Goal: Task Accomplishment & Management: Manage account settings

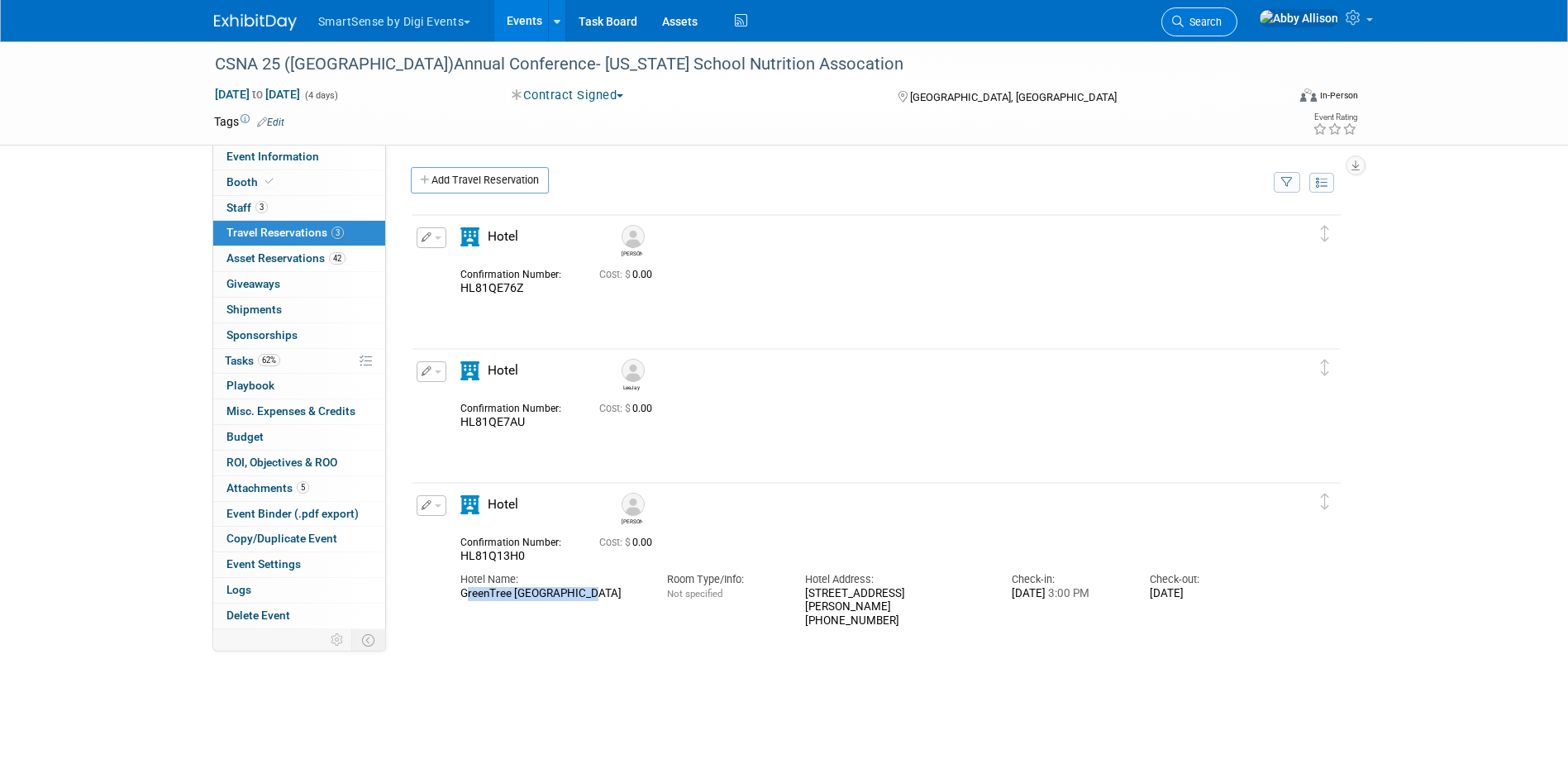
click at [1222, 25] on span "Search" at bounding box center [1203, 22] width 38 height 13
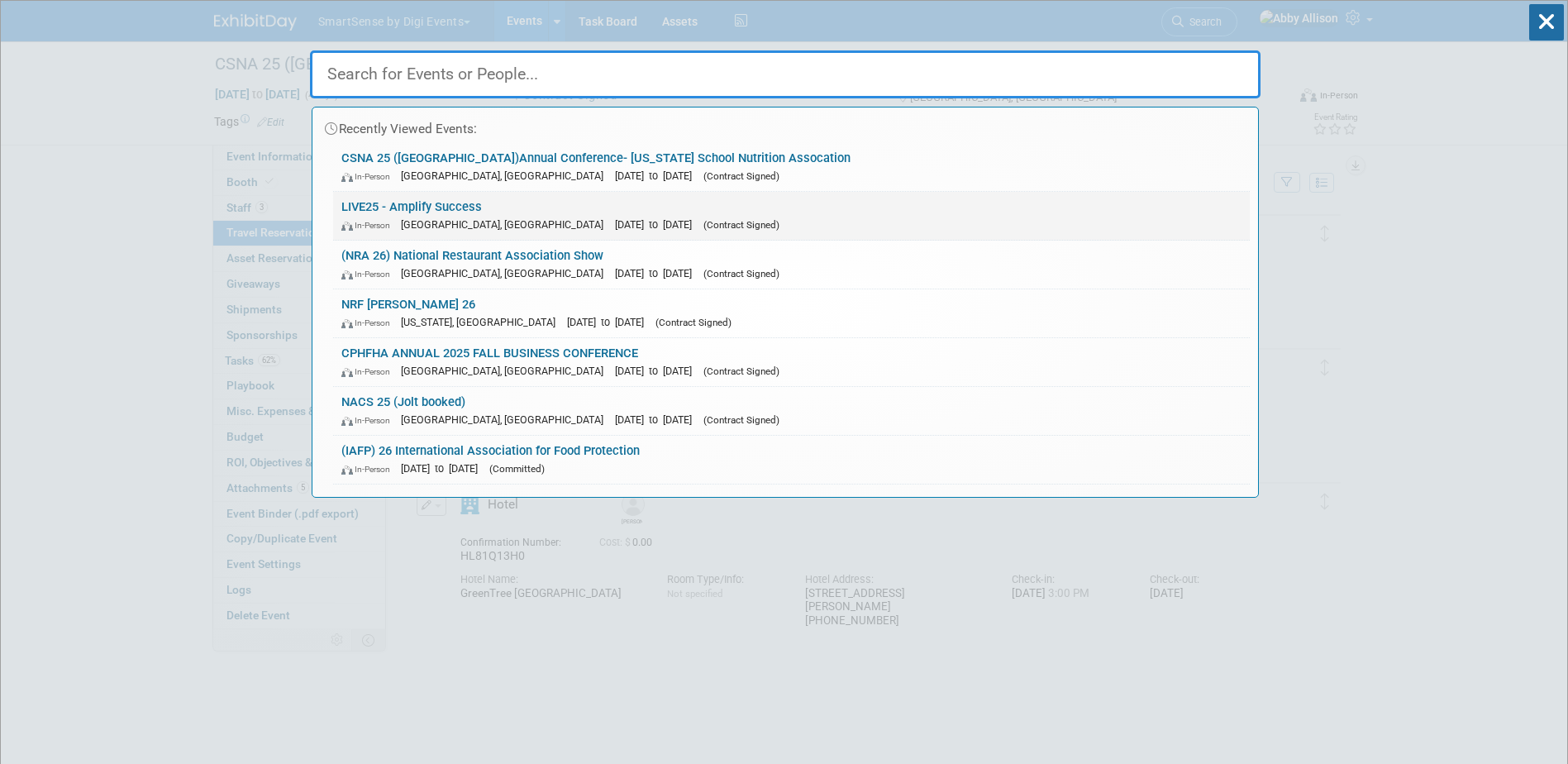
click at [395, 200] on link "LIVE25 - Amplify Success In-Person [GEOGRAPHIC_DATA], [GEOGRAPHIC_DATA] [DATE] …" at bounding box center [791, 215] width 917 height 48
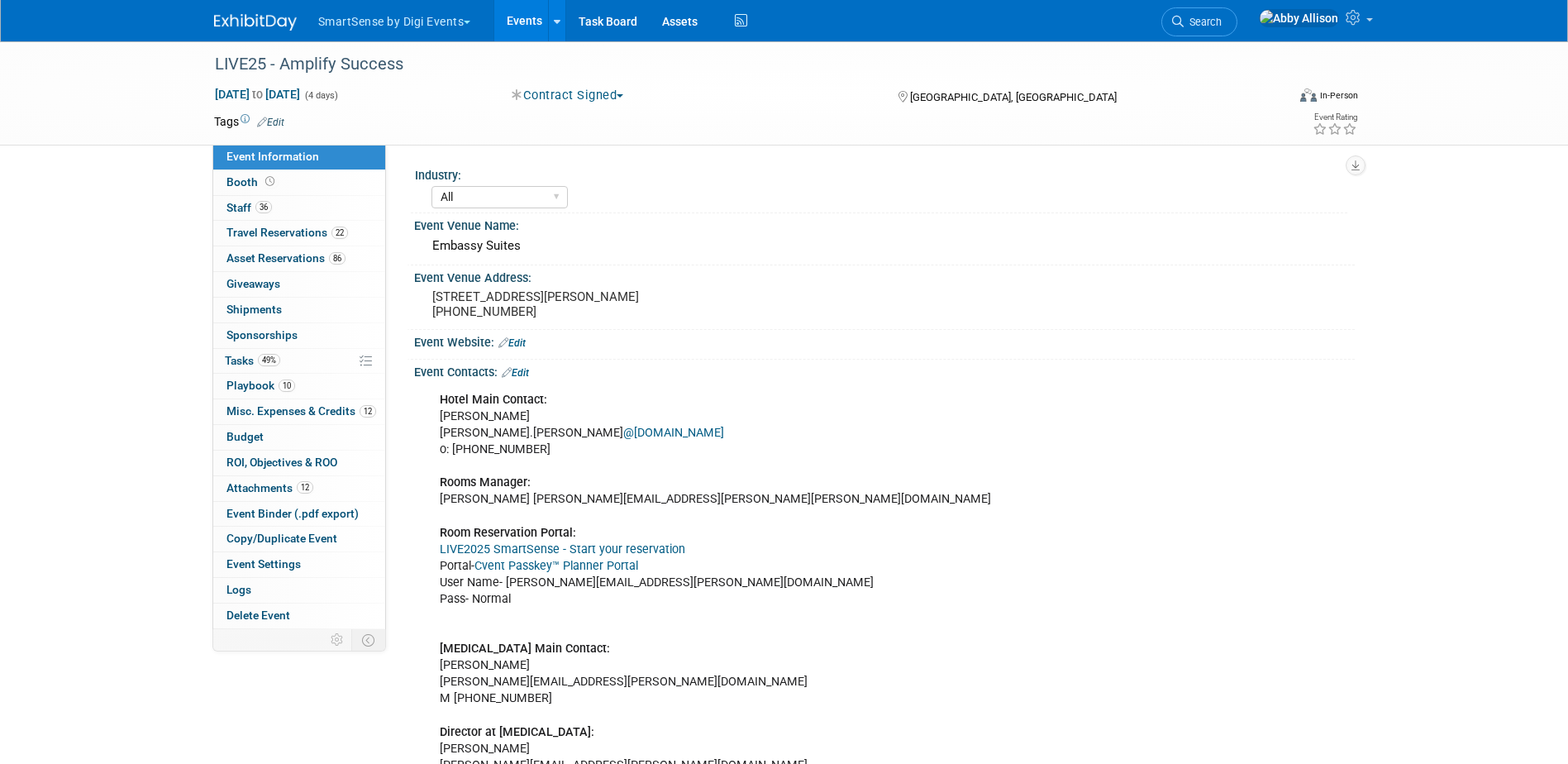
select select "All"
click at [259, 366] on span "Tasks 49%" at bounding box center [252, 360] width 55 height 14
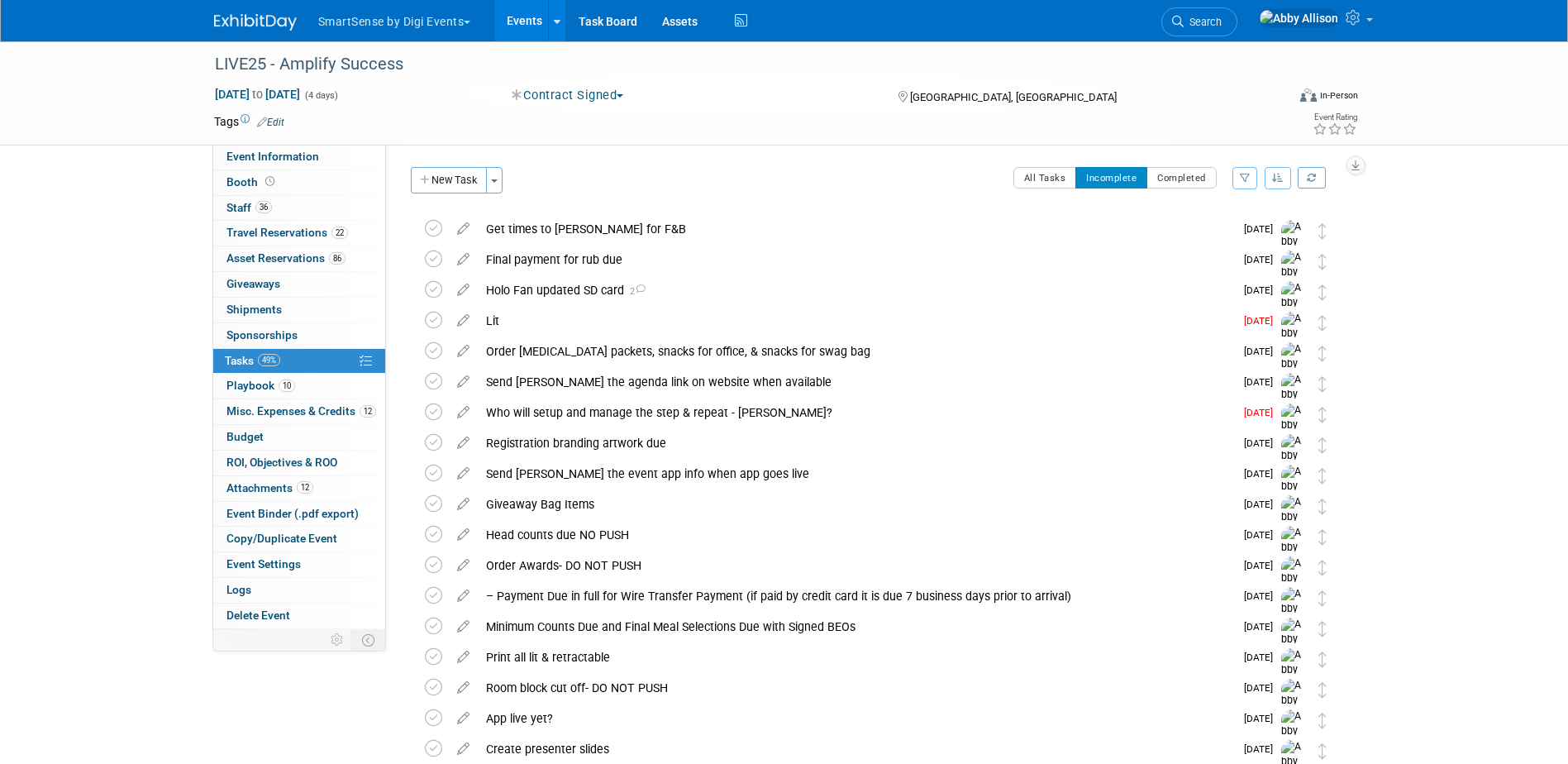
click at [1289, 178] on button "button" at bounding box center [1277, 178] width 26 height 23
click at [1239, 262] on link "By Due Date" at bounding box center [1231, 254] width 118 height 24
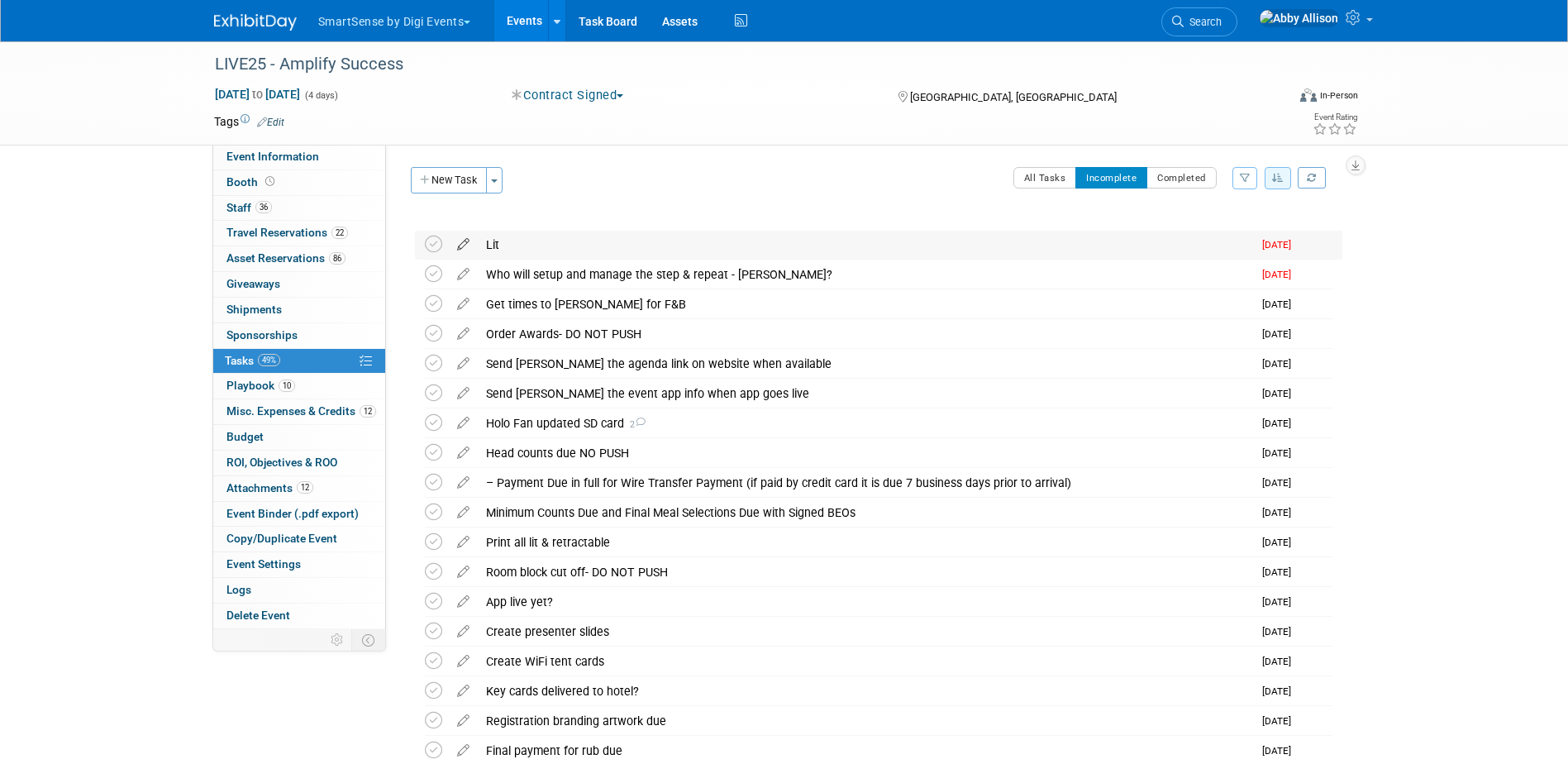
click at [458, 247] on icon at bounding box center [463, 241] width 29 height 21
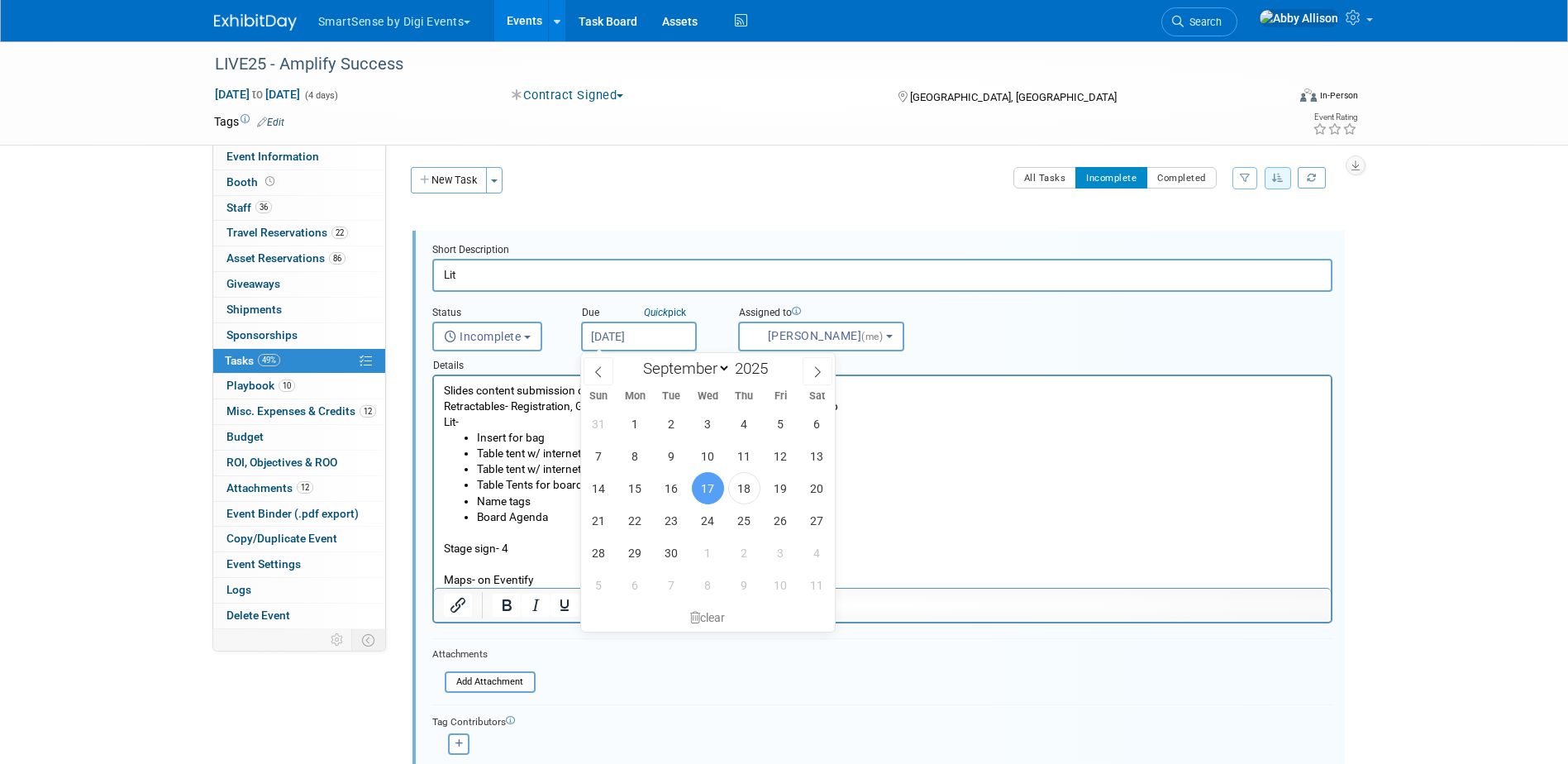
click at [637, 335] on input "Sep 17, 2025" at bounding box center [639, 336] width 116 height 30
click at [630, 513] on span "22" at bounding box center [636, 521] width 33 height 33
type input "Sep 22, 2025"
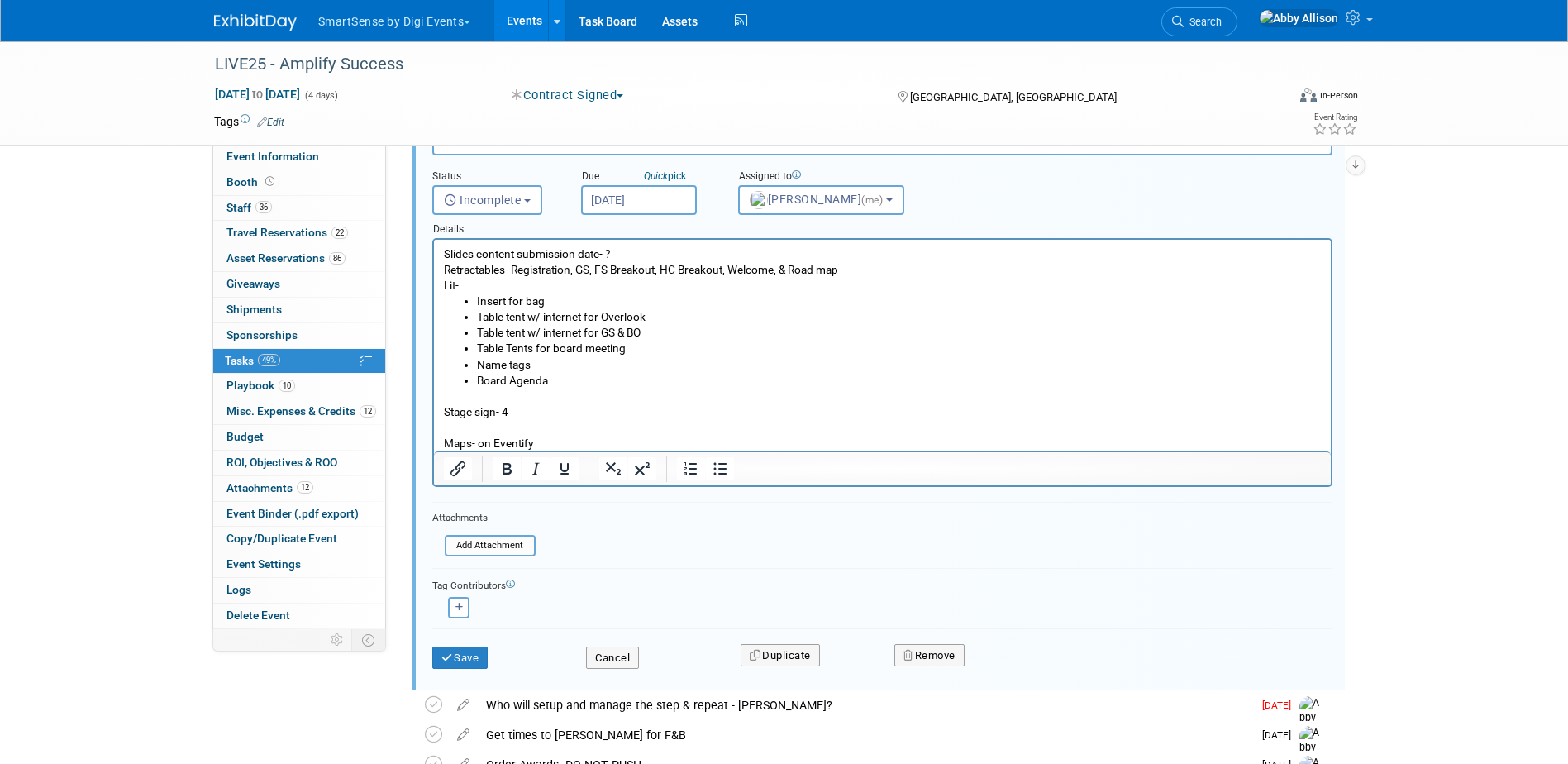
scroll to position [165, 0]
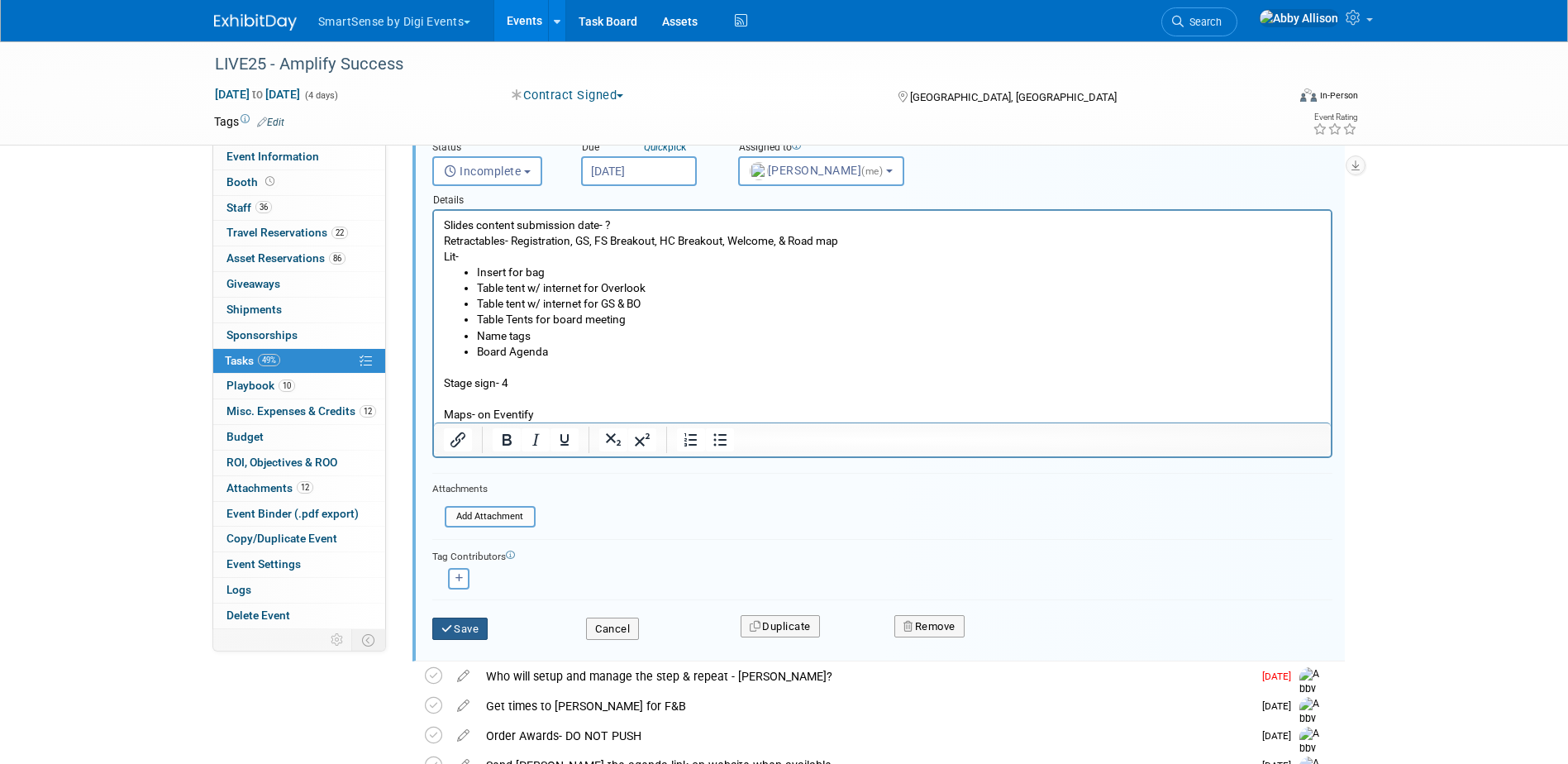
click at [452, 624] on icon "submit" at bounding box center [448, 628] width 14 height 11
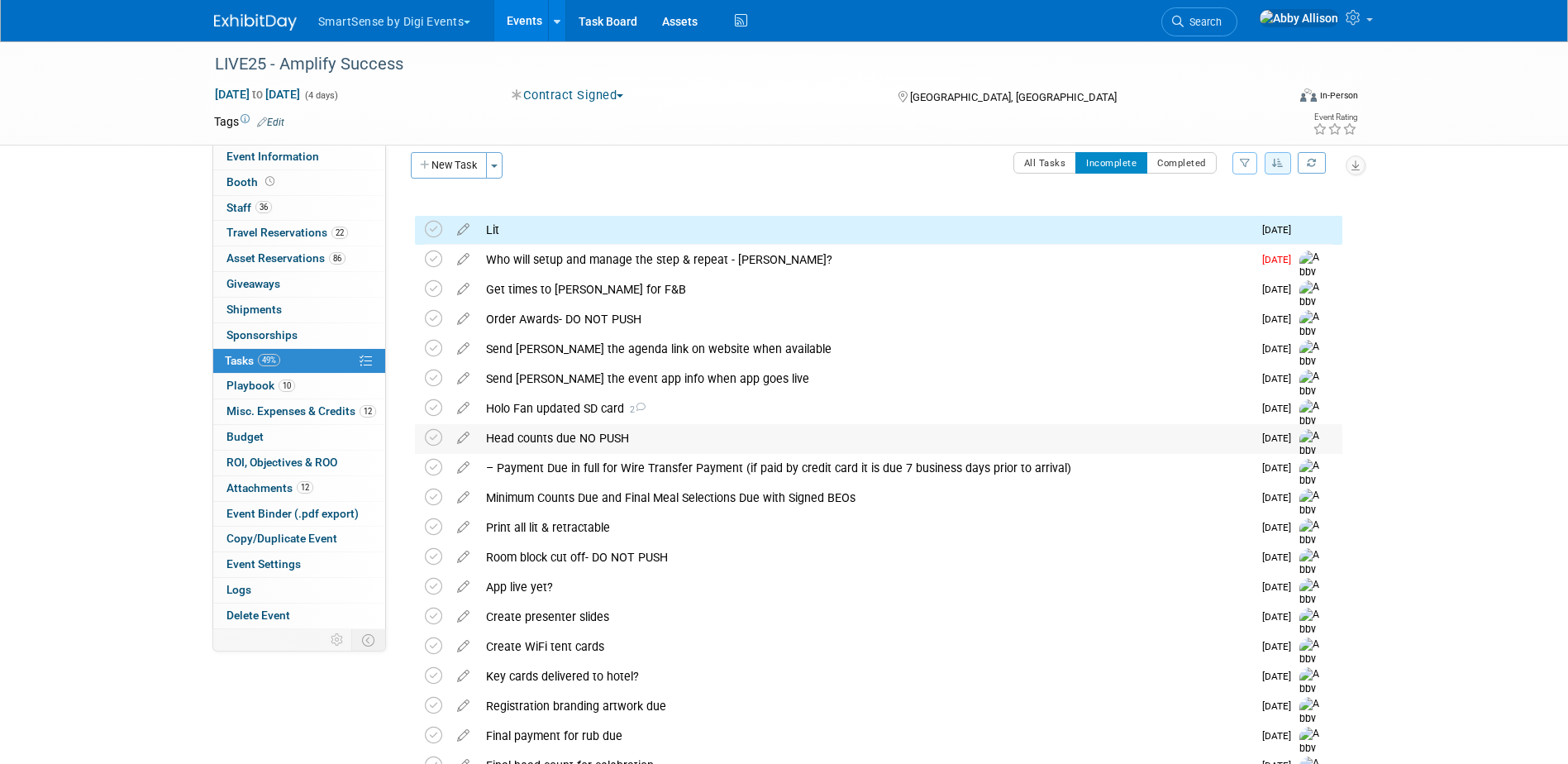
scroll to position [0, 0]
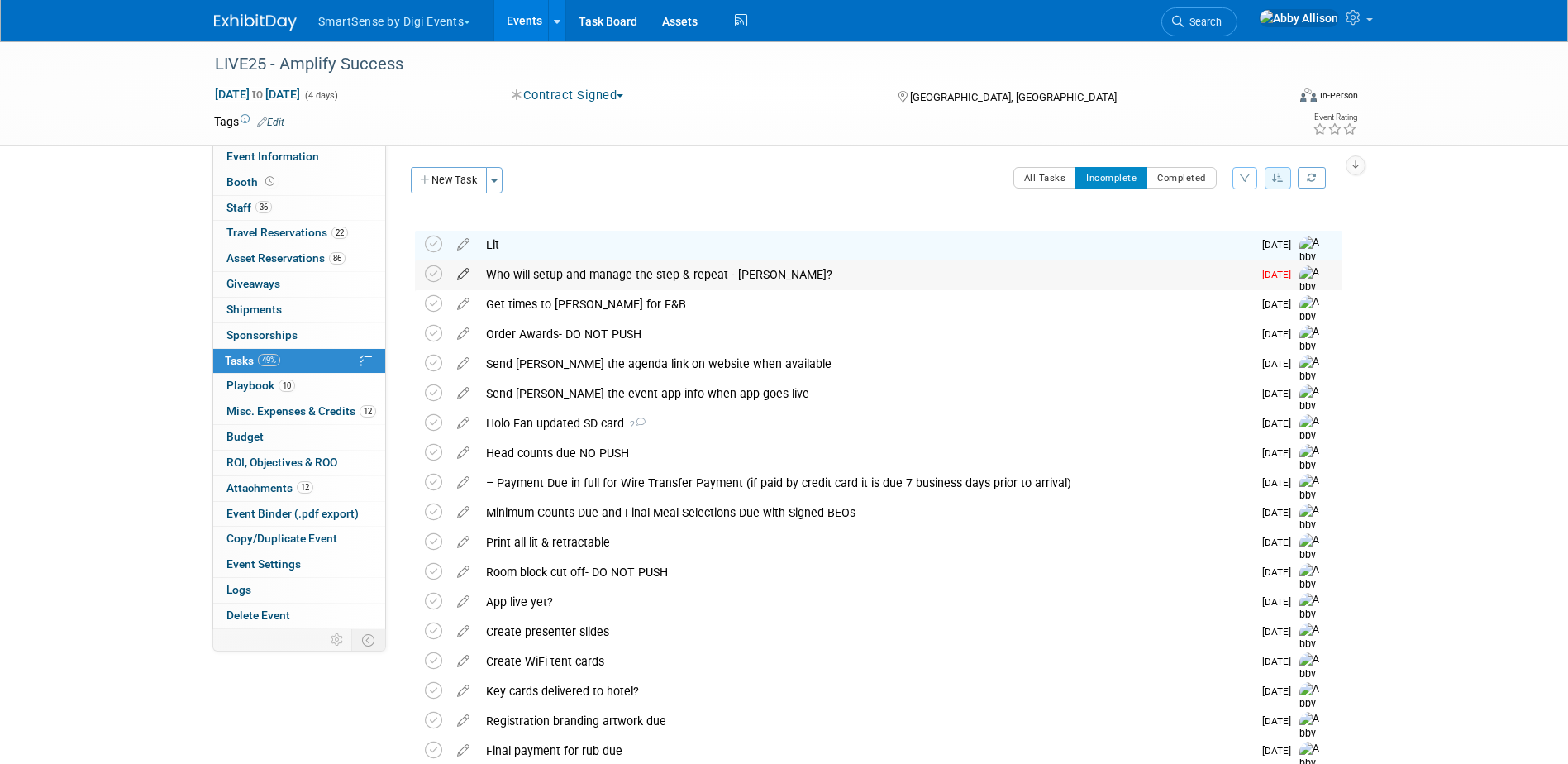
click at [471, 276] on icon at bounding box center [463, 270] width 29 height 21
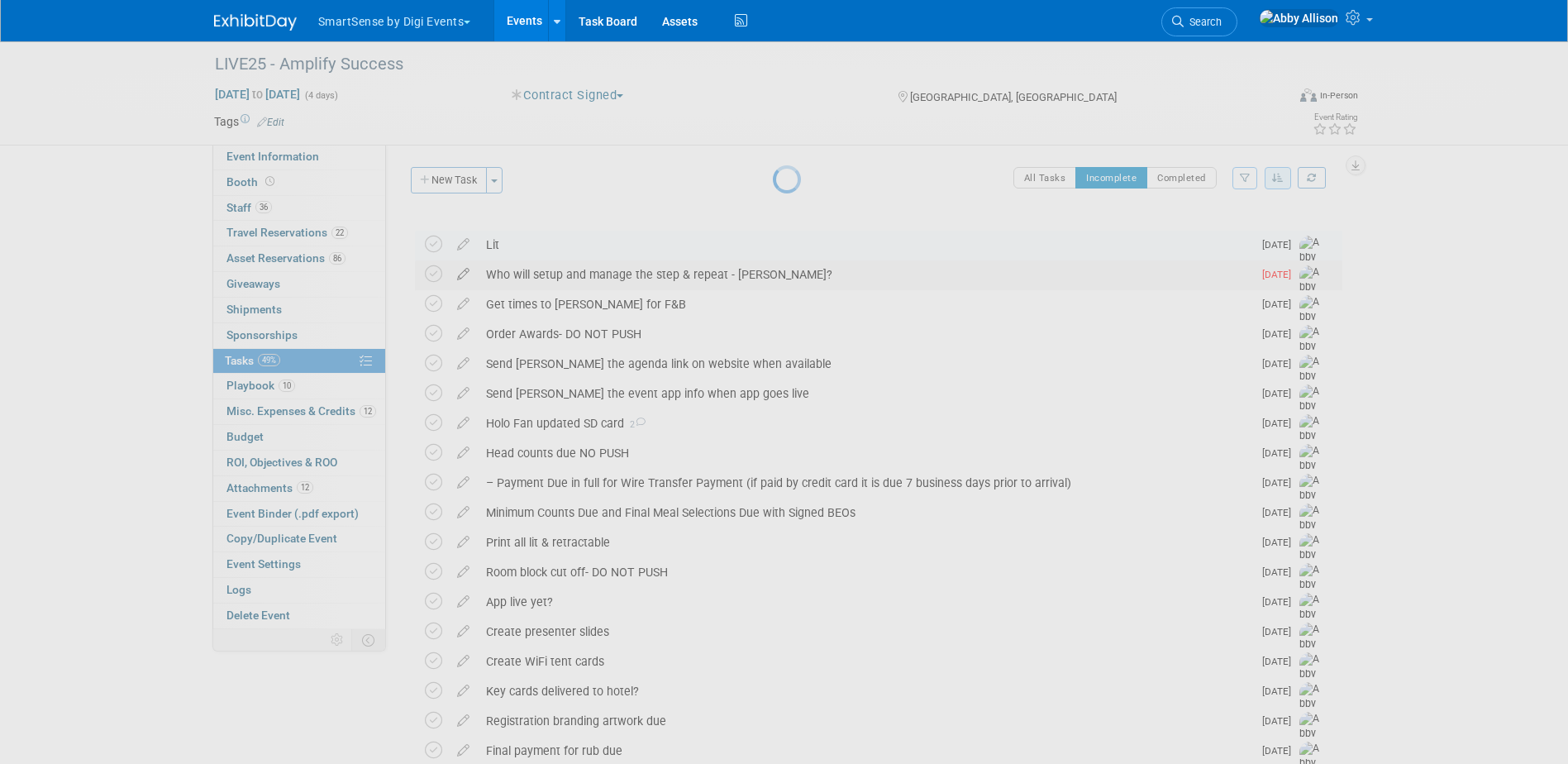
select select "8"
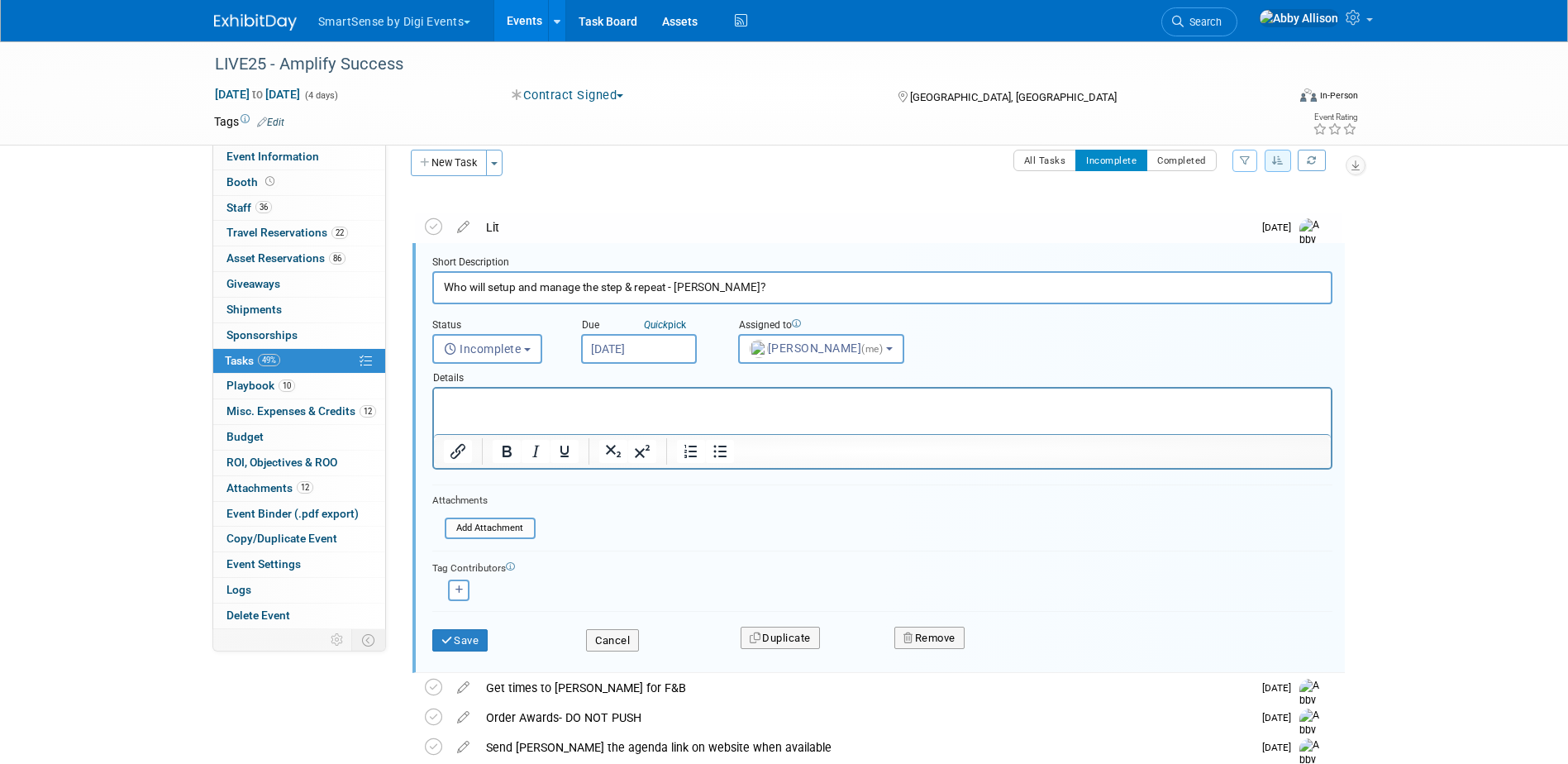
scroll to position [18, 0]
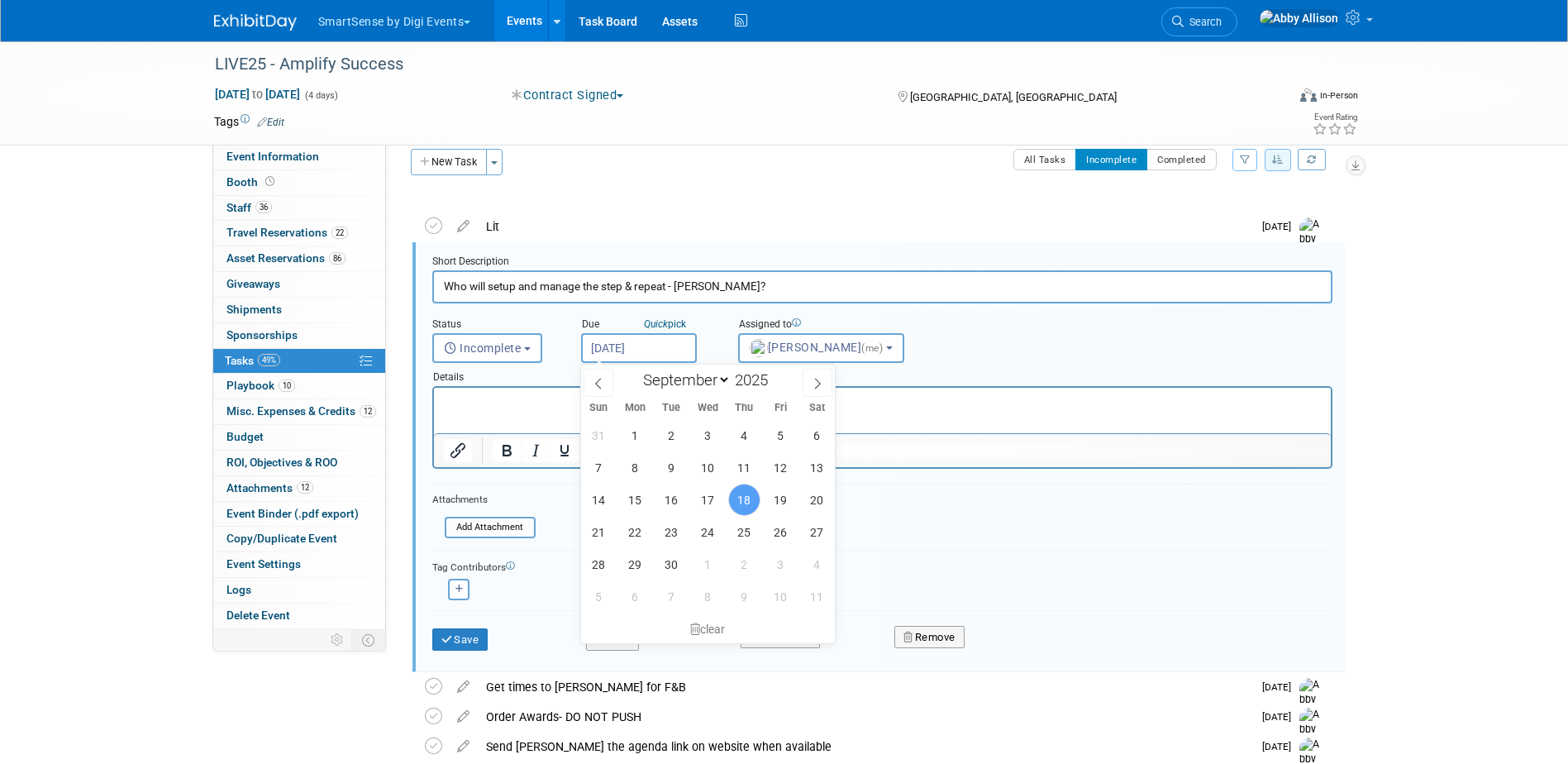
click at [640, 347] on input "Sep 18, 2025" at bounding box center [639, 347] width 116 height 30
click at [709, 533] on span "24" at bounding box center [708, 532] width 33 height 33
type input "[DATE]"
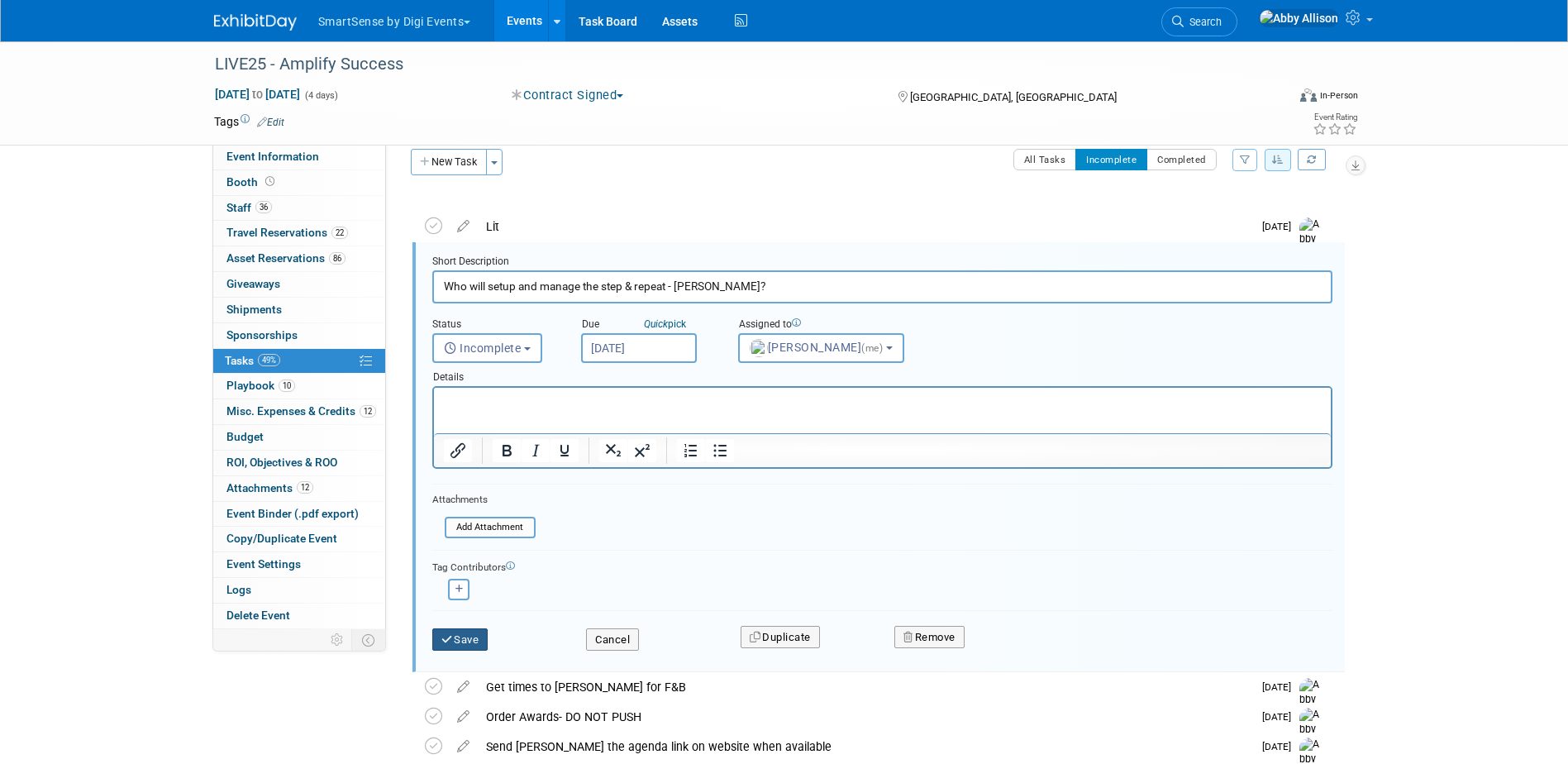
click at [469, 644] on button "Save" at bounding box center [460, 640] width 56 height 24
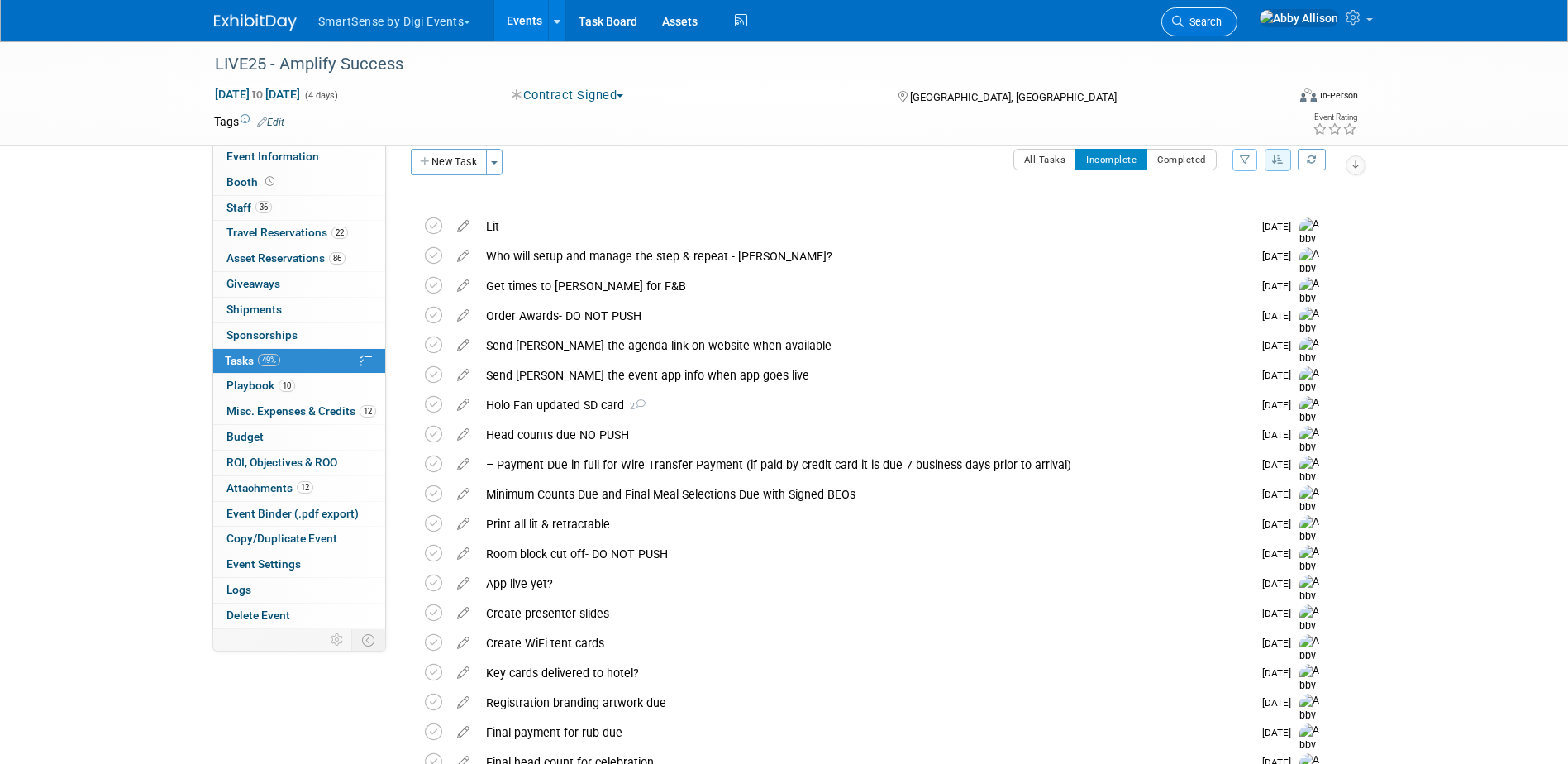
click at [1236, 13] on link "Search" at bounding box center [1199, 22] width 76 height 29
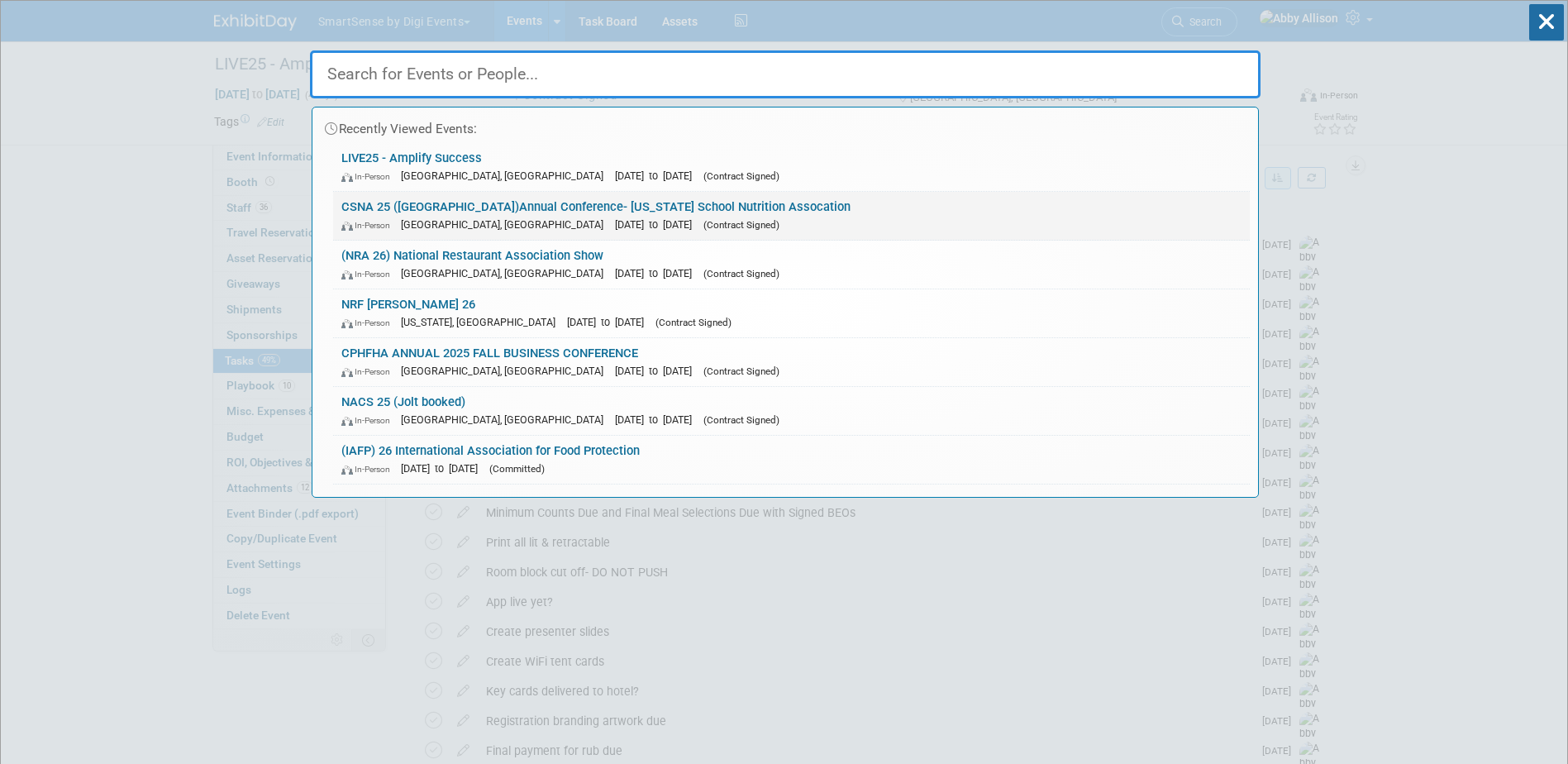
click at [394, 216] on div "In-Person Pasadena, CA Oct 29, 2025 to Nov 1, 2025 (Contract Signed)" at bounding box center [790, 224] width 900 height 17
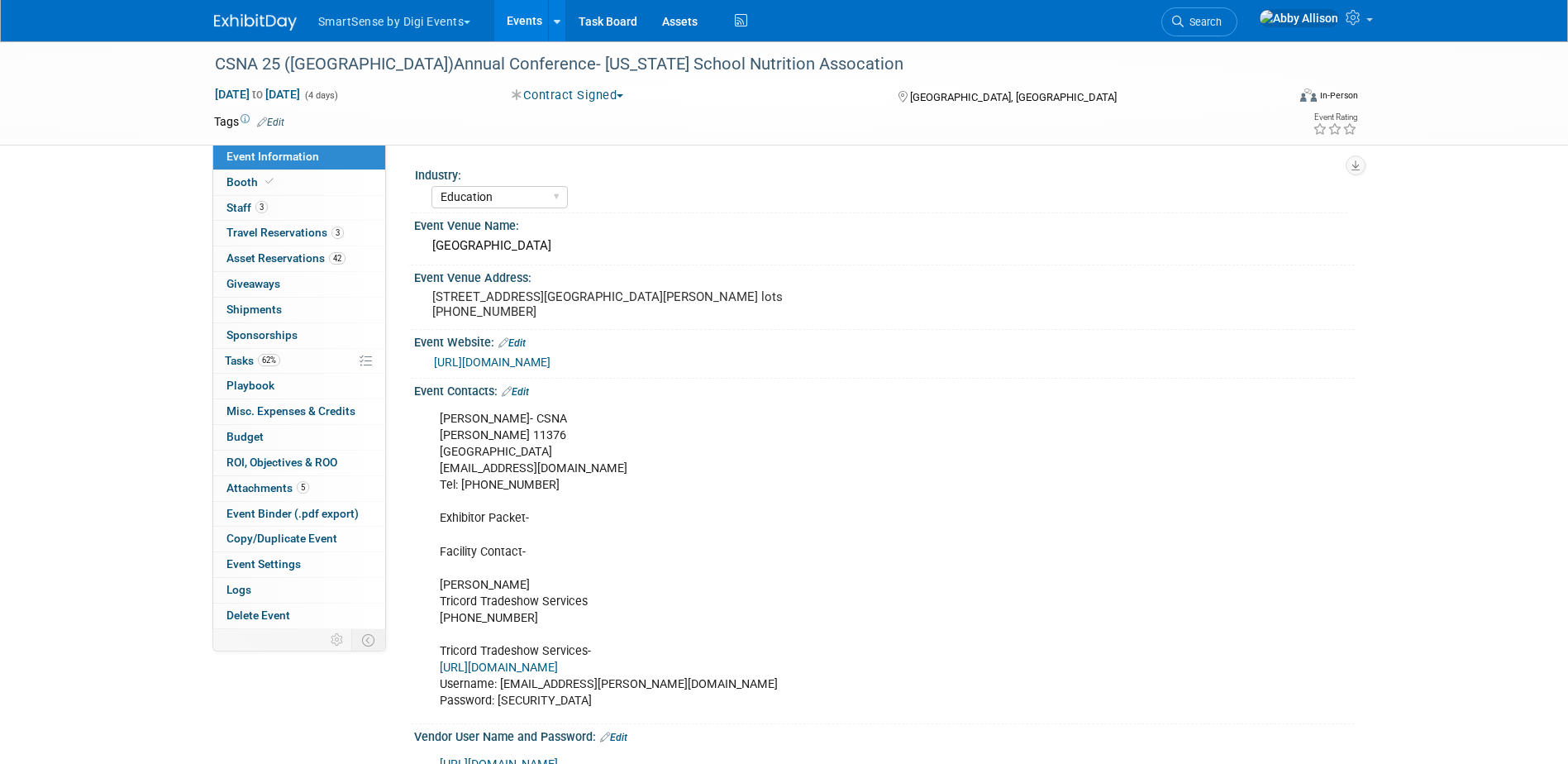
select select "Education"
click at [235, 202] on span "Staff 3" at bounding box center [247, 207] width 42 height 14
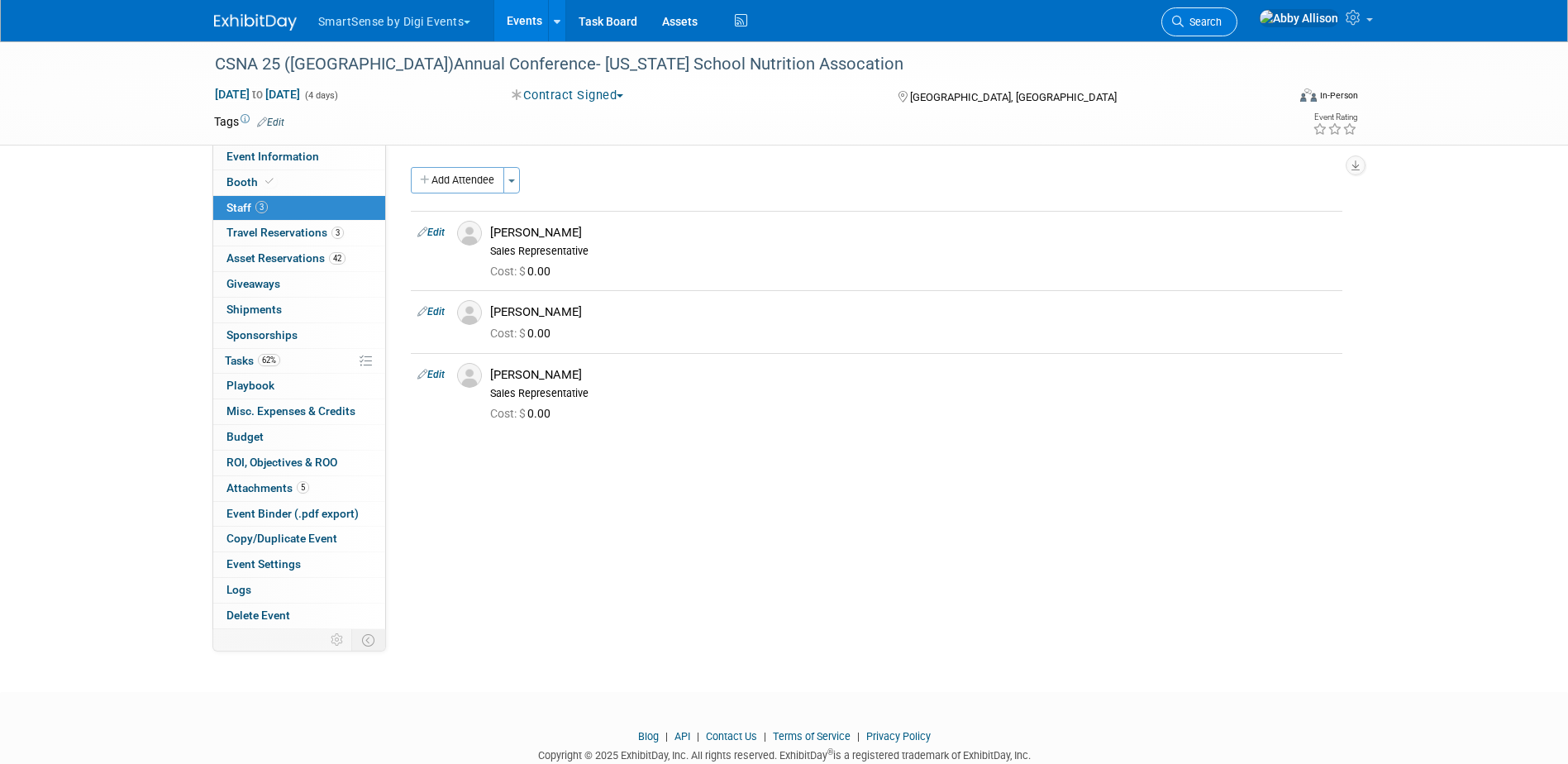
click at [1222, 21] on span "Search" at bounding box center [1203, 22] width 38 height 13
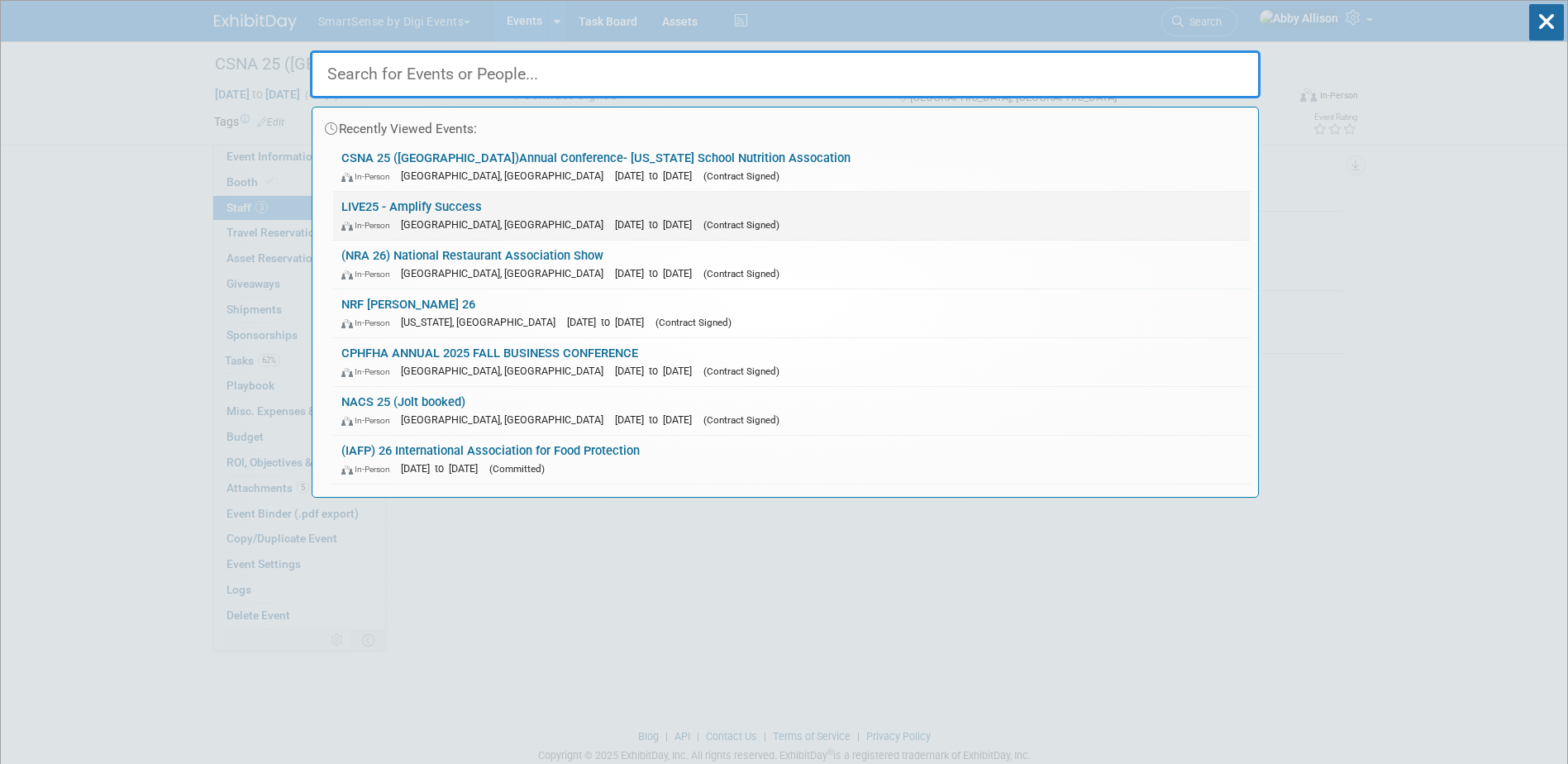
click at [486, 216] on div "In-Person Nashville, TN Oct 21, 2025 to Oct 24, 2025 (Contract Signed)" at bounding box center [790, 224] width 900 height 17
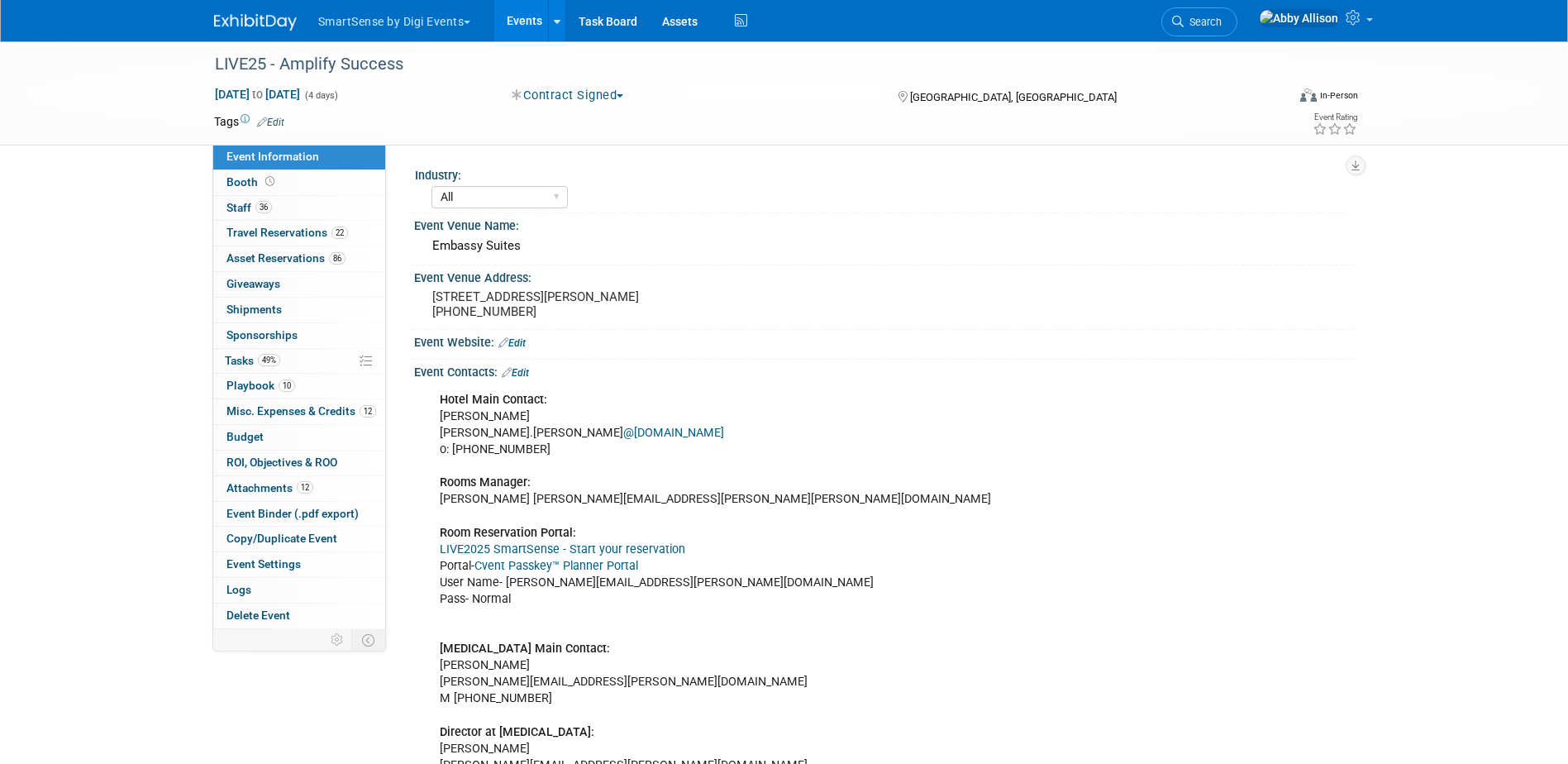
select select "All"
click at [240, 231] on span "Travel Reservations 22" at bounding box center [287, 232] width 121 height 14
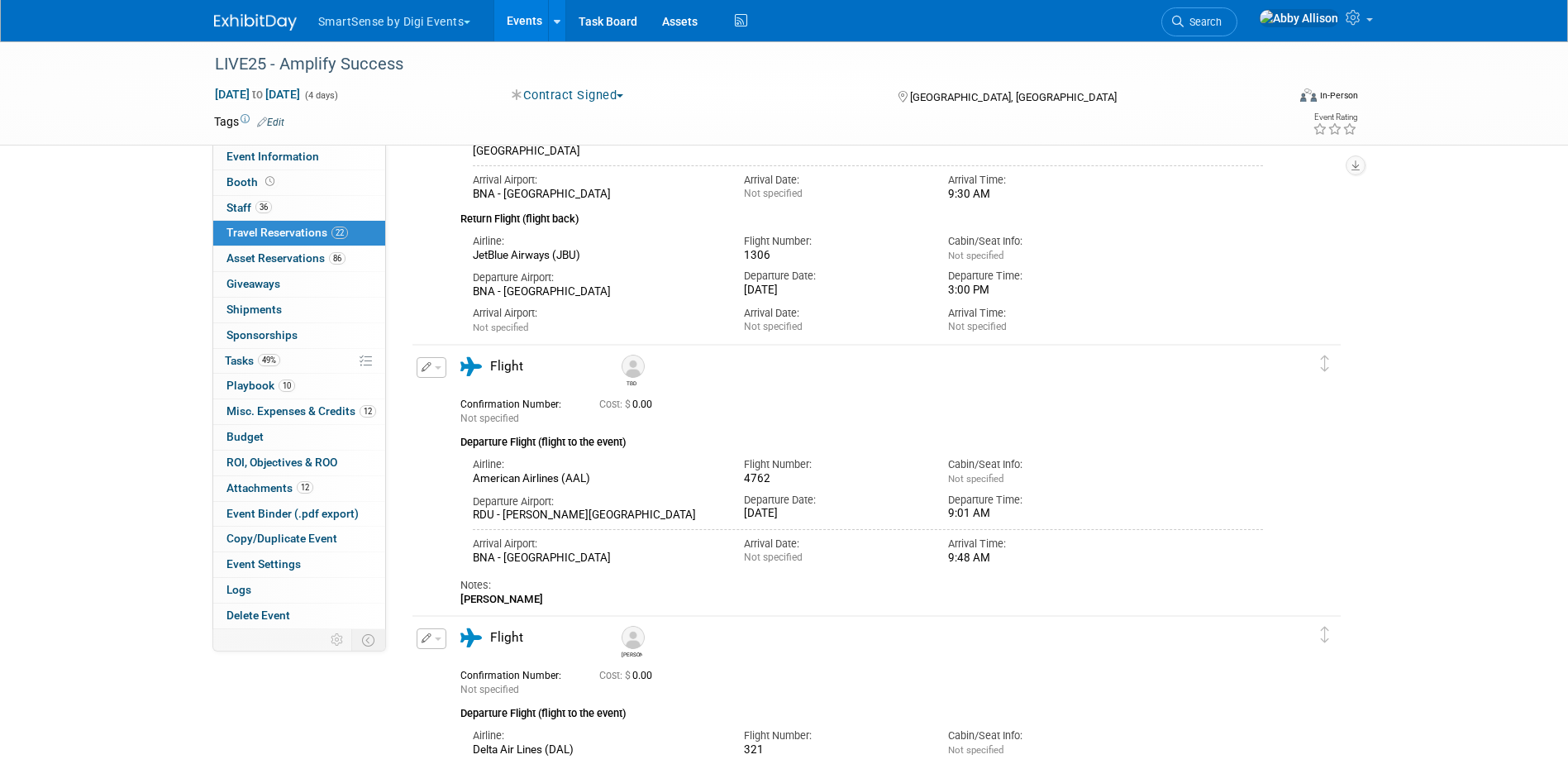
scroll to position [331, 0]
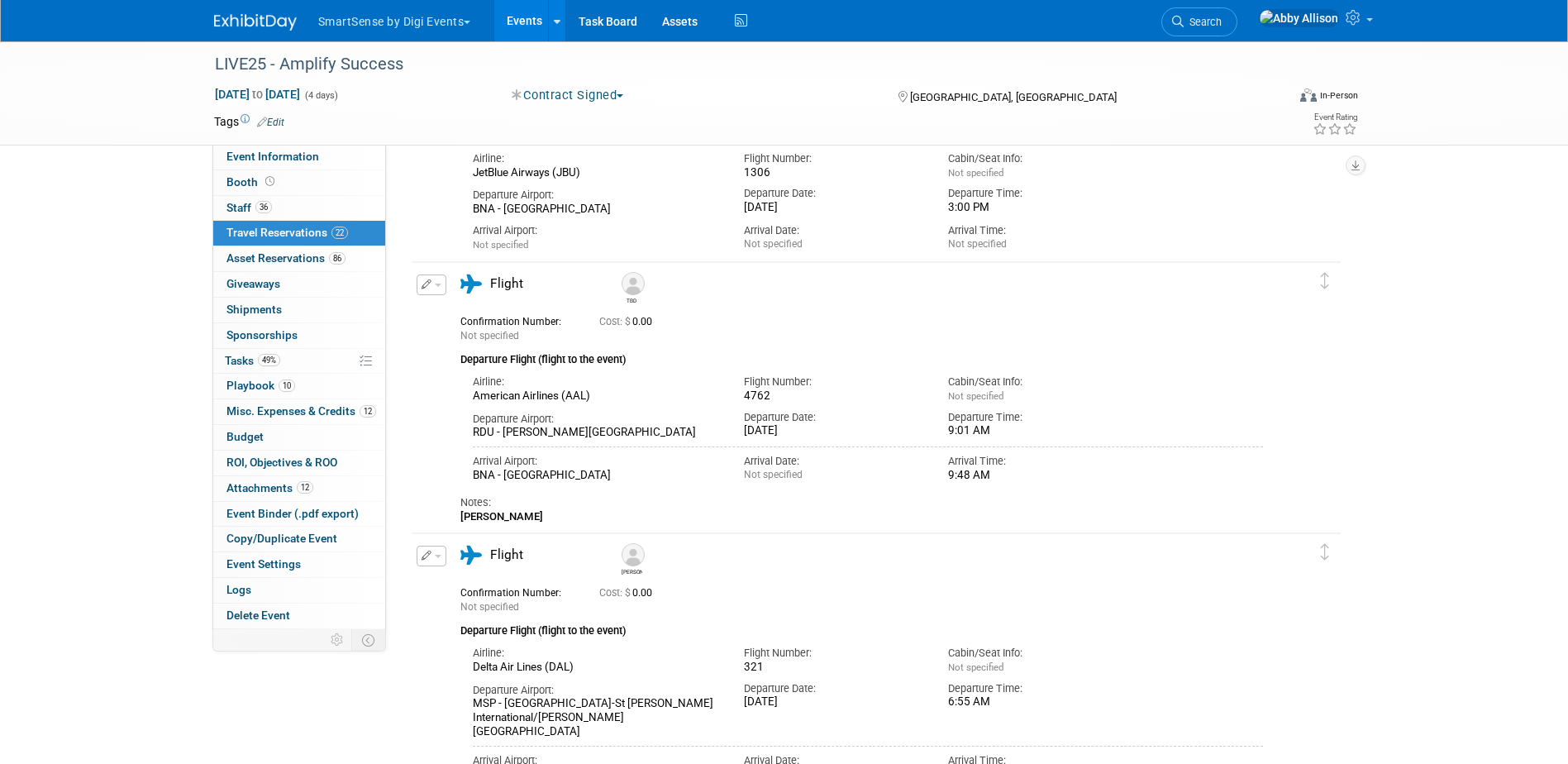
click at [441, 288] on button "button" at bounding box center [431, 284] width 30 height 21
click at [474, 307] on button "Edit Reservation" at bounding box center [487, 314] width 139 height 24
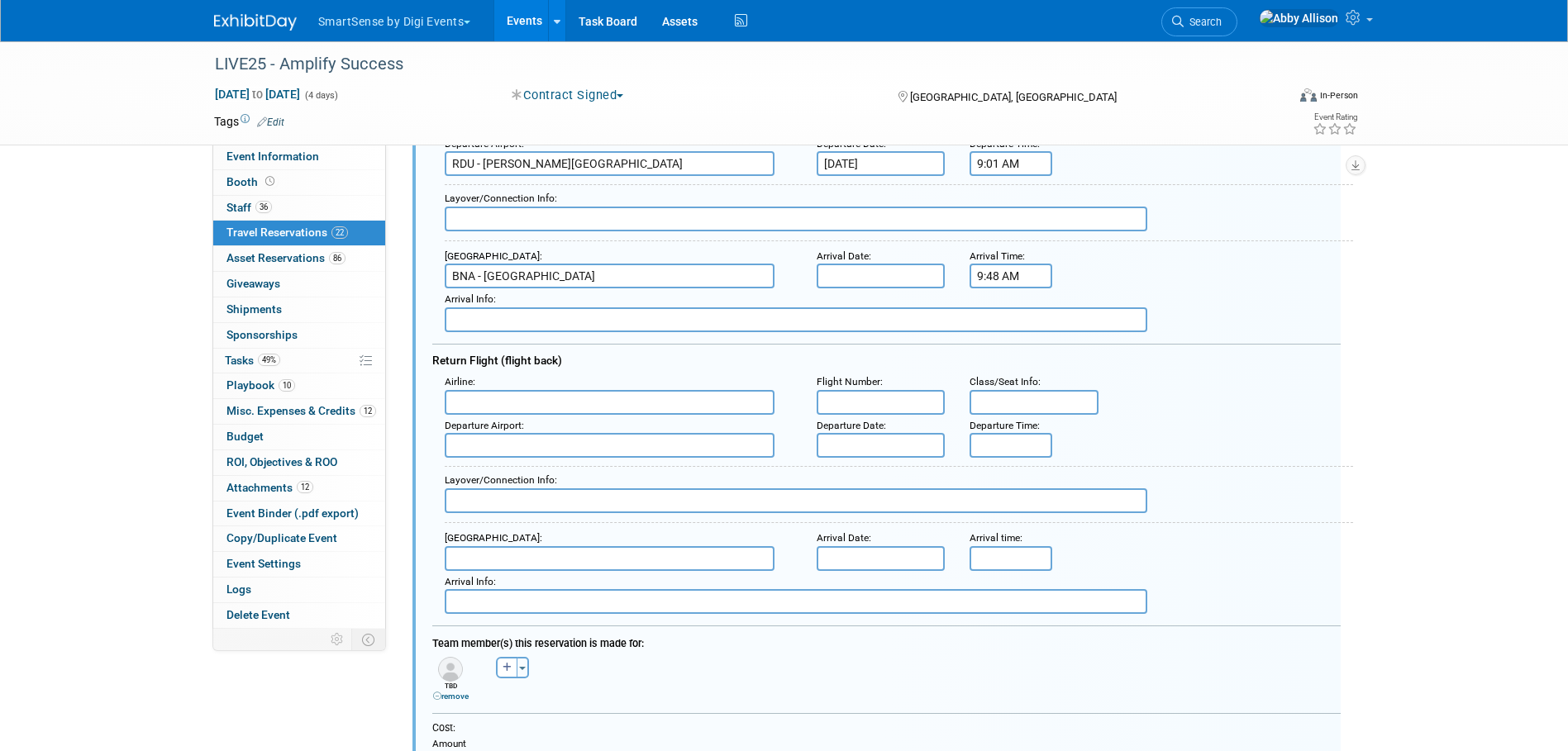
scroll to position [654, 0]
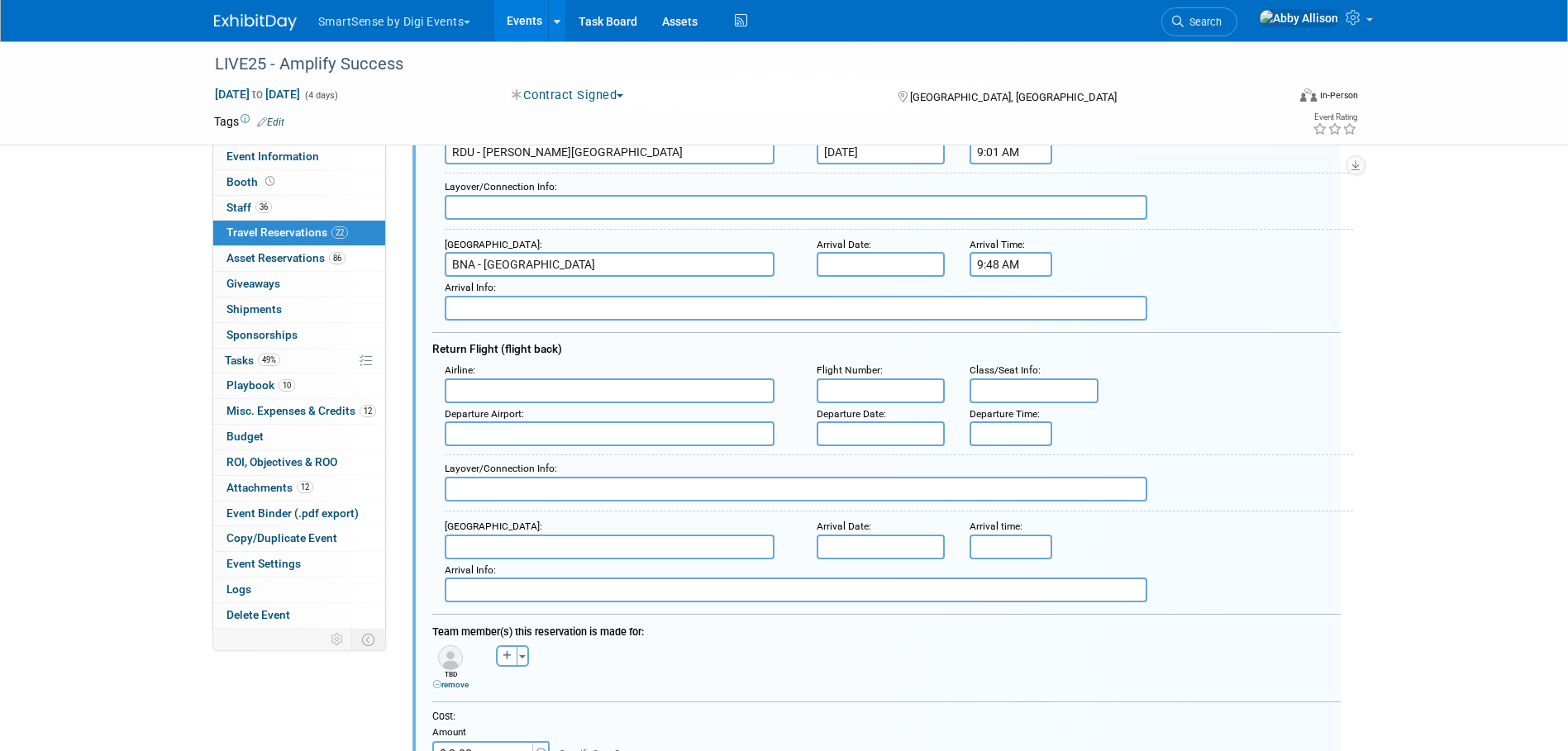
click at [544, 396] on input "text" at bounding box center [609, 390] width 330 height 24
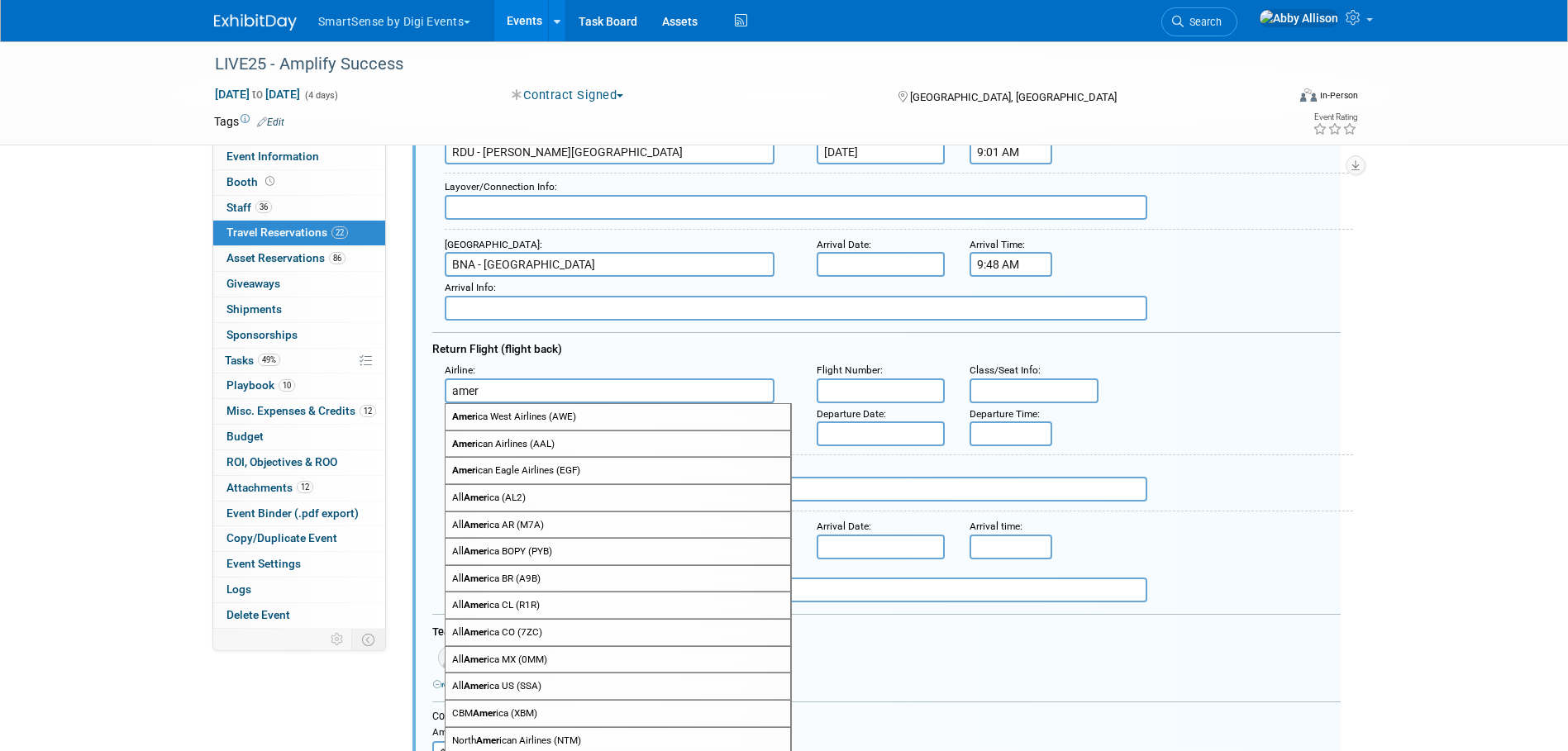
click at [516, 435] on span "Amer ican Airlines (AAL)" at bounding box center [618, 444] width 345 height 25
type input "American Airlines (AAL)"
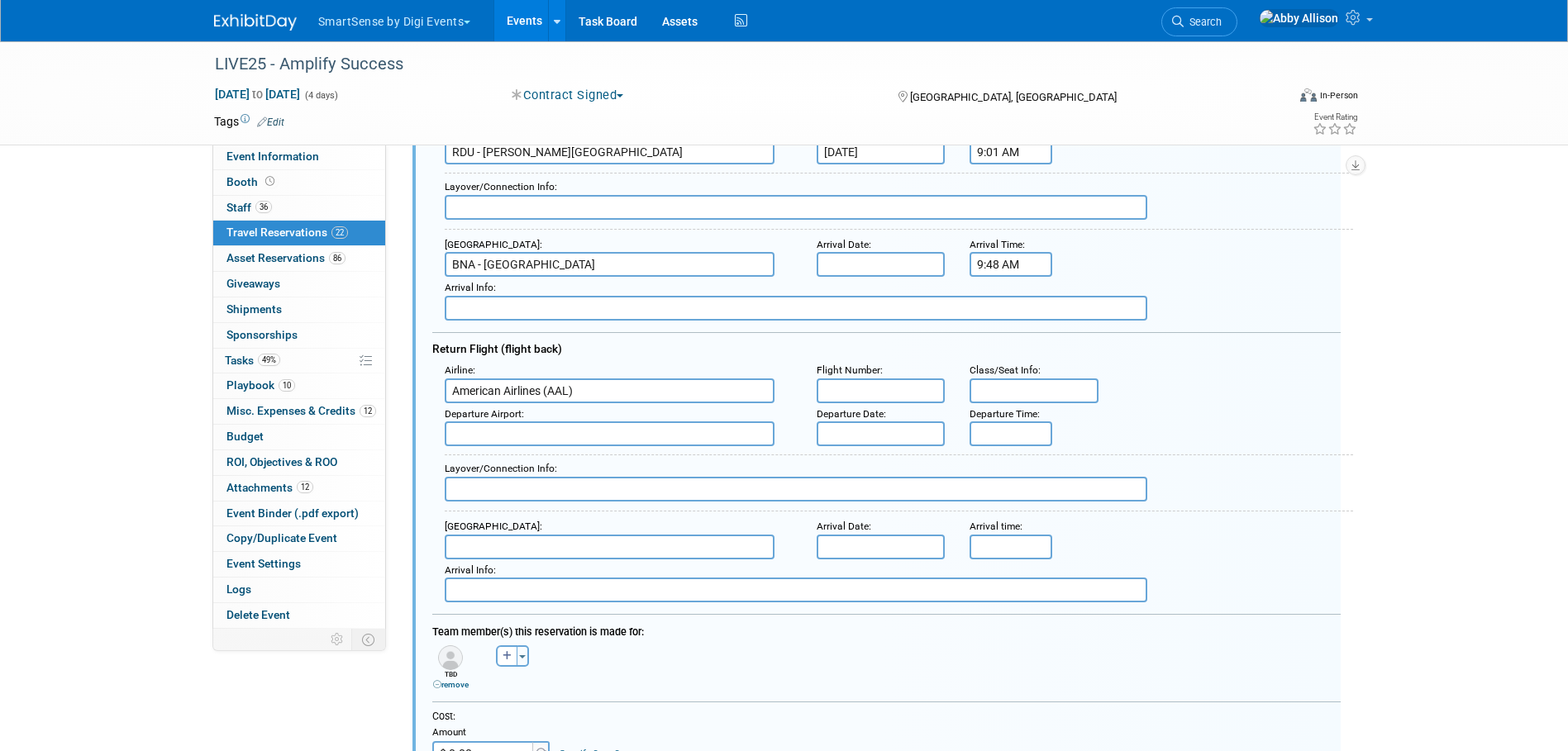
click at [888, 431] on input "text" at bounding box center [881, 433] width 129 height 24
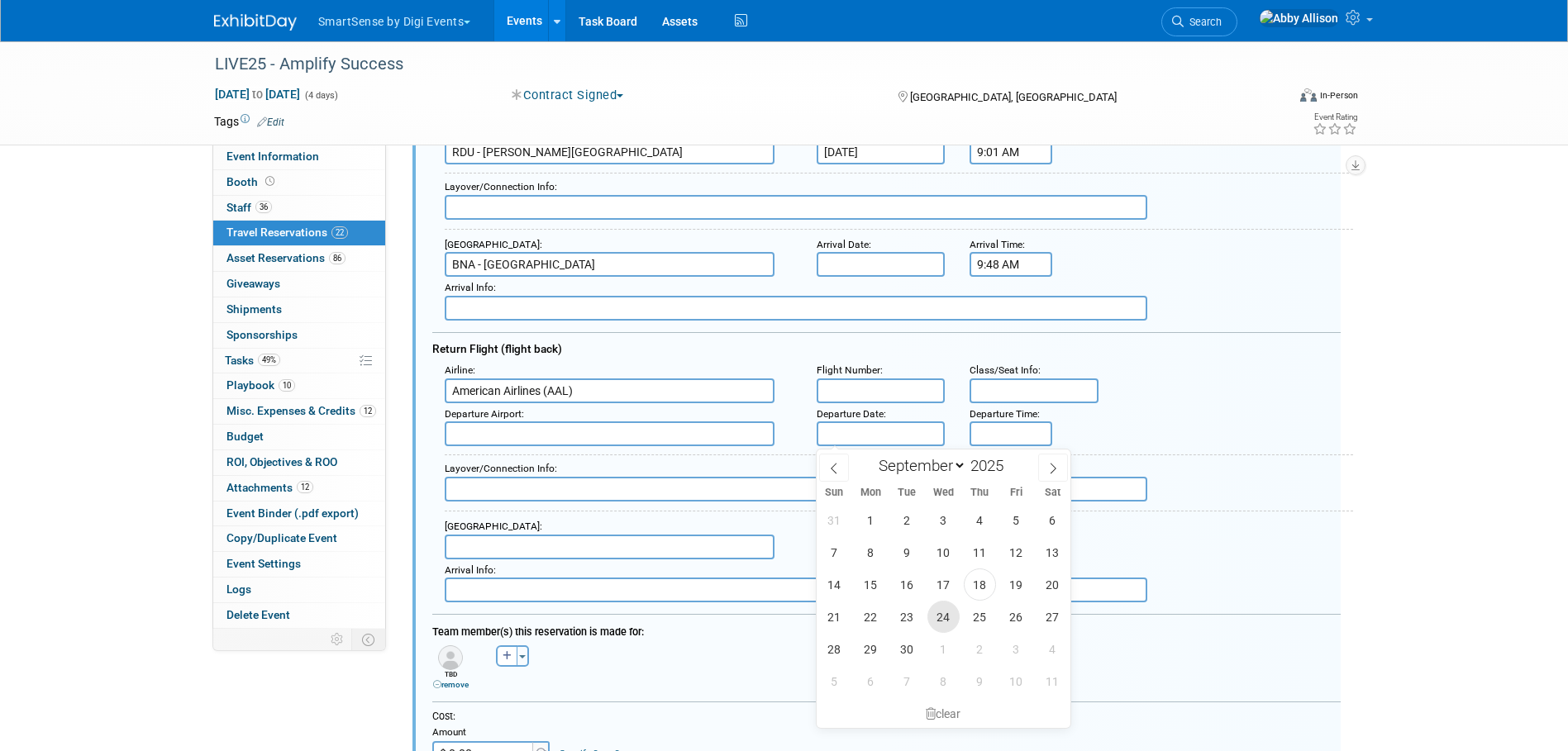
click at [943, 618] on span "24" at bounding box center [943, 616] width 33 height 33
type input "[DATE]"
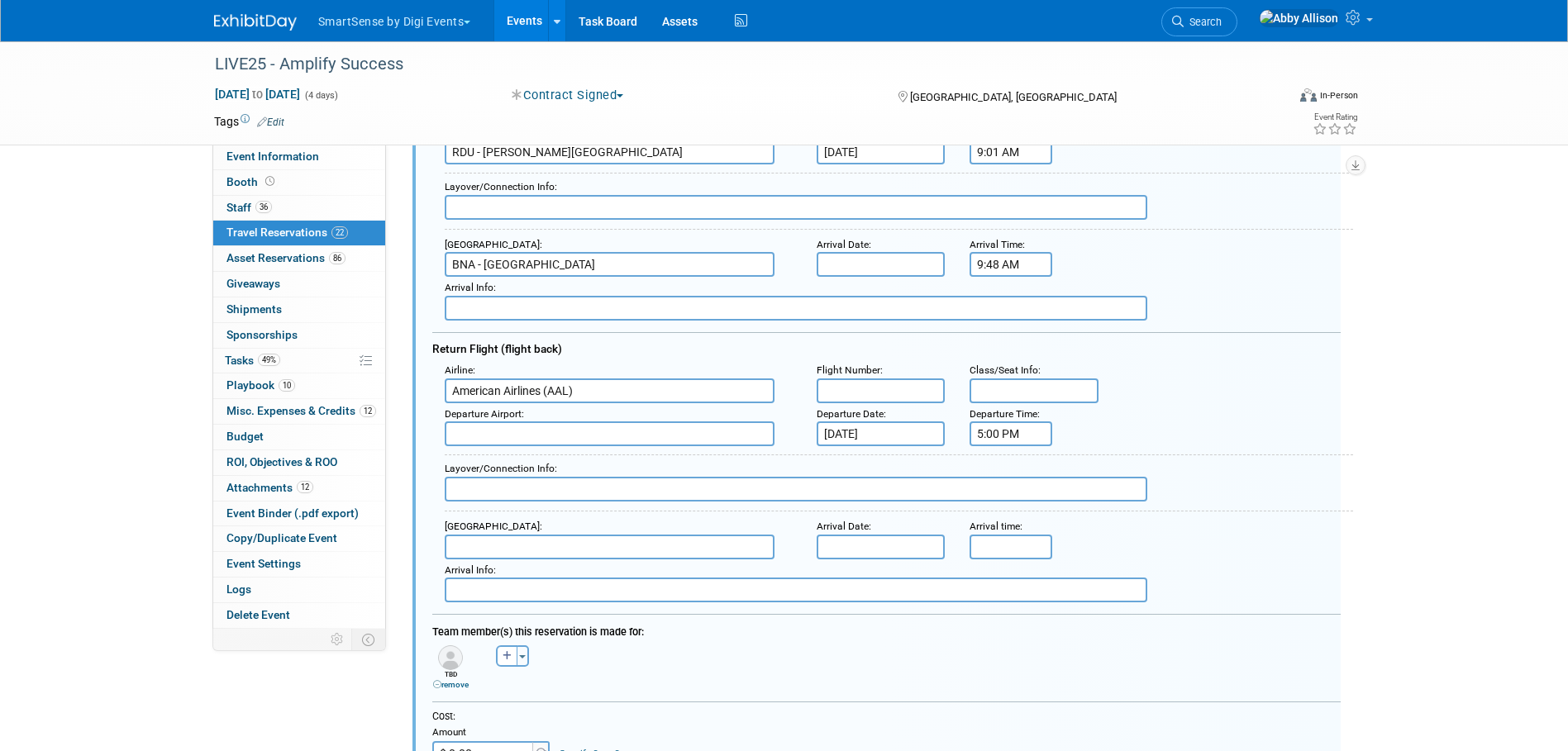
click at [996, 428] on input "5:00 PM" at bounding box center [1010, 433] width 82 height 24
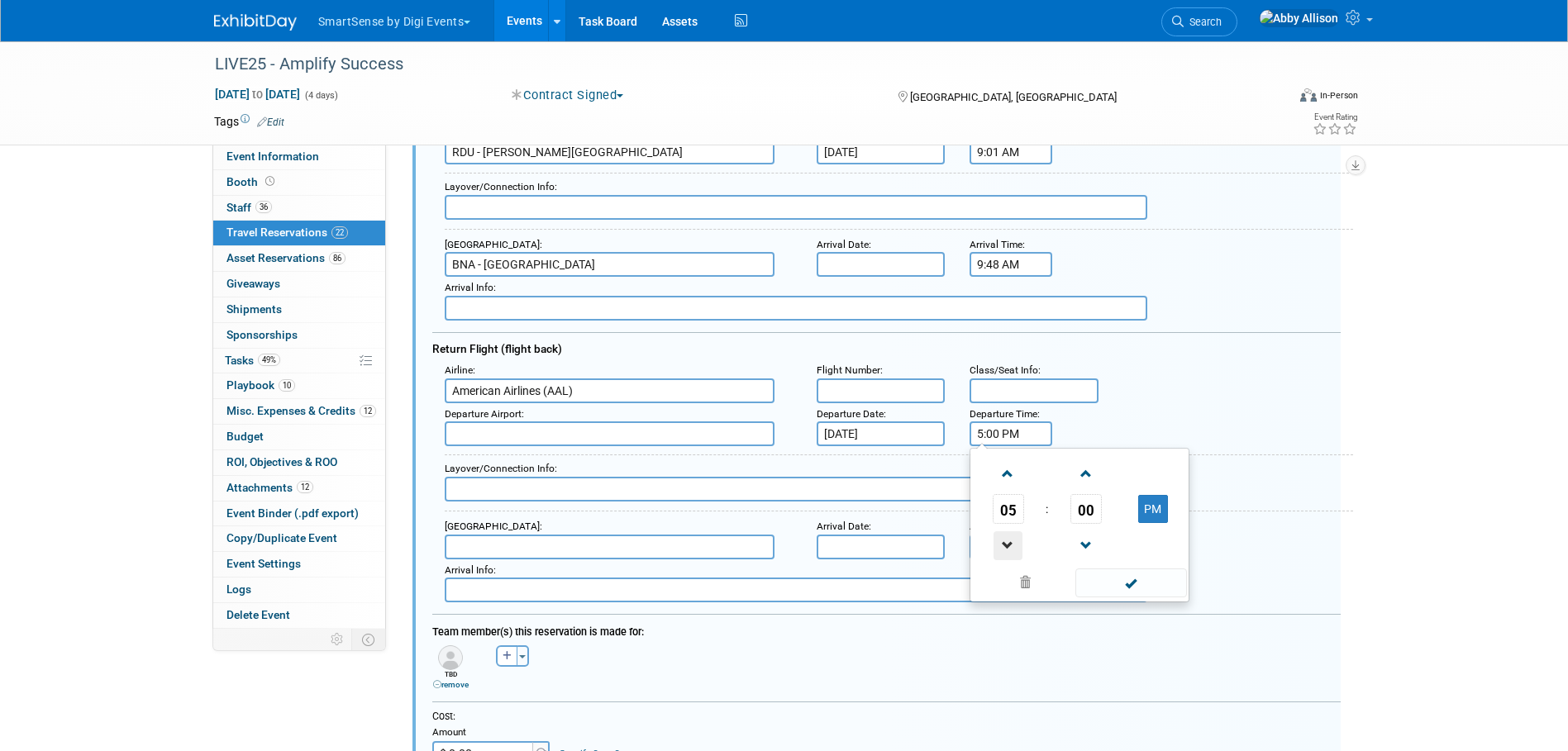
click at [1007, 544] on span at bounding box center [1008, 546] width 29 height 29
click at [1075, 507] on span "00" at bounding box center [1086, 509] width 32 height 30
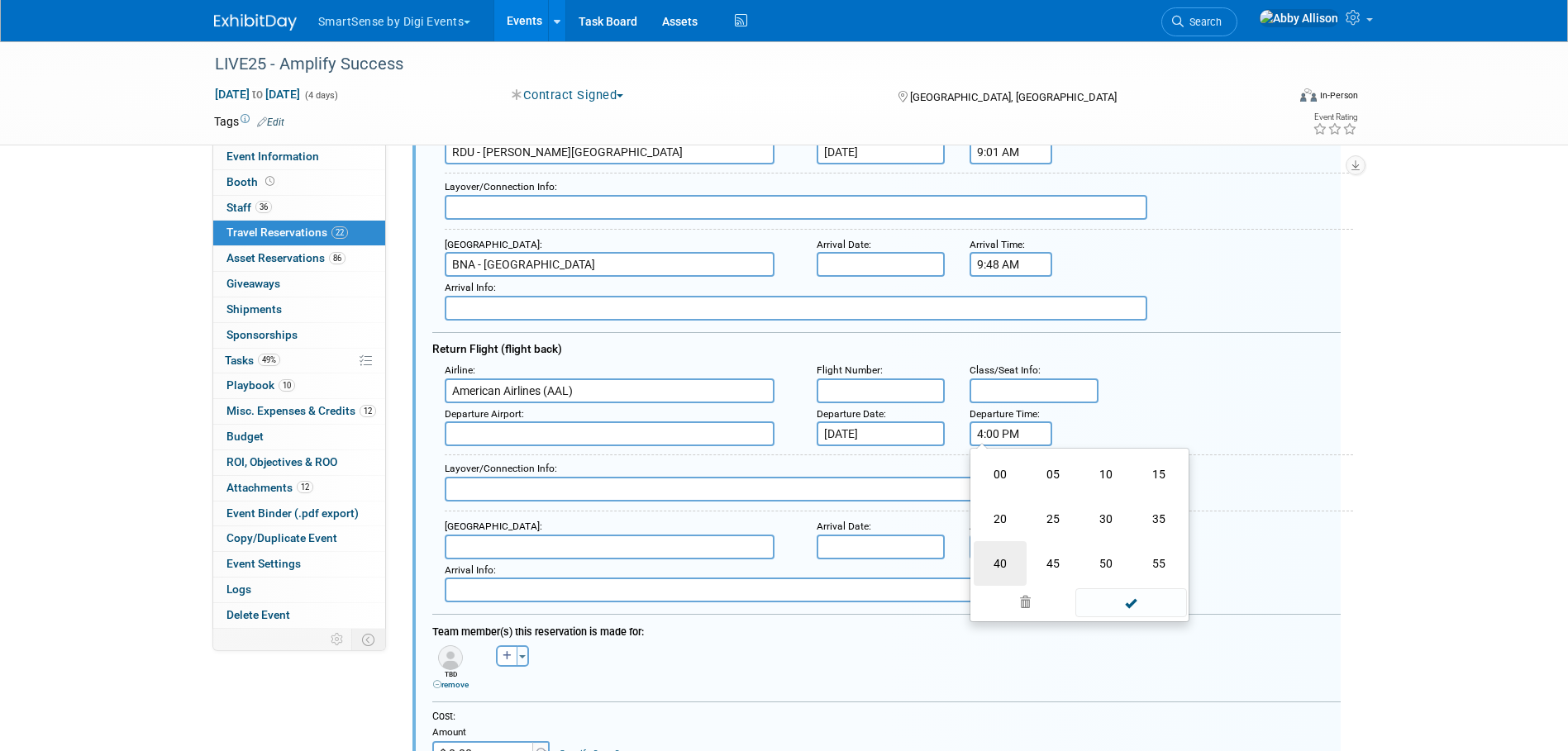
click at [995, 556] on td "40" at bounding box center [1000, 563] width 52 height 44
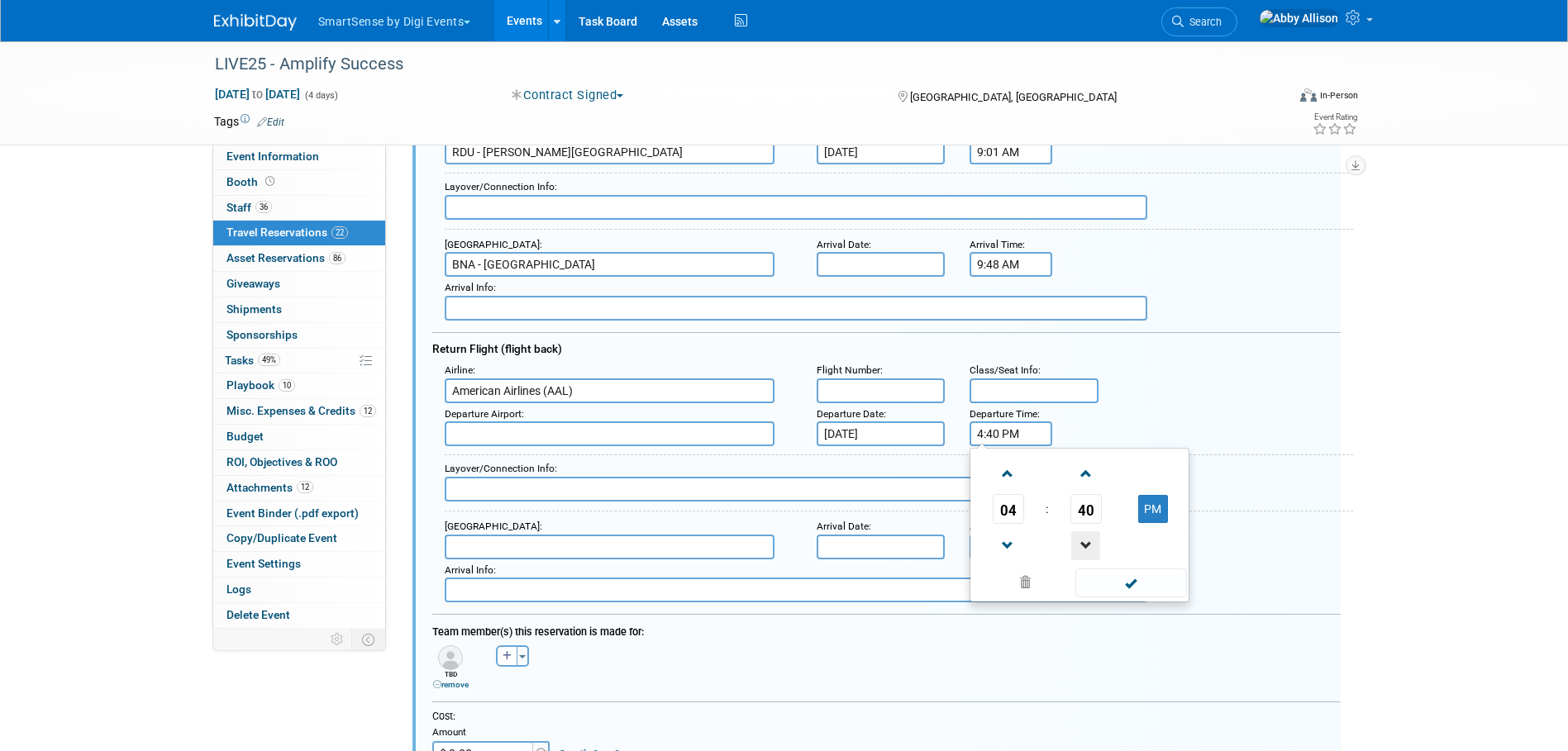
click at [1084, 537] on span at bounding box center [1086, 546] width 29 height 29
type input "4:38 PM"
click at [1115, 584] on span at bounding box center [1130, 583] width 111 height 29
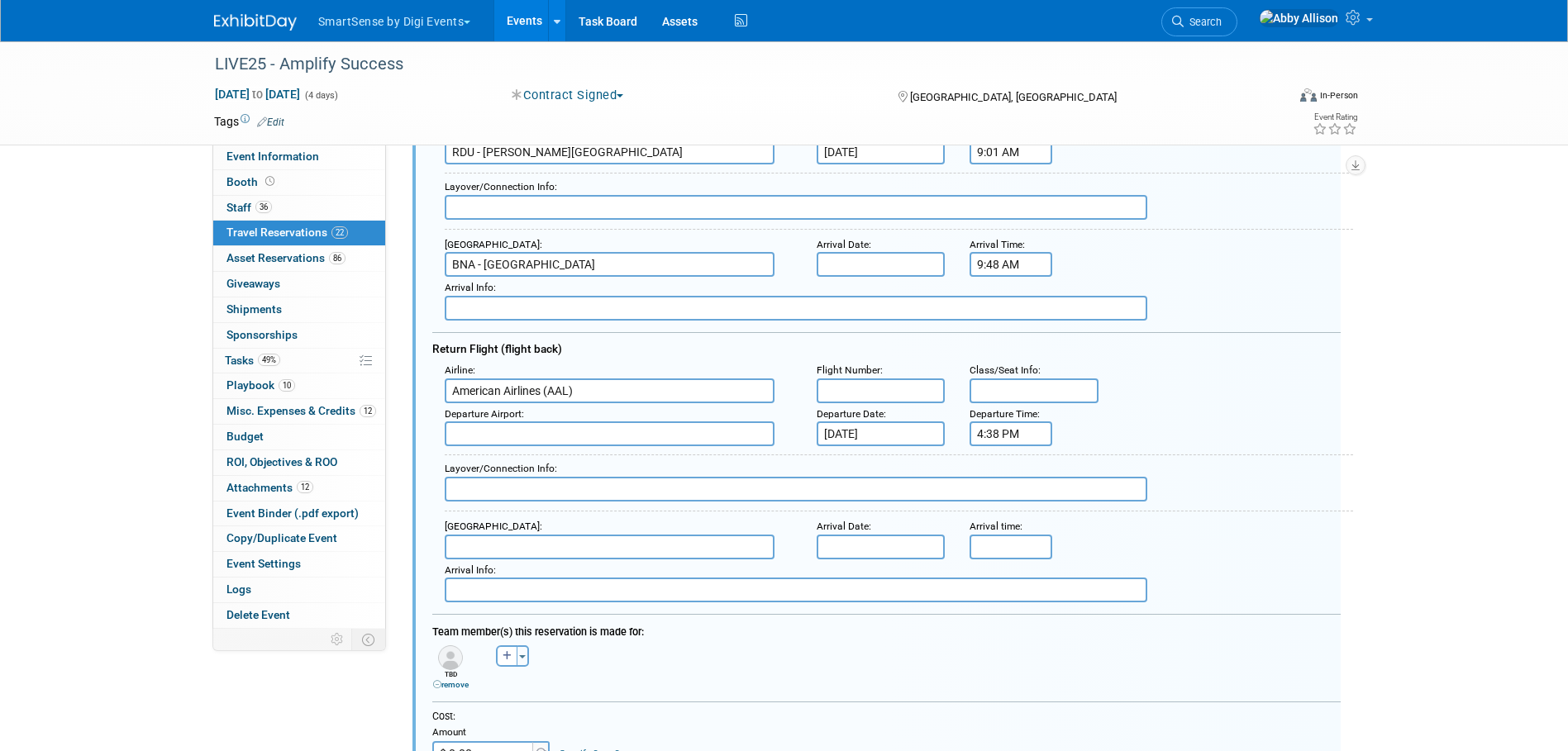
click at [563, 444] on input "text" at bounding box center [609, 433] width 330 height 24
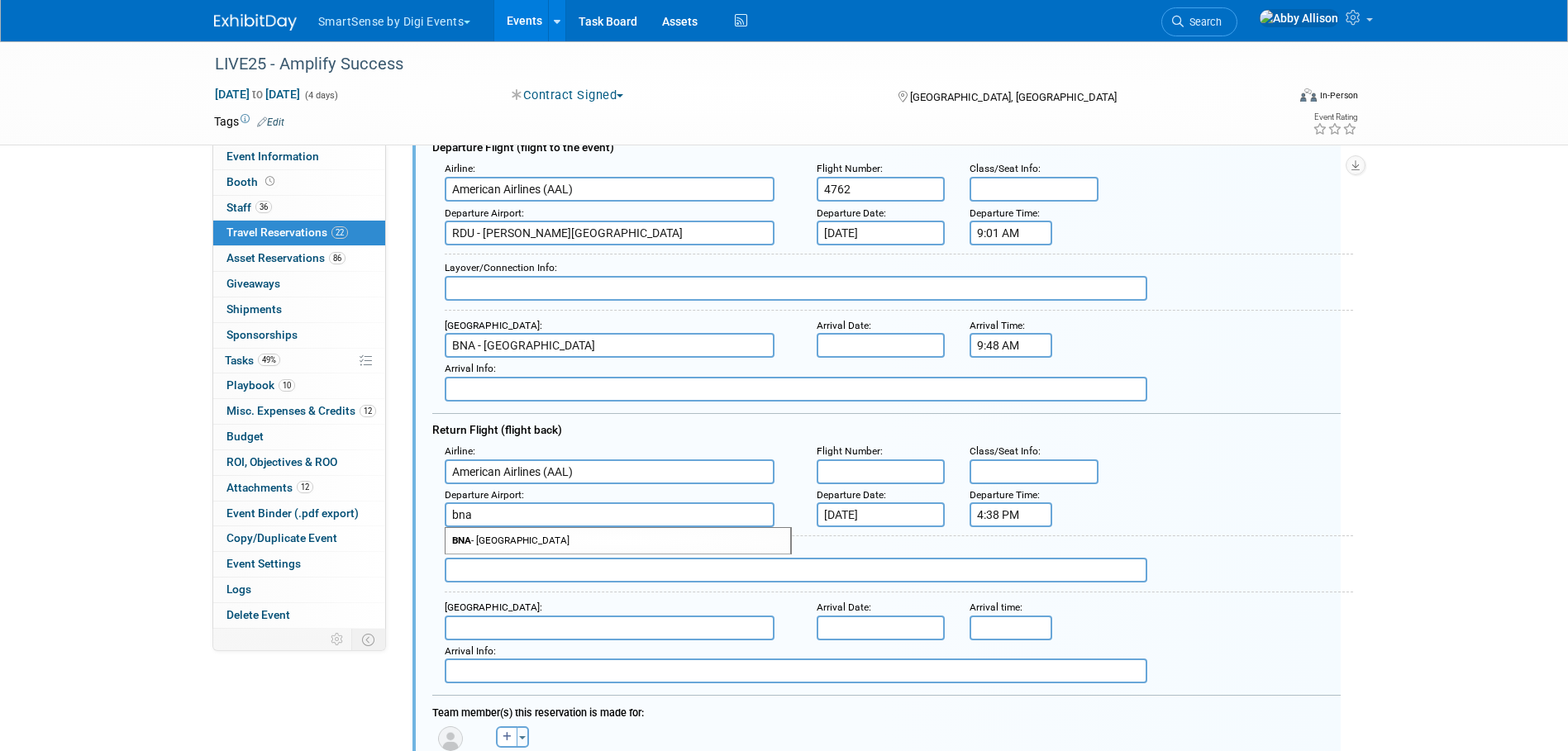
scroll to position [571, 0]
click at [502, 541] on span "BNA - Nashville International Airport" at bounding box center [618, 542] width 345 height 25
type input "BNA - Nashville International Airport"
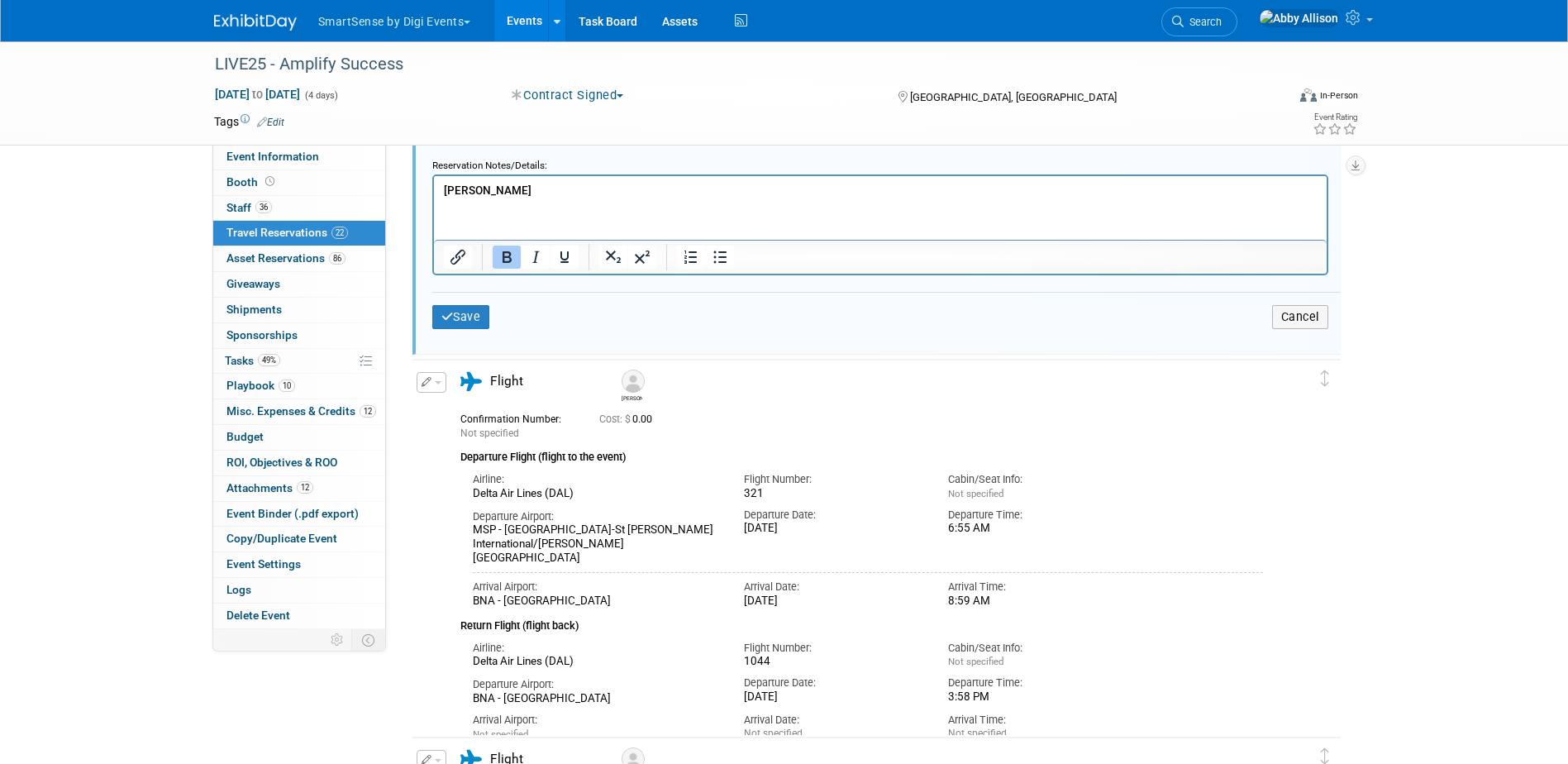
scroll to position [1481, 0]
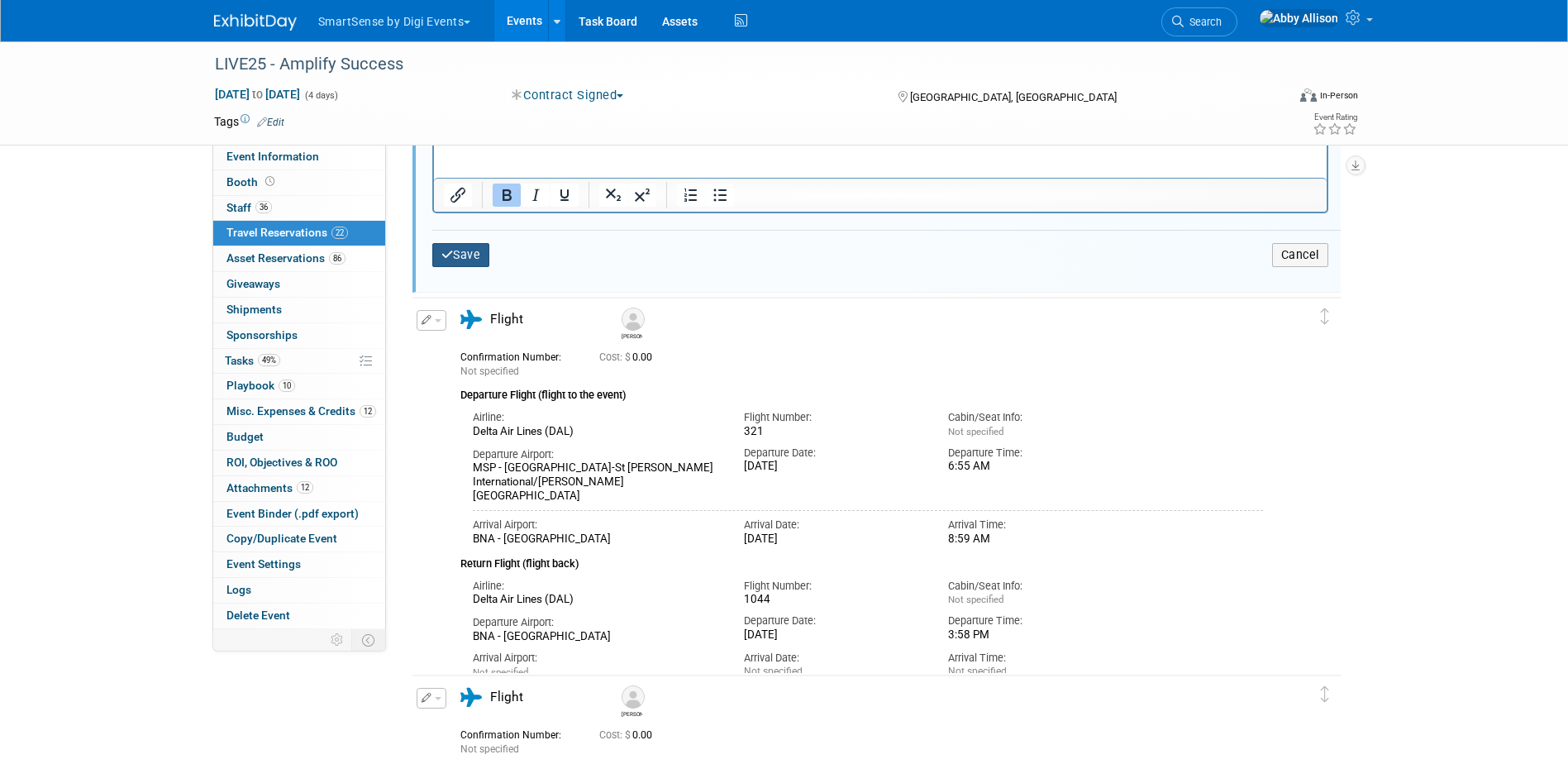
click at [444, 255] on icon "submit" at bounding box center [448, 254] width 13 height 12
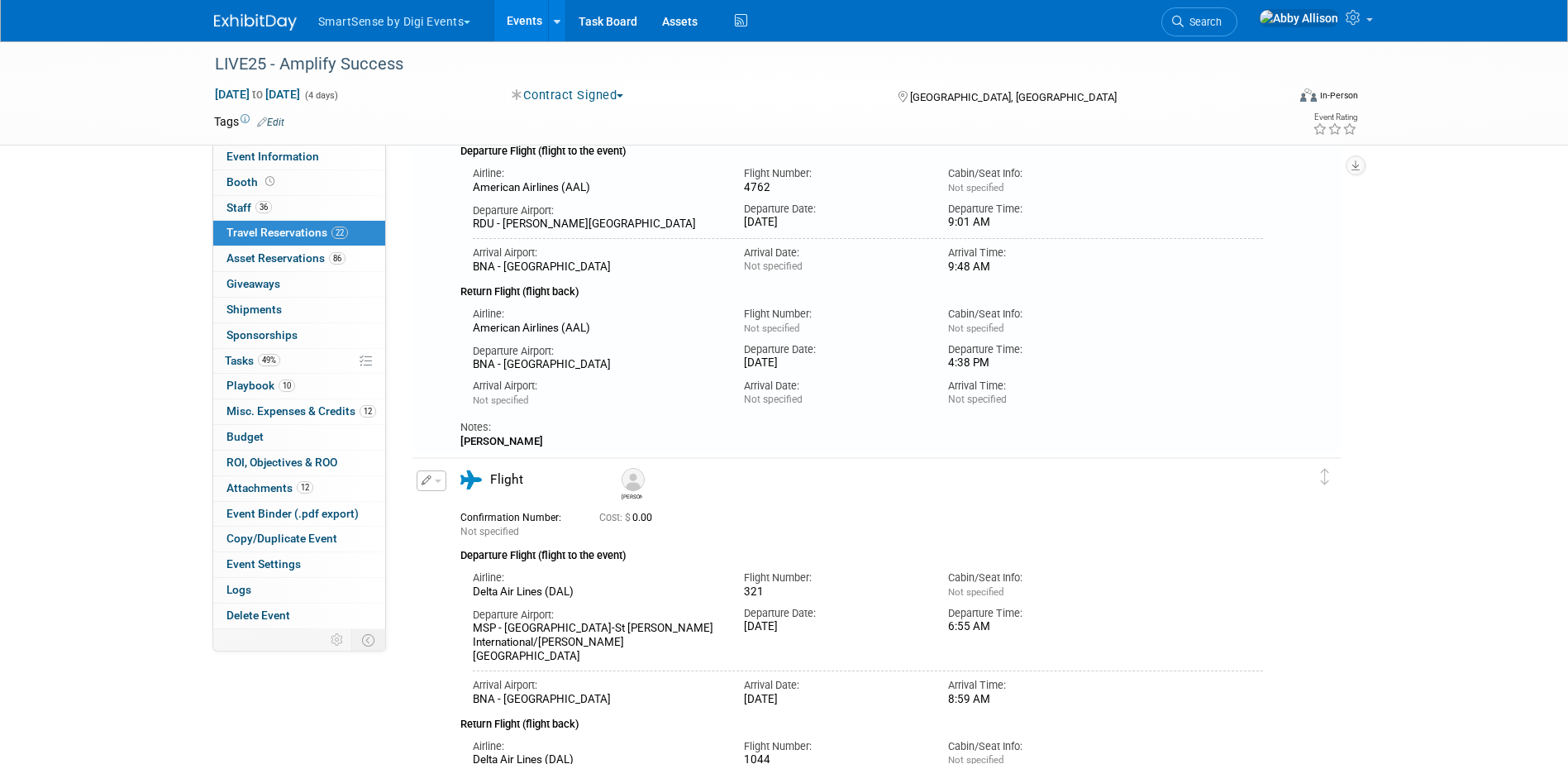
scroll to position [407, 0]
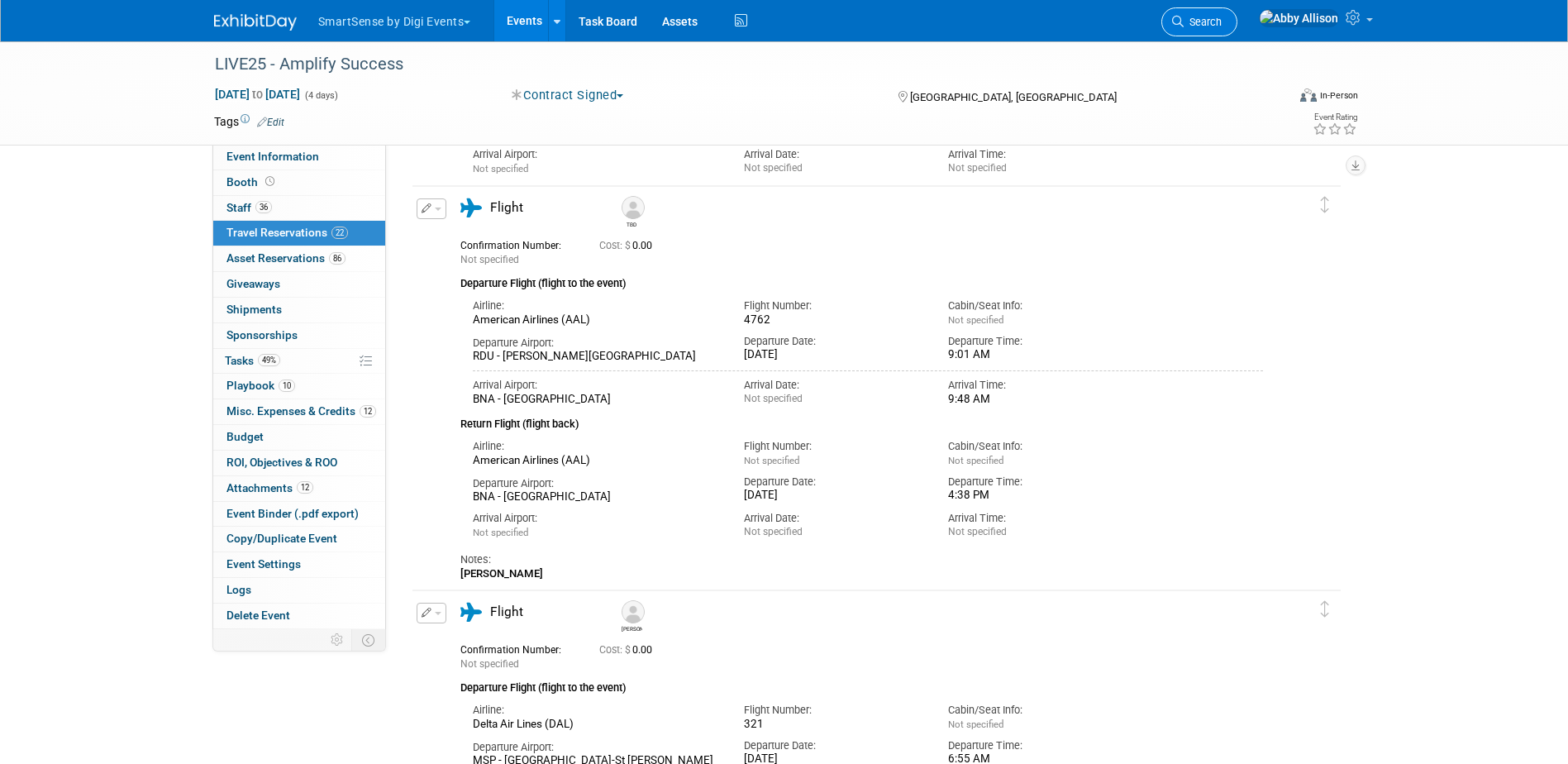
click at [1222, 20] on span "Search" at bounding box center [1203, 22] width 38 height 13
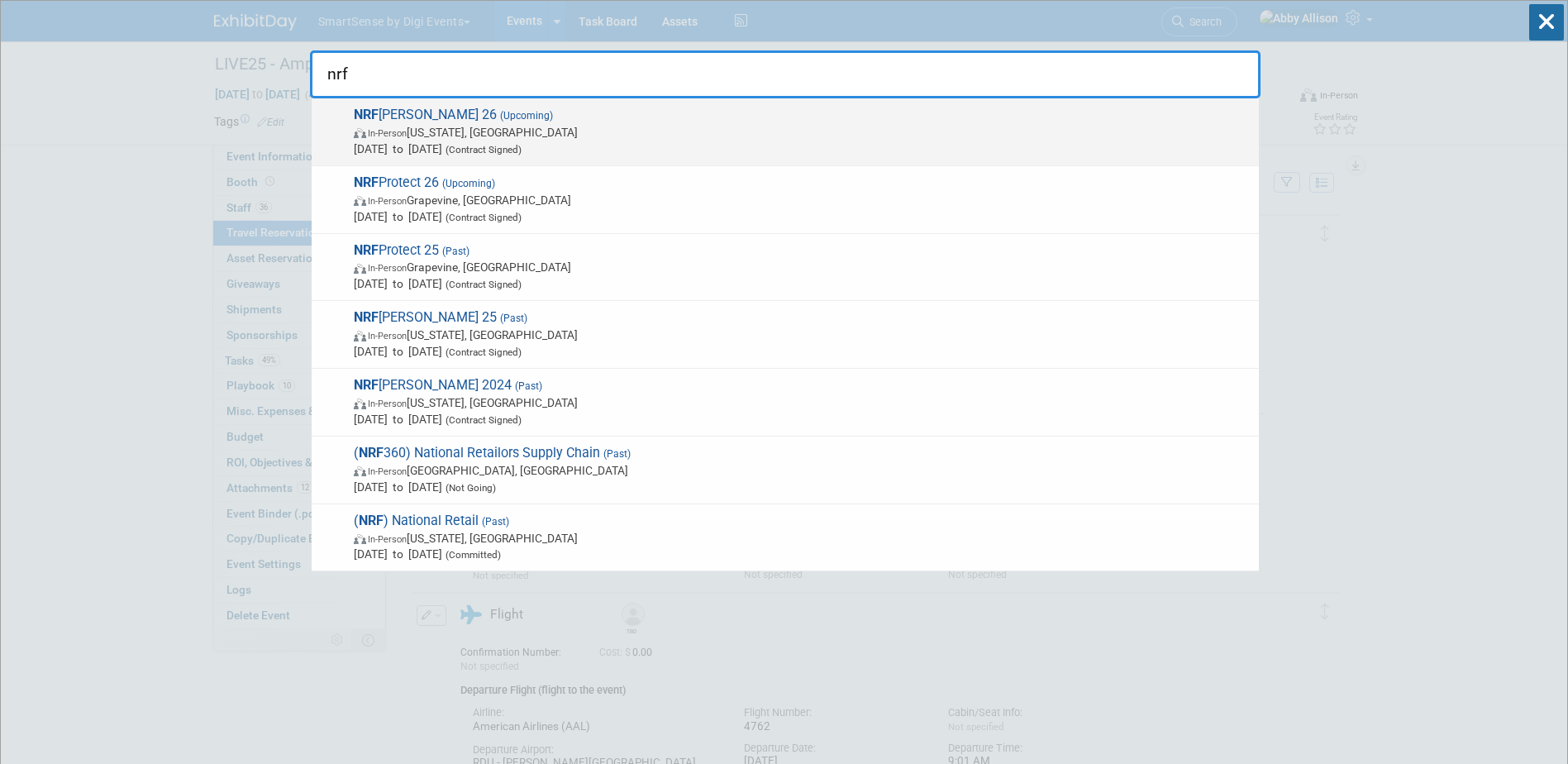
type input "nrf"
click at [429, 110] on span "NRF Big Show 26 (Upcoming) In-Person New York, NY Jan 11, 2026 to Jan 13, 2026 …" at bounding box center [799, 132] width 902 height 51
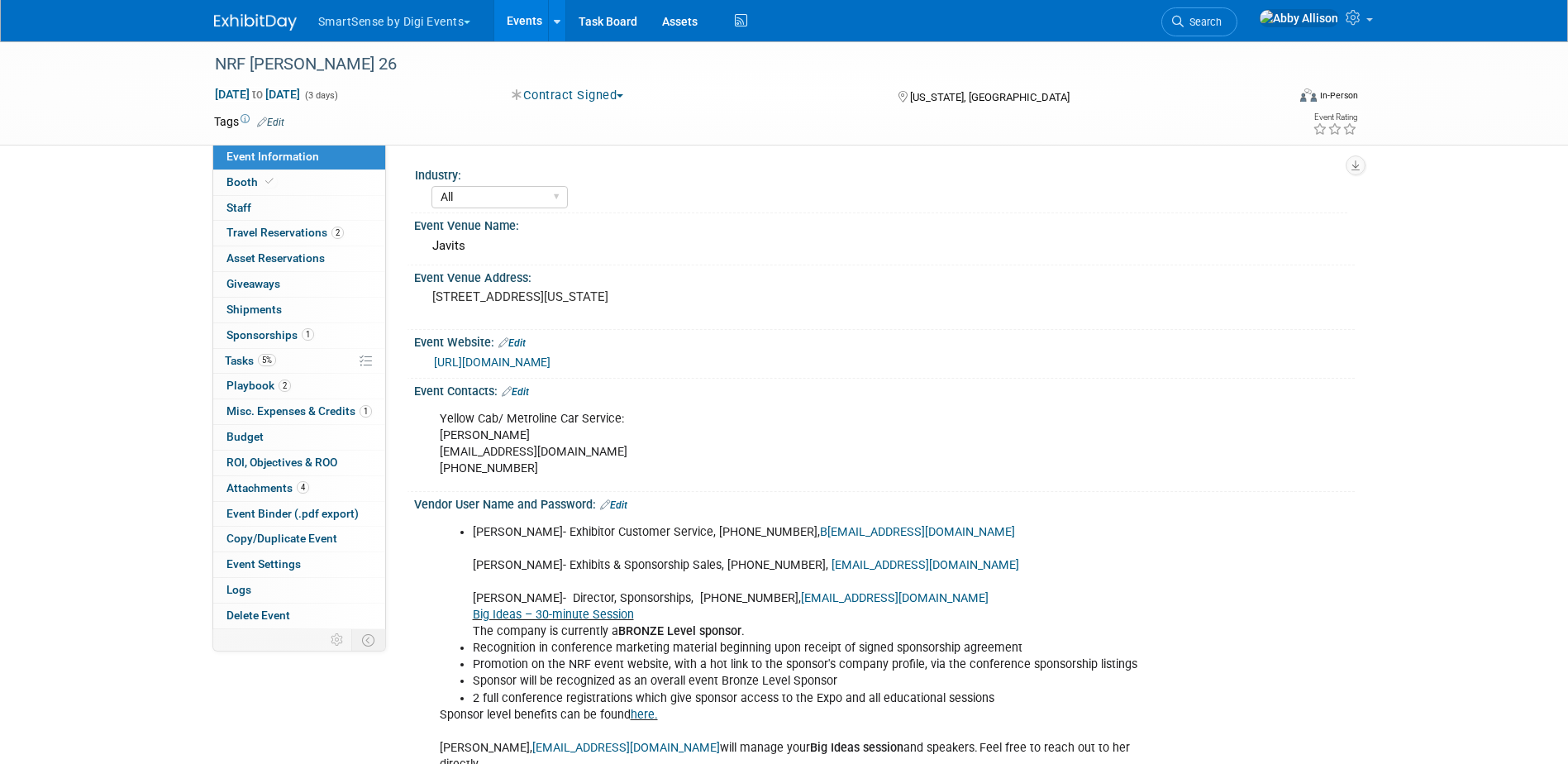
select select "All"
click at [250, 357] on span "Tasks 5%" at bounding box center [250, 360] width 52 height 14
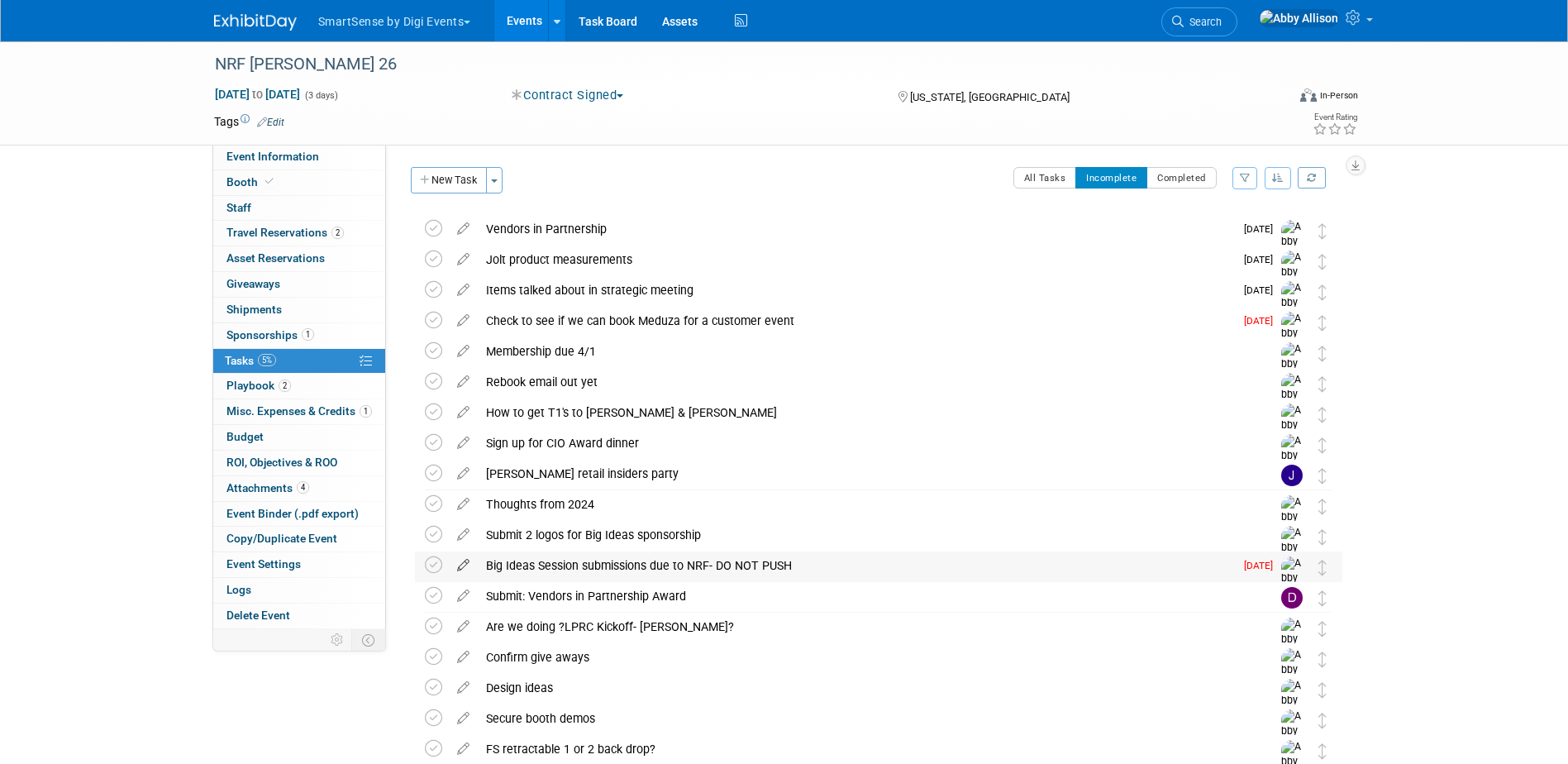
click at [466, 564] on icon at bounding box center [463, 561] width 29 height 21
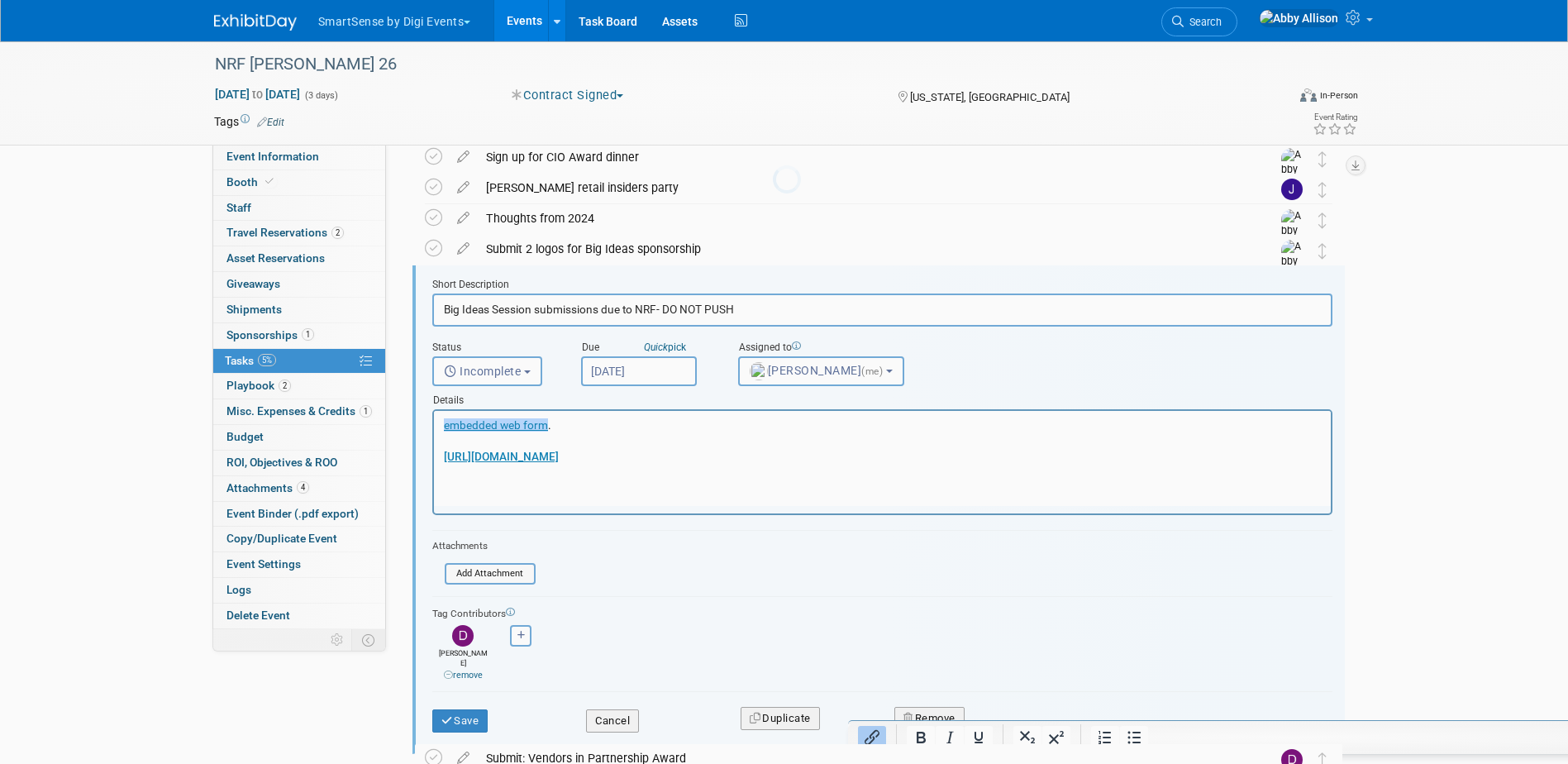
scroll to position [309, 0]
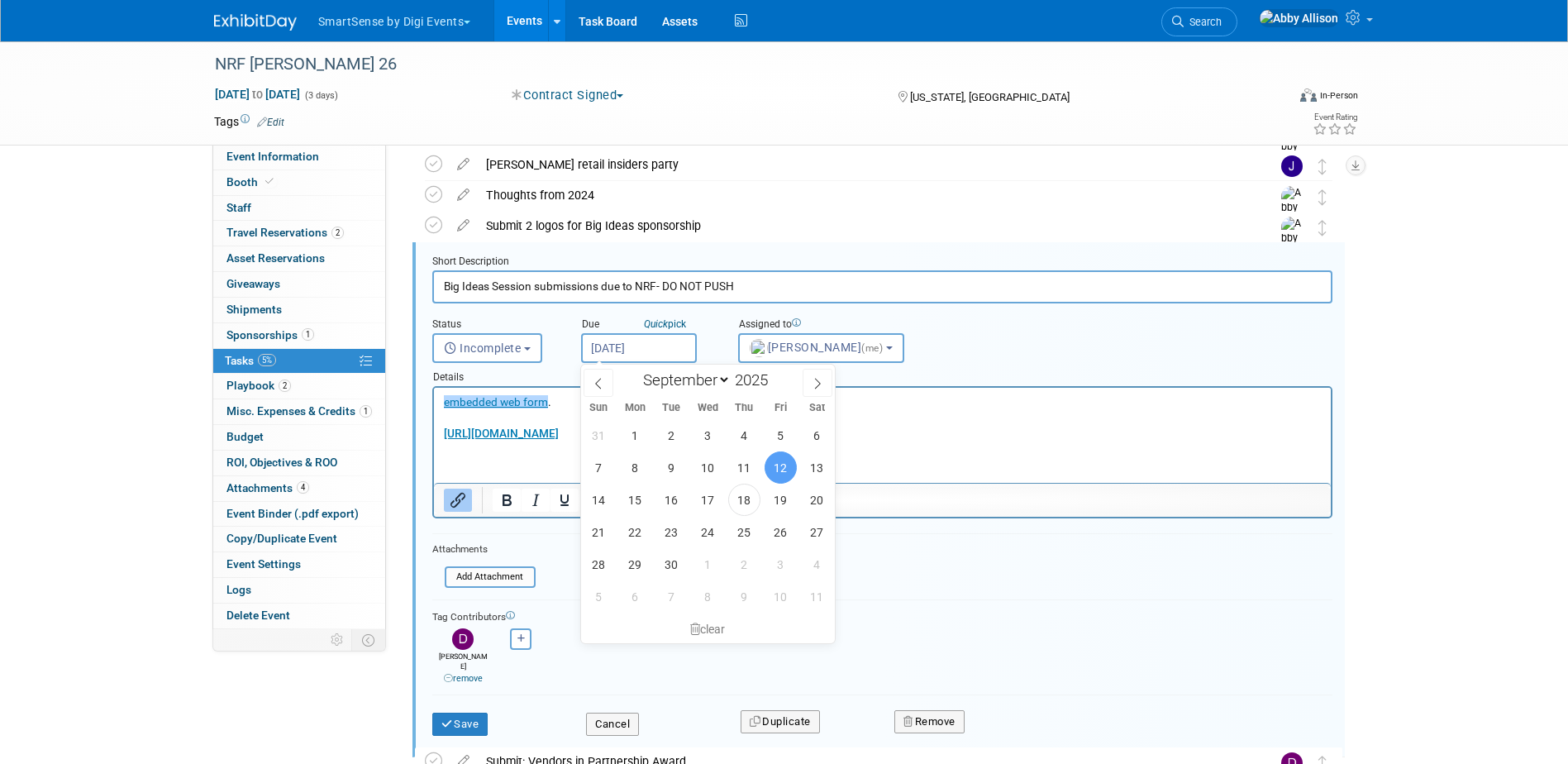
click at [613, 348] on input "Sep 12, 2025" at bounding box center [639, 347] width 116 height 30
click at [779, 533] on span "26" at bounding box center [780, 532] width 33 height 33
type input "Sep 26, 2025"
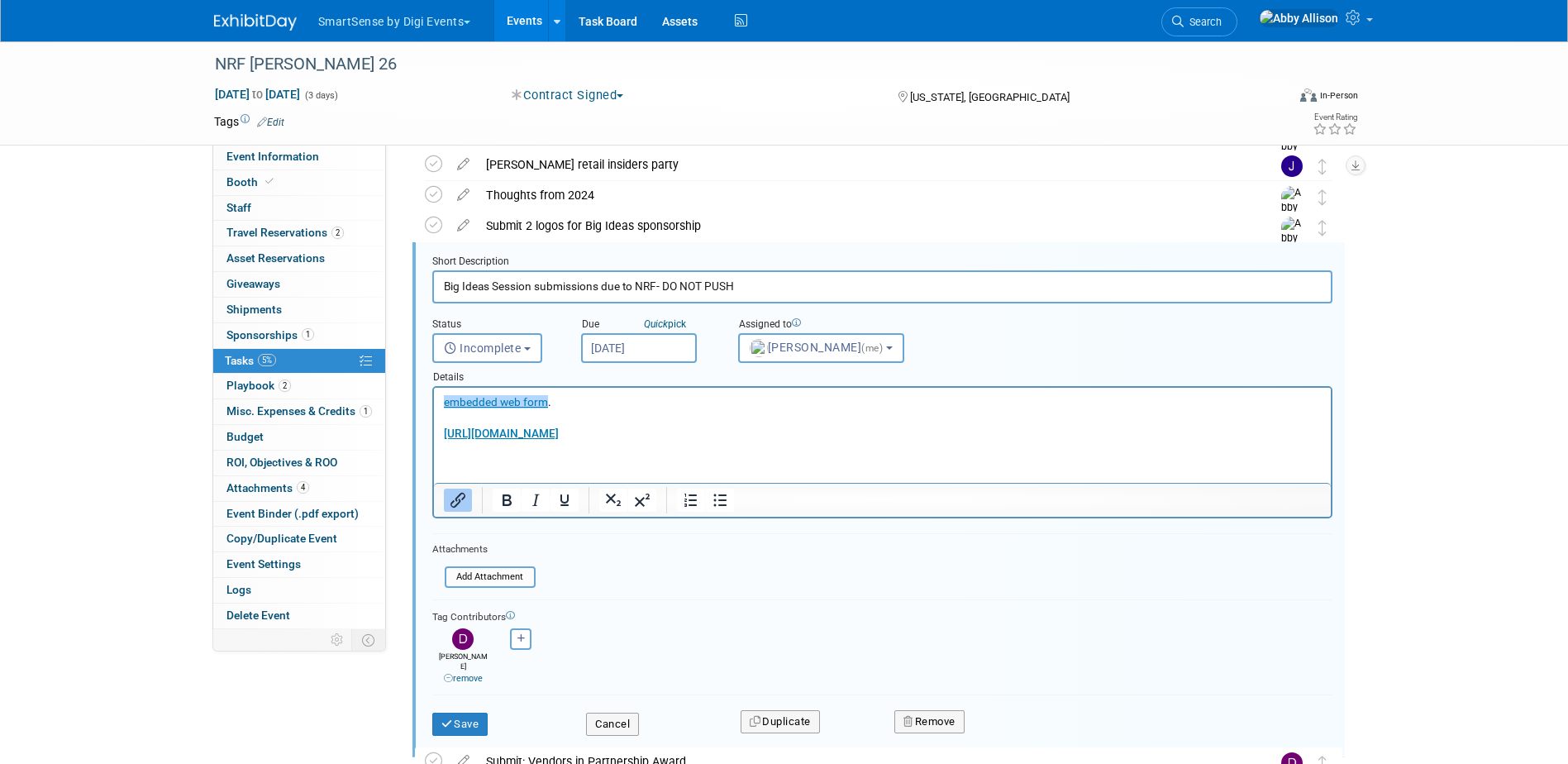
click at [498, 483] on div at bounding box center [883, 499] width 897 height 33
click at [515, 441] on html "embedded web form . https://bigshow26-Bigshow26.cm.mapyourshow.com/2_0/proposal…" at bounding box center [882, 414] width 897 height 53
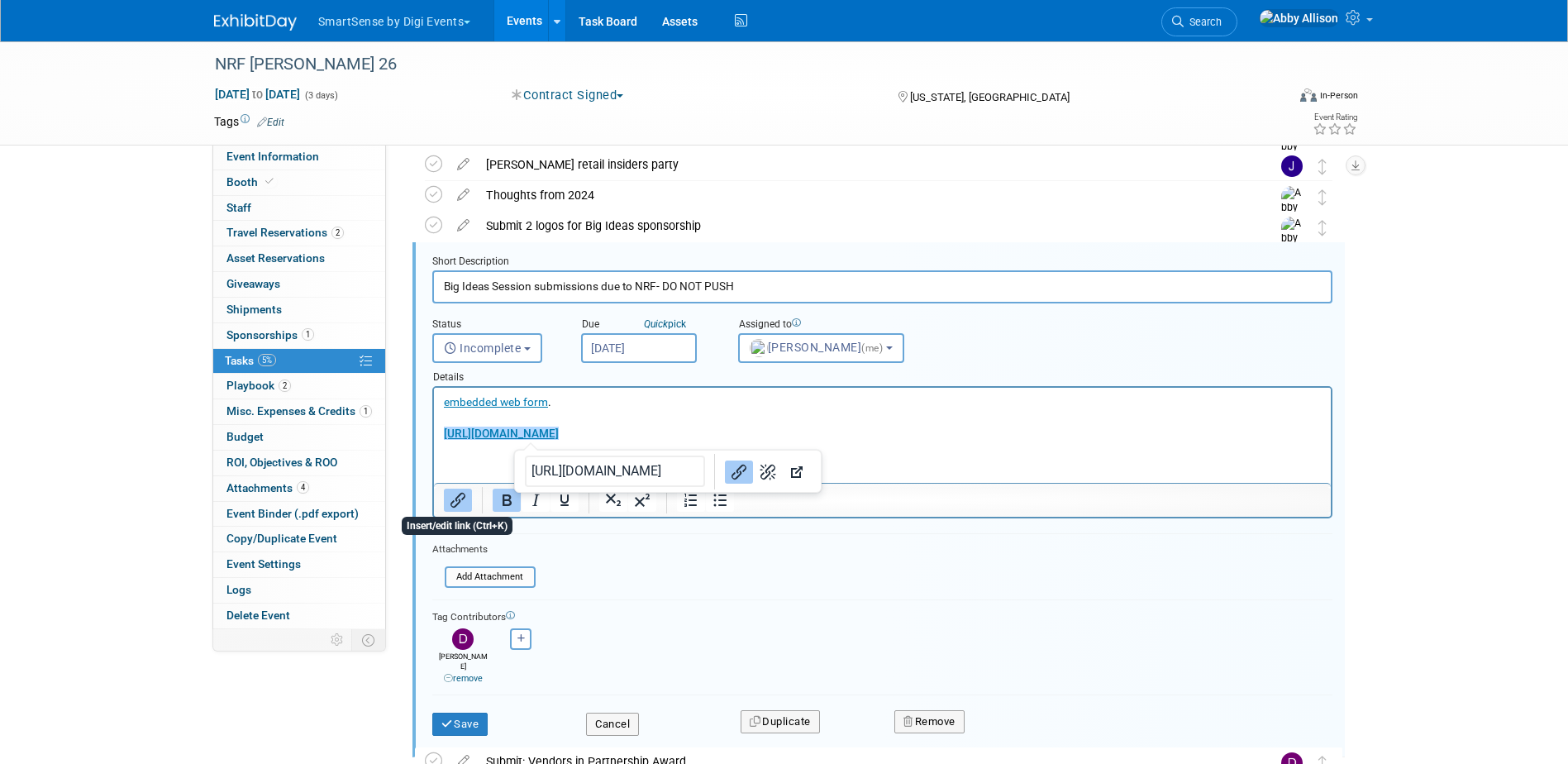
click at [458, 500] on icon "Insert/edit link" at bounding box center [458, 500] width 14 height 14
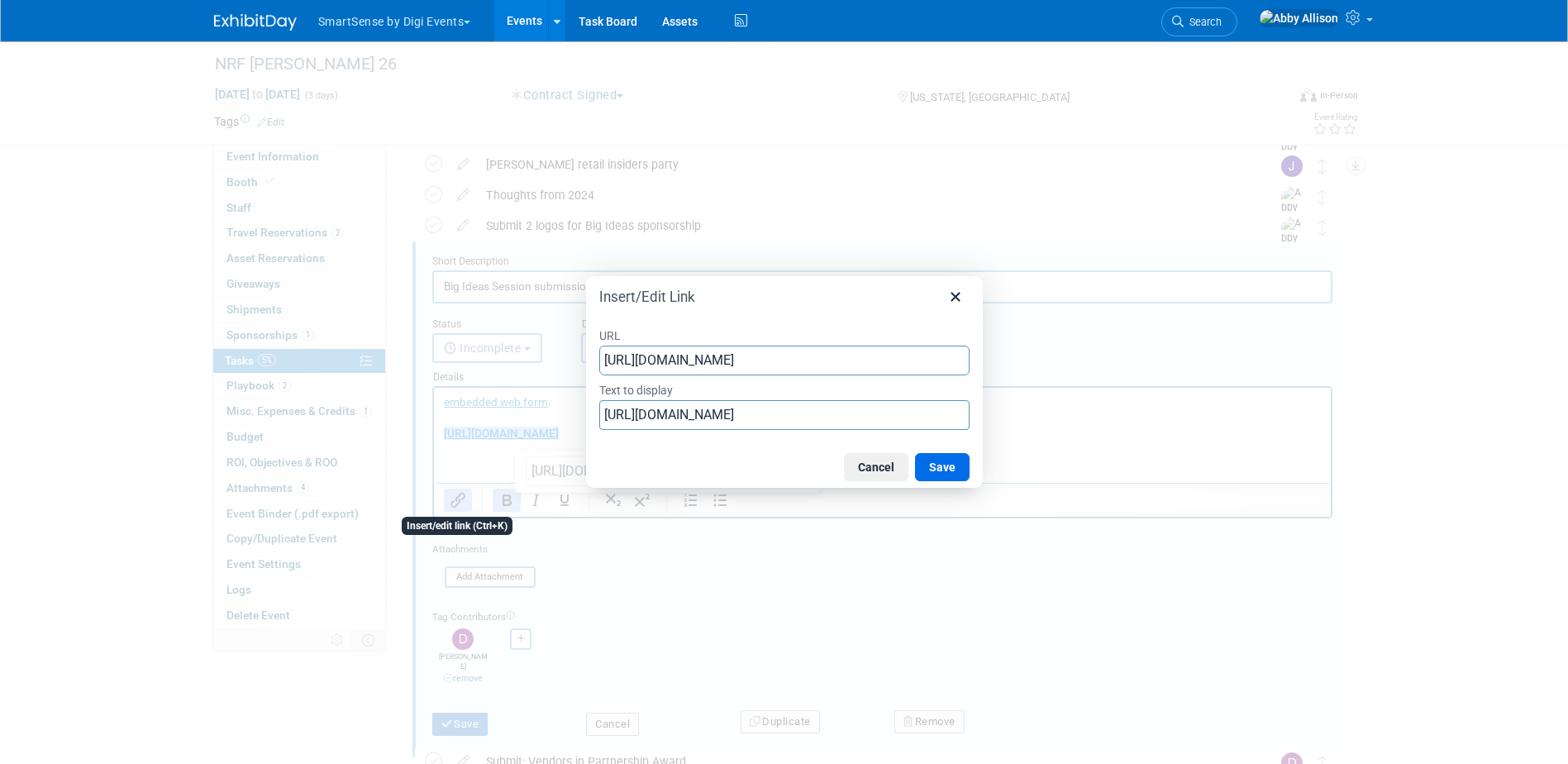
scroll to position [0, 422]
click at [899, 466] on button "Cancel" at bounding box center [875, 467] width 64 height 28
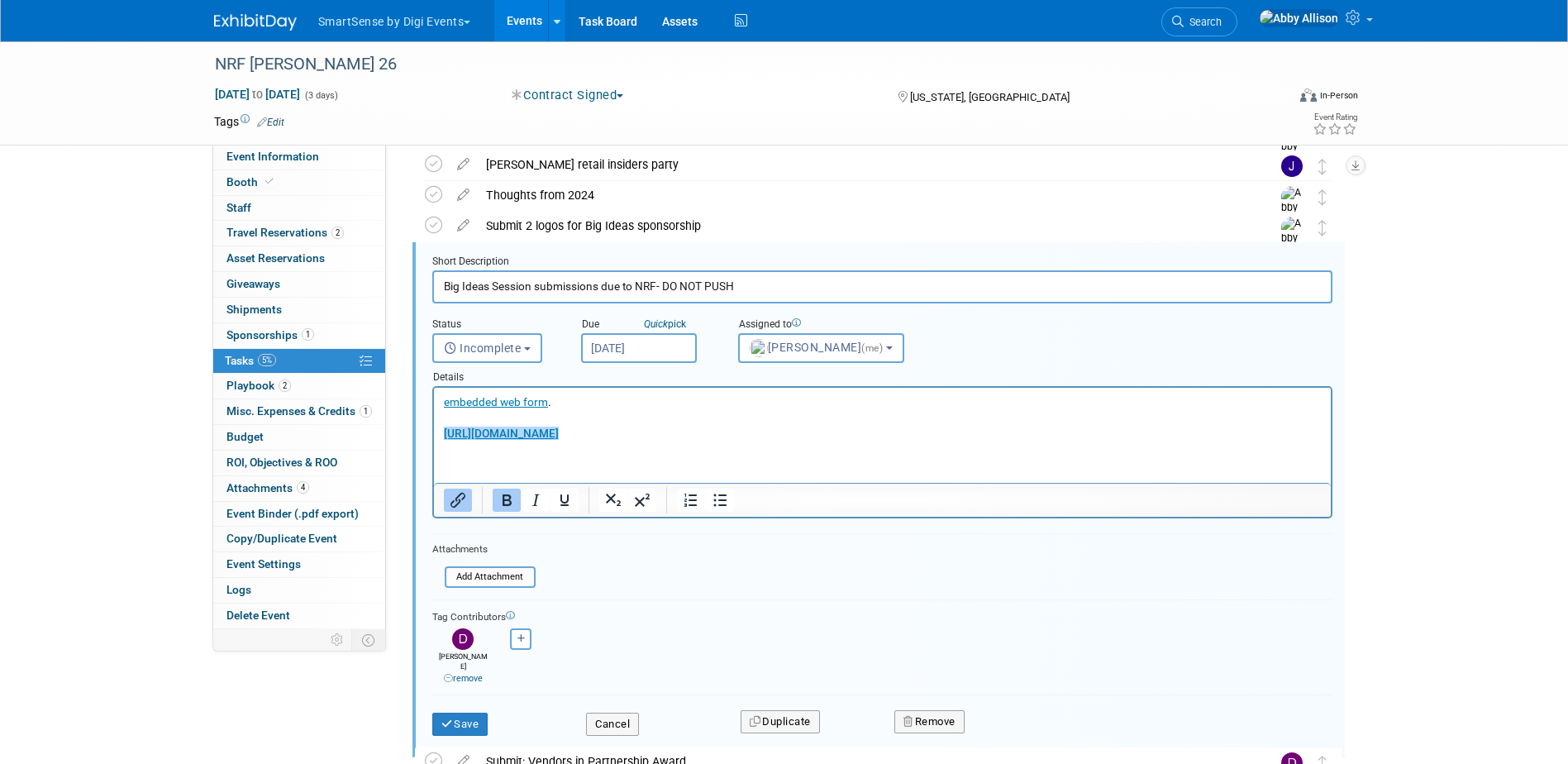
click at [1164, 441] on html "embedded web form . https://bigshow26-Bigshow26.cm.mapyourshow.com/2_0/proposal…" at bounding box center [882, 414] width 897 height 53
click at [1185, 475] on icon "Link" at bounding box center [1195, 472] width 20 height 20
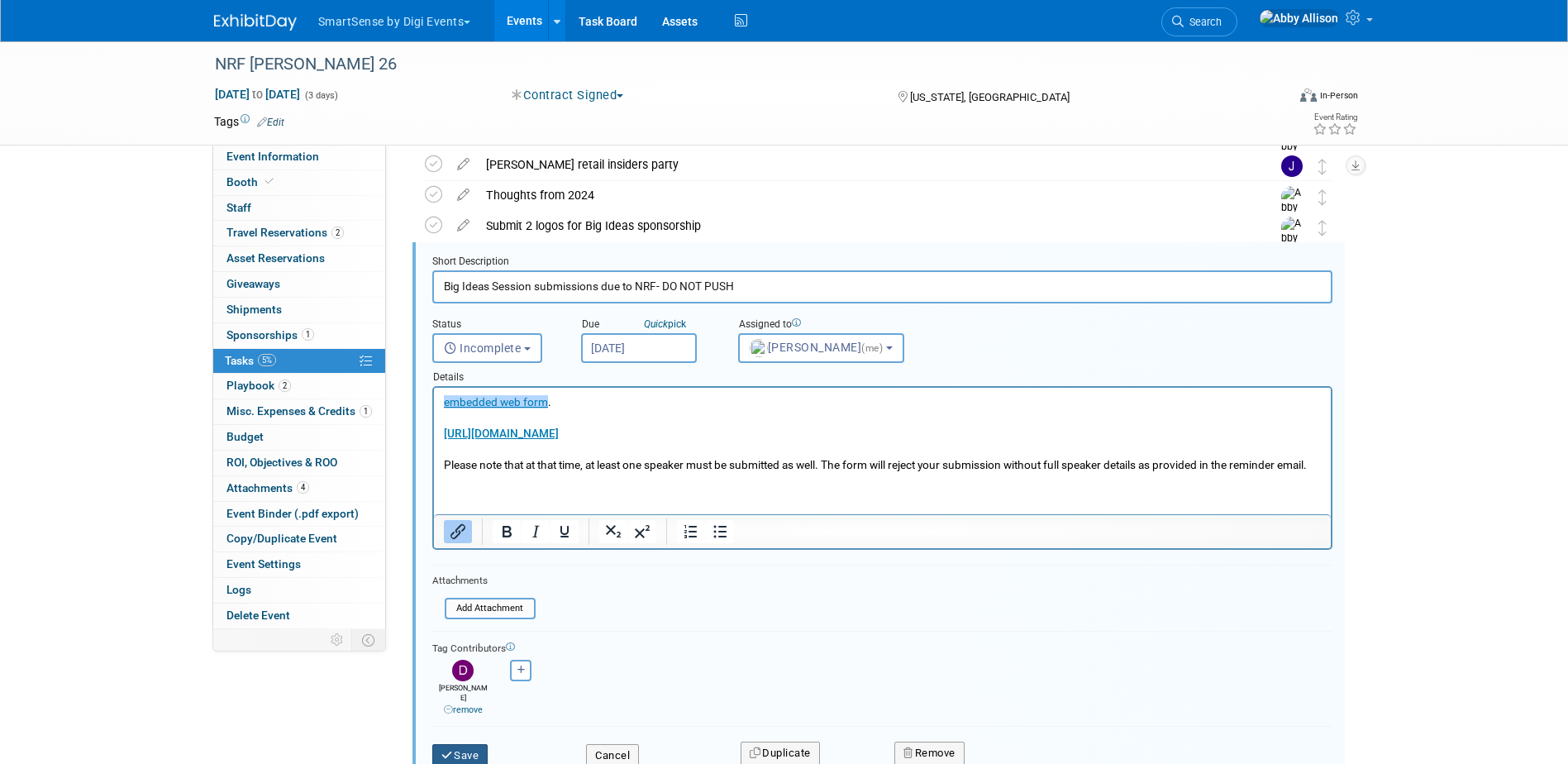
click at [464, 744] on button "Save" at bounding box center [460, 756] width 56 height 24
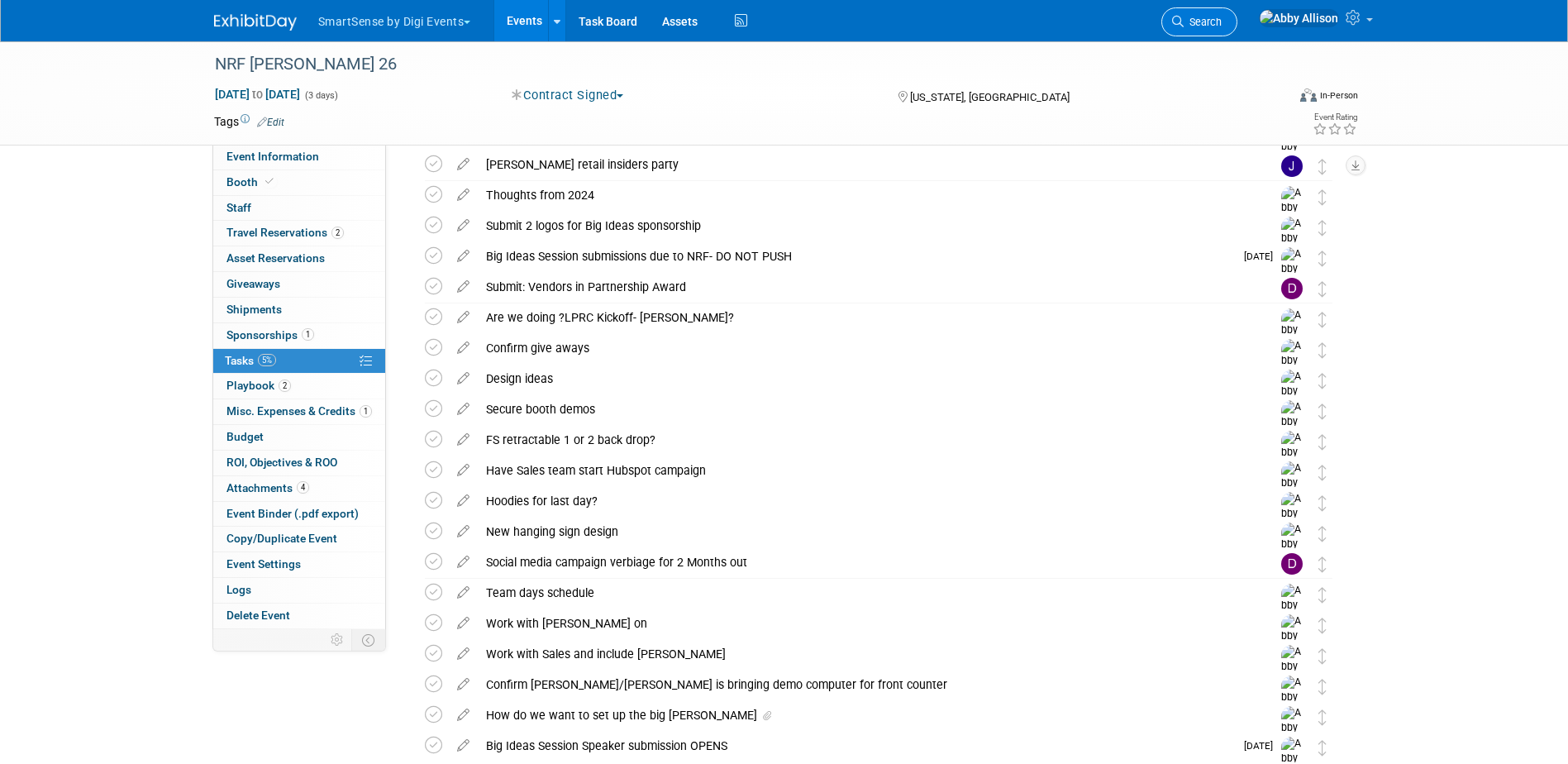
click at [1222, 23] on span "Search" at bounding box center [1203, 22] width 38 height 13
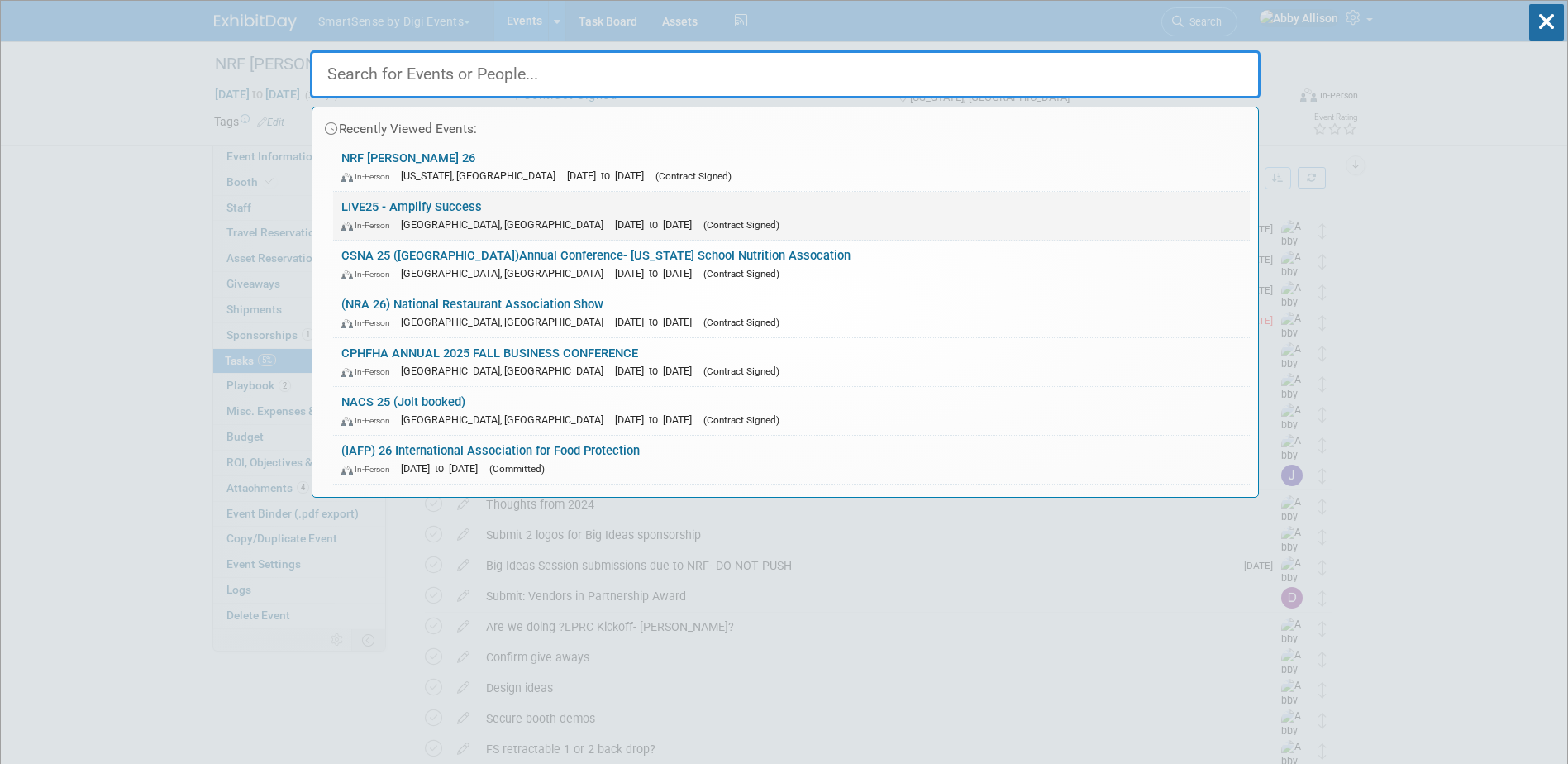
click at [390, 220] on span "In-Person" at bounding box center [369, 225] width 56 height 11
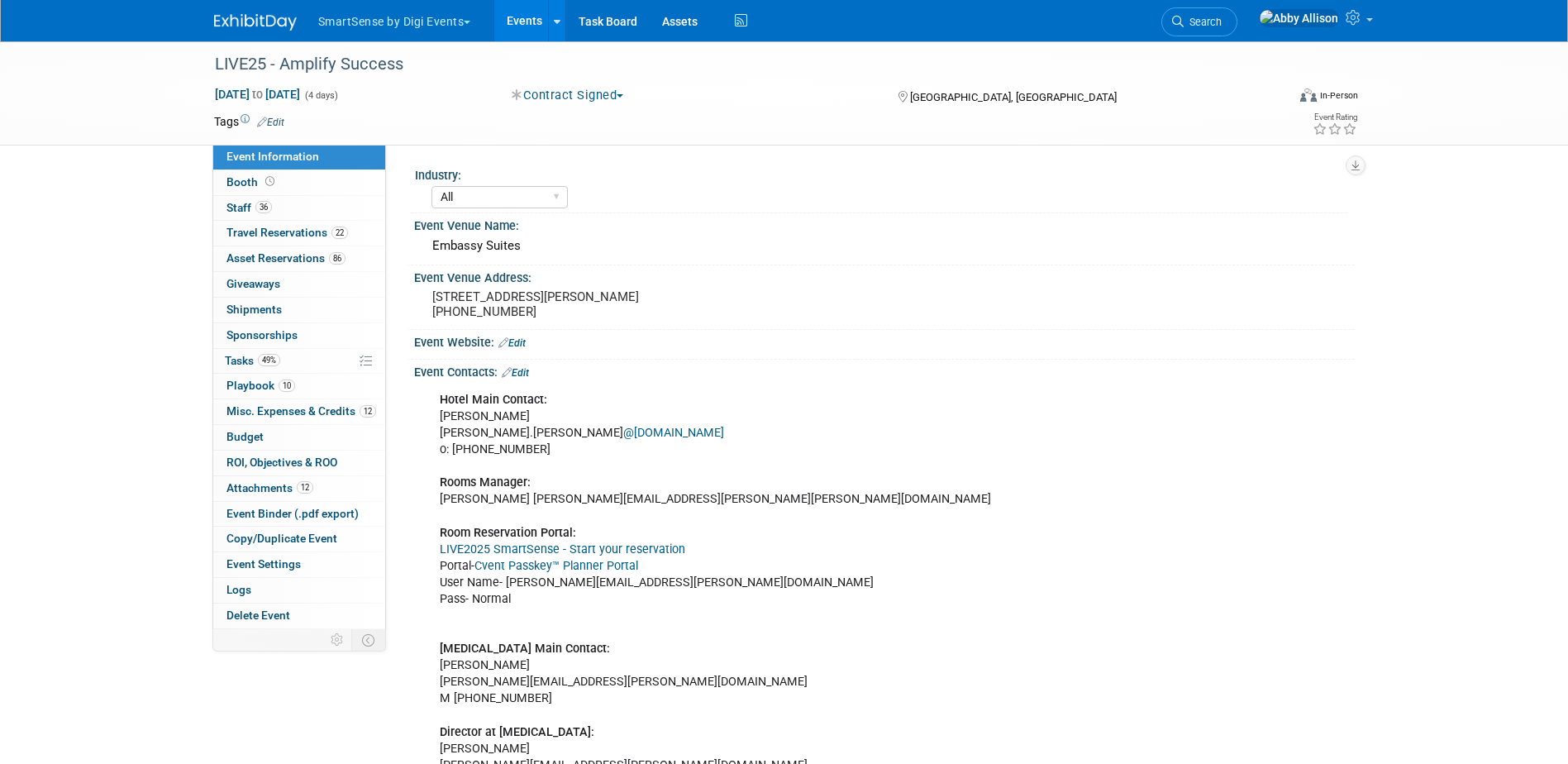
select select "All"
click at [255, 233] on span "Travel Reservations 22" at bounding box center [287, 232] width 121 height 14
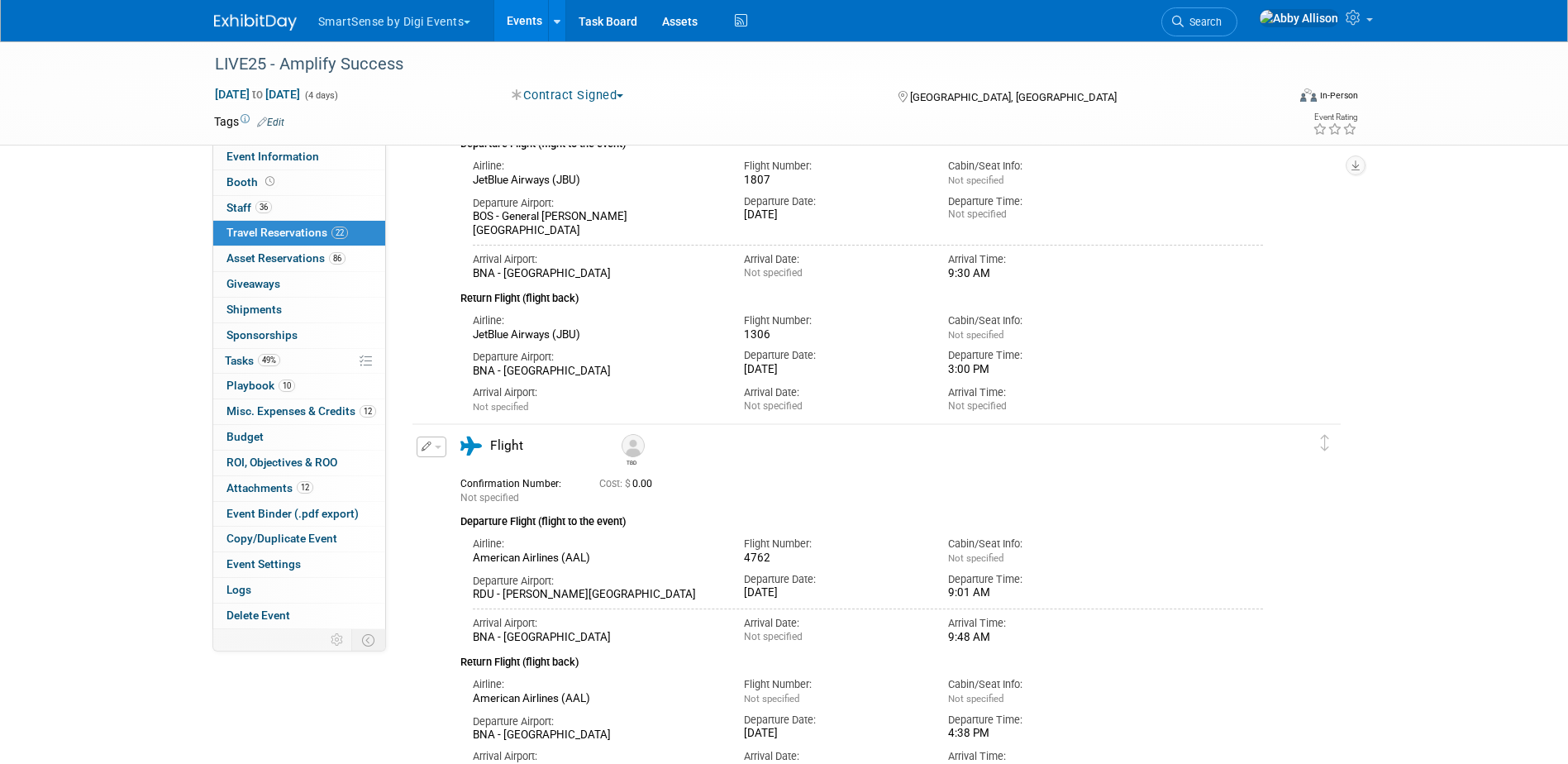
scroll to position [248, 0]
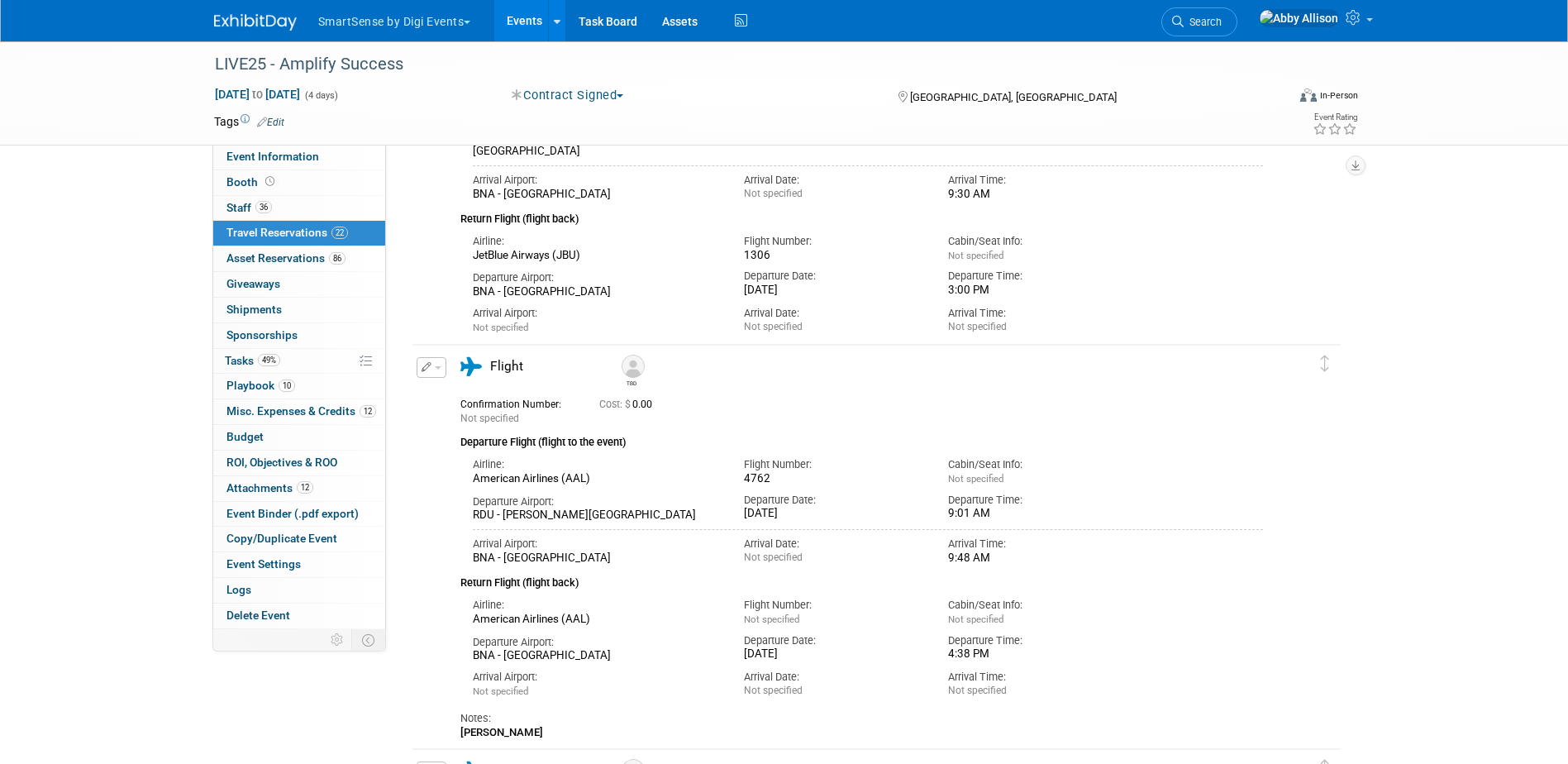
click at [437, 373] on button "button" at bounding box center [431, 367] width 30 height 21
click at [481, 399] on button "Edit Reservation" at bounding box center [487, 396] width 139 height 24
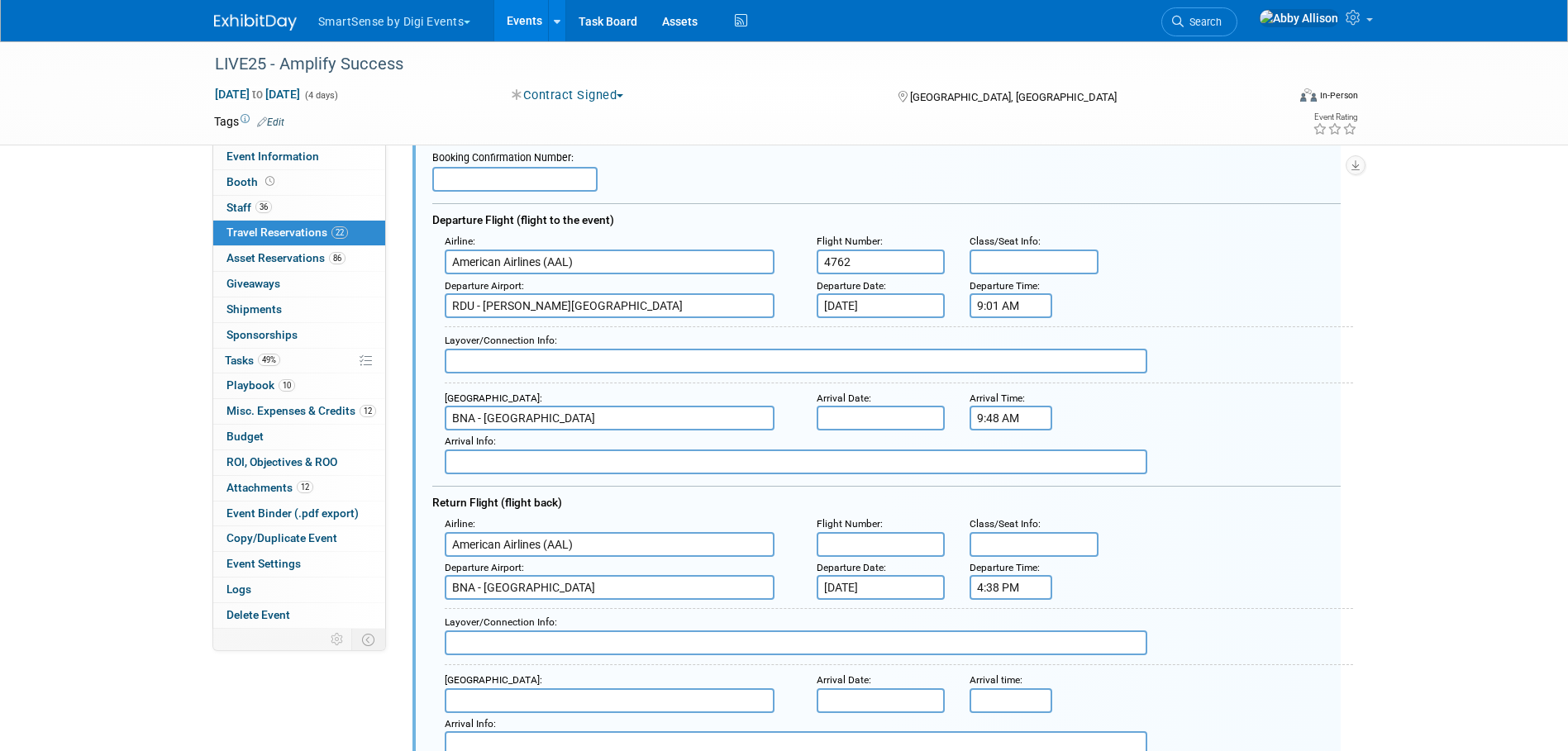
scroll to position [571, 0]
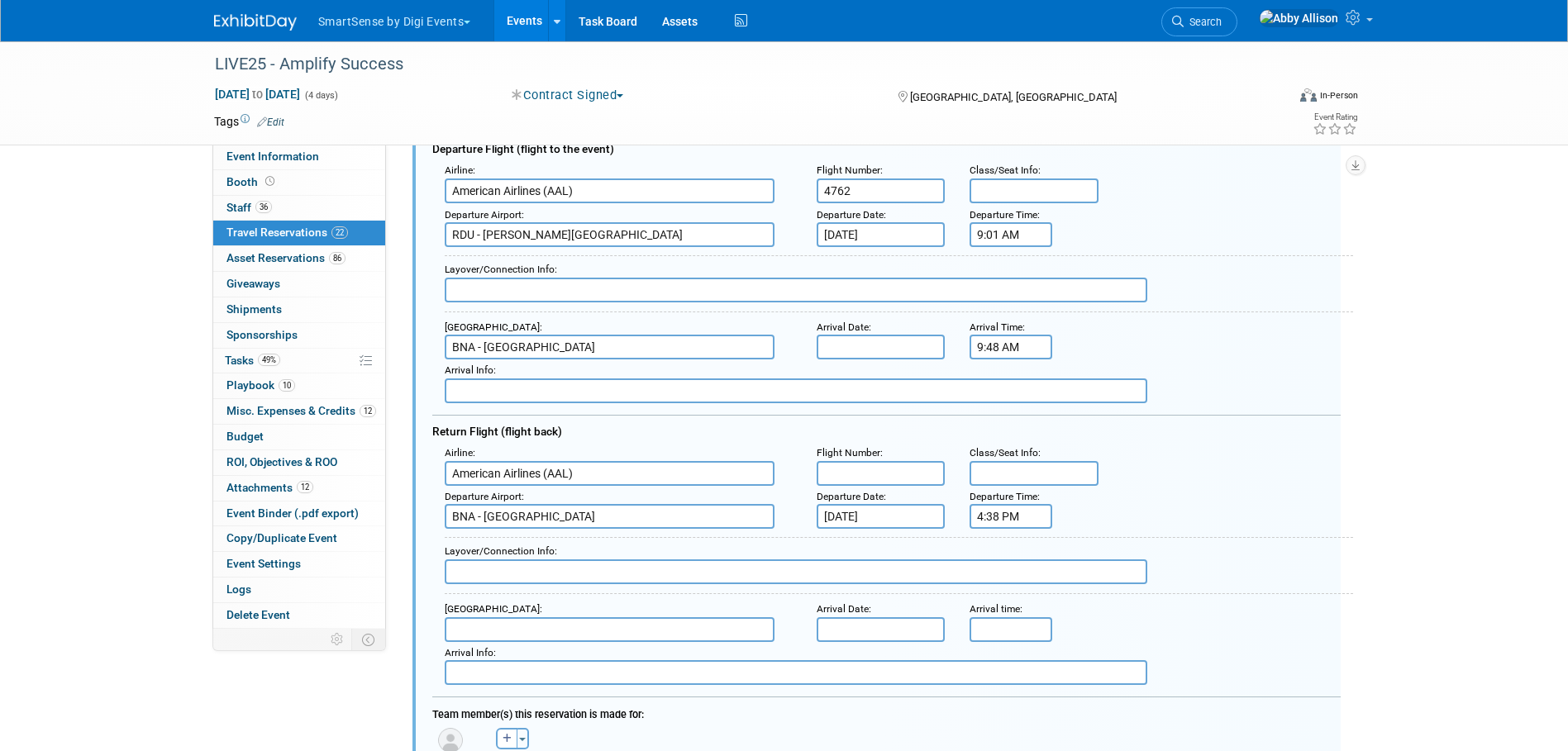
click at [886, 351] on input "text" at bounding box center [881, 346] width 129 height 24
click at [930, 274] on div "Layover/Connection Info :" at bounding box center [899, 269] width 908 height 15
click at [902, 479] on input "text" at bounding box center [881, 473] width 129 height 24
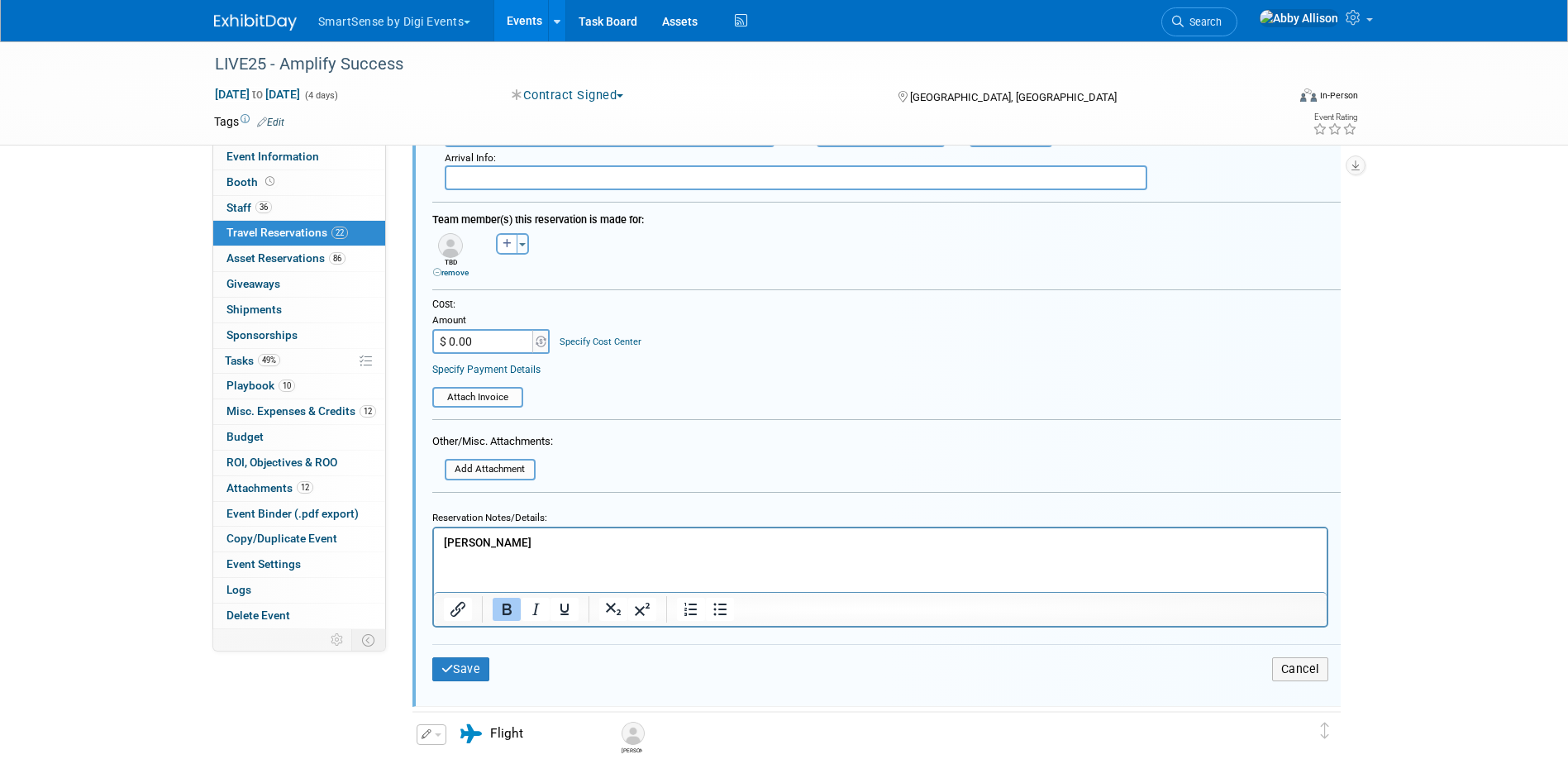
scroll to position [1068, 0]
type input "4596"
click at [467, 672] on button "Save" at bounding box center [461, 668] width 58 height 24
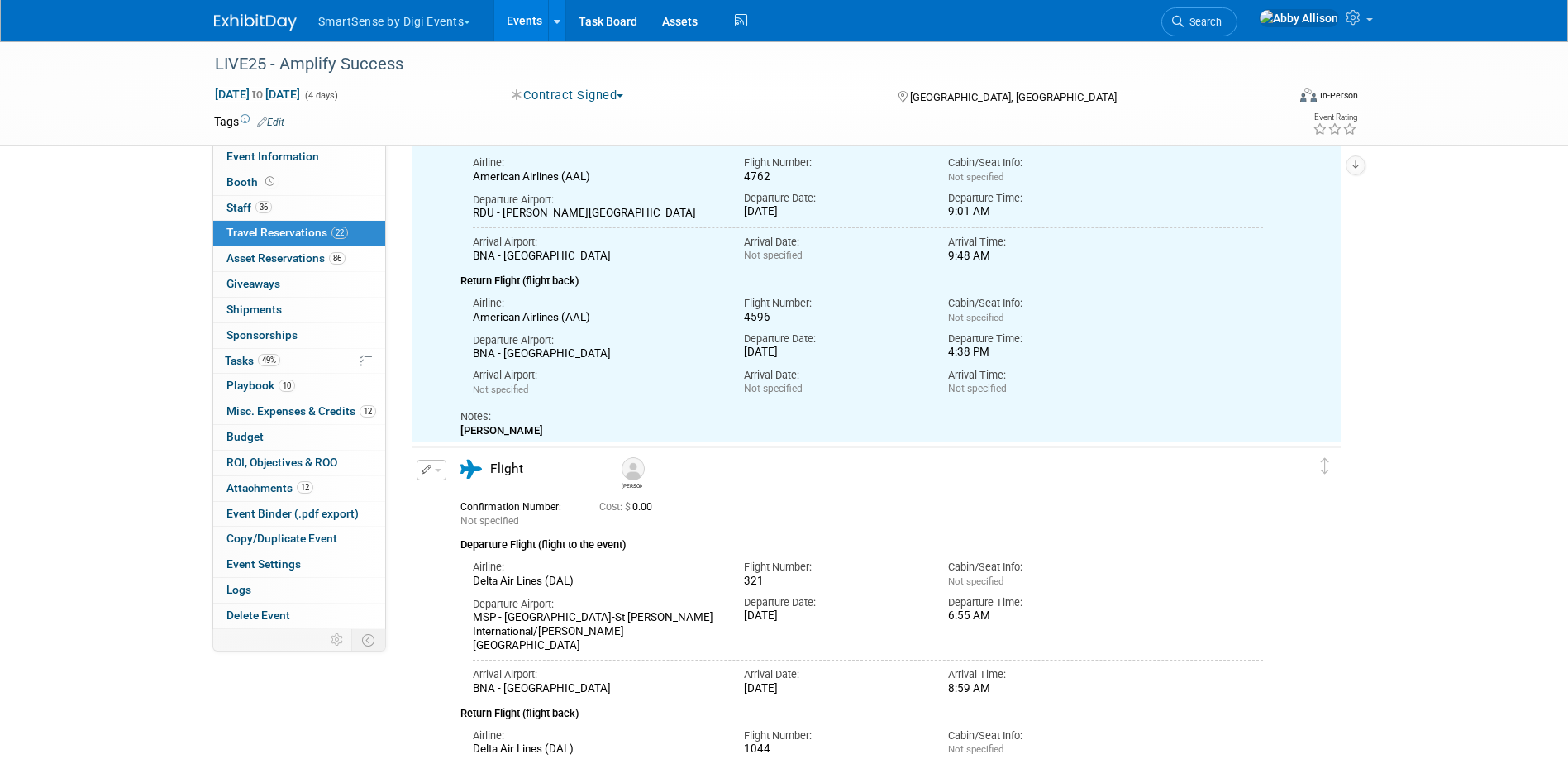
scroll to position [407, 0]
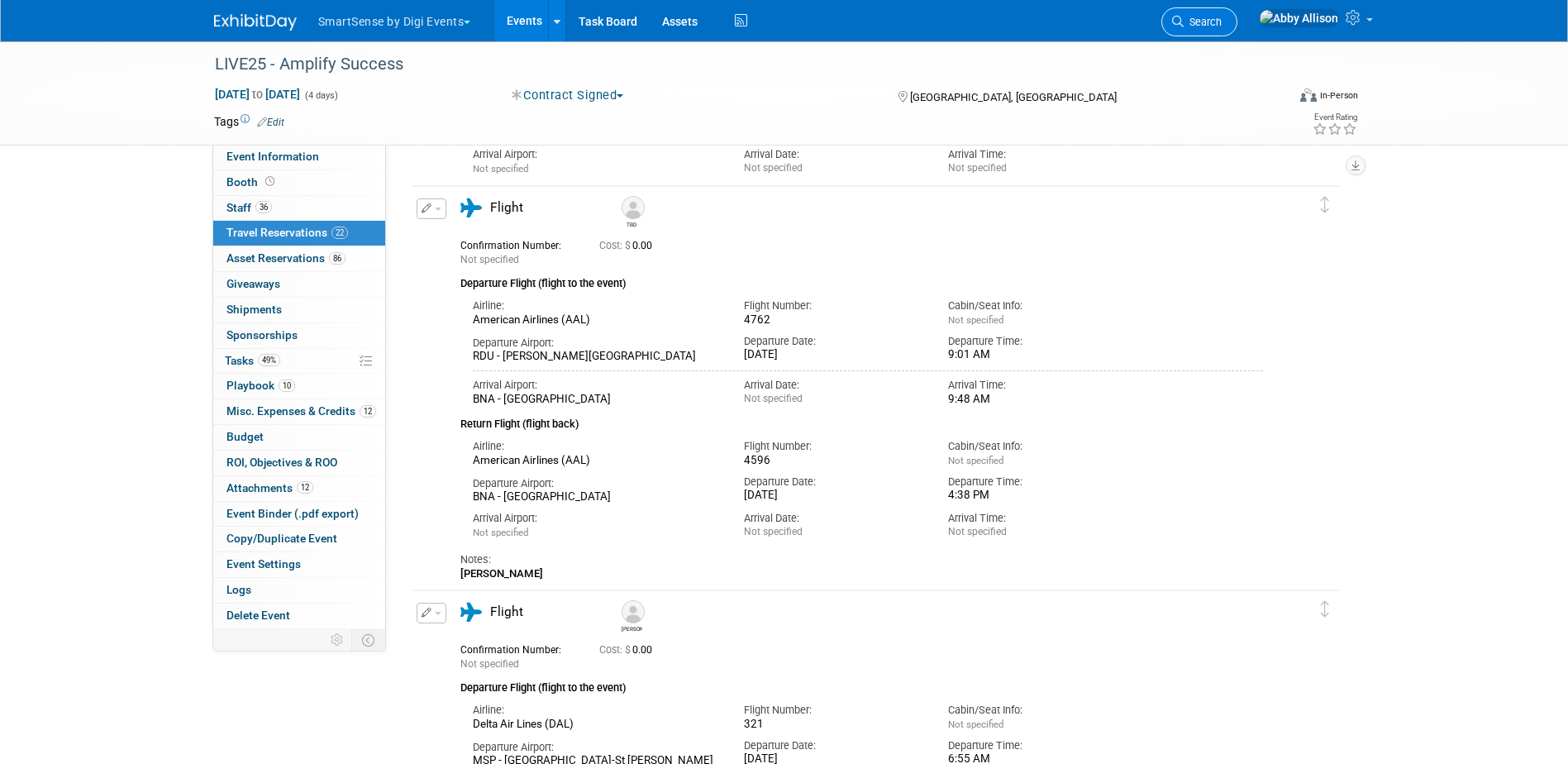
click at [1229, 11] on link "Search" at bounding box center [1199, 22] width 76 height 29
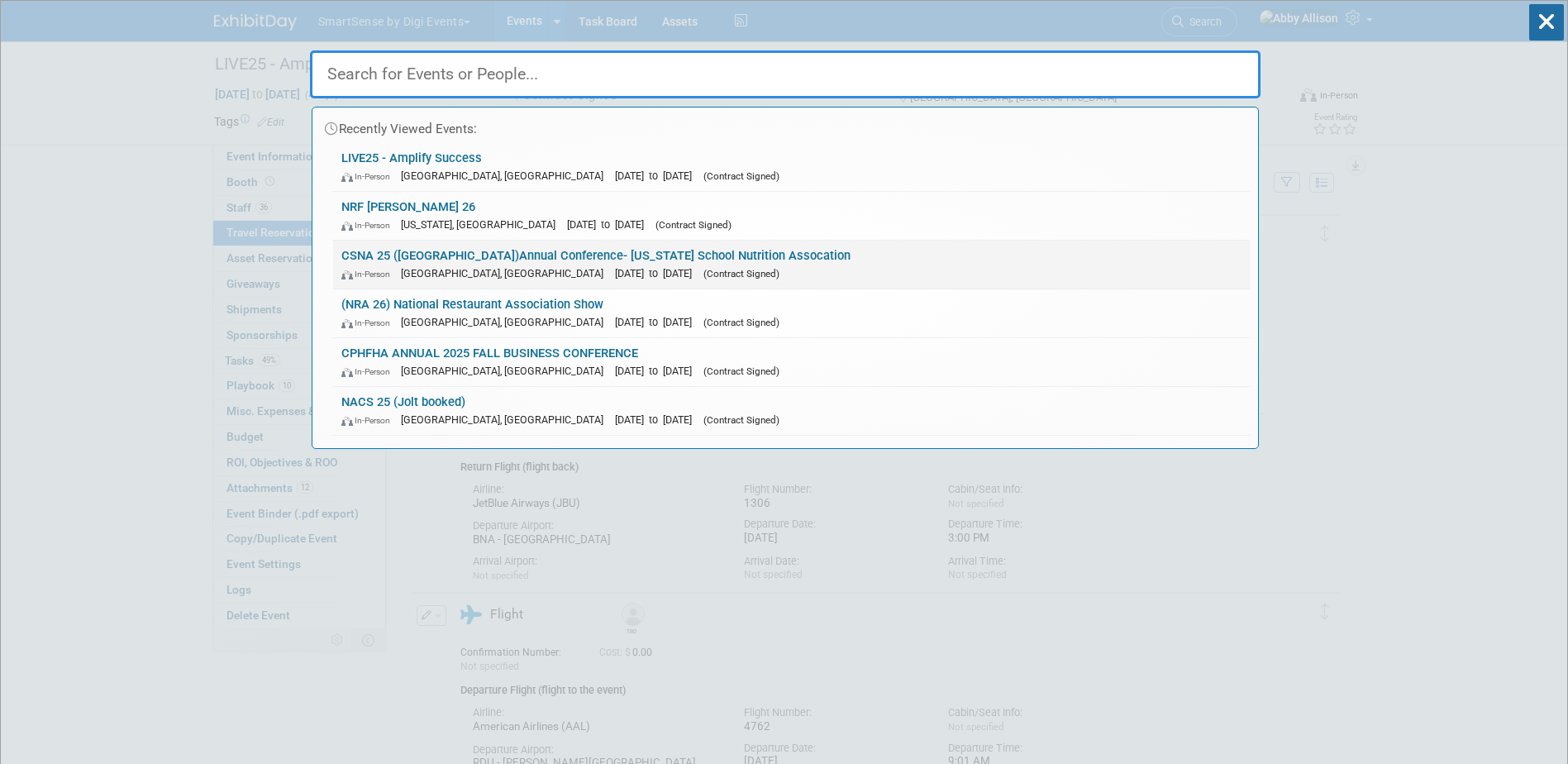
click at [472, 264] on div "In-Person Pasadena, CA Oct 29, 2025 to Nov 1, 2025 (Contract Signed)" at bounding box center [790, 272] width 900 height 17
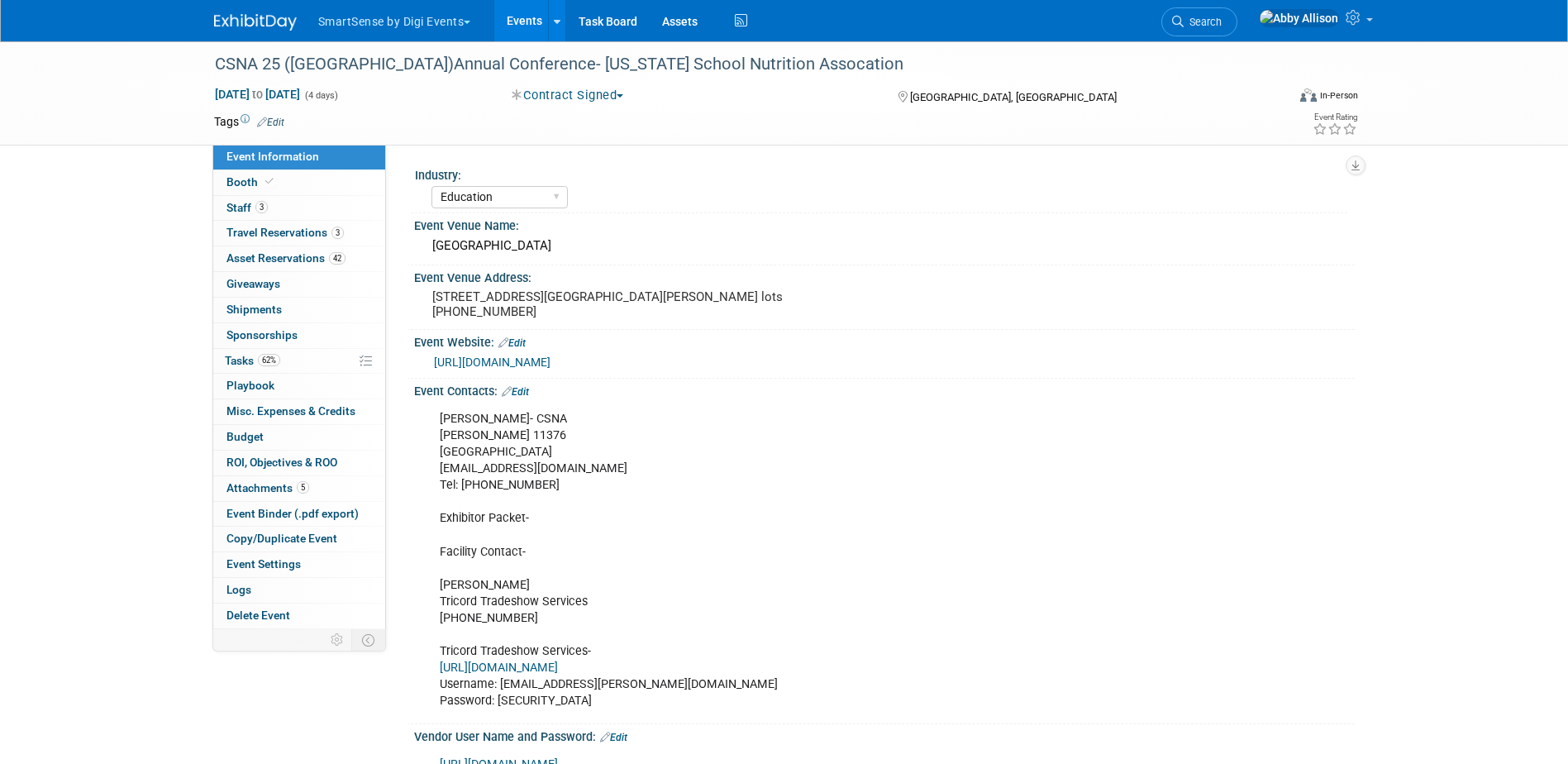
select select "Education"
click at [1222, 24] on span "Search" at bounding box center [1203, 22] width 38 height 13
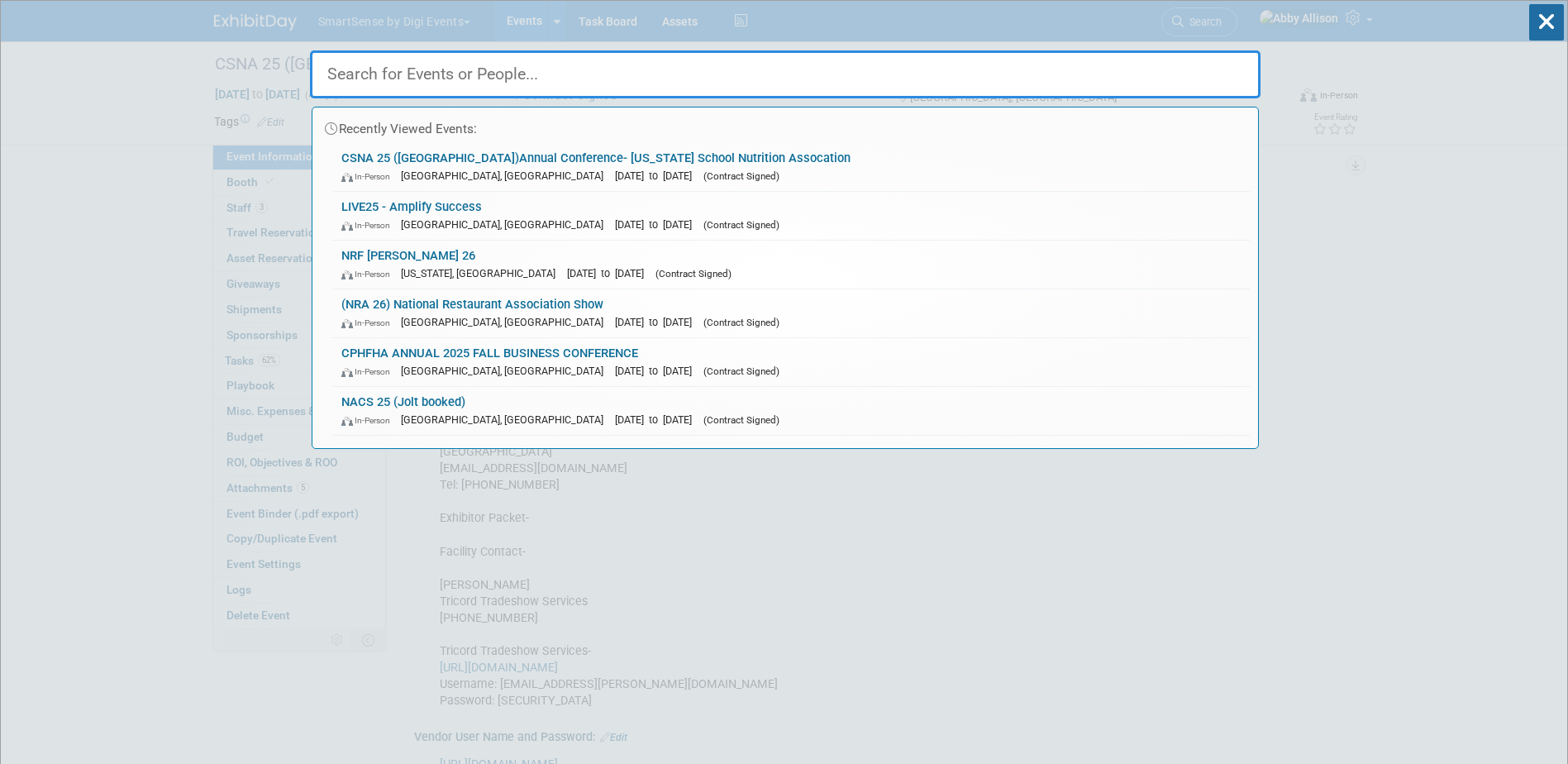
drag, startPoint x: 386, startPoint y: 351, endPoint x: 389, endPoint y: 337, distance: 14.3
click at [387, 349] on link "CPHFHA ANNUAL 2025 FALL BUSINESS CONFERENCE In-Person [GEOGRAPHIC_DATA], [GEOGR…" at bounding box center [791, 362] width 917 height 48
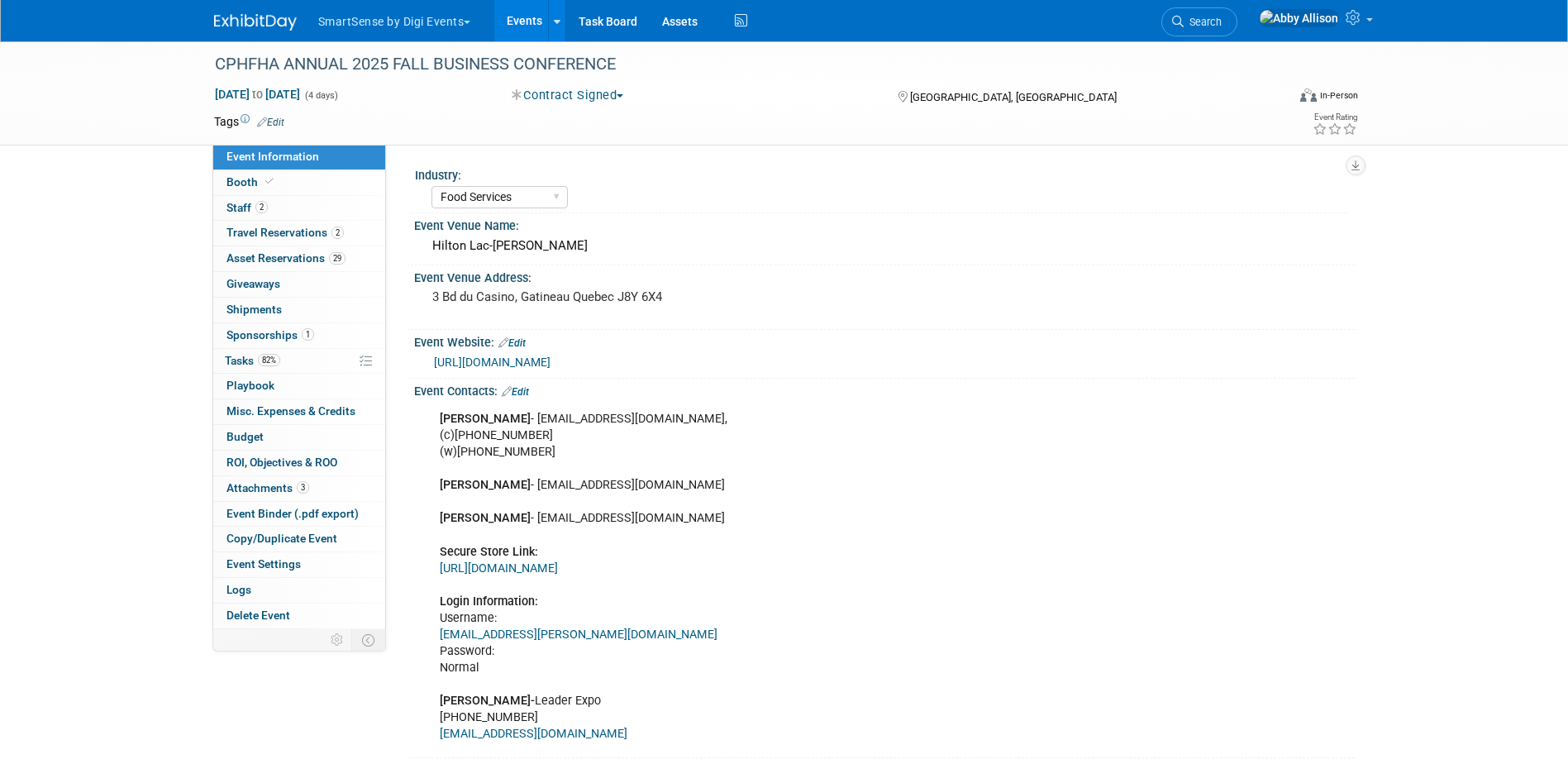
select select "Food Services"
click at [241, 523] on link "Event Binder (.pdf export)" at bounding box center [299, 514] width 172 height 24
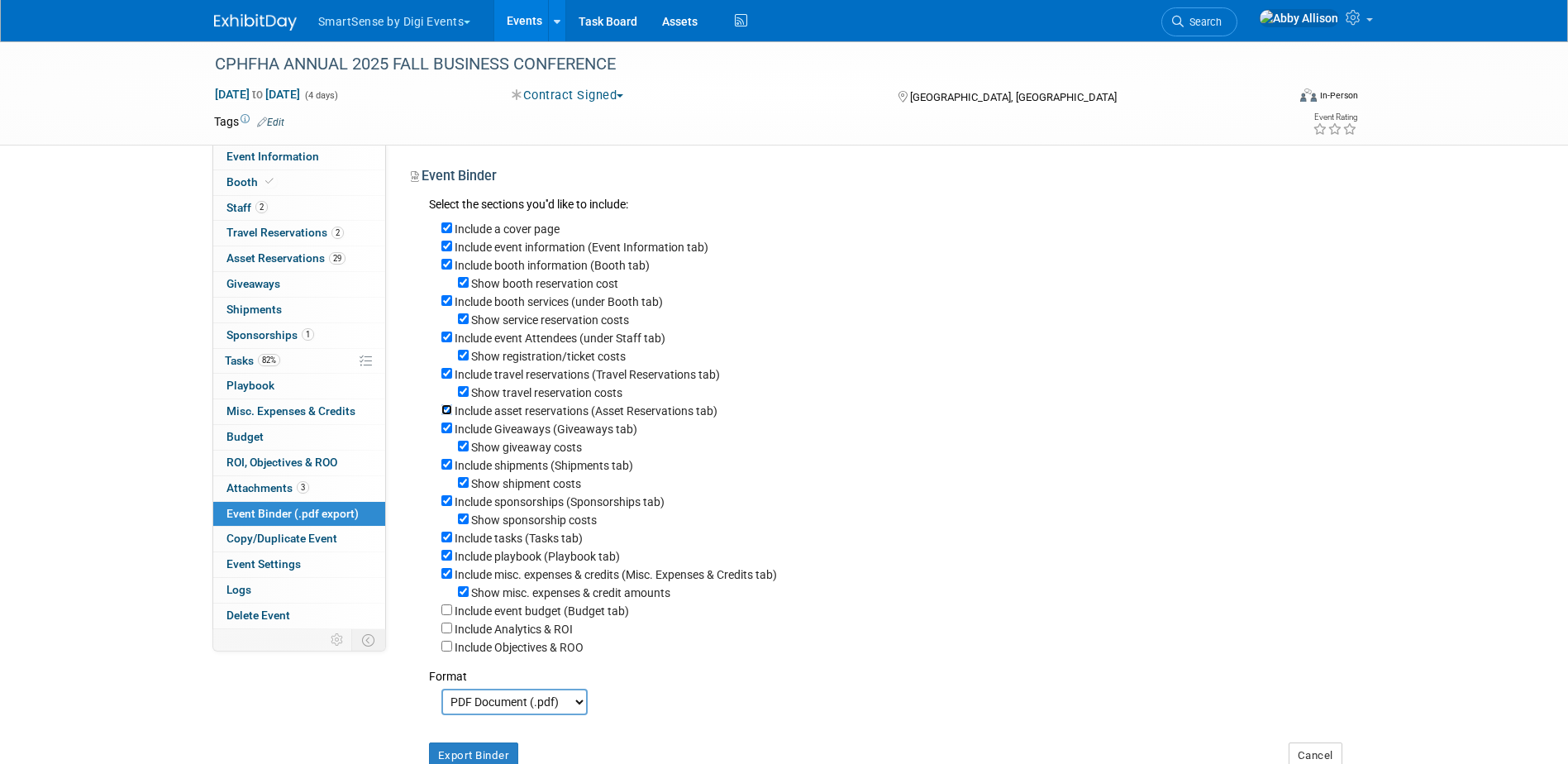
click at [449, 415] on input "Include asset reservations (Asset Reservations tab)" at bounding box center [447, 410] width 11 height 11
checkbox input "false"
click at [448, 542] on input "Include tasks (Tasks tab)" at bounding box center [447, 537] width 11 height 11
checkbox input "false"
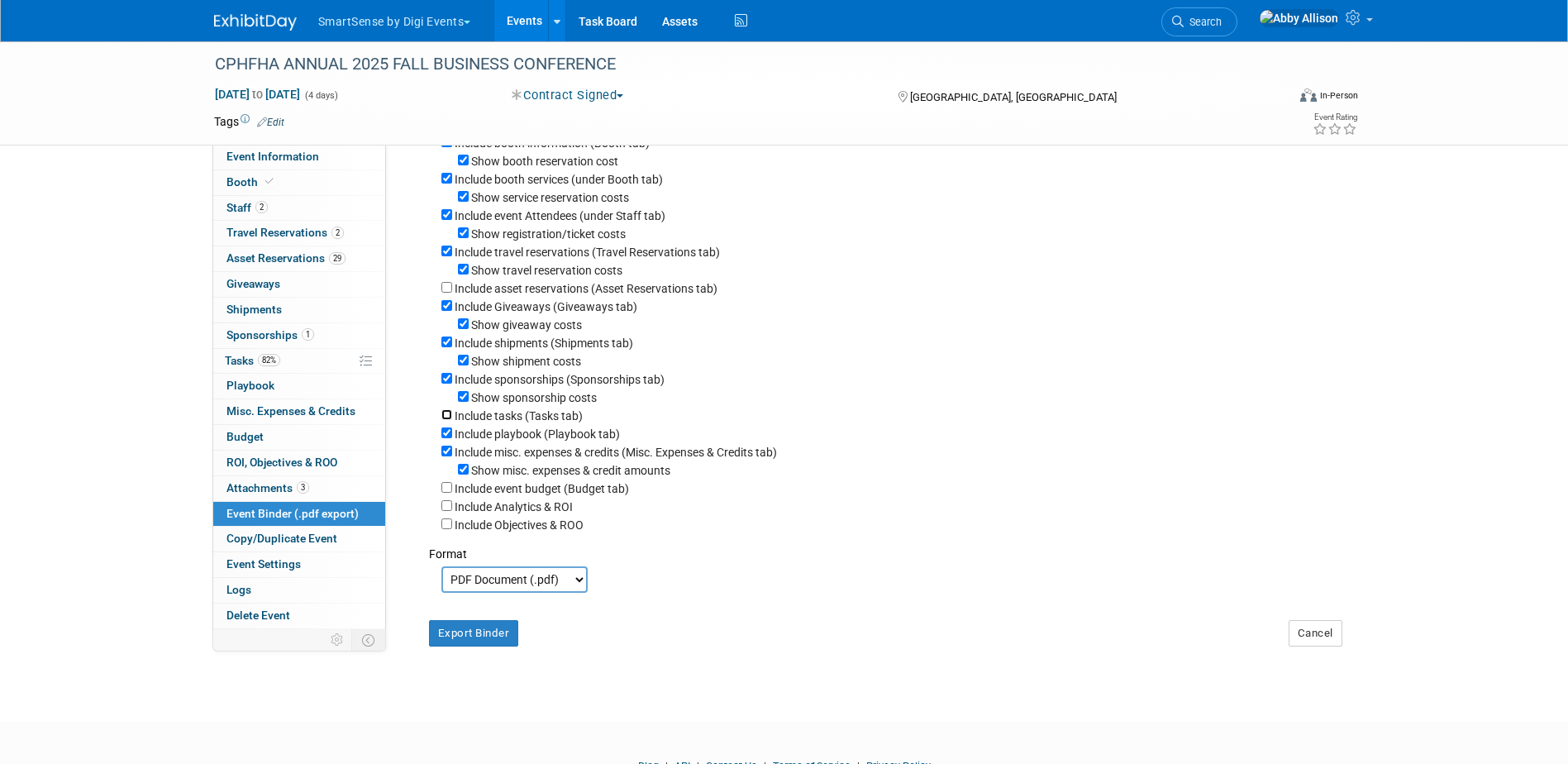
scroll to position [216, 0]
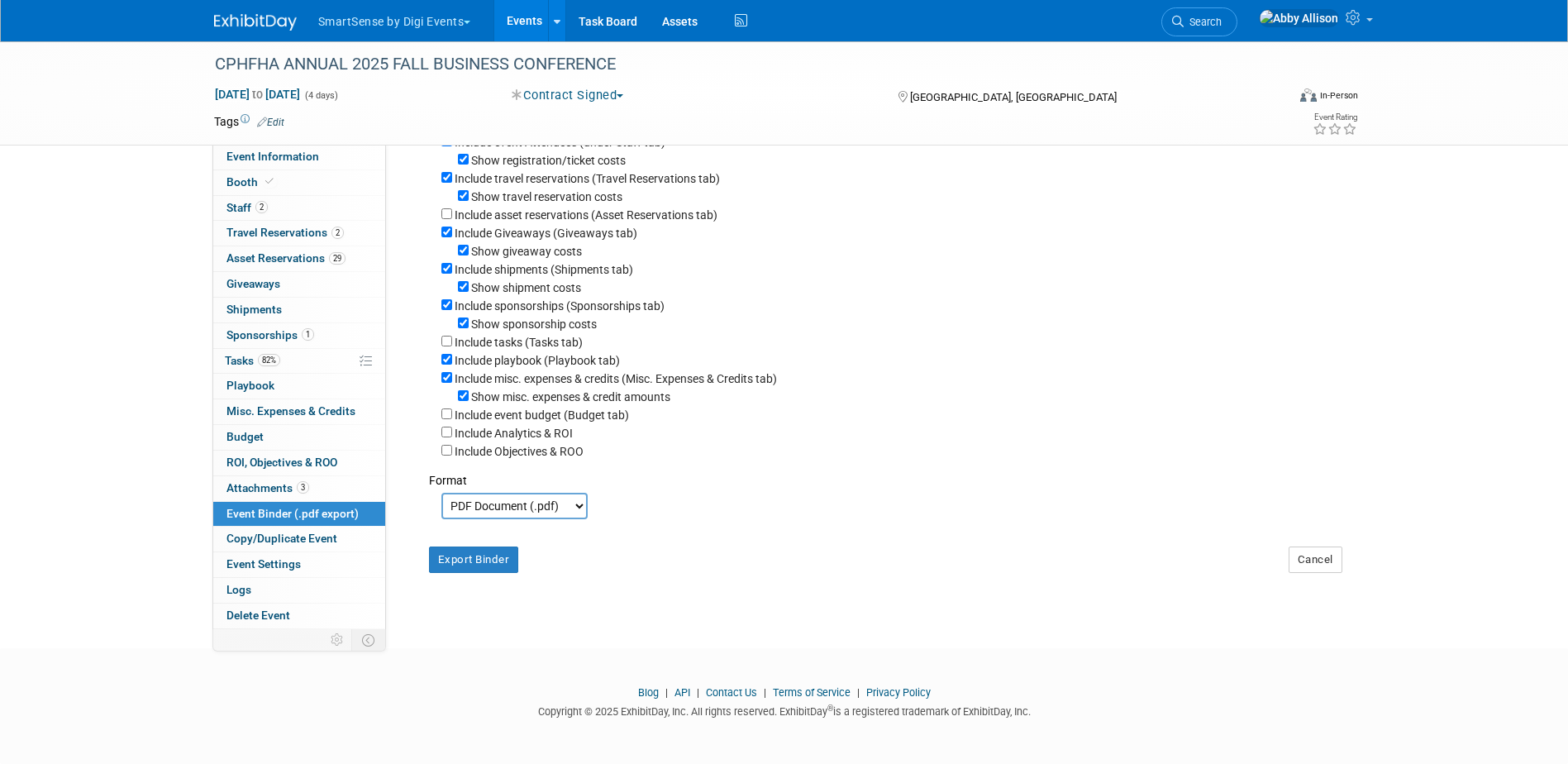
click at [580, 506] on select "PDF Document (.pdf) Microsoft Word (.docx)" at bounding box center [515, 505] width 146 height 26
select select "docx"
click at [441, 493] on select "PDF Document (.pdf) Microsoft Word (.docx)" at bounding box center [515, 505] width 146 height 26
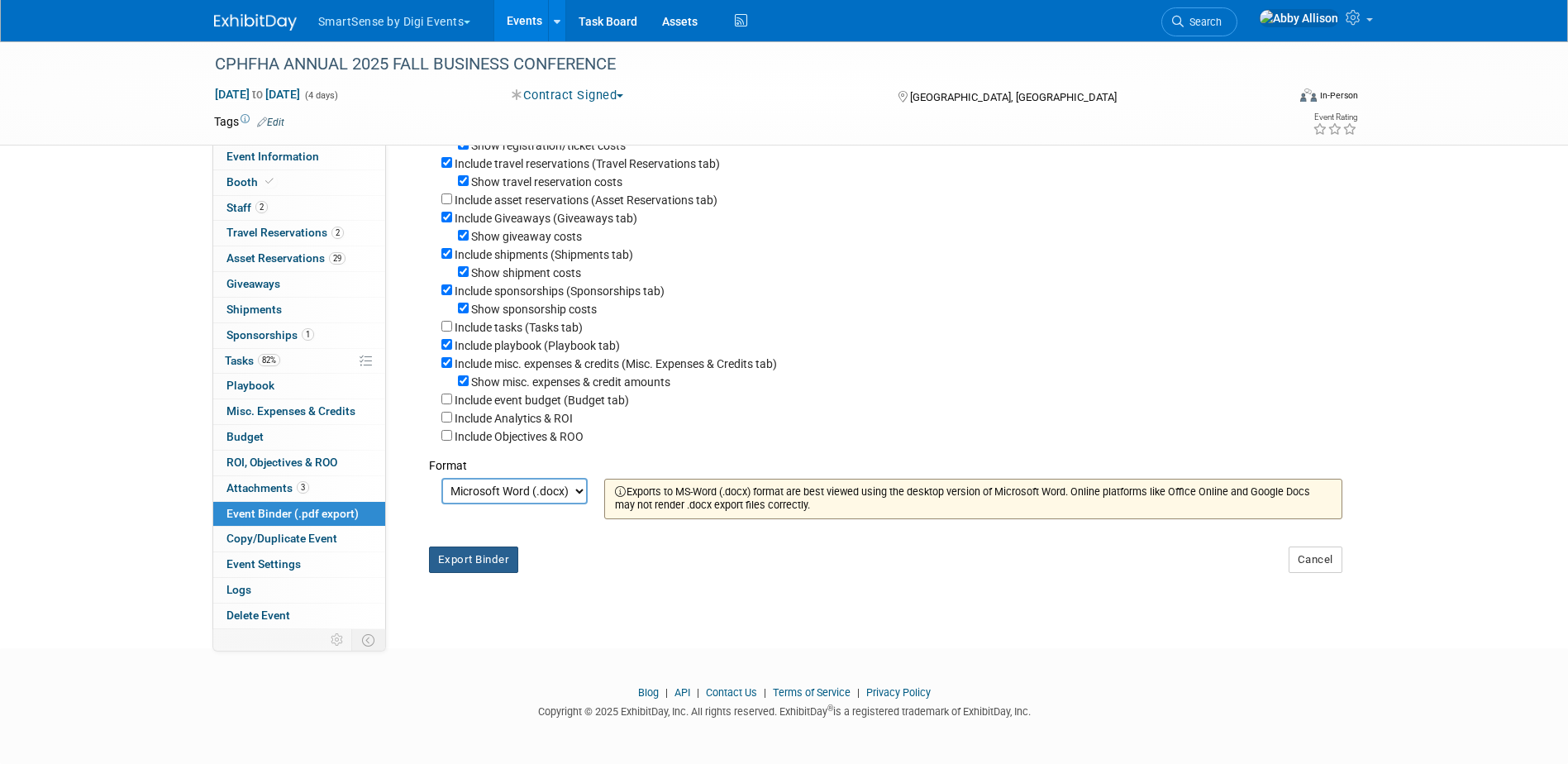
click at [489, 572] on button "Export Binder" at bounding box center [474, 559] width 90 height 26
click at [1184, 24] on icon at bounding box center [1177, 21] width 12 height 12
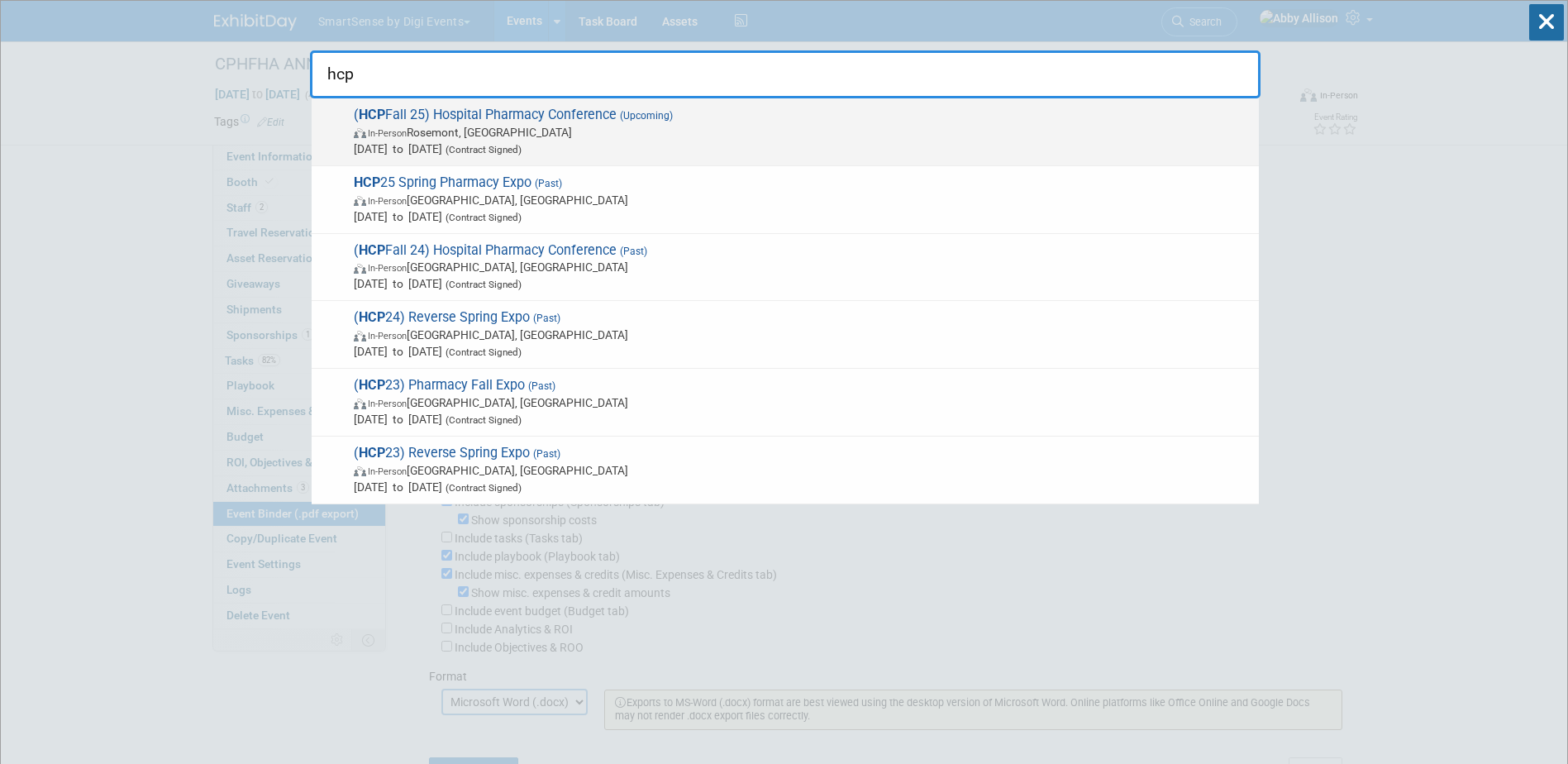
type input "hcp"
click at [470, 120] on span "( HCP Fall 25) Hospital Pharmacy Conference (Upcoming) In-Person Rosemont, IL S…" at bounding box center [799, 132] width 902 height 51
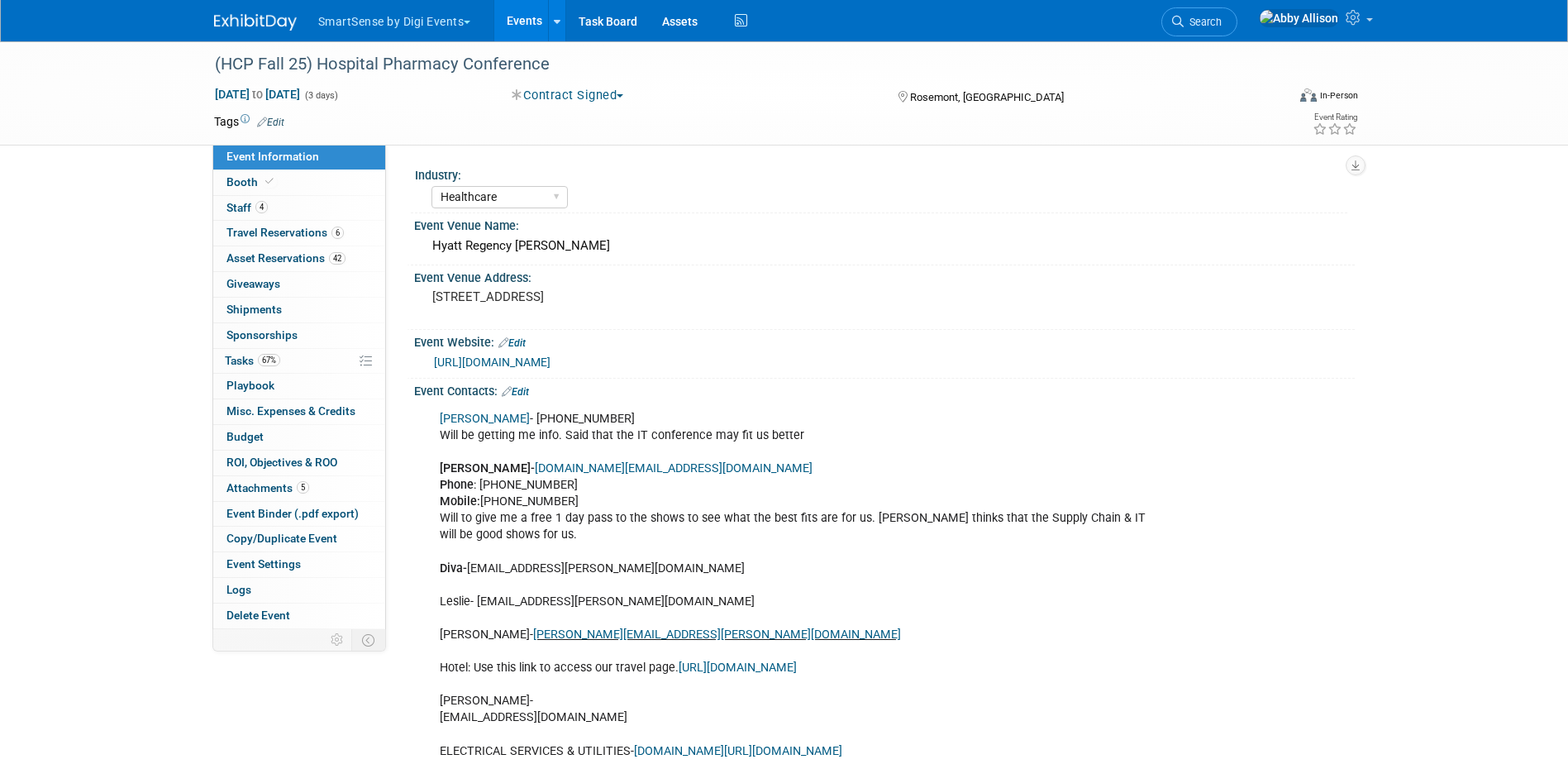
select select "Healthcare"
click at [551, 363] on link "[URL][DOMAIN_NAME]" at bounding box center [492, 362] width 117 height 14
click at [1222, 25] on span "Search" at bounding box center [1203, 22] width 38 height 13
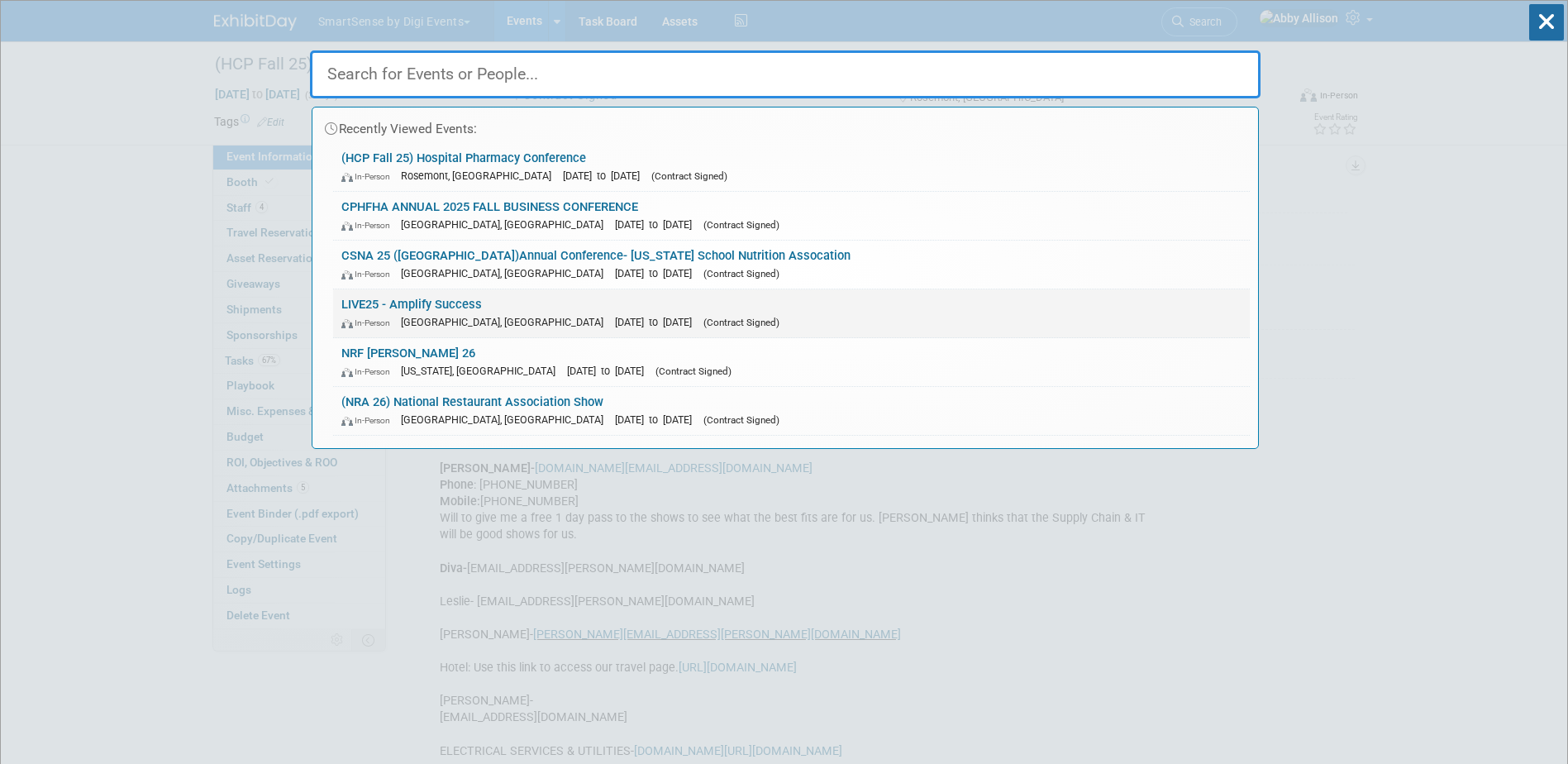
click at [438, 293] on link "LIVE25 - Amplify Success In-Person [GEOGRAPHIC_DATA], [GEOGRAPHIC_DATA] [DATE] …" at bounding box center [791, 313] width 917 height 48
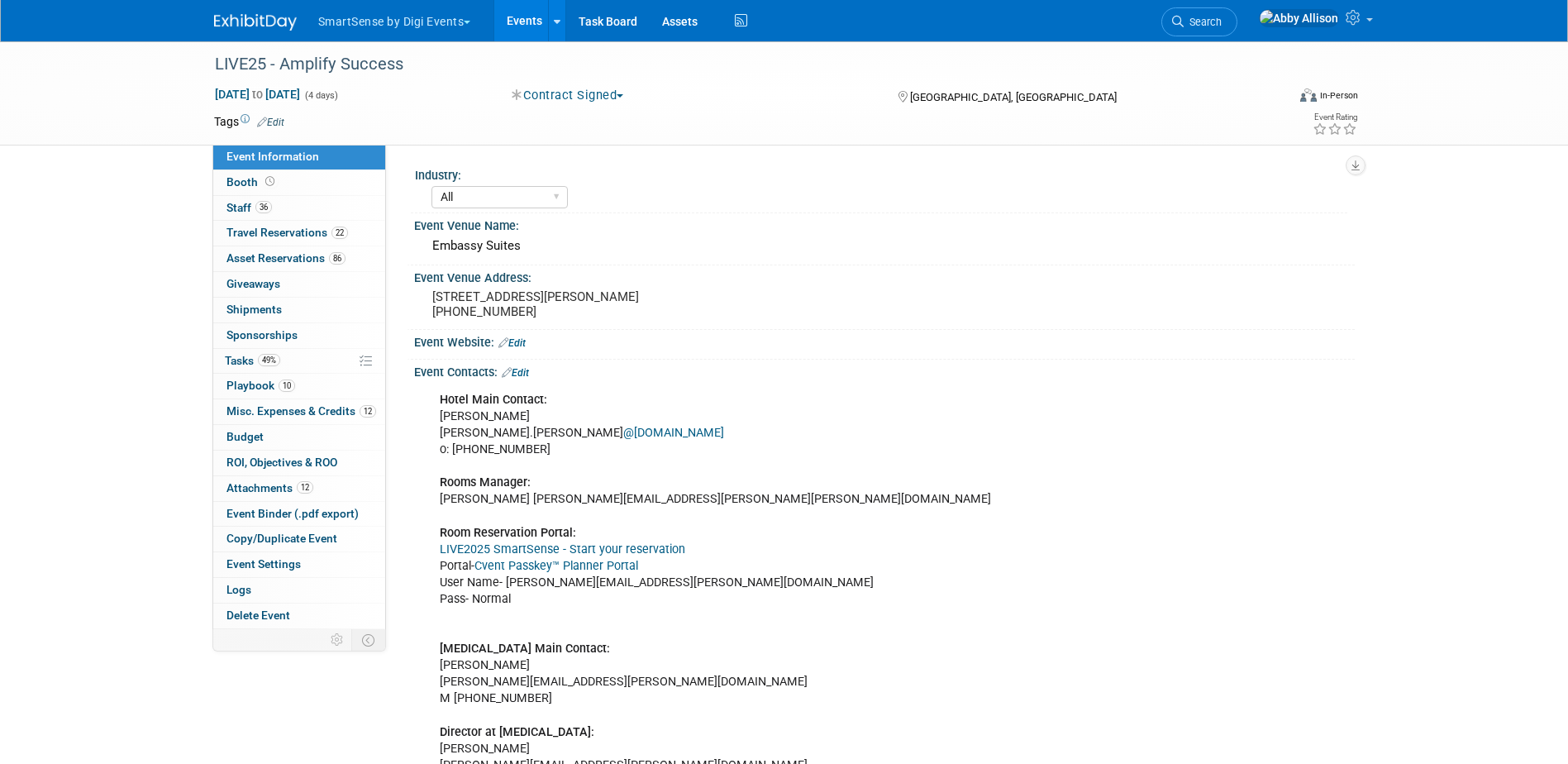
select select "All"
click at [264, 409] on span "Misc. Expenses & Credits 12" at bounding box center [300, 410] width 149 height 14
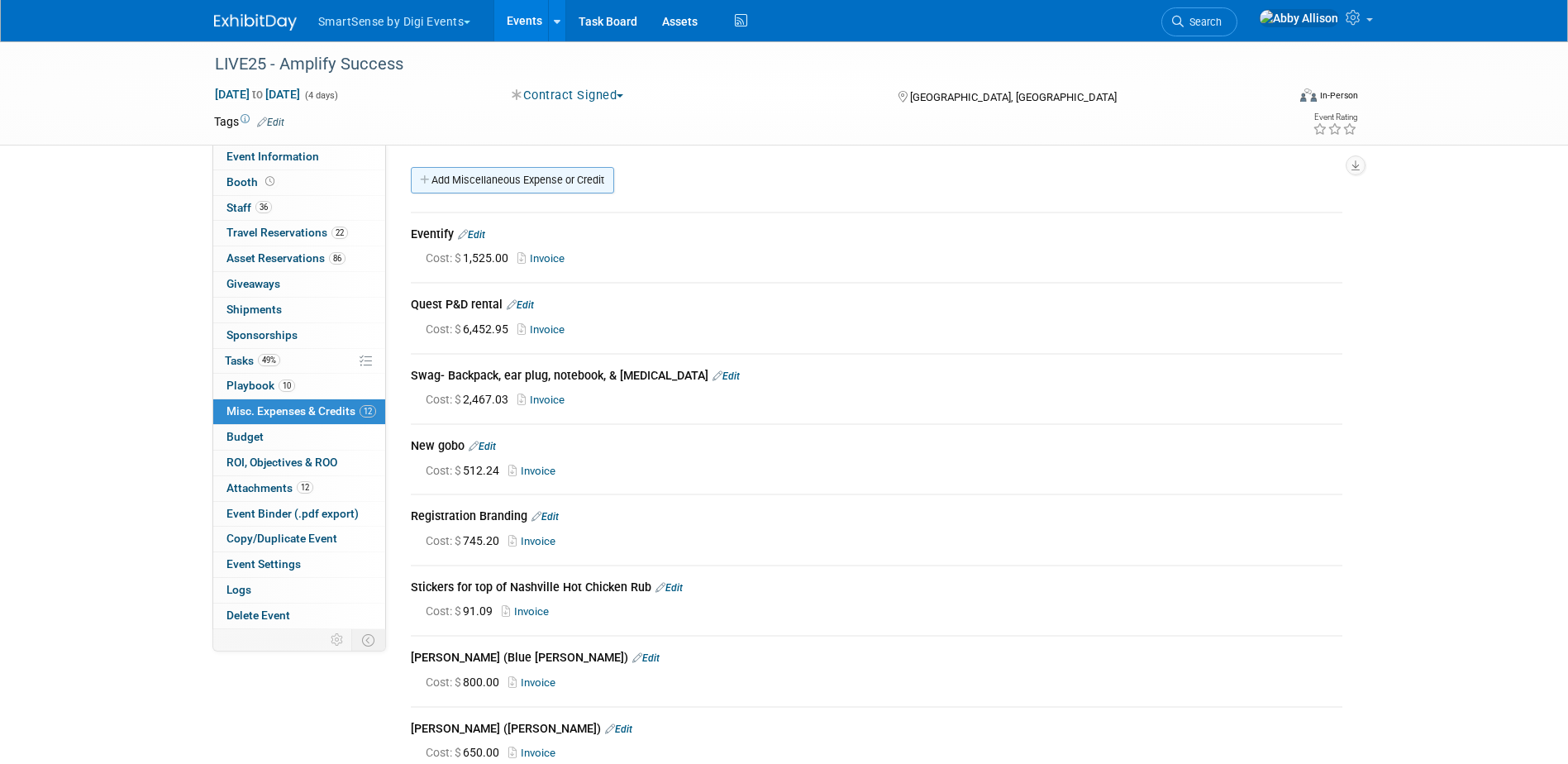
click at [460, 187] on link "Add Miscellaneous Expense or Credit" at bounding box center [512, 180] width 203 height 26
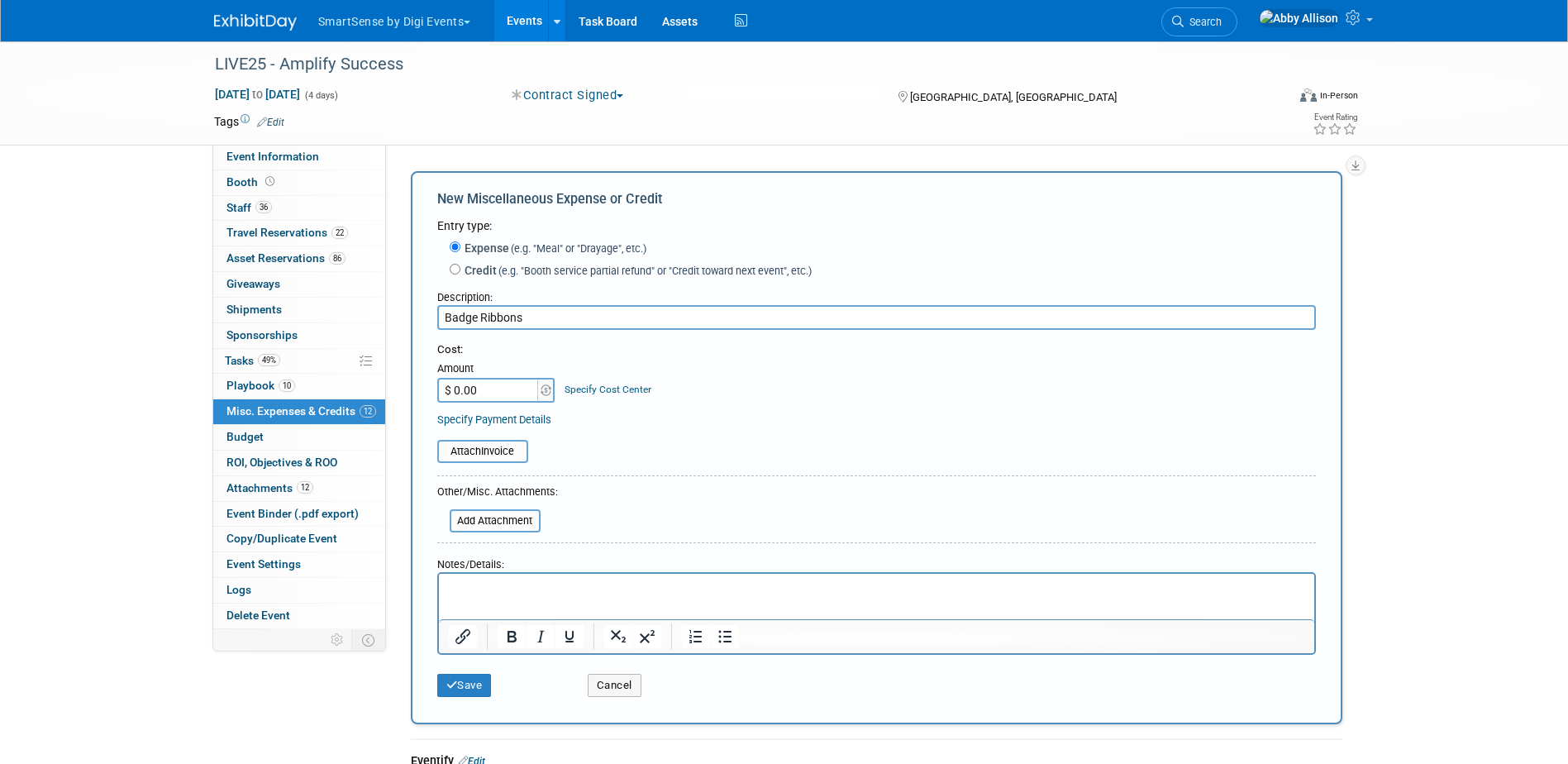
type input "Badge Ribbons"
click at [471, 391] on input "$ 0.00" at bounding box center [488, 390] width 103 height 24
type input "$ 254.04"
drag, startPoint x: 496, startPoint y: 457, endPoint x: 802, endPoint y: 448, distance: 306.1
click at [801, 448] on table "Attach Invoice" at bounding box center [876, 451] width 879 height 24
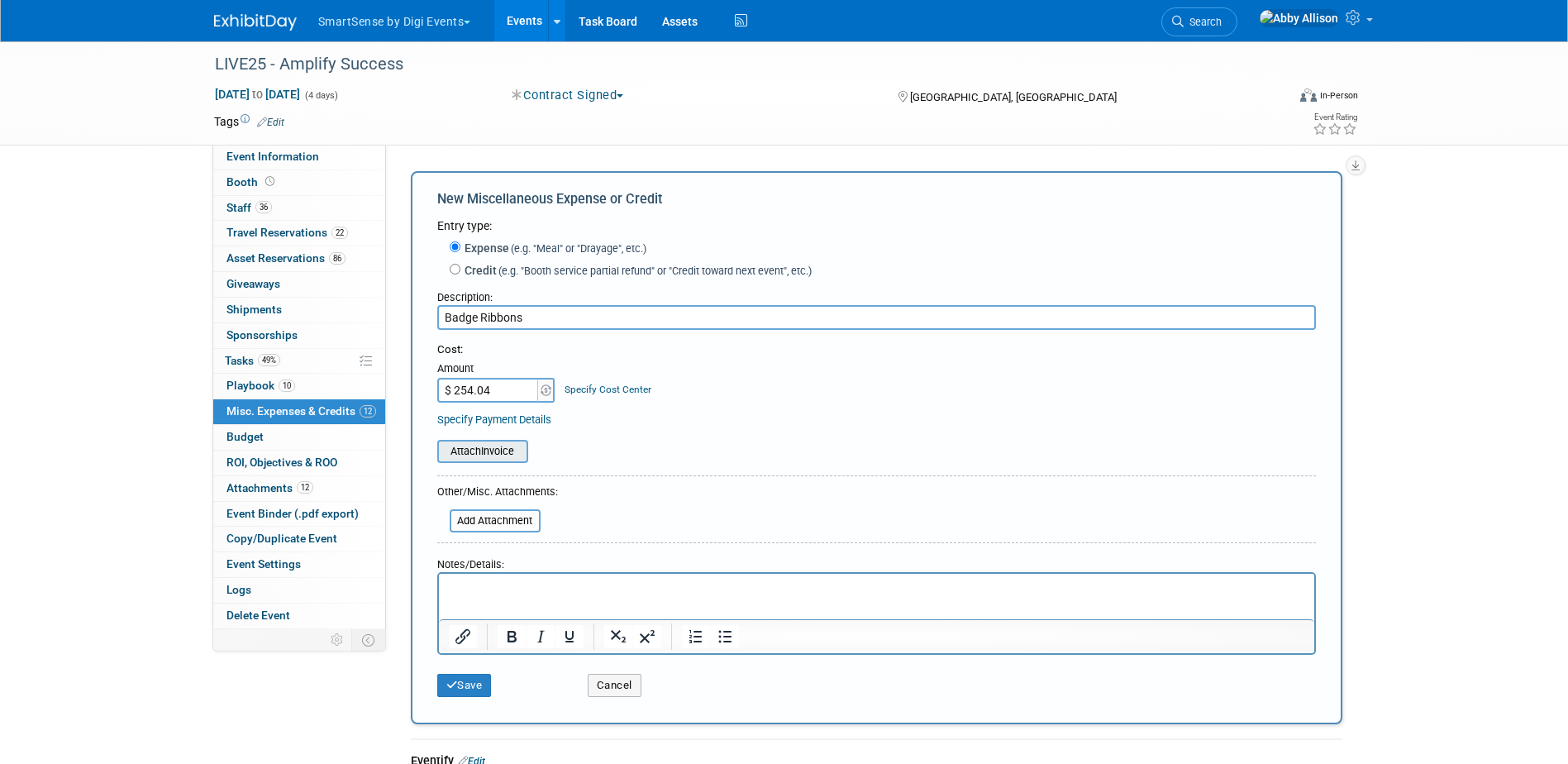
click at [486, 455] on input "file" at bounding box center [429, 451] width 197 height 20
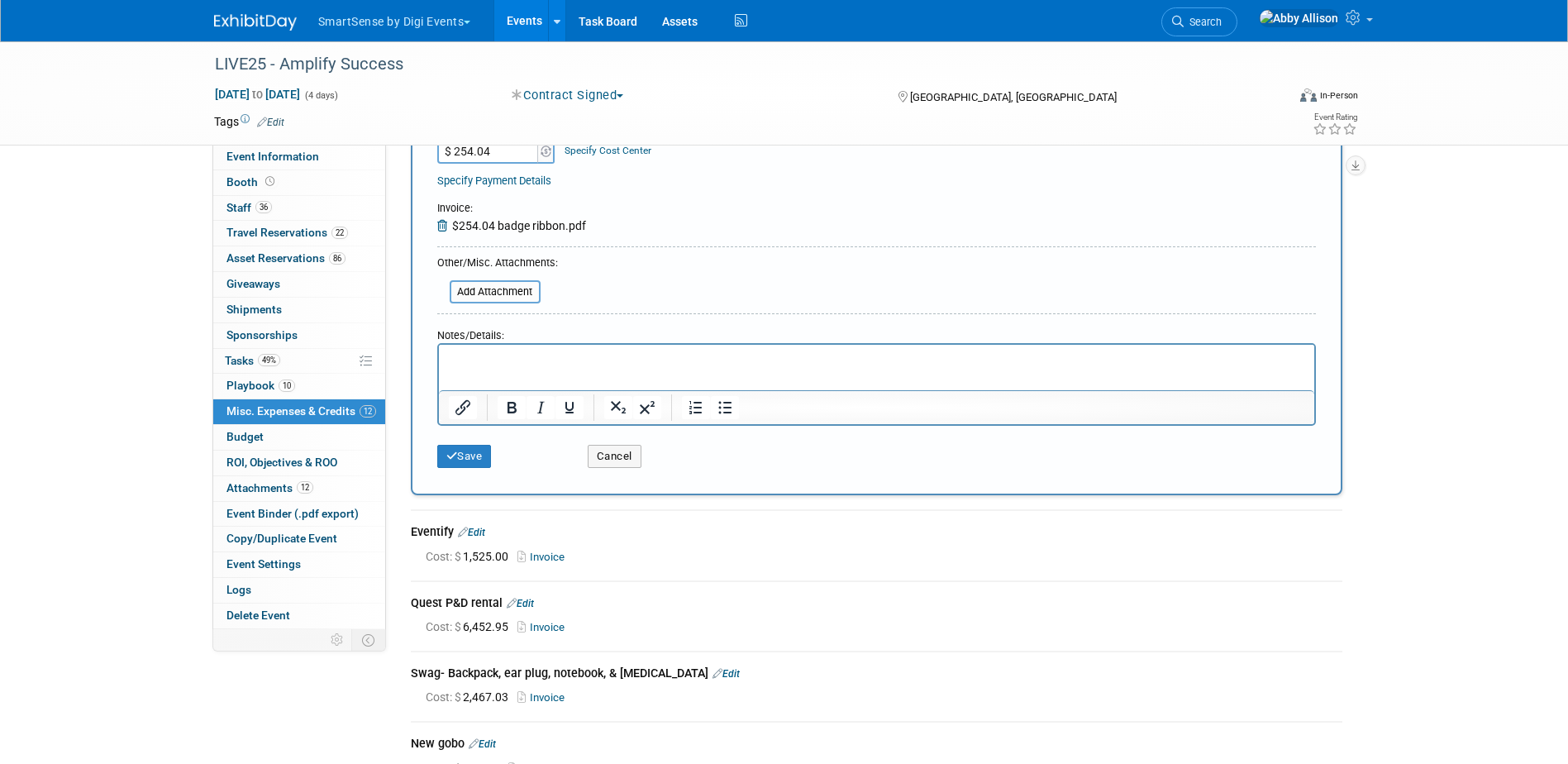
scroll to position [248, 0]
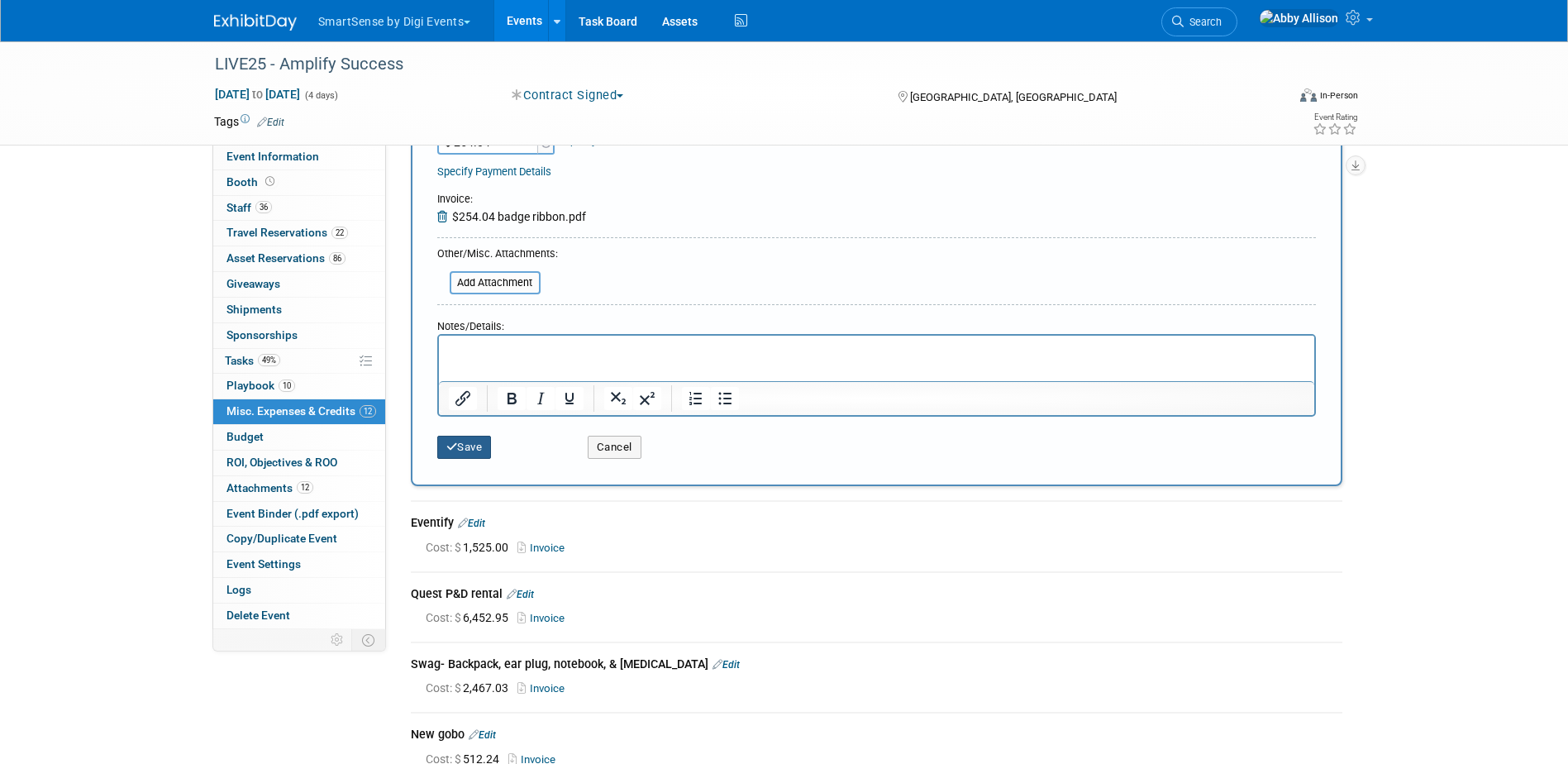
click at [485, 452] on button "Save" at bounding box center [464, 448] width 54 height 24
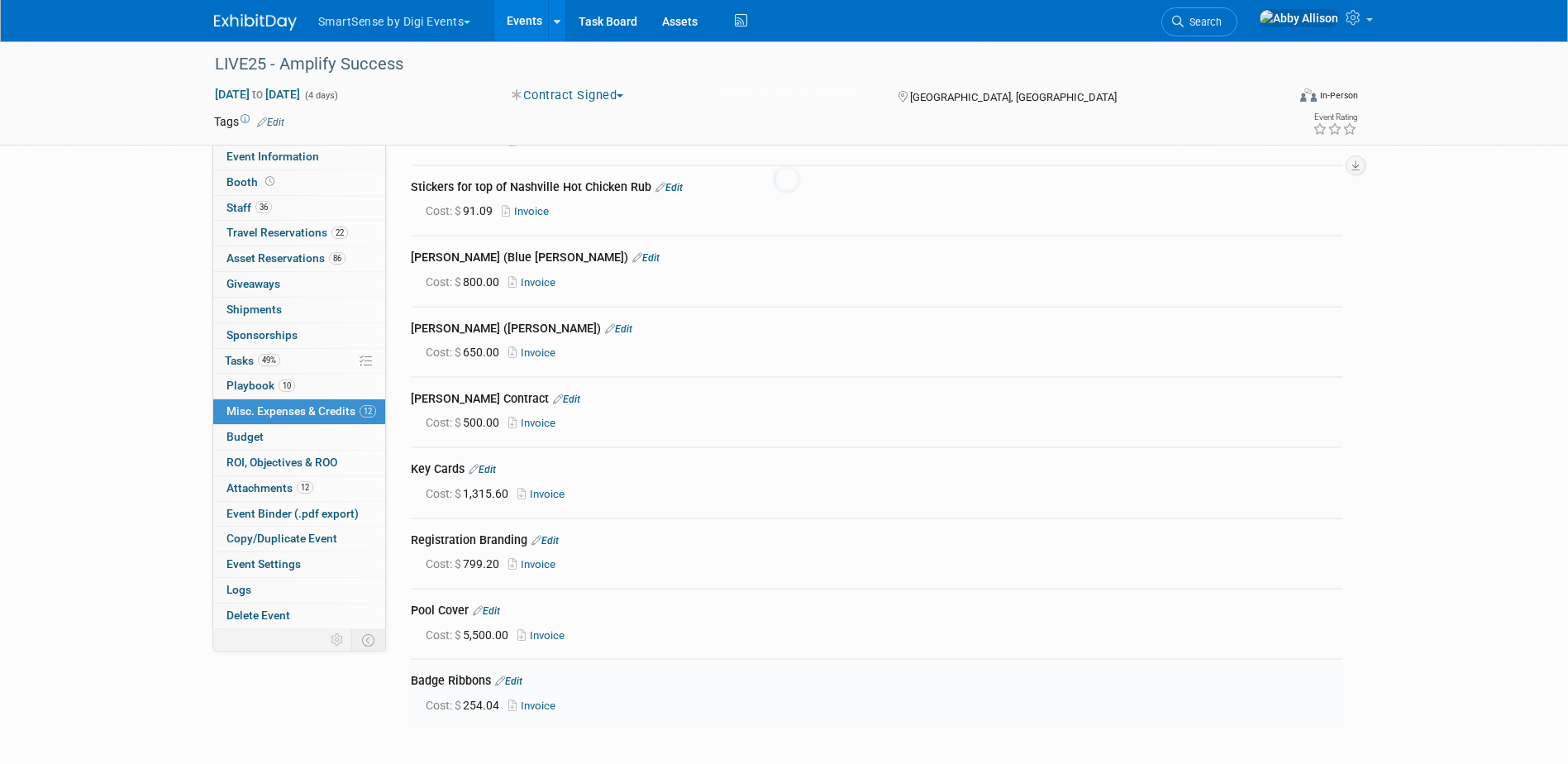
scroll to position [534, 0]
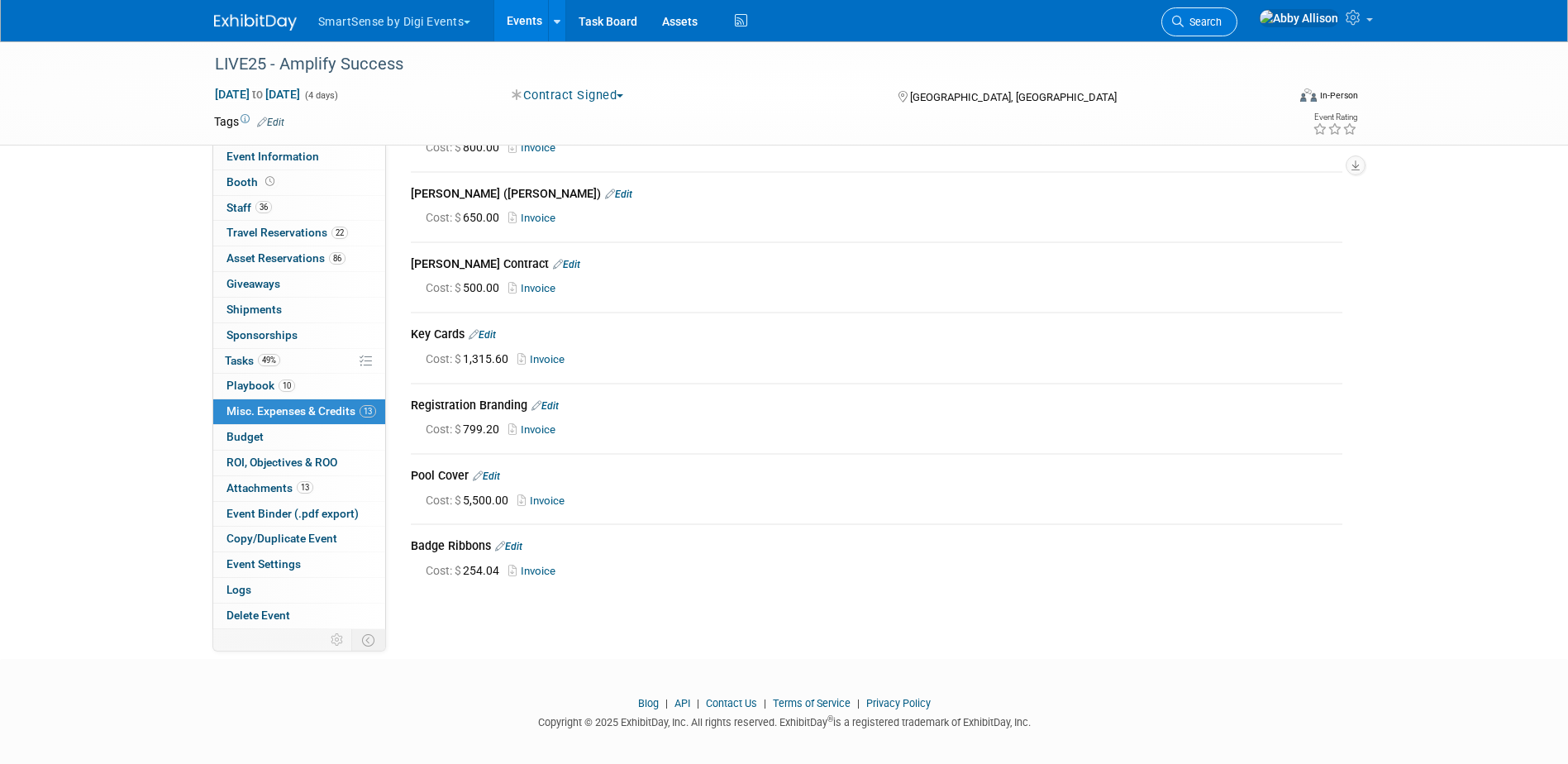
click at [1222, 26] on span "Search" at bounding box center [1203, 22] width 38 height 13
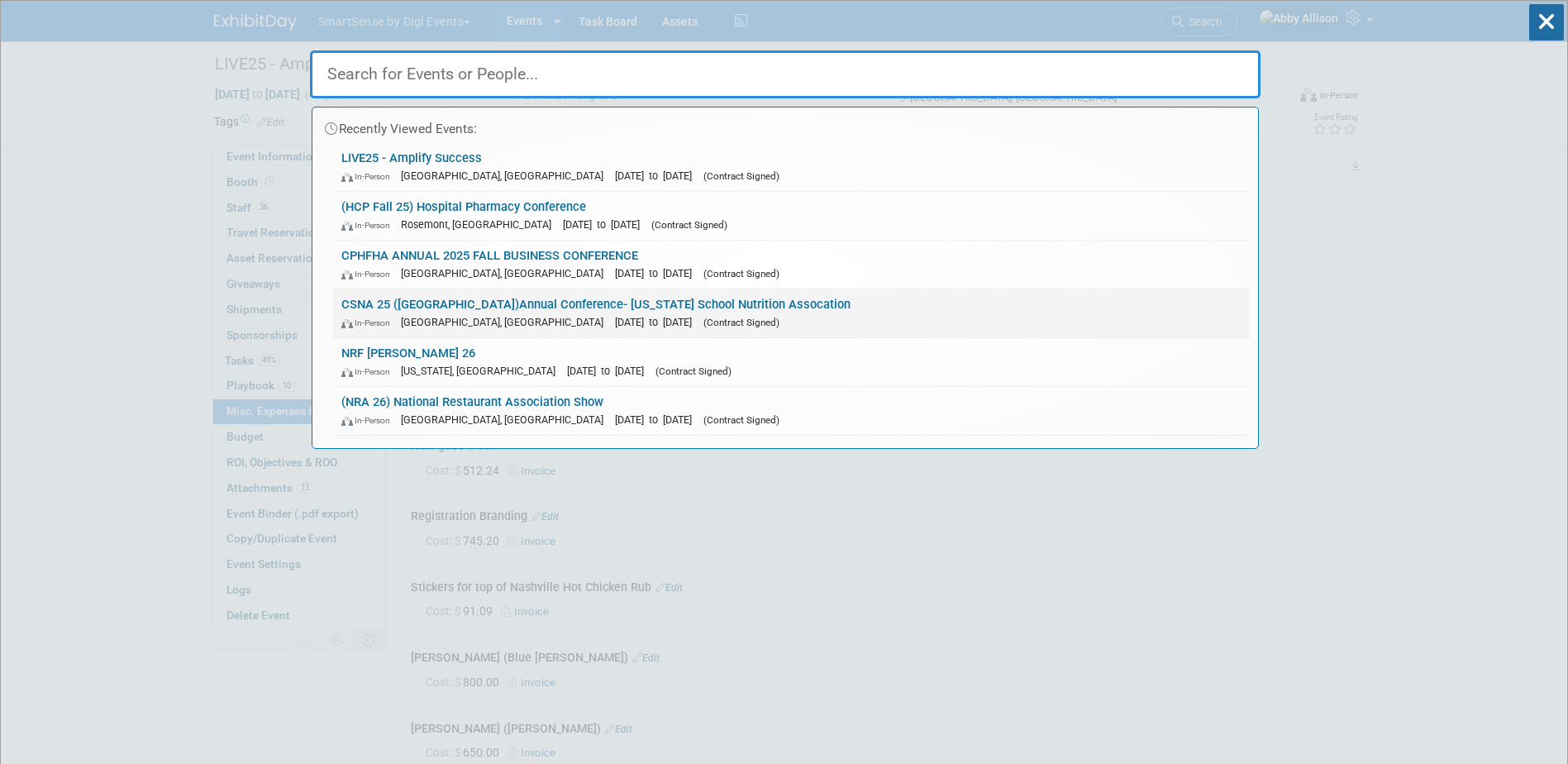
click at [538, 299] on link "CSNA 25 (CA)Annual Conference- California School Nutrition Assocation In-Person…" at bounding box center [791, 313] width 917 height 48
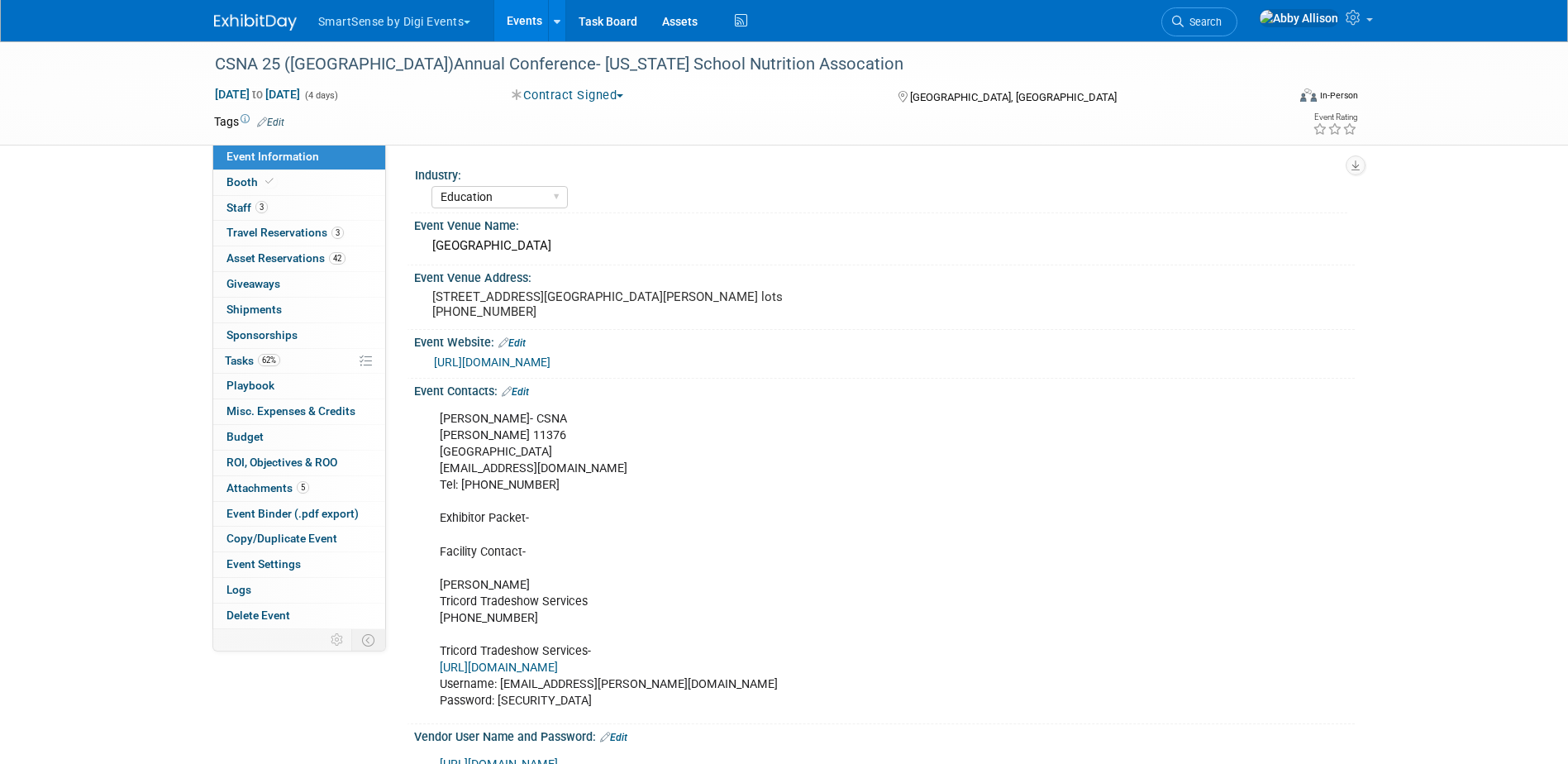
select select "Education"
click at [245, 232] on span "Travel Reservations 3" at bounding box center [285, 232] width 118 height 14
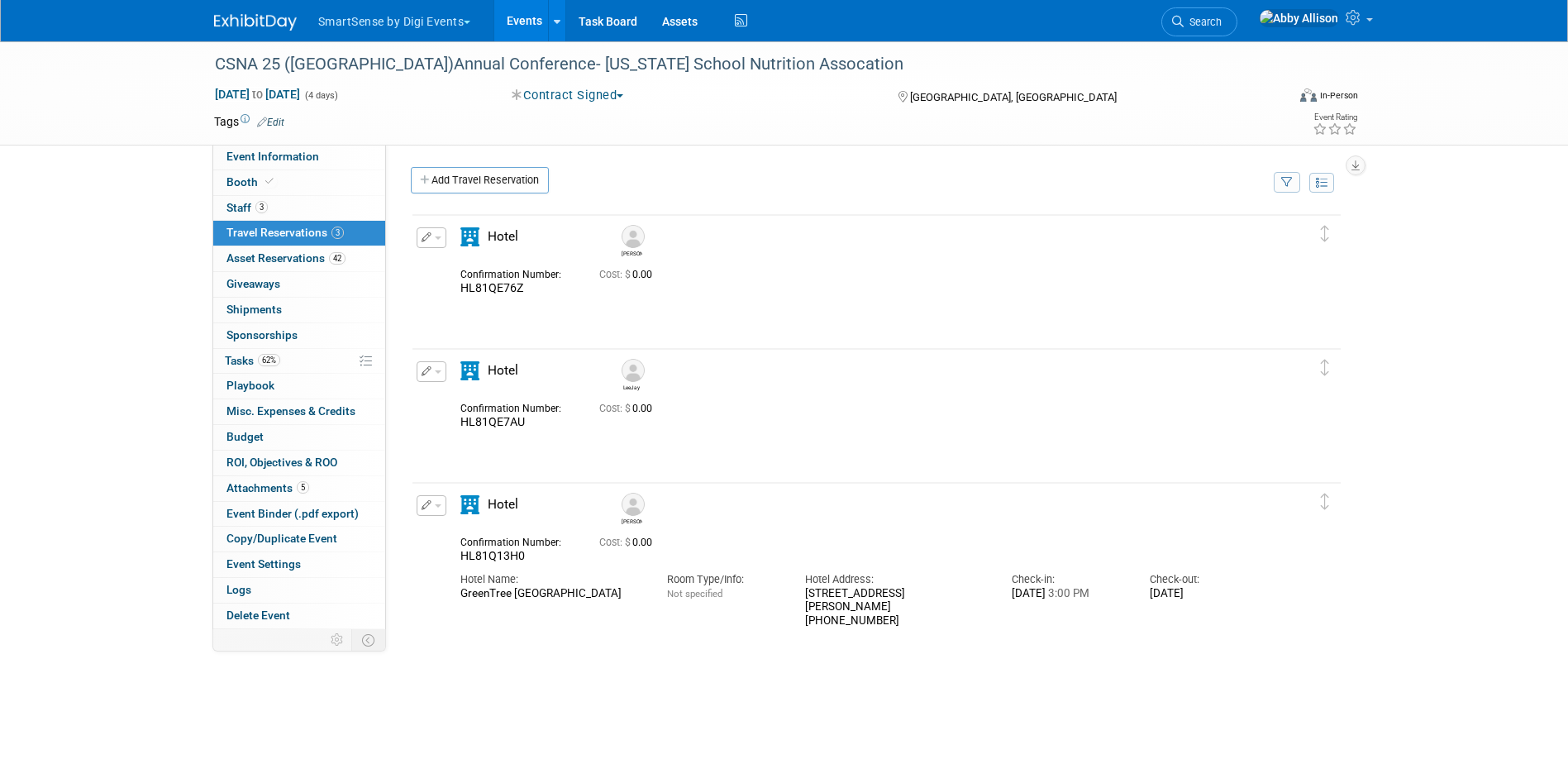
click at [437, 512] on button "button" at bounding box center [431, 505] width 30 height 21
click at [477, 568] on span "Delete Reservation" at bounding box center [497, 561] width 102 height 14
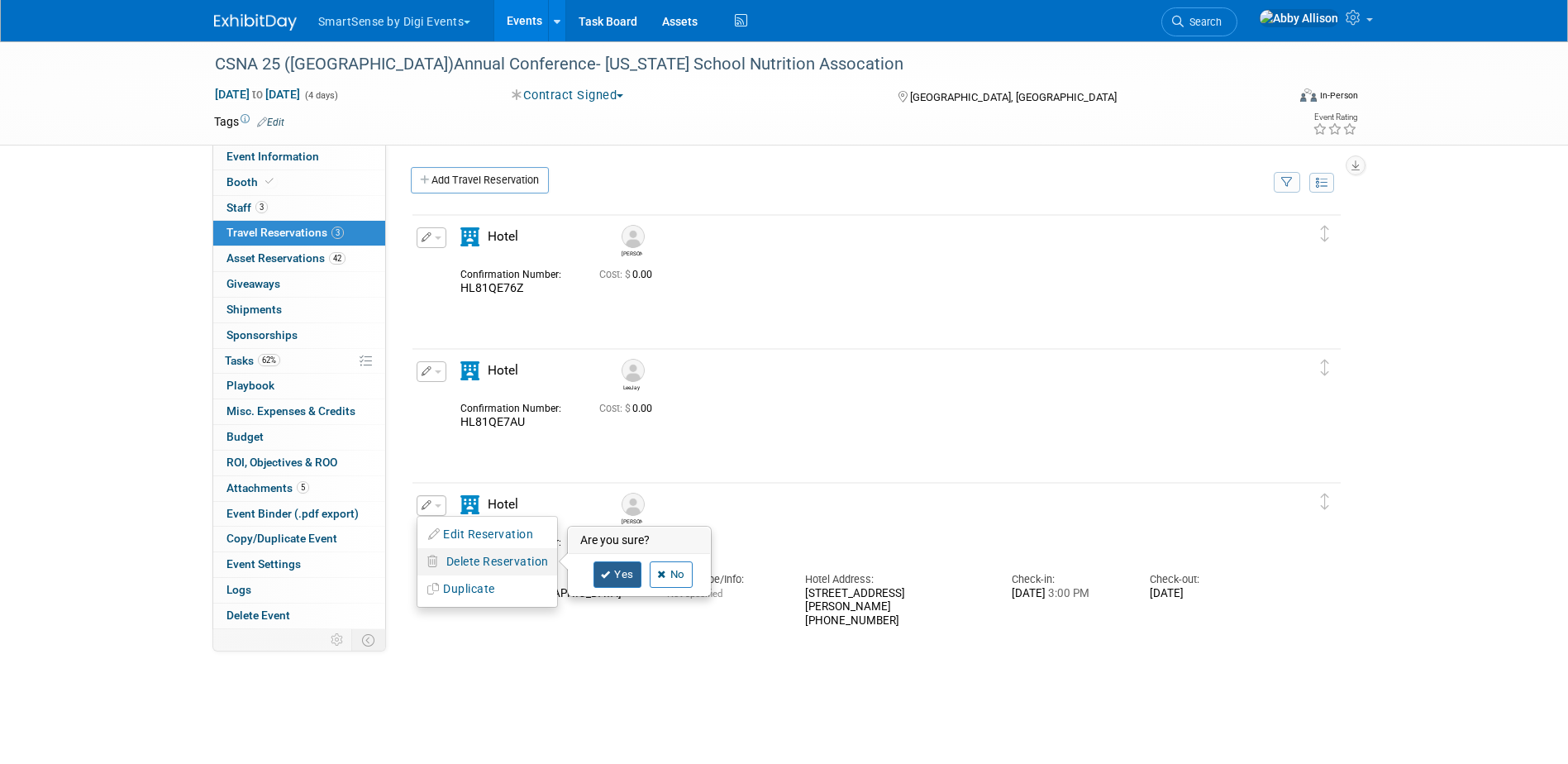
click at [610, 577] on link "Yes" at bounding box center [617, 574] width 48 height 26
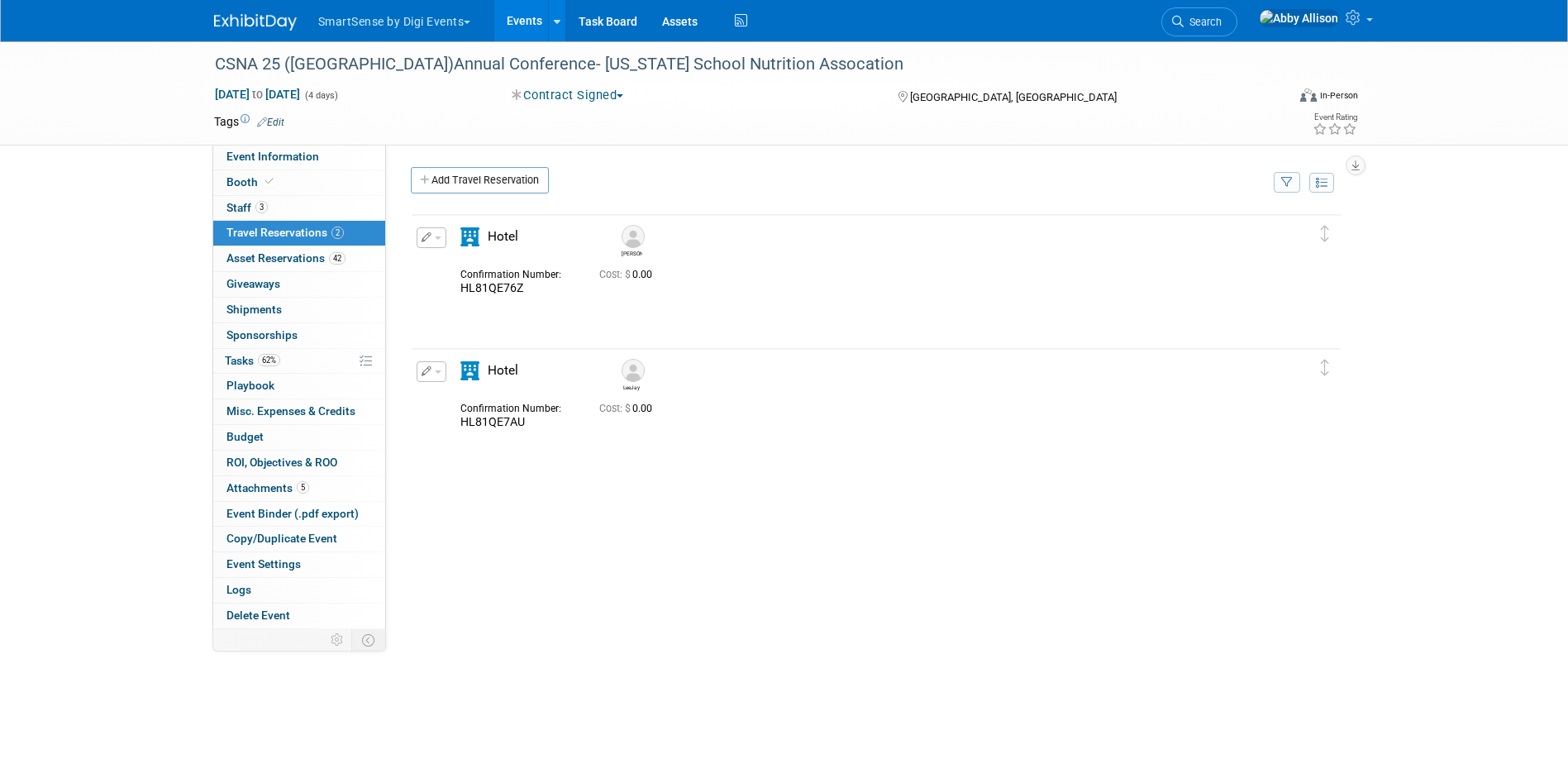
click at [439, 373] on span "button" at bounding box center [438, 372] width 6 height 4
click at [480, 430] on span "Delete Reservation" at bounding box center [497, 427] width 102 height 14
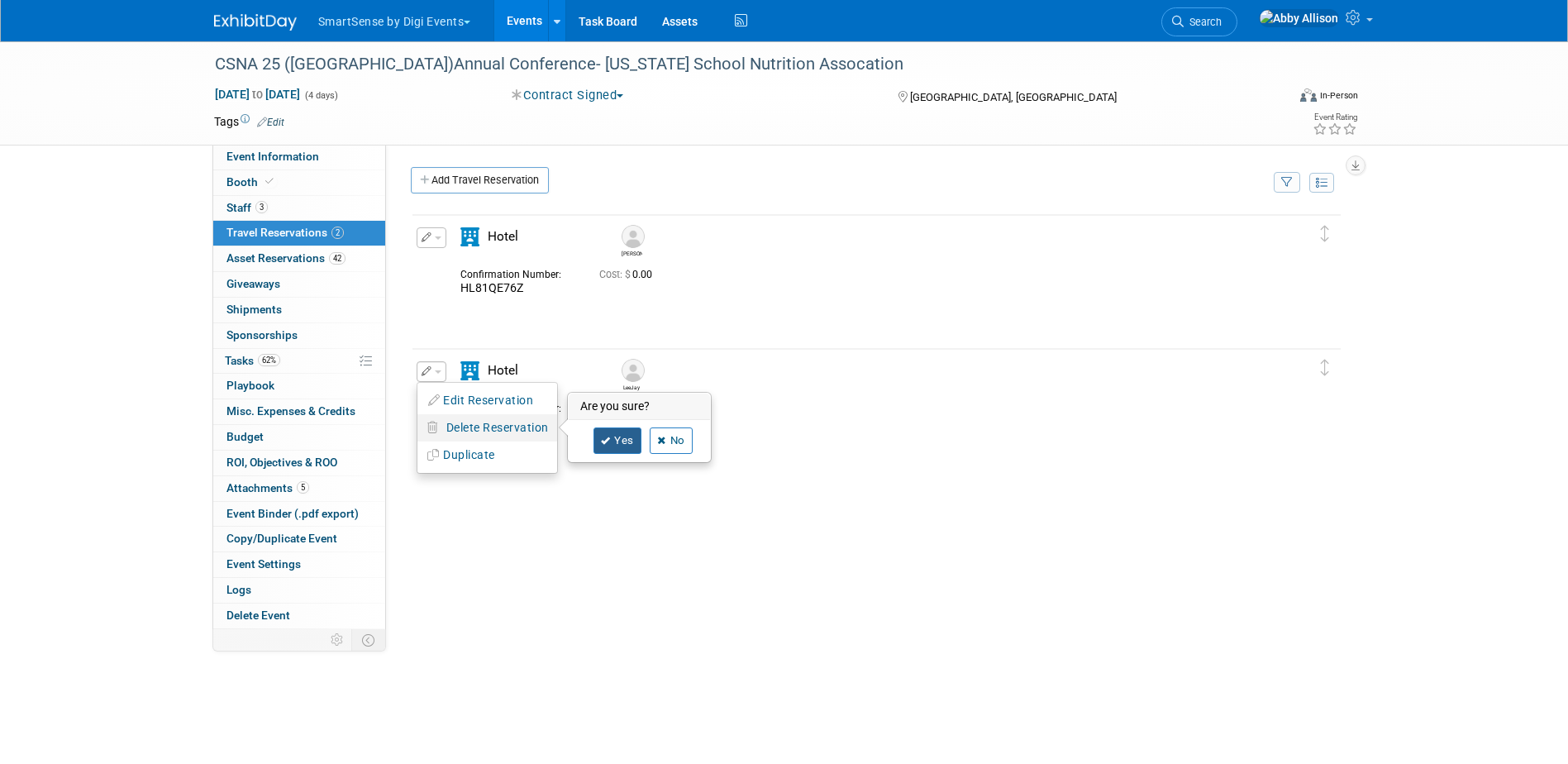
click at [616, 437] on link "Yes" at bounding box center [617, 440] width 48 height 26
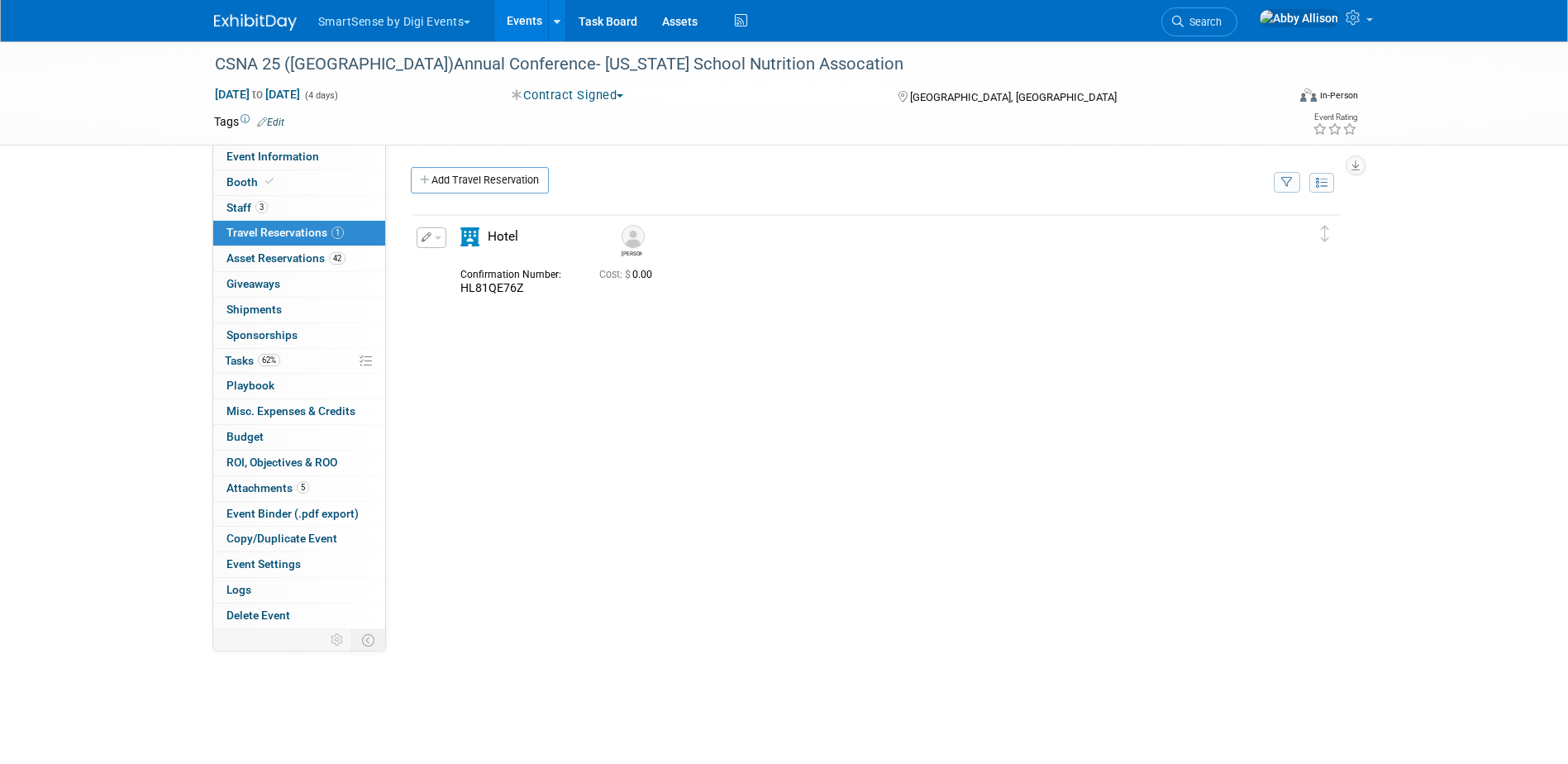
click at [437, 237] on span "button" at bounding box center [438, 238] width 6 height 4
click at [470, 325] on button "Duplicate" at bounding box center [487, 321] width 139 height 24
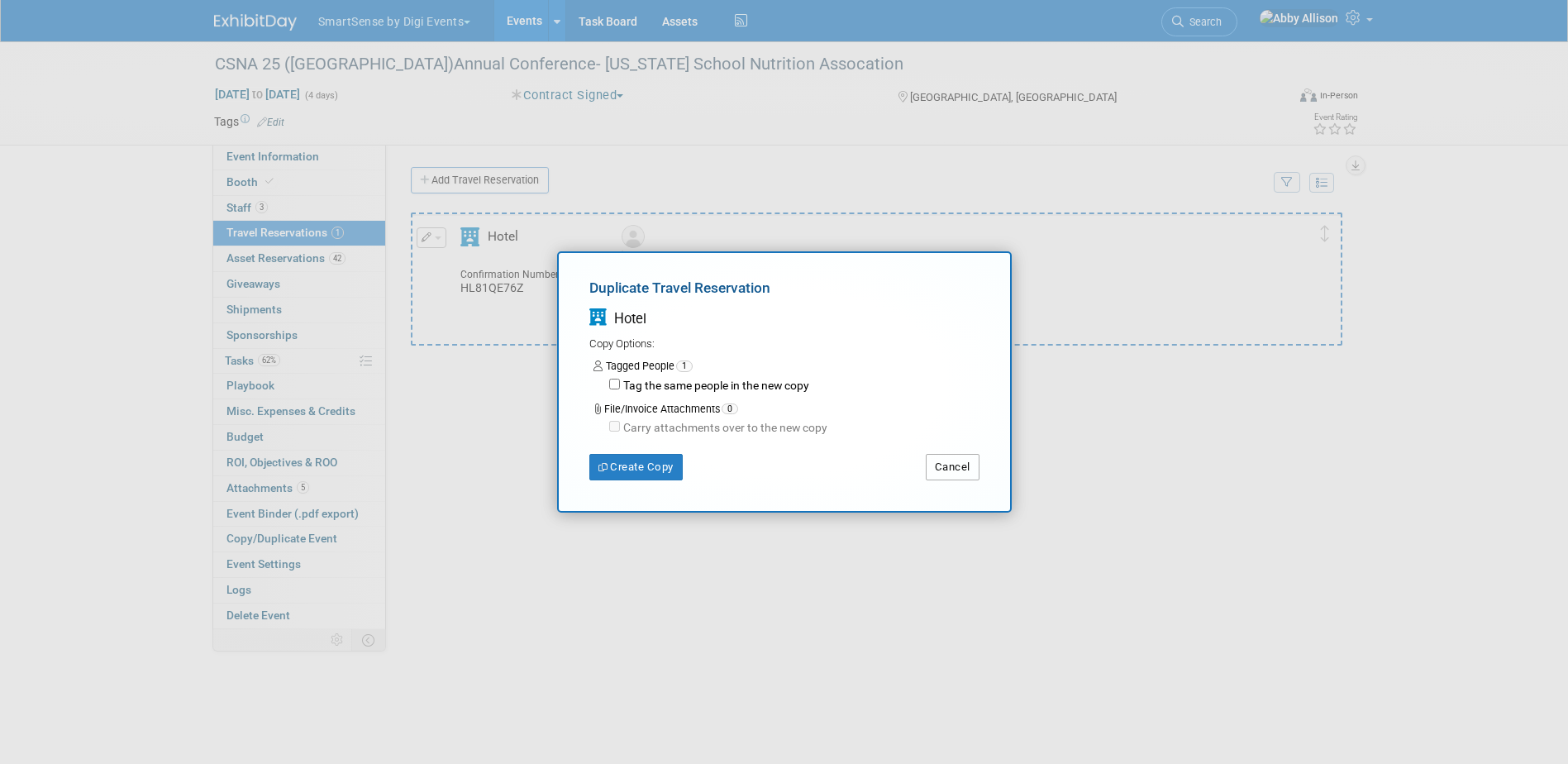
click at [959, 472] on button "Cancel" at bounding box center [952, 467] width 53 height 26
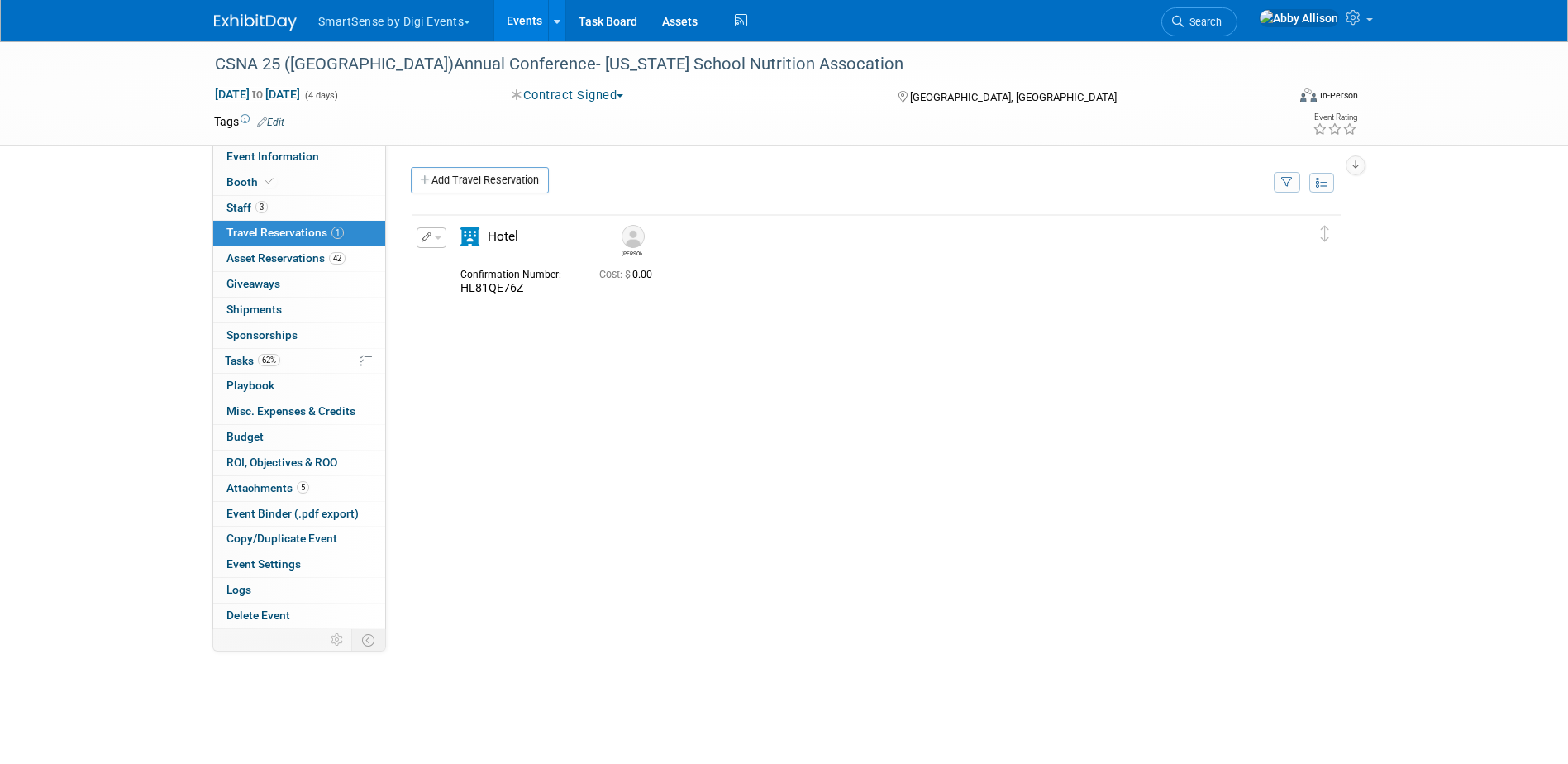
click at [437, 246] on button "button" at bounding box center [431, 237] width 30 height 21
click at [521, 297] on span "Delete Reservation" at bounding box center [497, 293] width 102 height 14
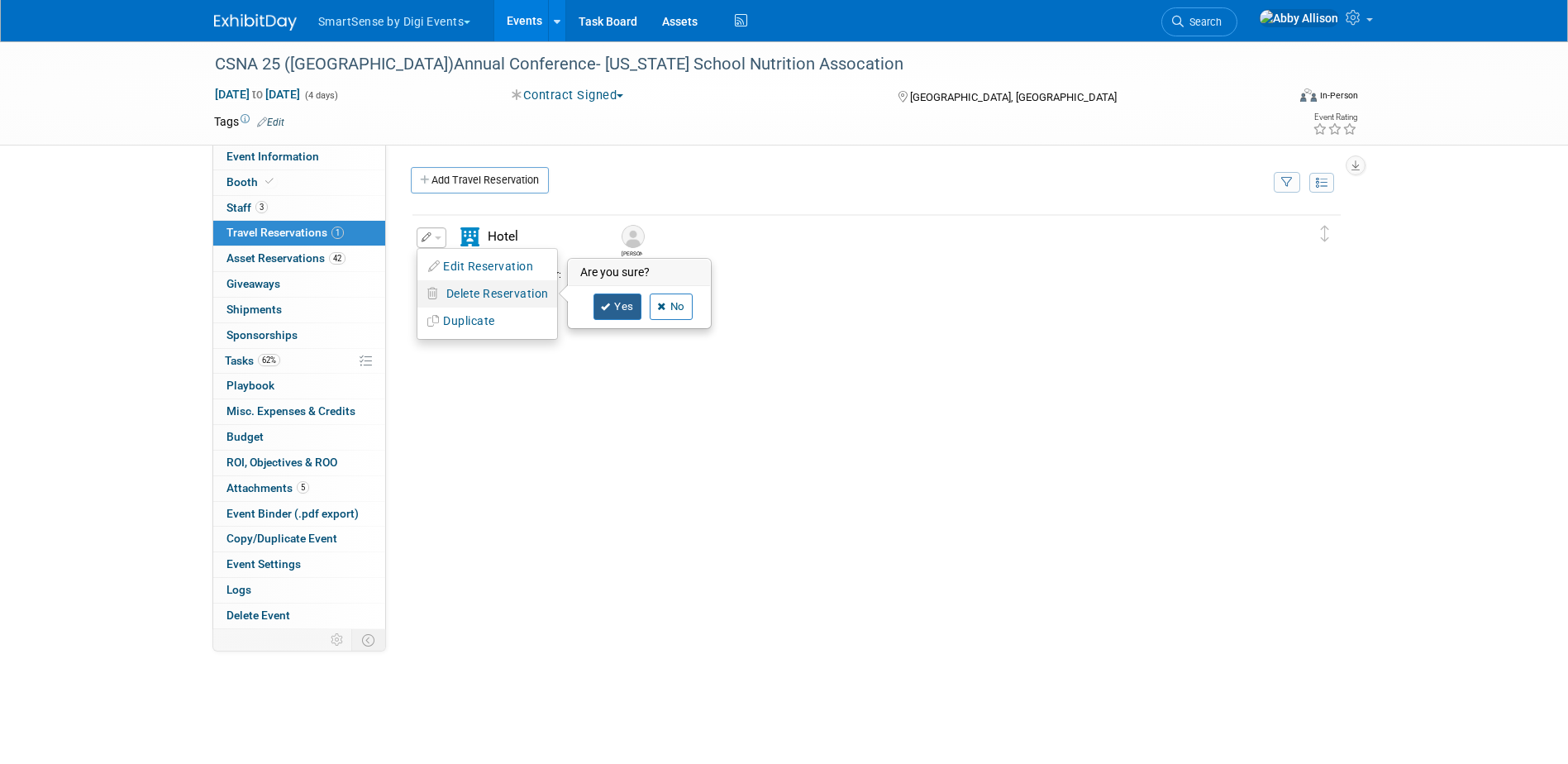
click at [619, 309] on link "Yes" at bounding box center [617, 306] width 48 height 26
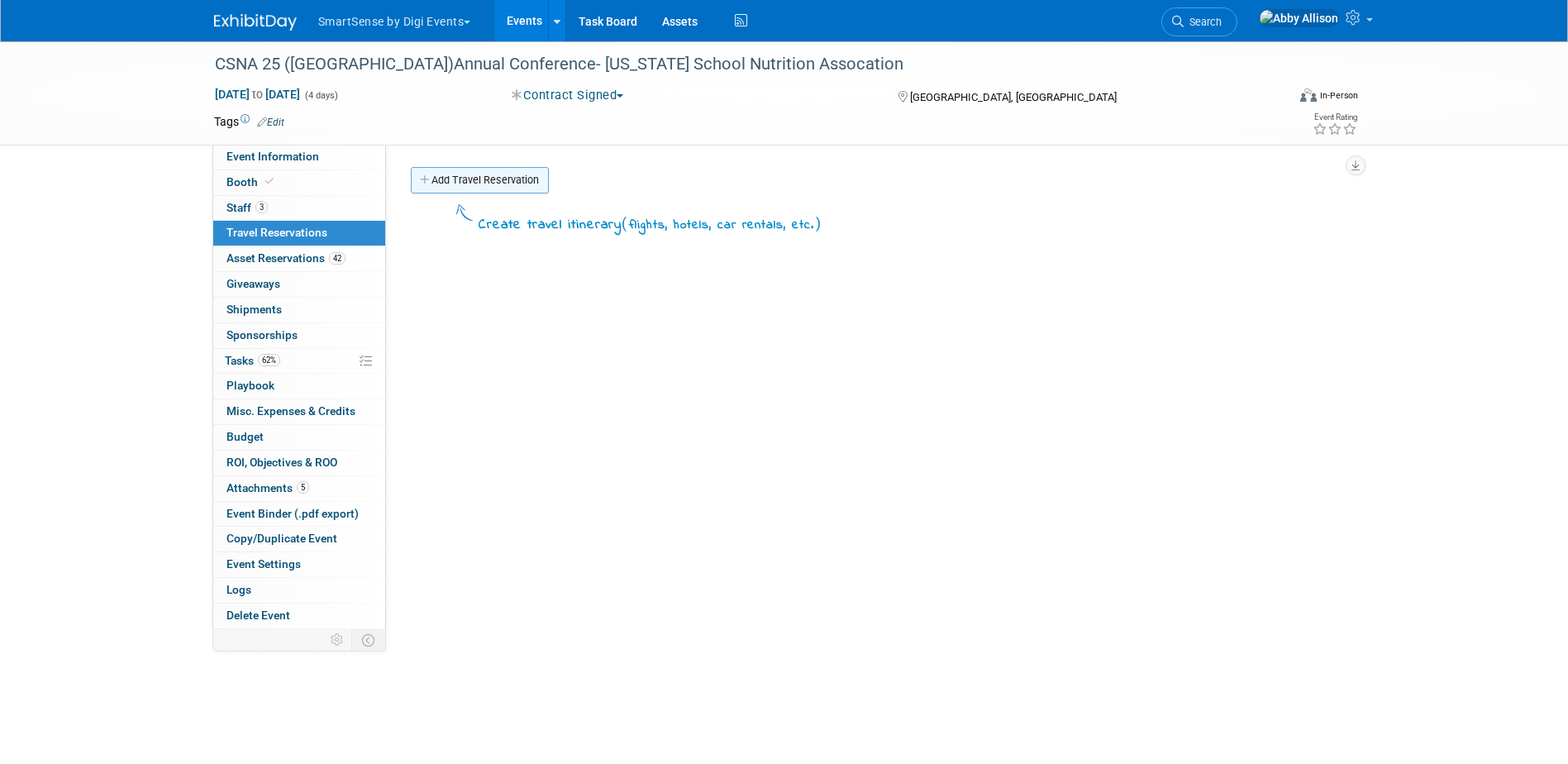
click at [449, 187] on link "Add Travel Reservation" at bounding box center [479, 180] width 138 height 26
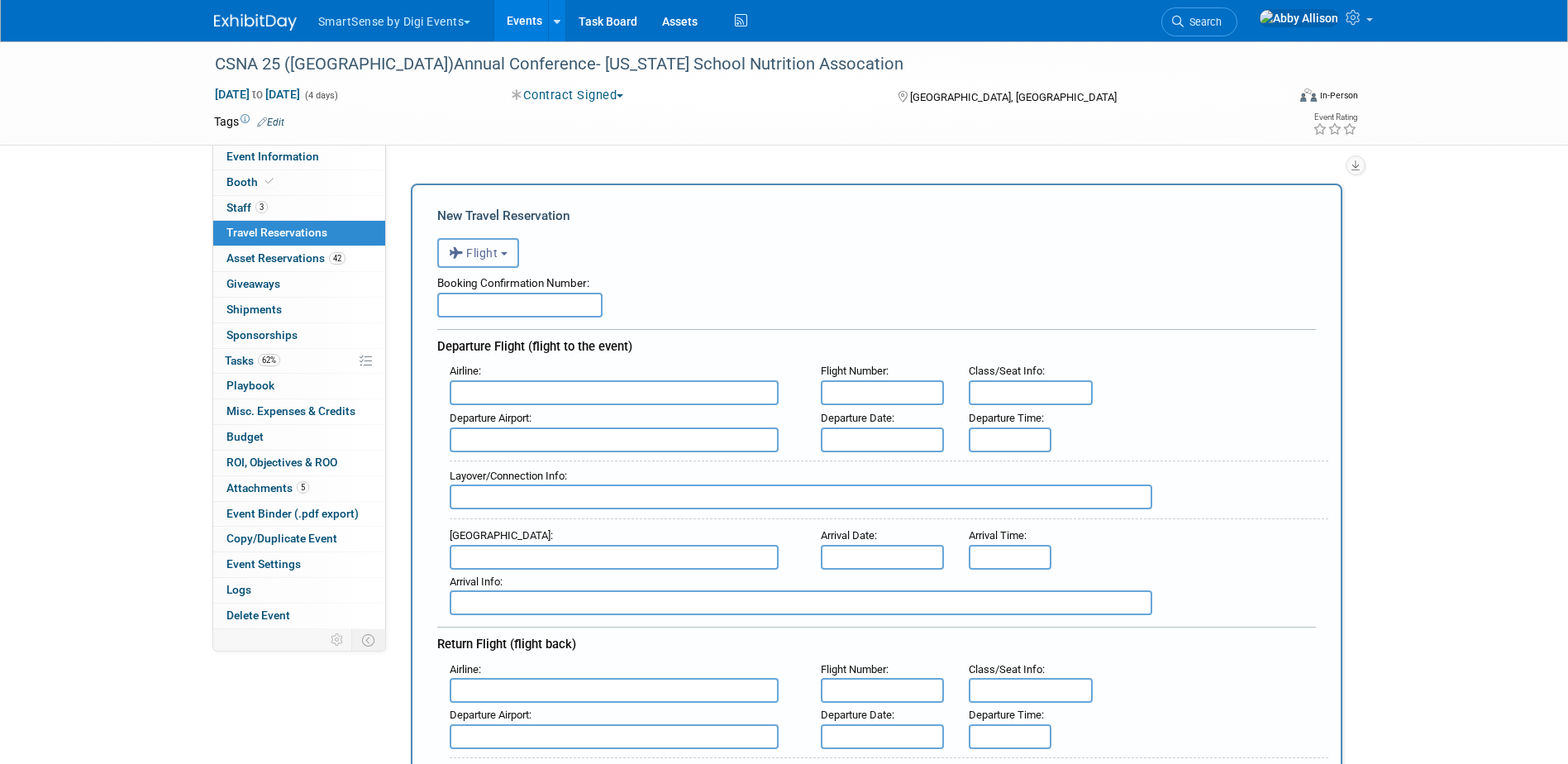
click at [495, 242] on button "Flight" at bounding box center [477, 252] width 81 height 30
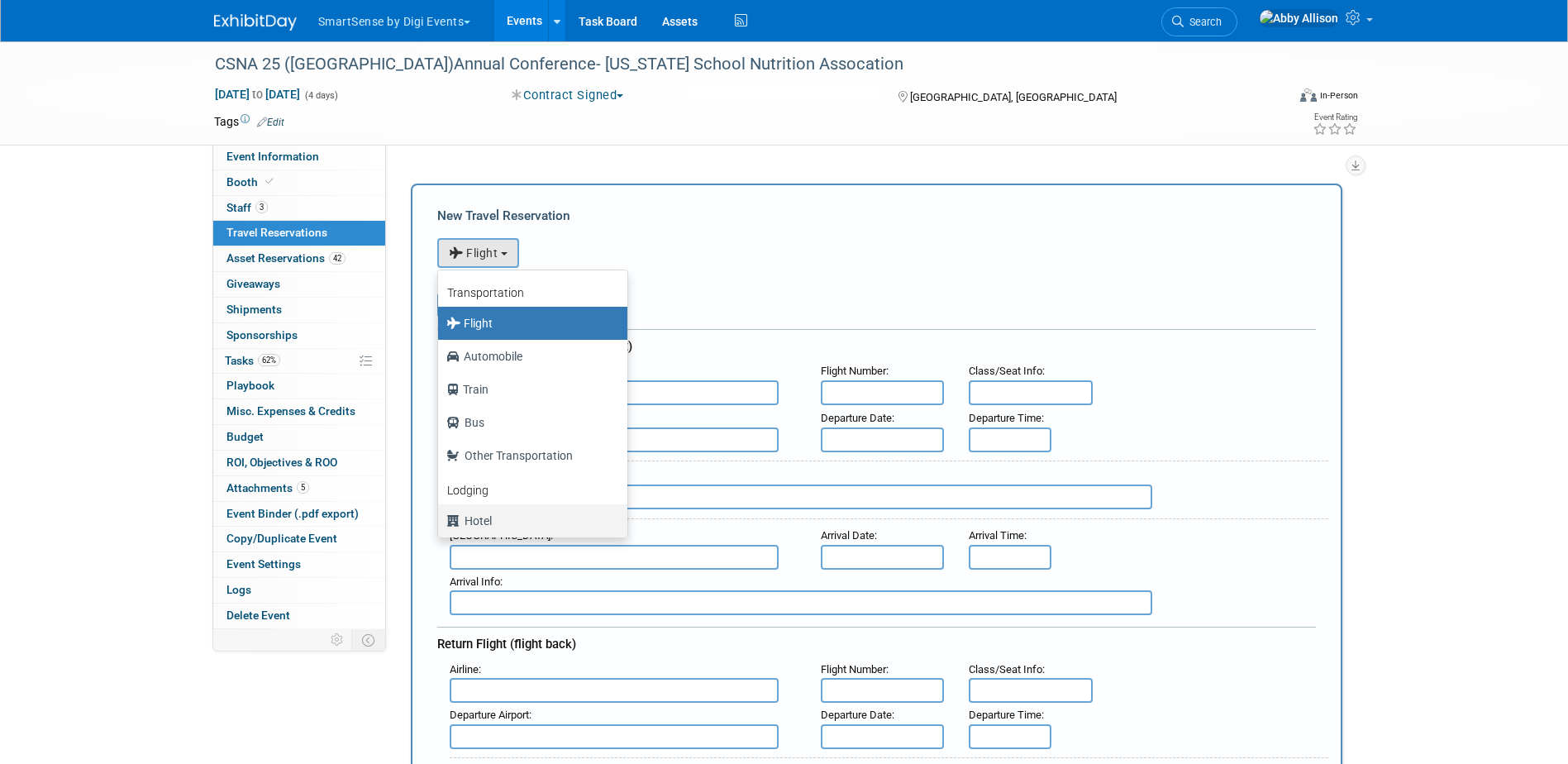
click at [459, 513] on icon at bounding box center [456, 521] width 18 height 22
click at [440, 514] on input "Hotel" at bounding box center [435, 519] width 11 height 11
select select "6"
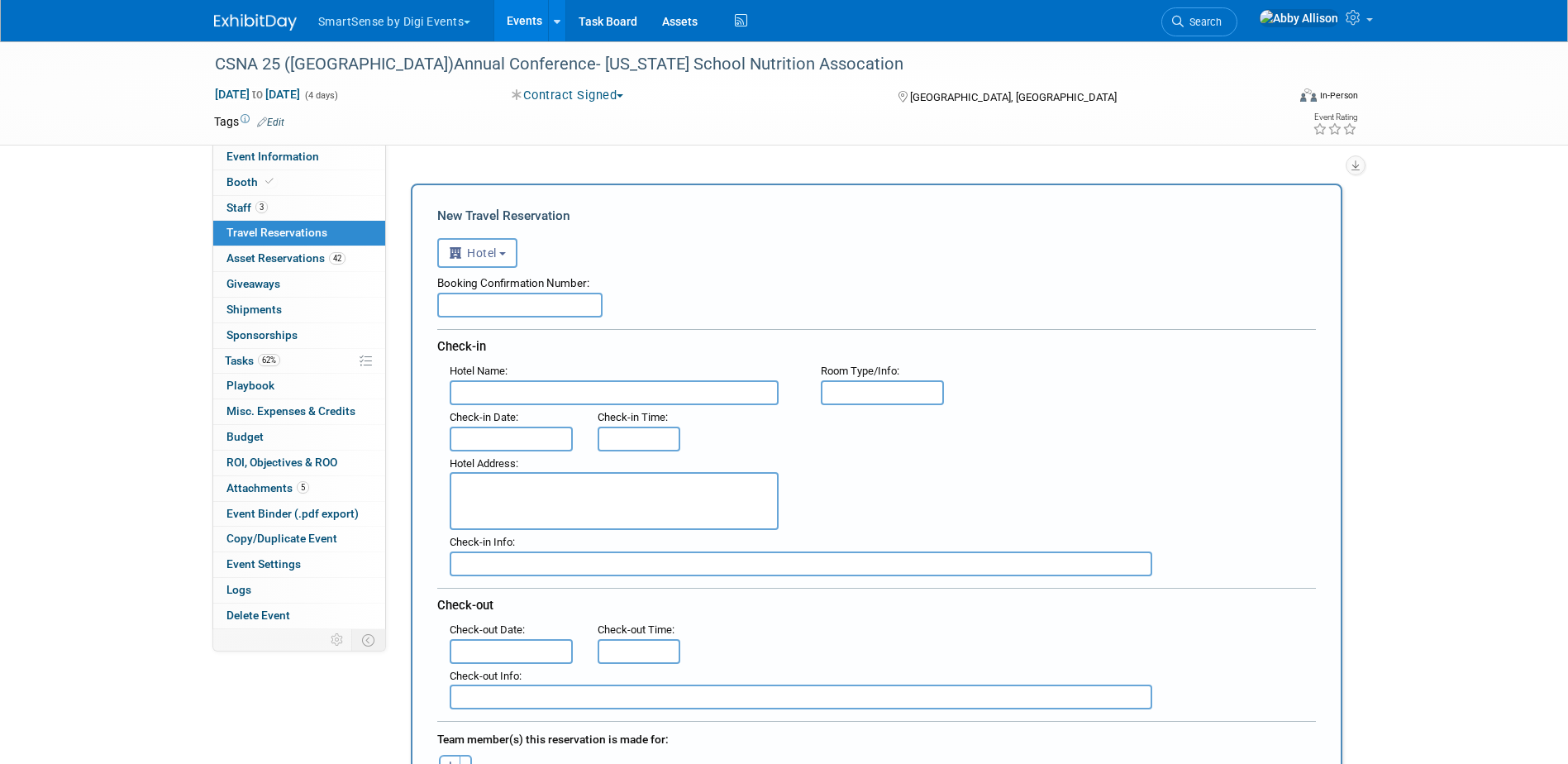
click at [543, 392] on input "text" at bounding box center [614, 391] width 329 height 24
paste input "Courtyard by Marriott Los Angeles Monterey Park"
type input "Courtyard by Marriott Los Angeles Monterey Park"
click at [471, 479] on textarea at bounding box center [614, 501] width 329 height 58
paste textarea "555 North Atlantic Boulevard Monterey Park, California 91754 USA"
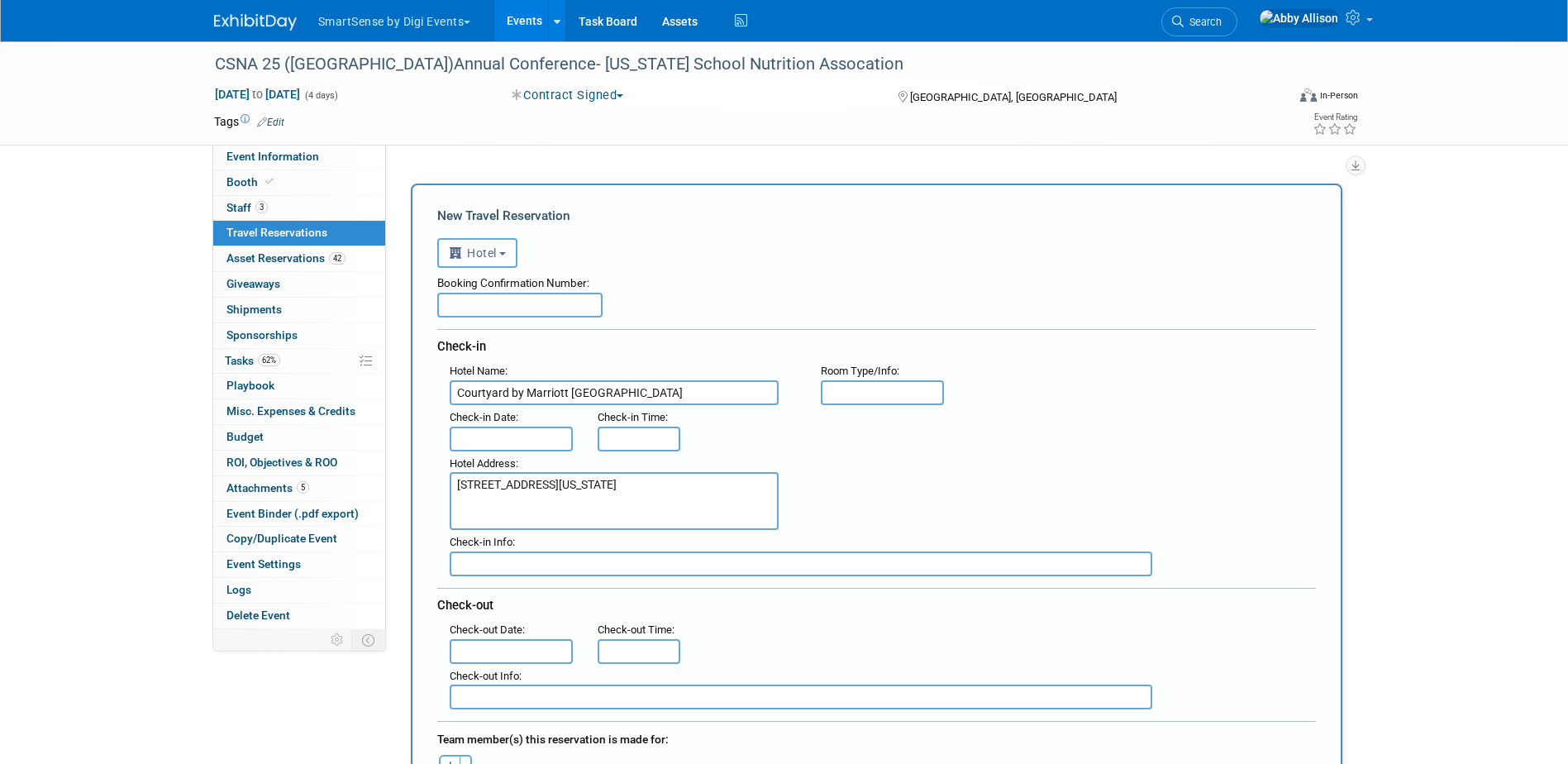
drag, startPoint x: 549, startPoint y: 496, endPoint x: 494, endPoint y: 500, distance: 55.1
click at [494, 500] on textarea "555 North Atlantic Boulevard Monterey Park, California 91754 USA" at bounding box center [614, 501] width 329 height 58
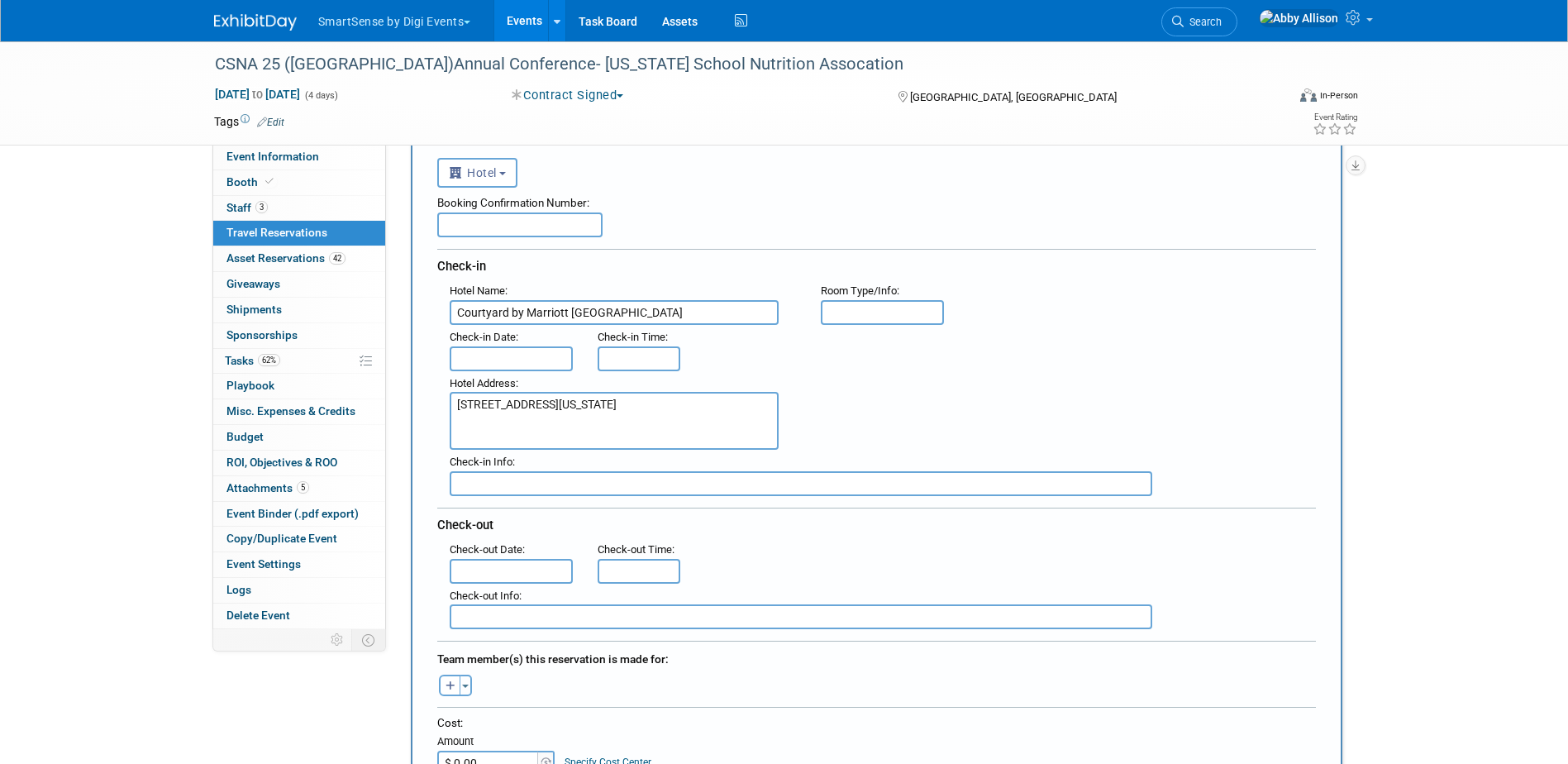
scroll to position [82, 0]
click at [517, 424] on textarea "555 North Atlantic Boulevard Monterey Park, California 91754" at bounding box center [614, 418] width 329 height 58
paste textarea "+1-626-656-4056"
type textarea "555 North Atlantic Boulevard Monterey Park, California 91754 +1-626-656-4056"
click at [494, 219] on input "text" at bounding box center [519, 222] width 165 height 24
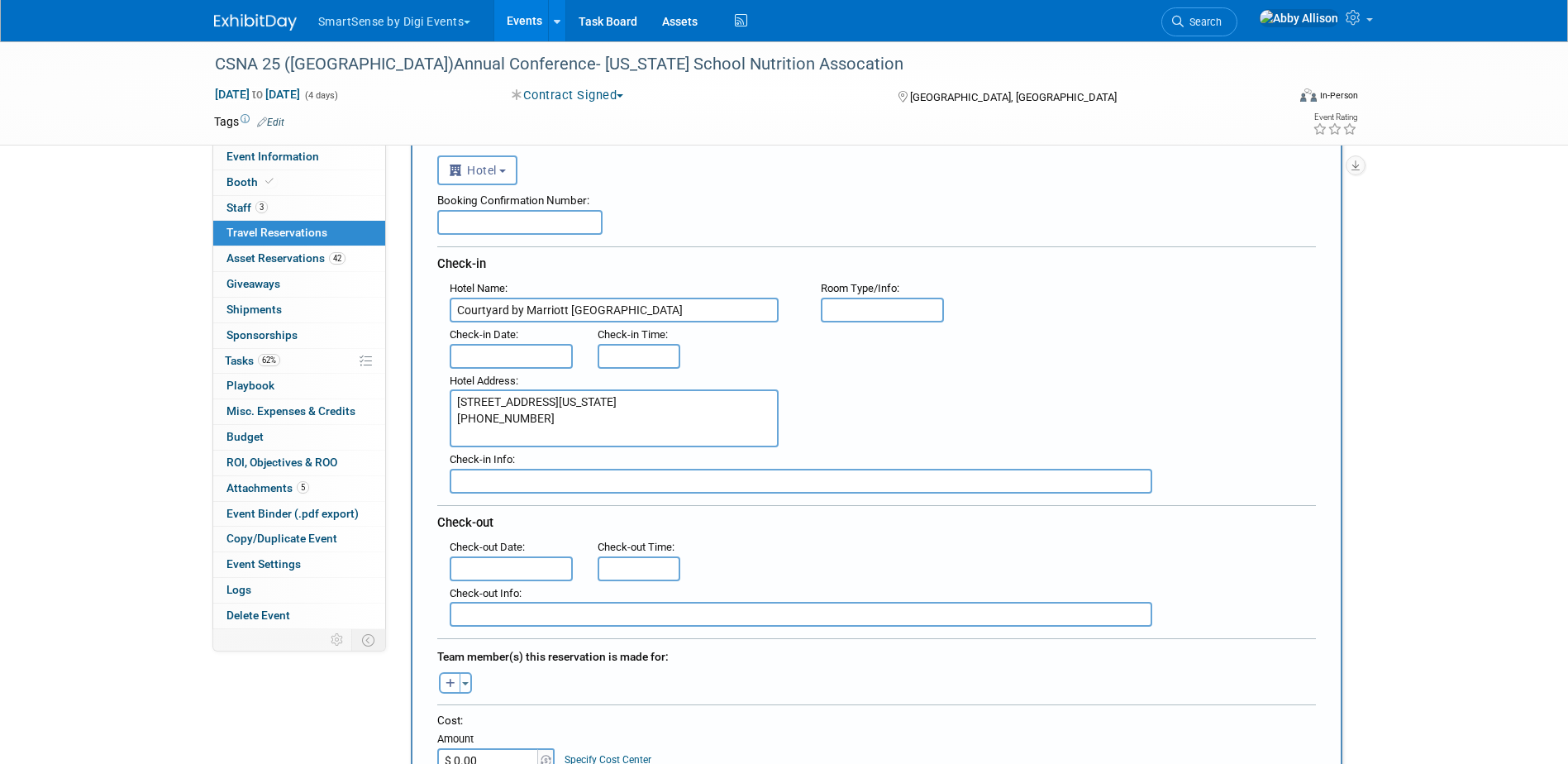
paste input "90364018"
type input "90364018"
click at [449, 684] on icon "button" at bounding box center [450, 684] width 10 height 11
select select
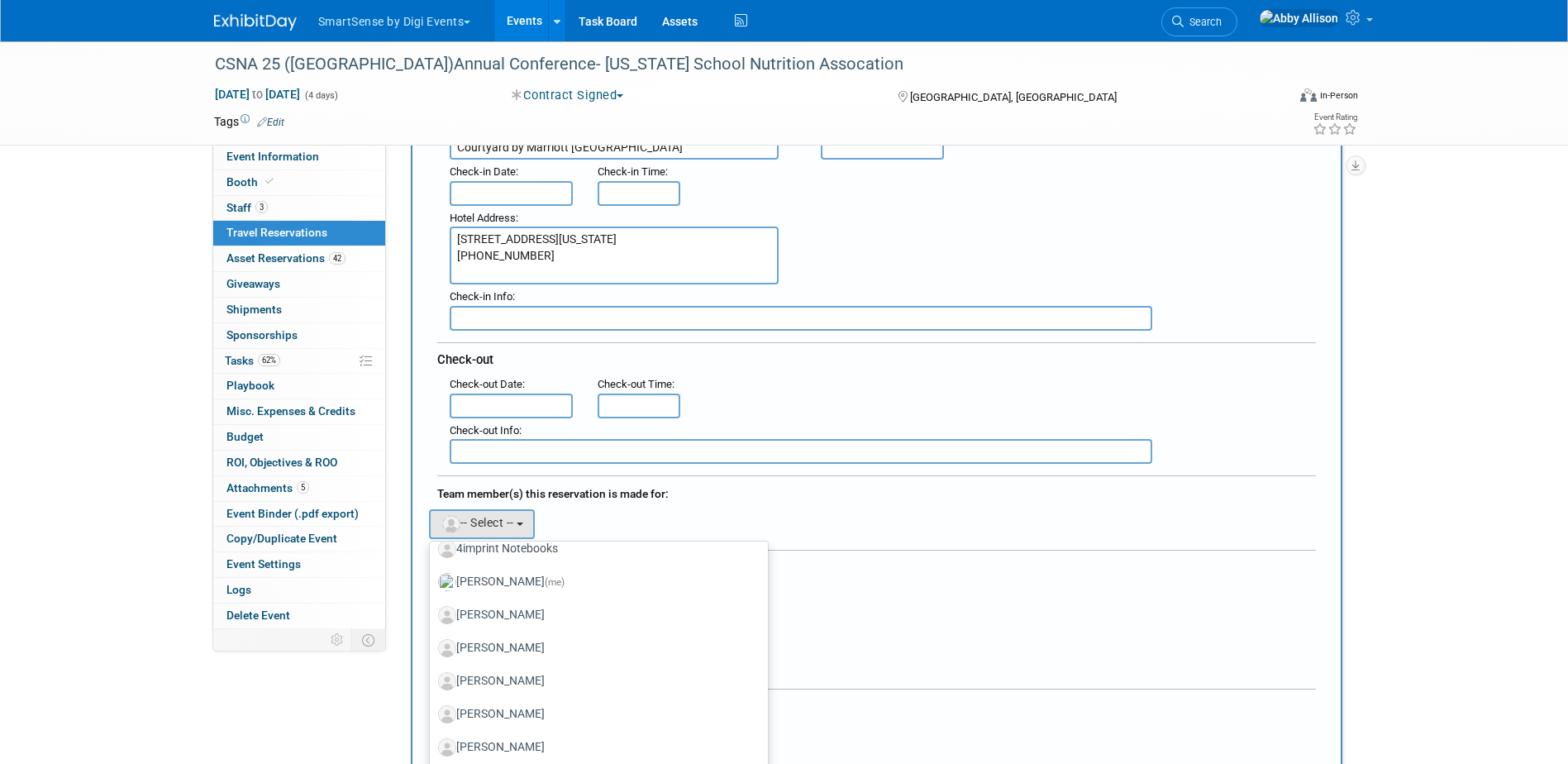
scroll to position [248, 0]
click at [898, 547] on div at bounding box center [876, 551] width 879 height 8
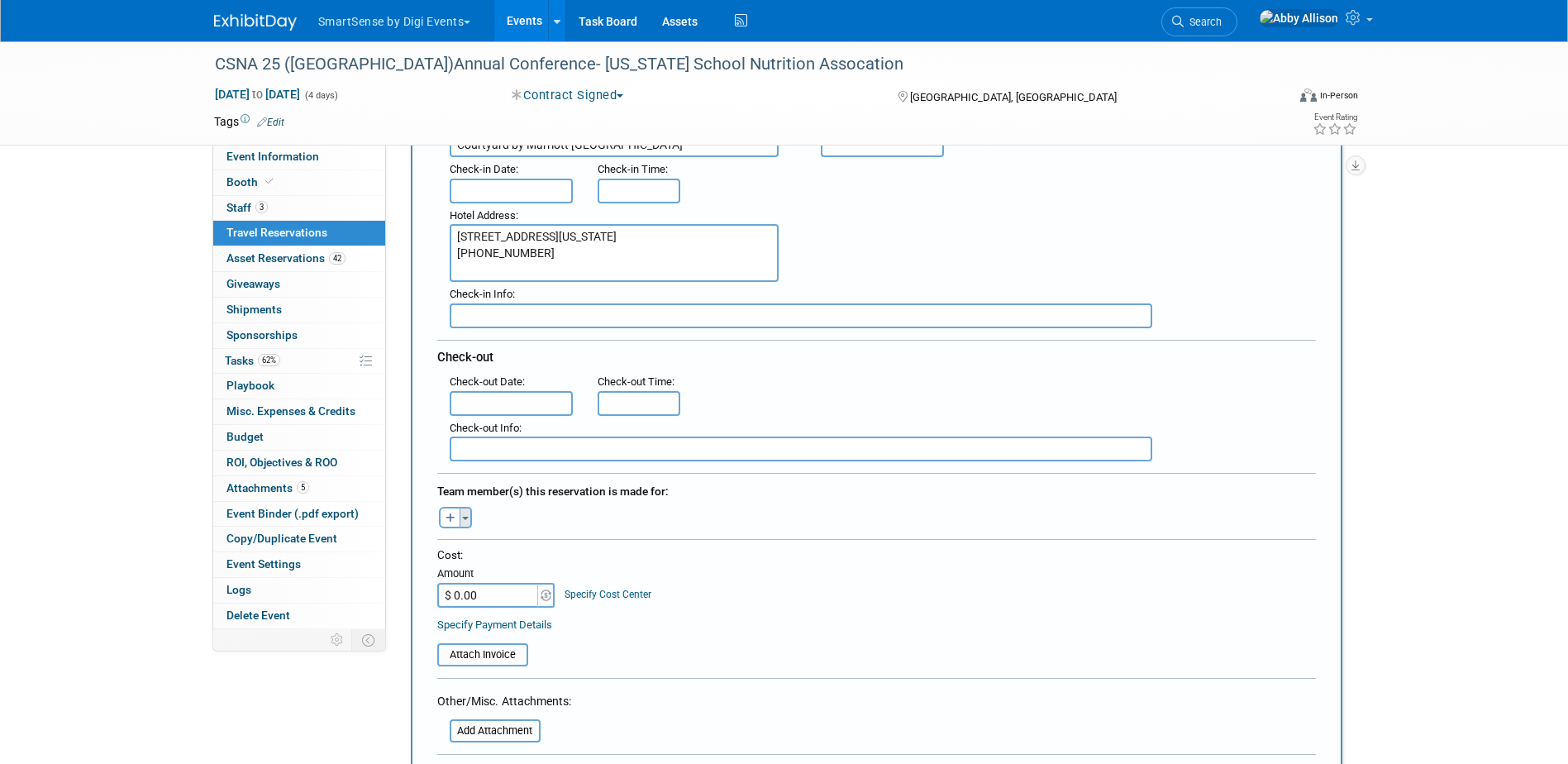
click at [467, 520] on button "Toggle Dropdown" at bounding box center [466, 517] width 13 height 22
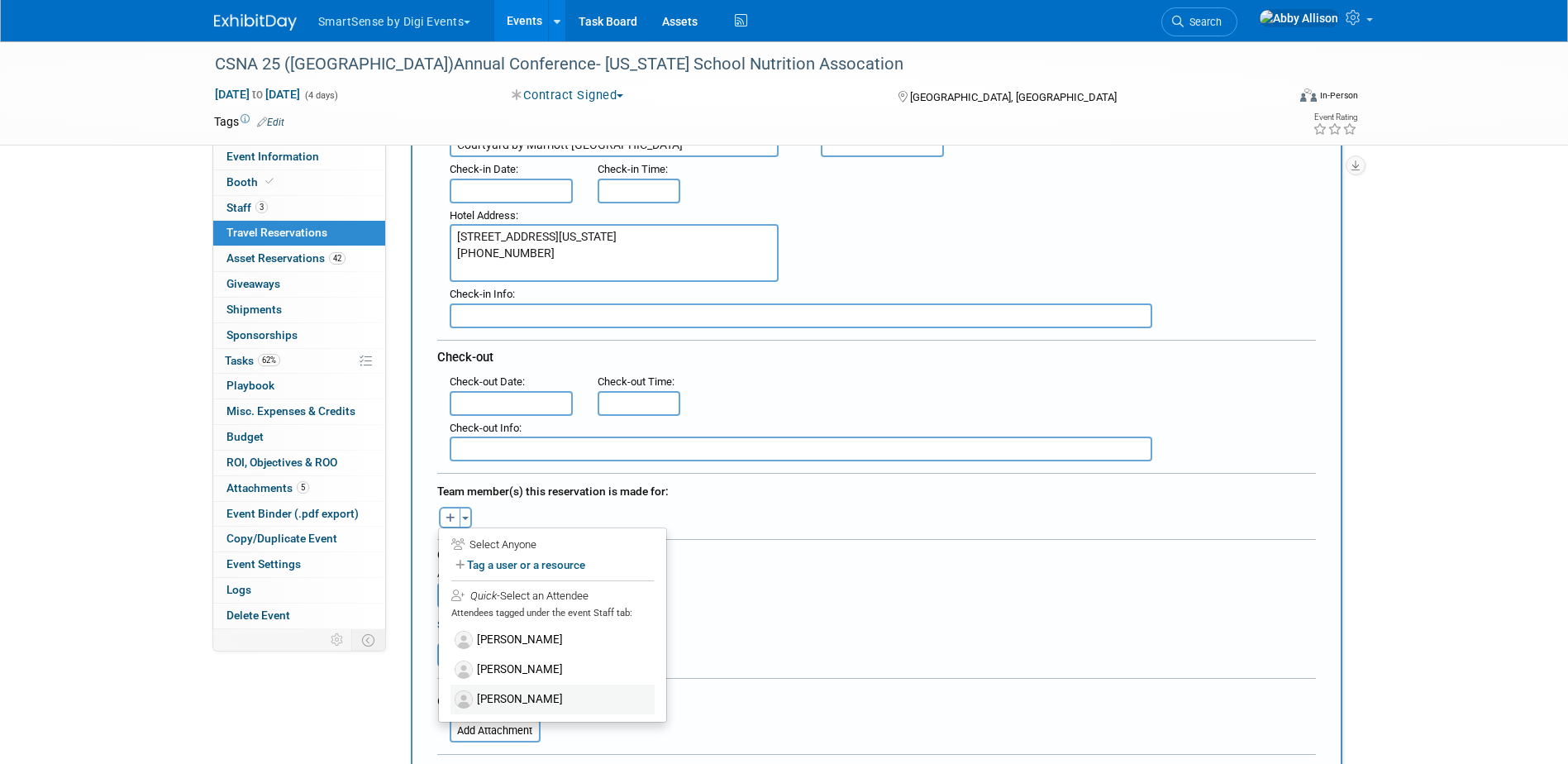
click at [518, 690] on label "[PERSON_NAME]" at bounding box center [553, 699] width 204 height 30
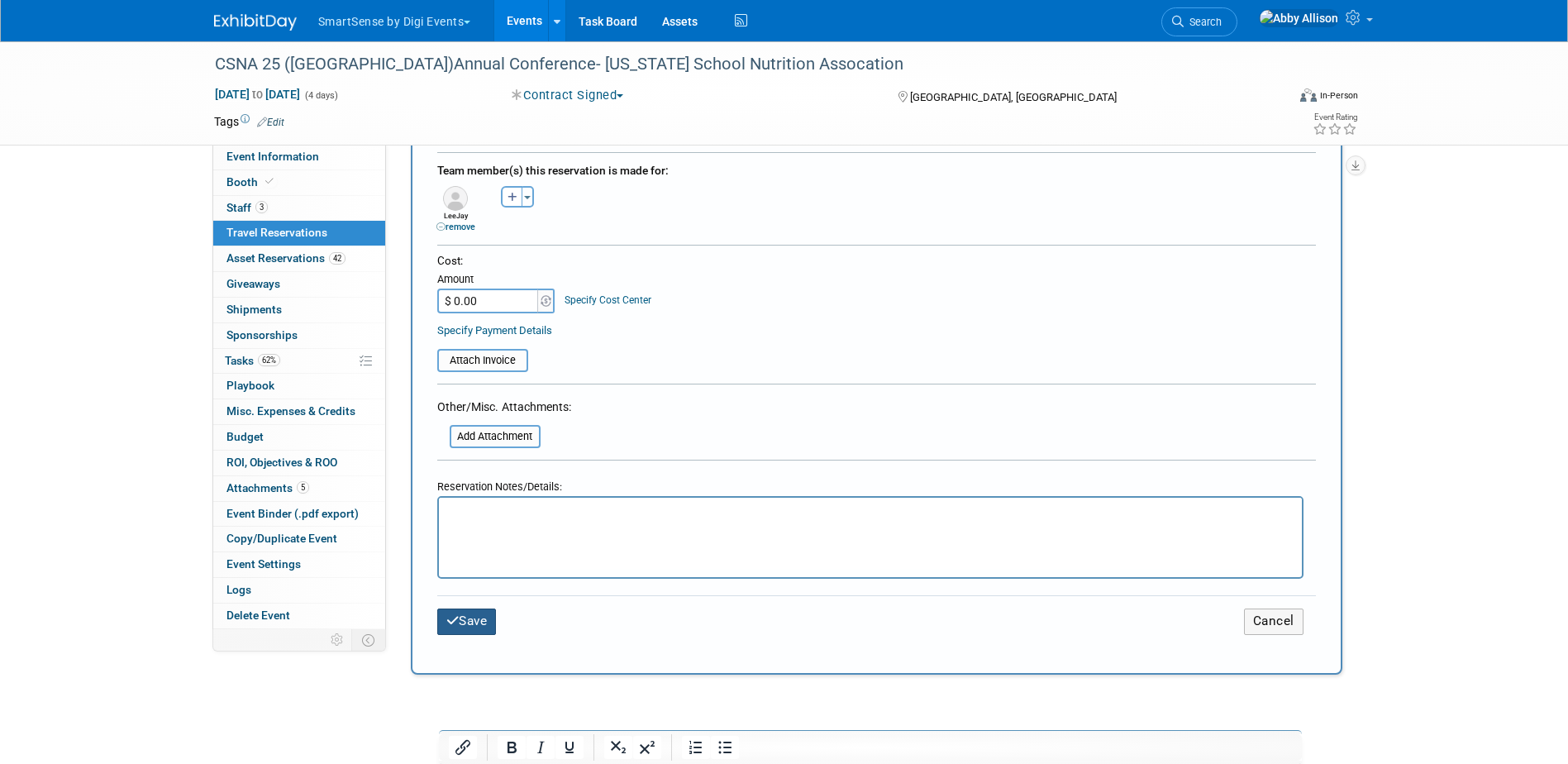
scroll to position [579, 0]
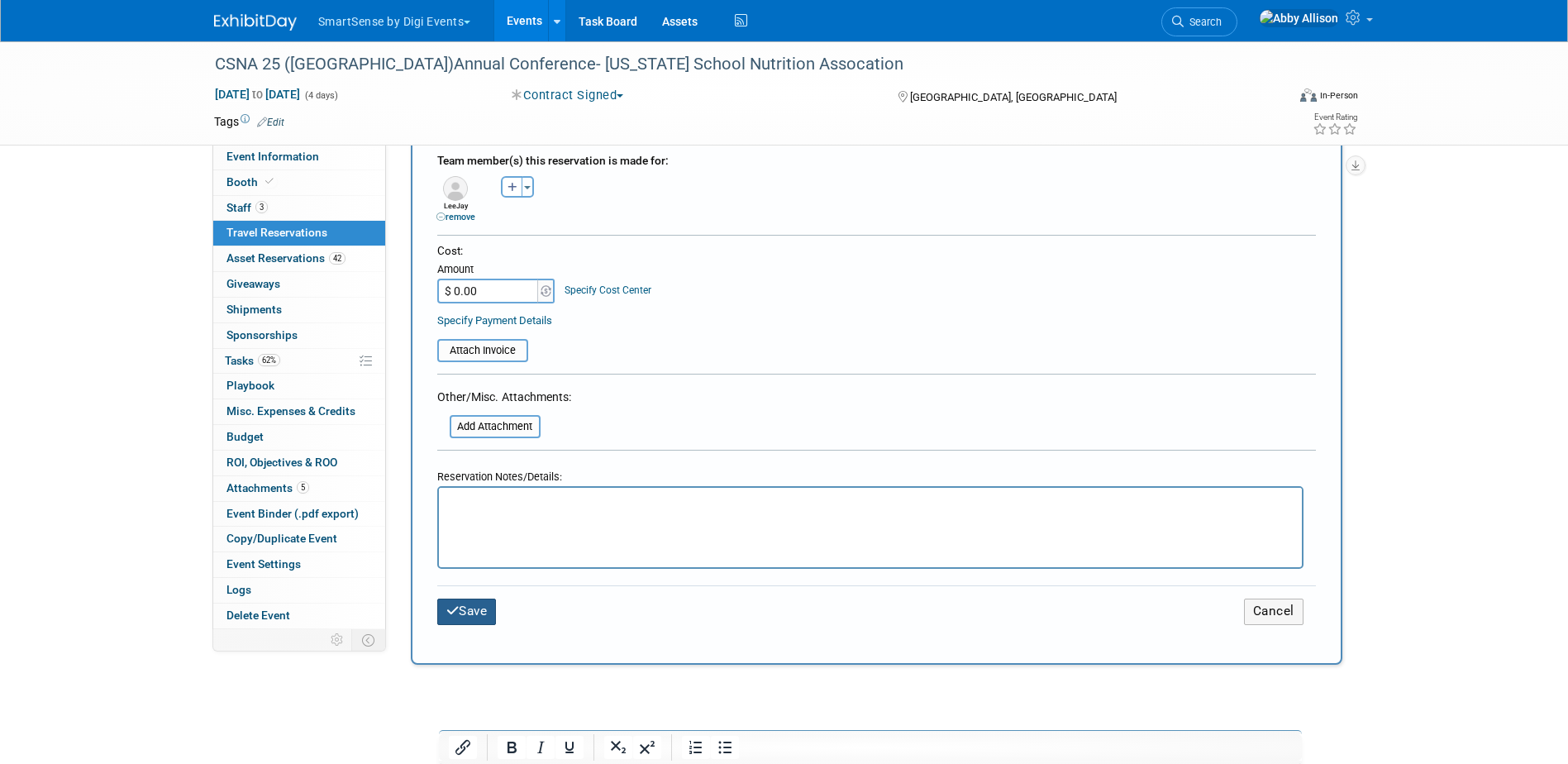
click at [468, 611] on button "Save" at bounding box center [467, 611] width 60 height 25
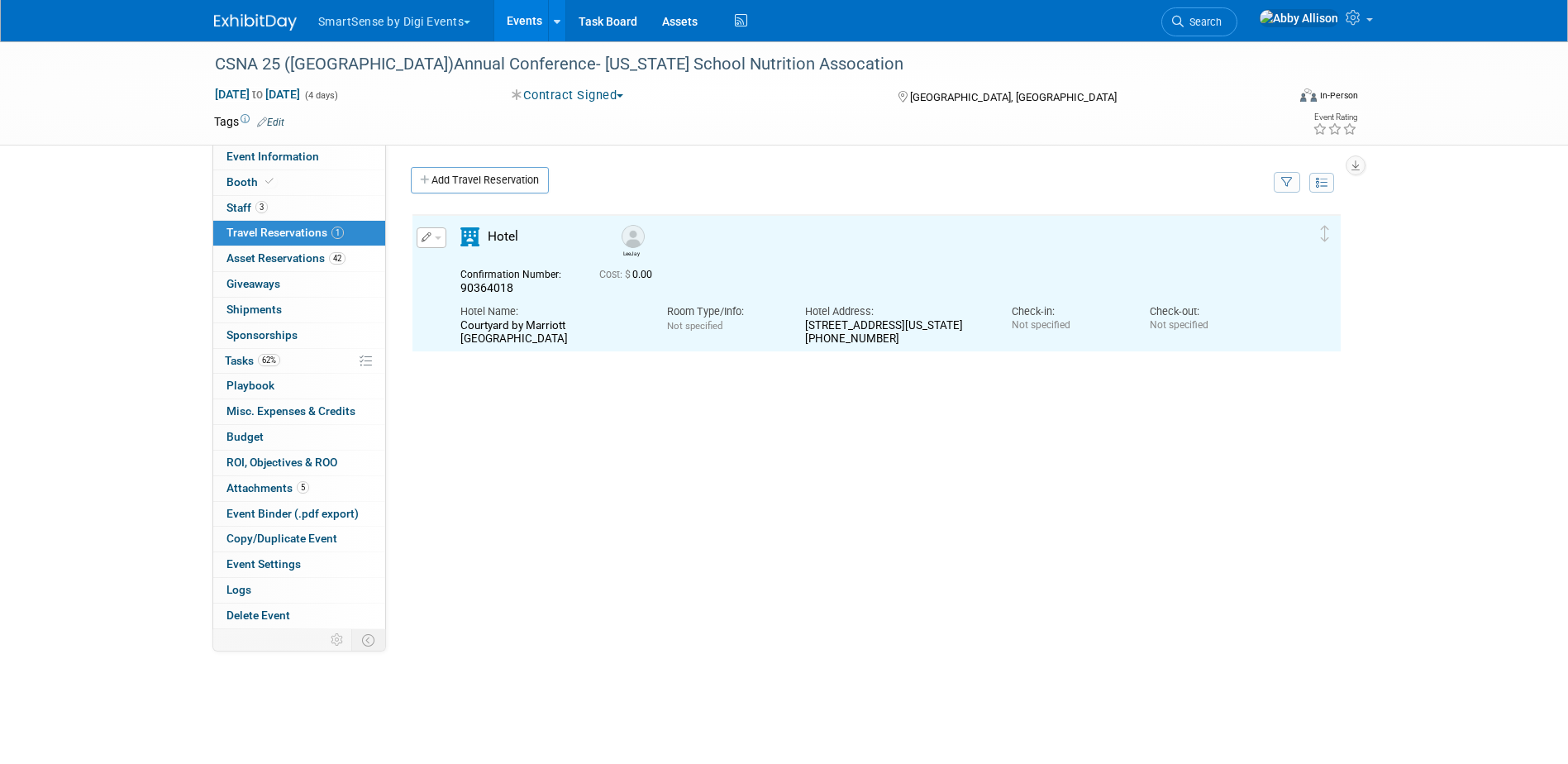
scroll to position [0, 0]
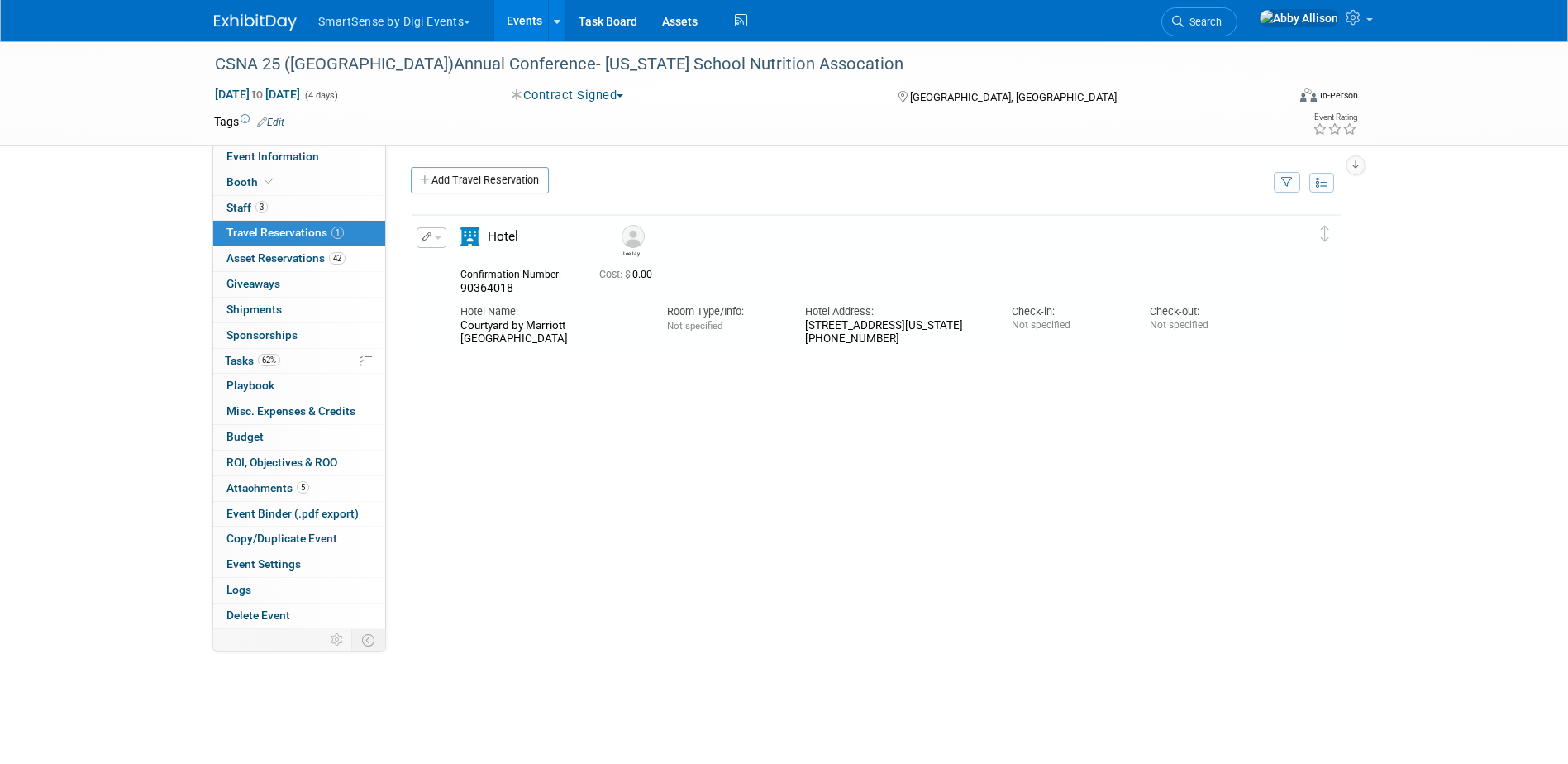
click at [437, 239] on span "button" at bounding box center [438, 238] width 6 height 4
click at [496, 263] on button "Edit Reservation" at bounding box center [487, 267] width 139 height 24
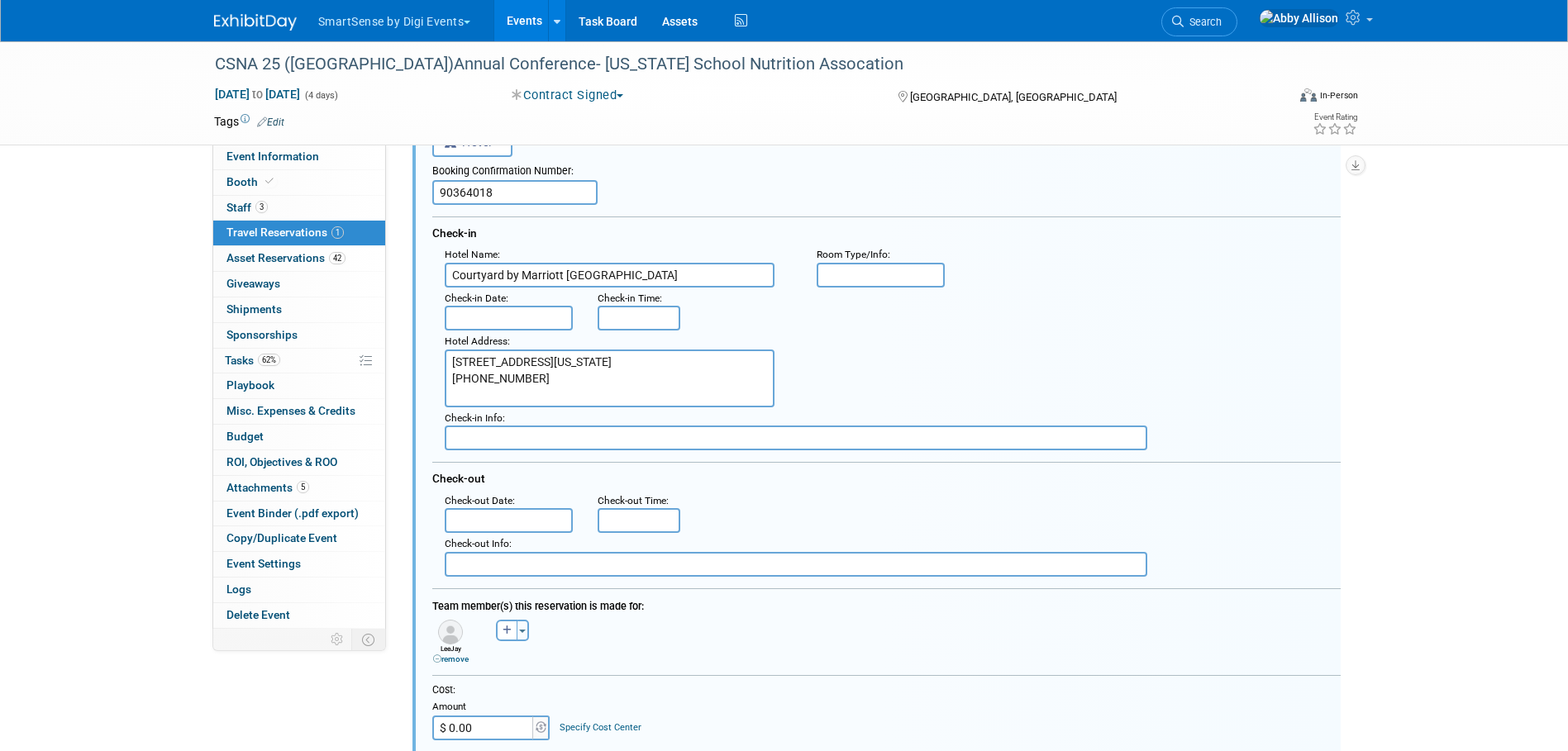
scroll to position [111, 0]
click at [514, 522] on input "text" at bounding box center [509, 518] width 129 height 24
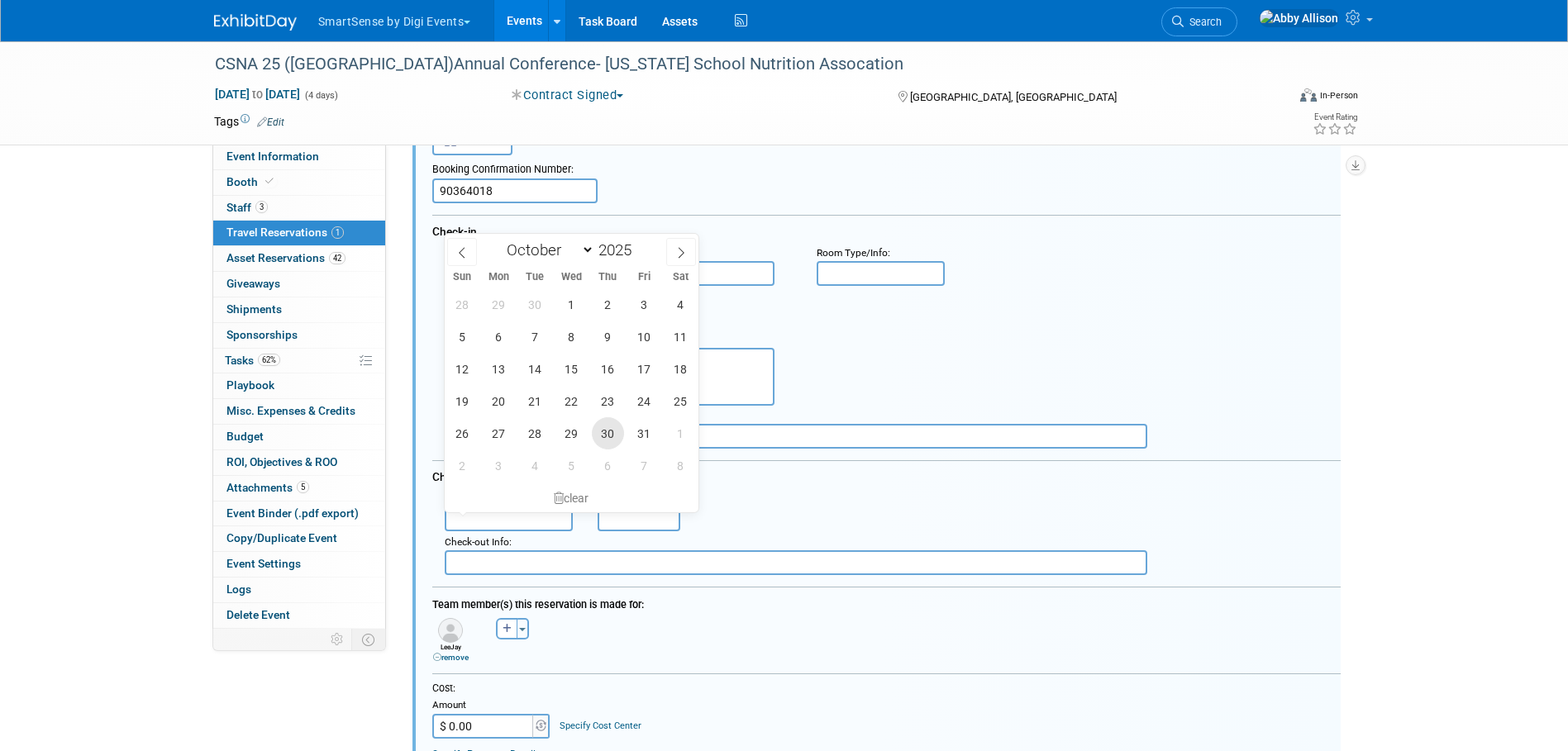
click at [617, 439] on span "30" at bounding box center [608, 434] width 33 height 33
type input "Oct 30, 2025"
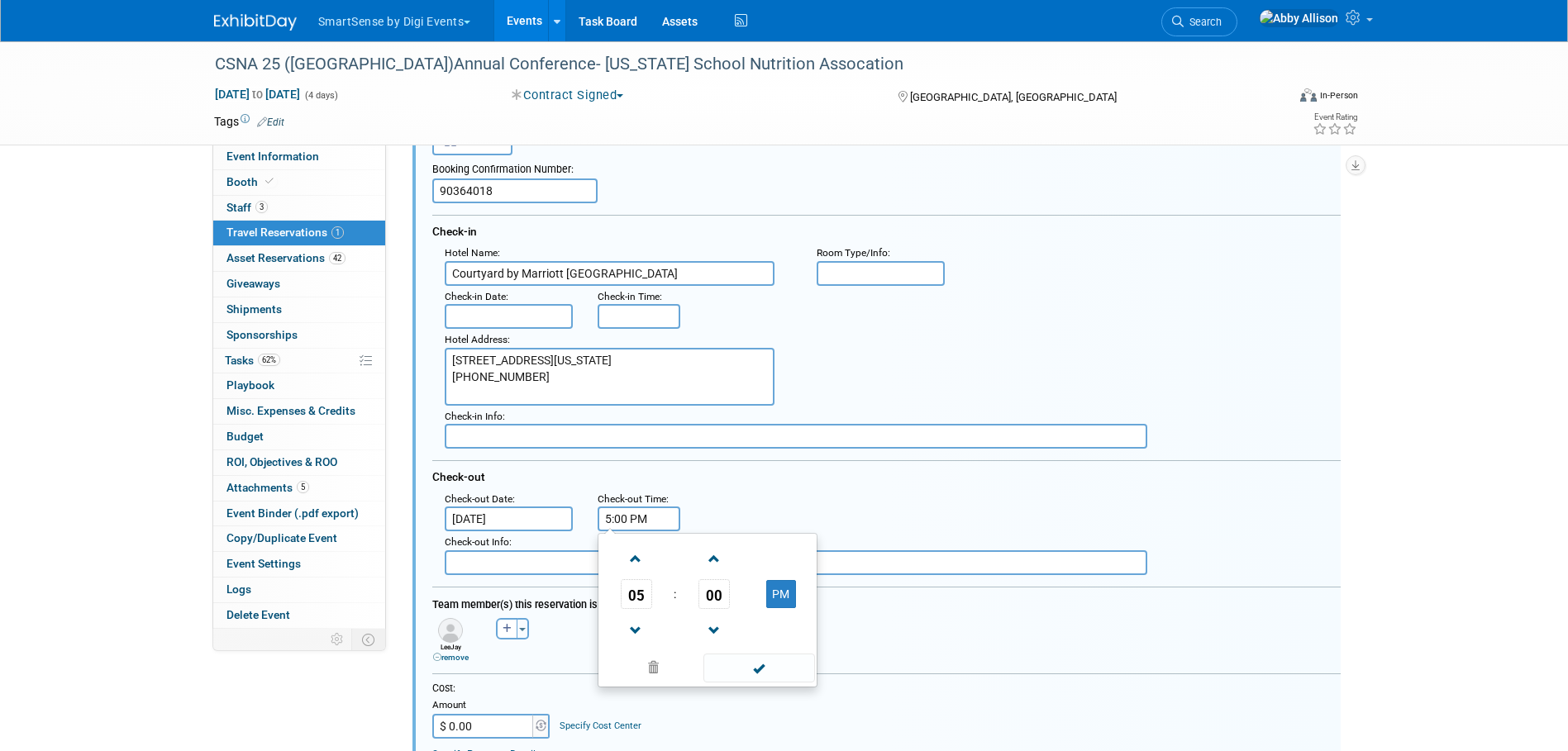
click at [658, 522] on input "5:00 PM" at bounding box center [638, 518] width 82 height 24
click at [638, 558] on span at bounding box center [636, 559] width 29 height 29
click at [638, 637] on span at bounding box center [636, 631] width 29 height 29
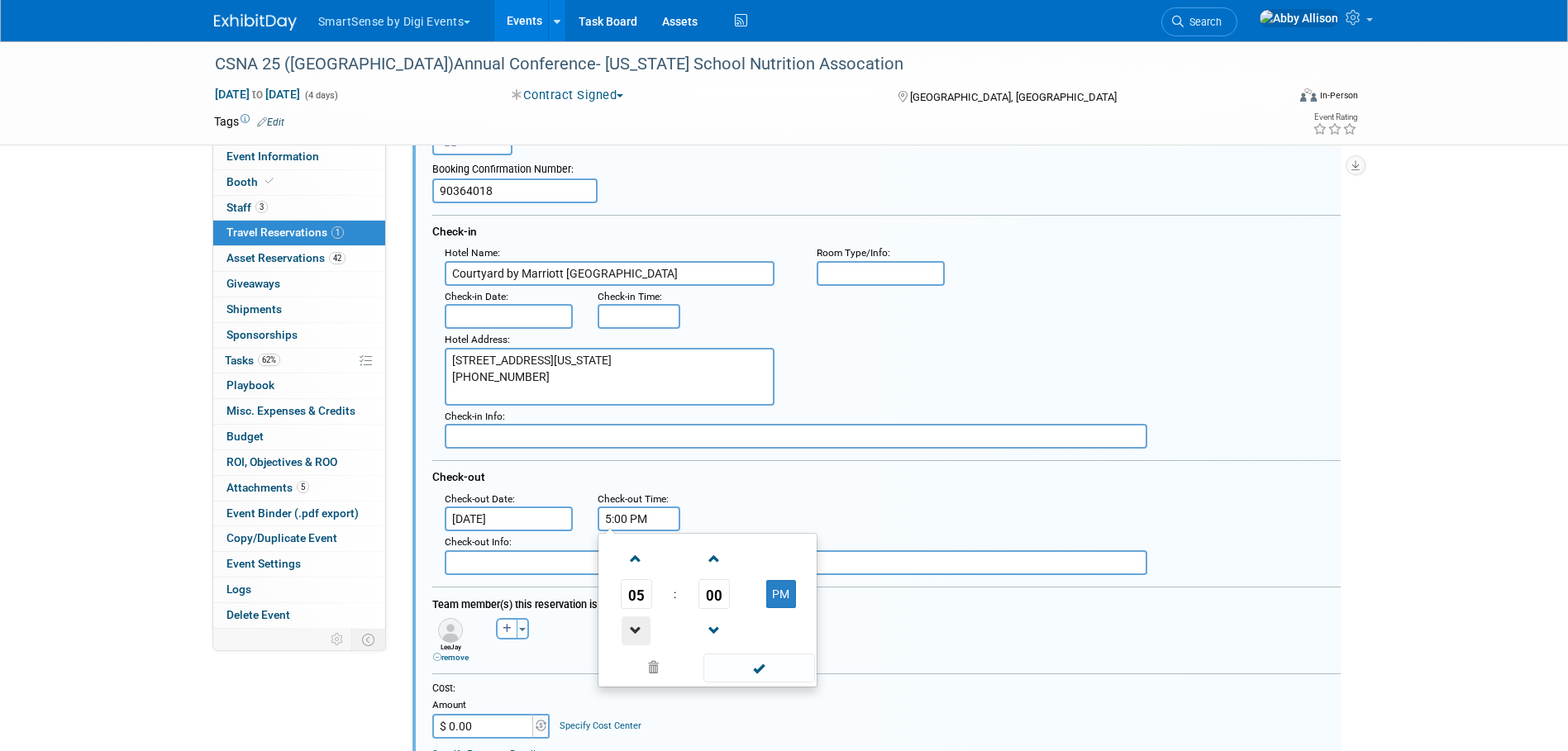
click at [638, 637] on span at bounding box center [636, 631] width 29 height 29
click at [754, 666] on span at bounding box center [759, 668] width 111 height 29
click at [638, 531] on input "3:00 PM" at bounding box center [638, 518] width 82 height 24
click at [643, 600] on span "03" at bounding box center [636, 594] width 32 height 30
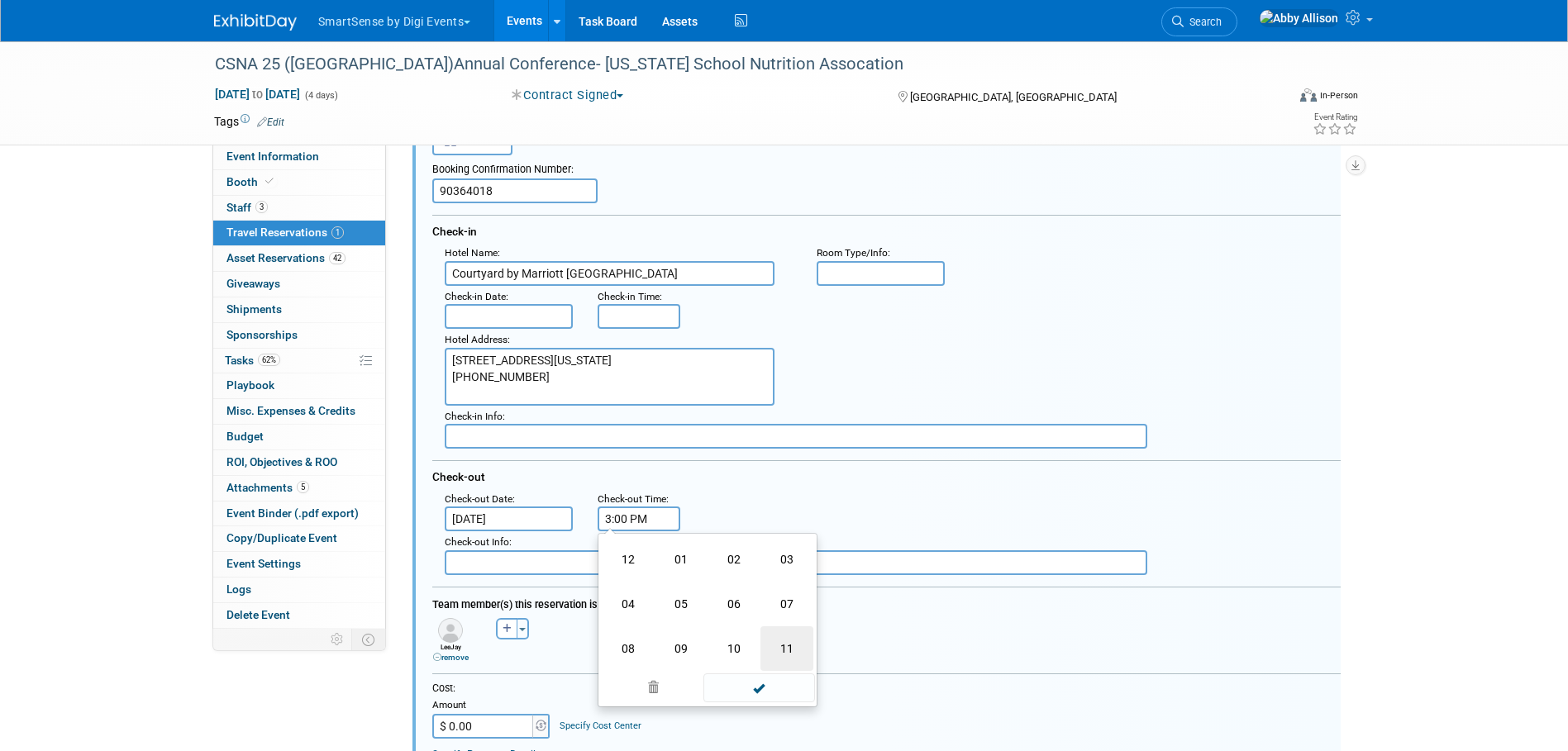
click at [789, 634] on td "11" at bounding box center [787, 648] width 52 height 44
click at [782, 594] on button "PM" at bounding box center [780, 594] width 30 height 28
type input "11:00 AM"
type input "8:00 AM"
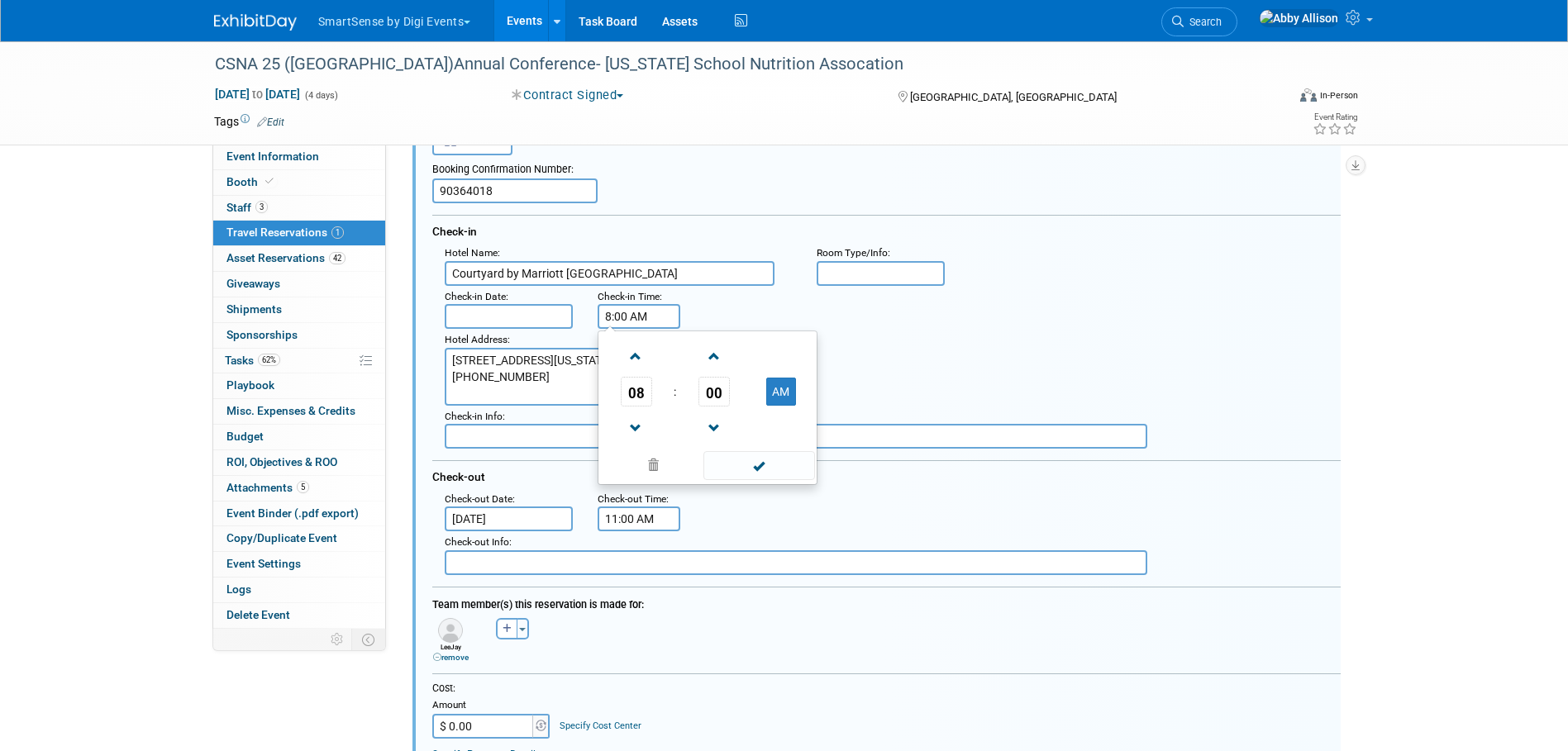
click at [649, 314] on input "8:00 AM" at bounding box center [638, 315] width 82 height 24
click at [545, 333] on div "Hotel Address :" at bounding box center [619, 339] width 347 height 15
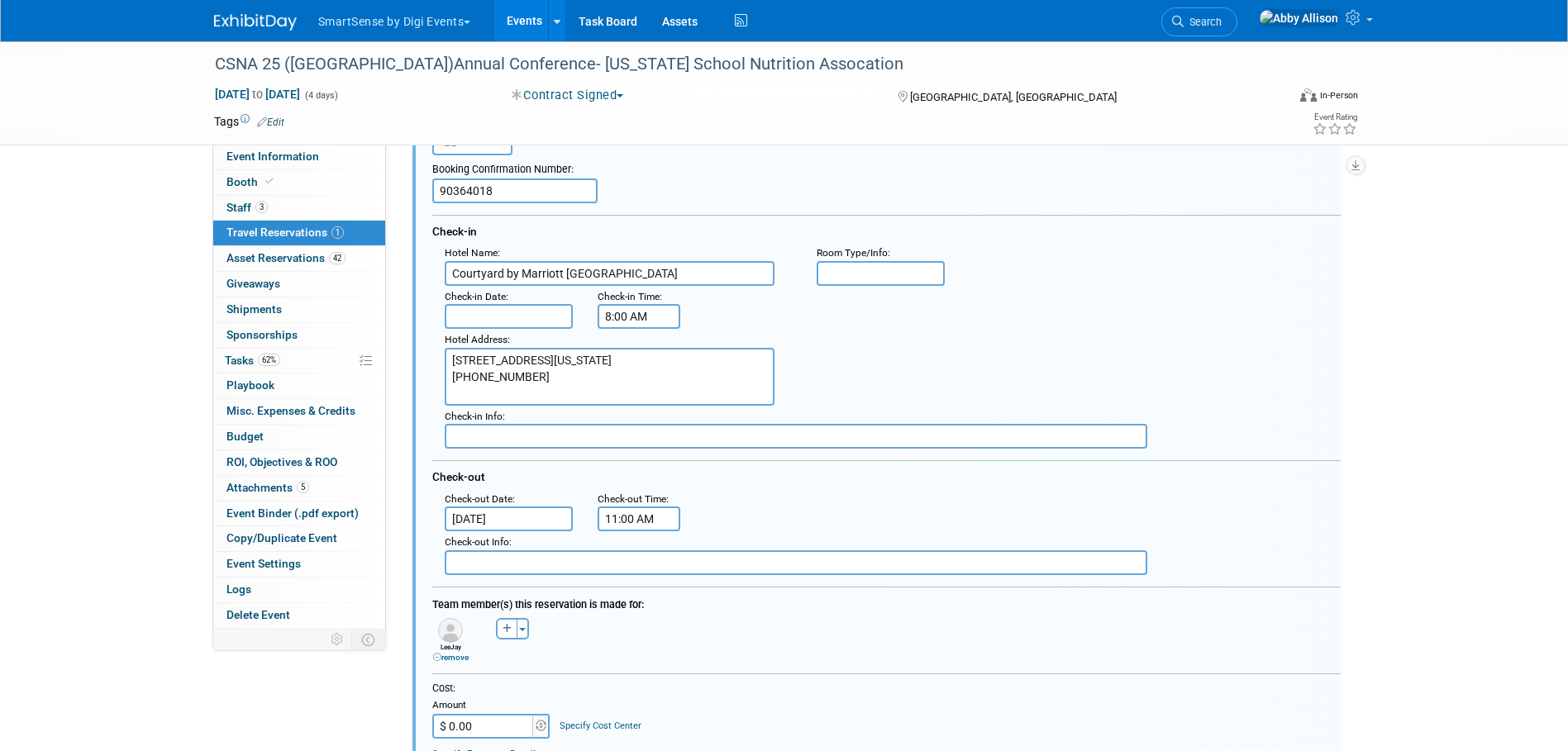
click at [539, 324] on input "text" at bounding box center [509, 315] width 129 height 24
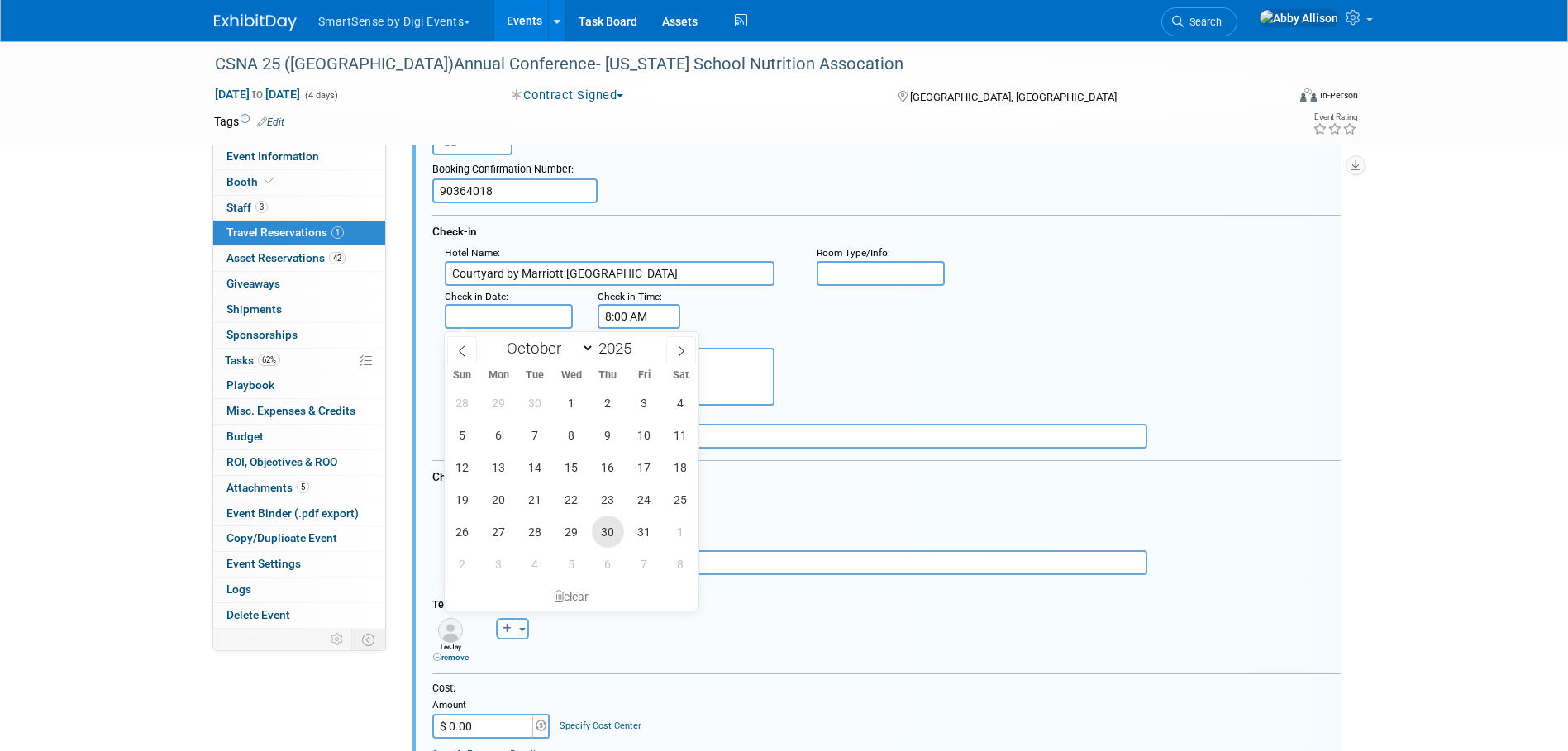
click at [609, 533] on span "30" at bounding box center [608, 531] width 33 height 33
type input "Oct 30, 2025"
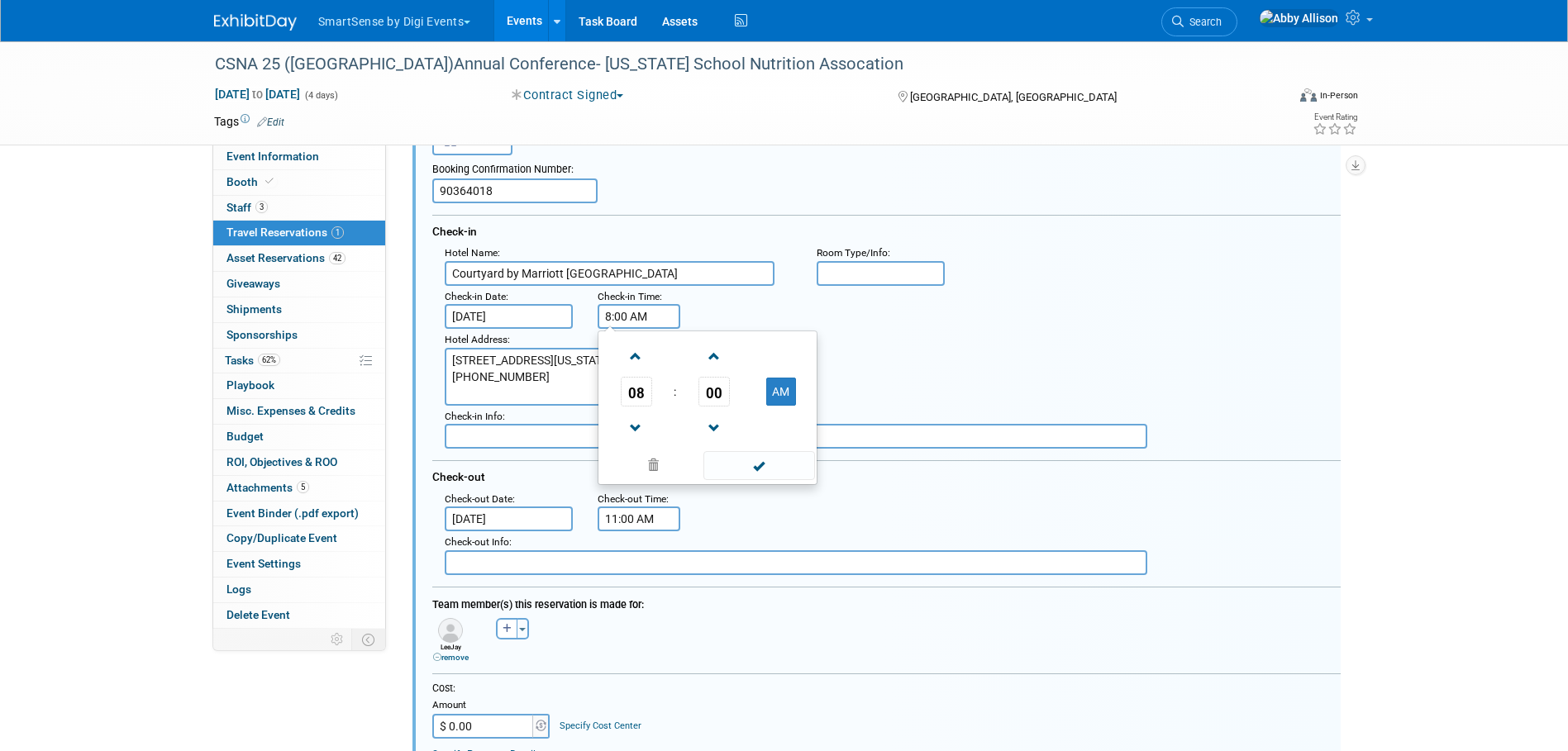
click at [604, 313] on input "8:00 AM" at bounding box center [638, 315] width 82 height 24
click at [630, 392] on span "08" at bounding box center [636, 391] width 32 height 30
click at [778, 366] on td "03" at bounding box center [787, 356] width 52 height 44
click at [780, 395] on button "AM" at bounding box center [780, 391] width 30 height 28
type input "3:00 PM"
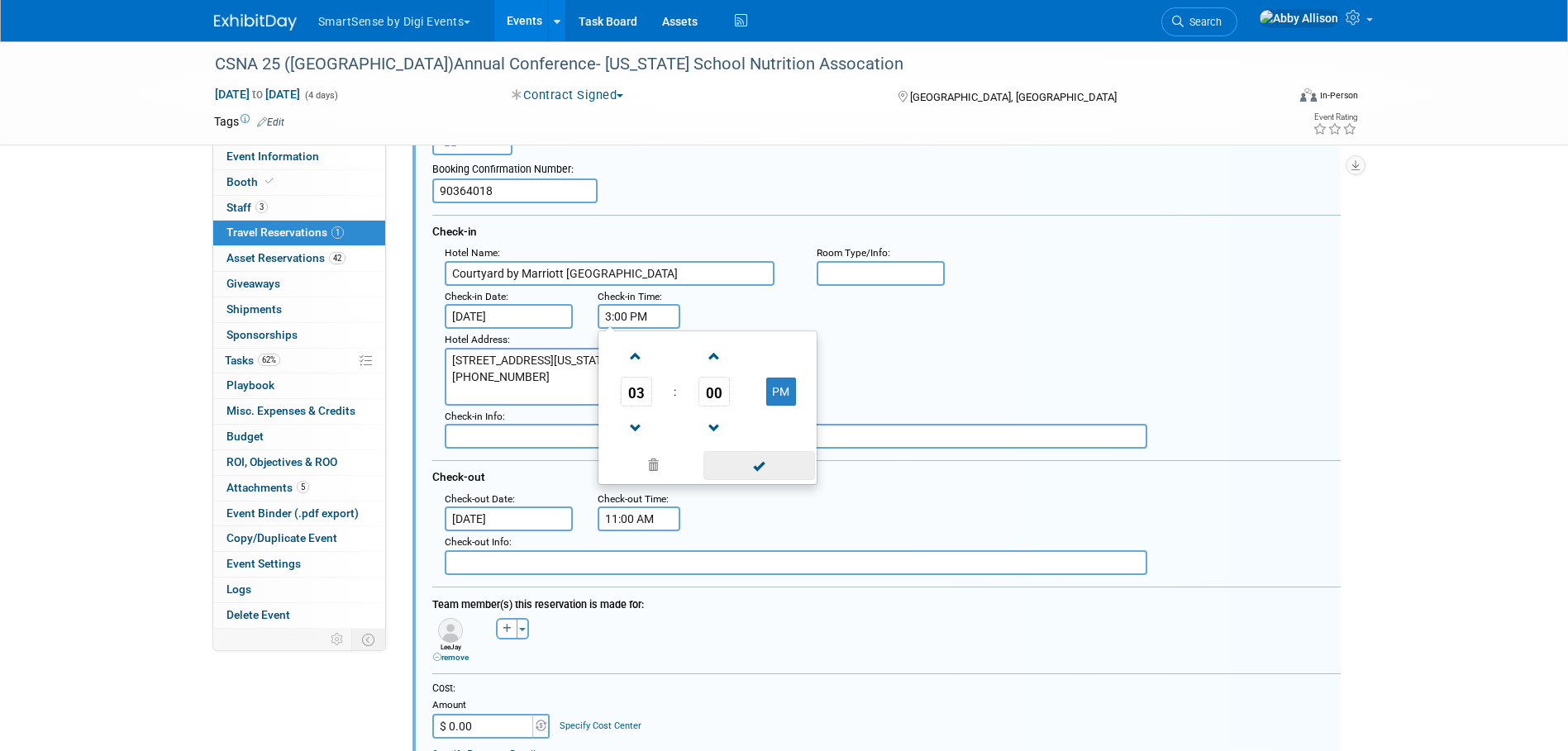
click at [772, 467] on span at bounding box center [759, 465] width 111 height 29
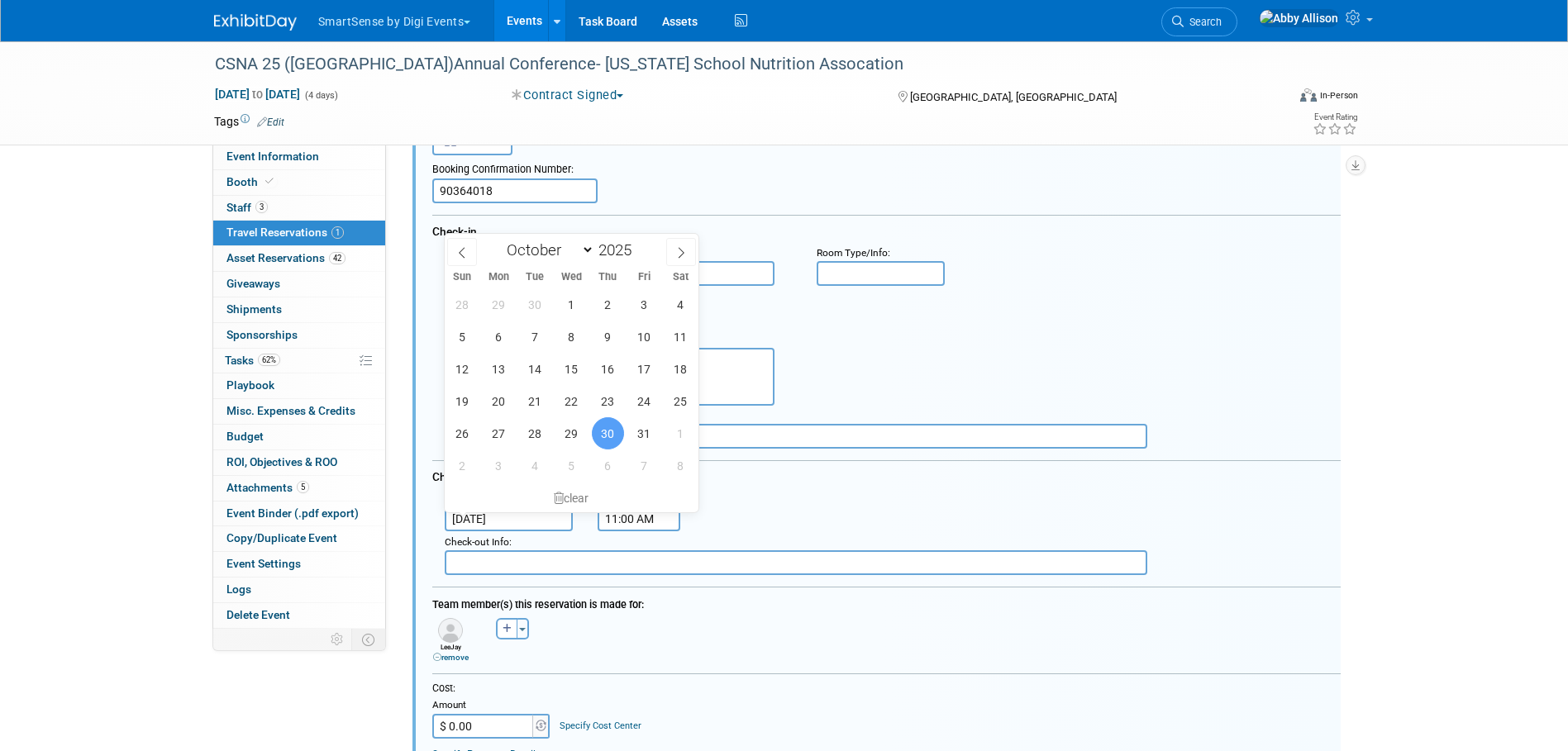
click at [543, 519] on input "Oct 30, 2025" at bounding box center [509, 518] width 129 height 24
click at [667, 431] on span "1" at bounding box center [681, 434] width 33 height 33
type input "Nov 1, 2025"
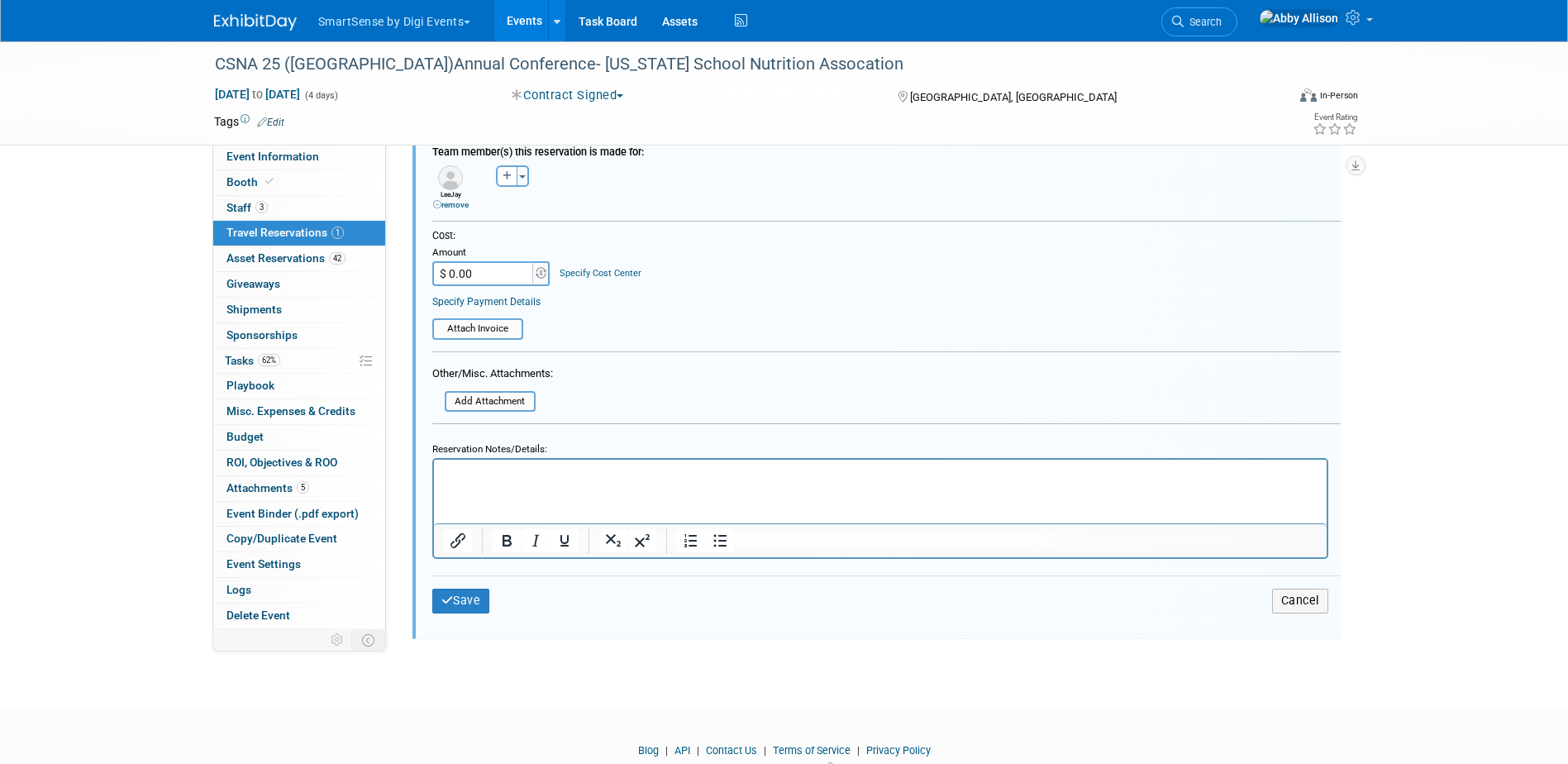
scroll to position [608, 0]
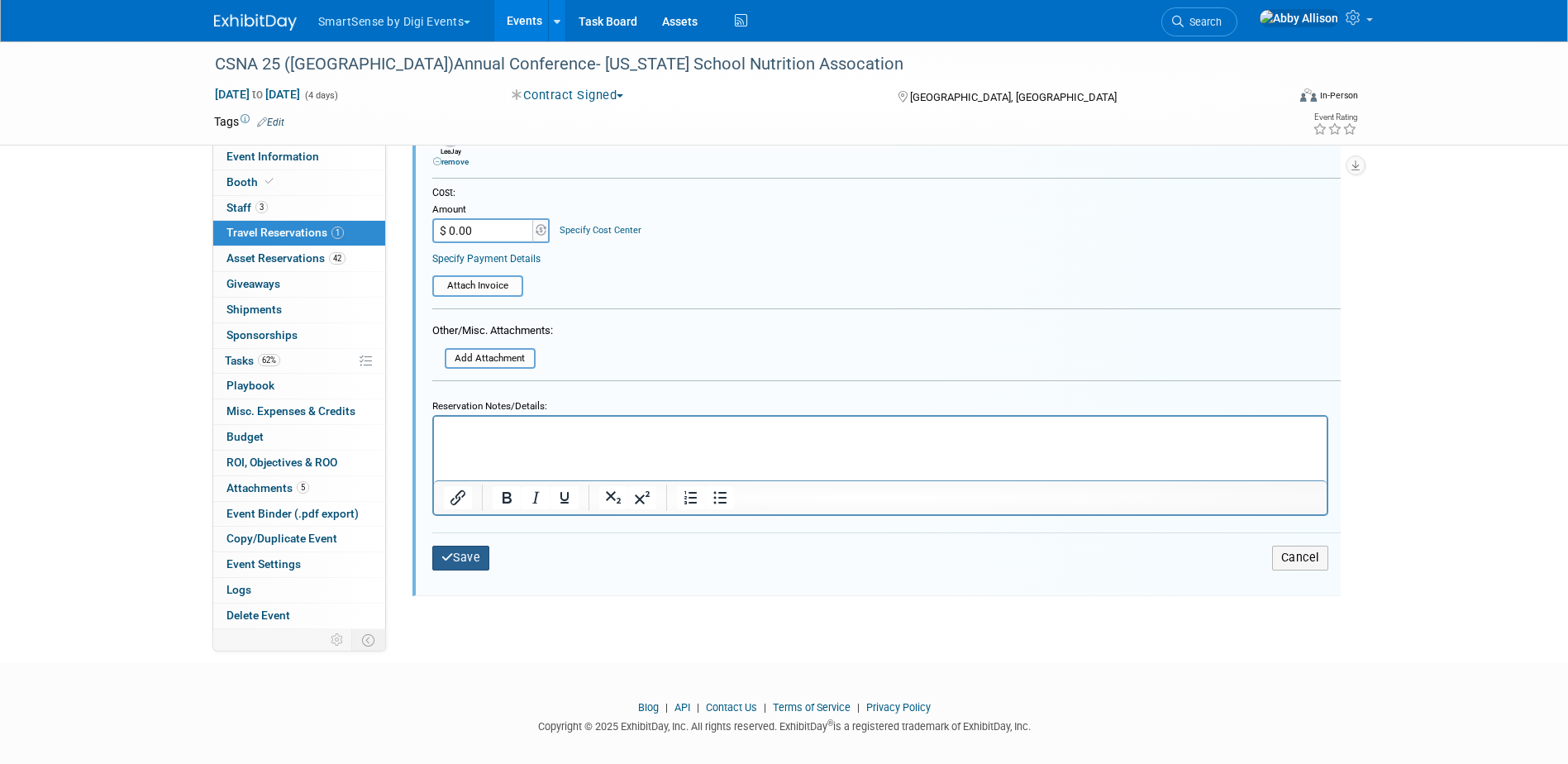
click at [460, 563] on button "Save" at bounding box center [461, 557] width 58 height 24
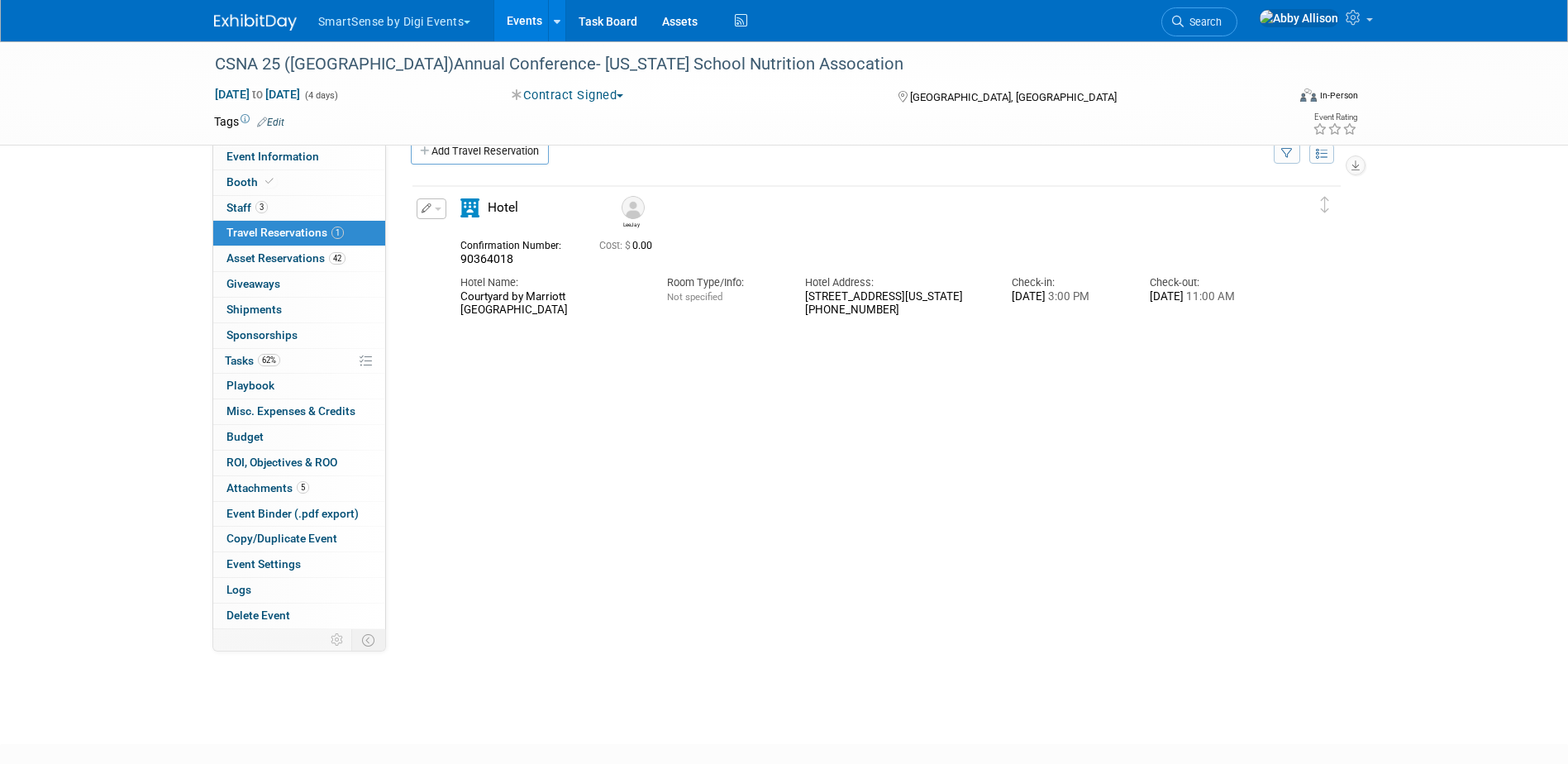
scroll to position [0, 0]
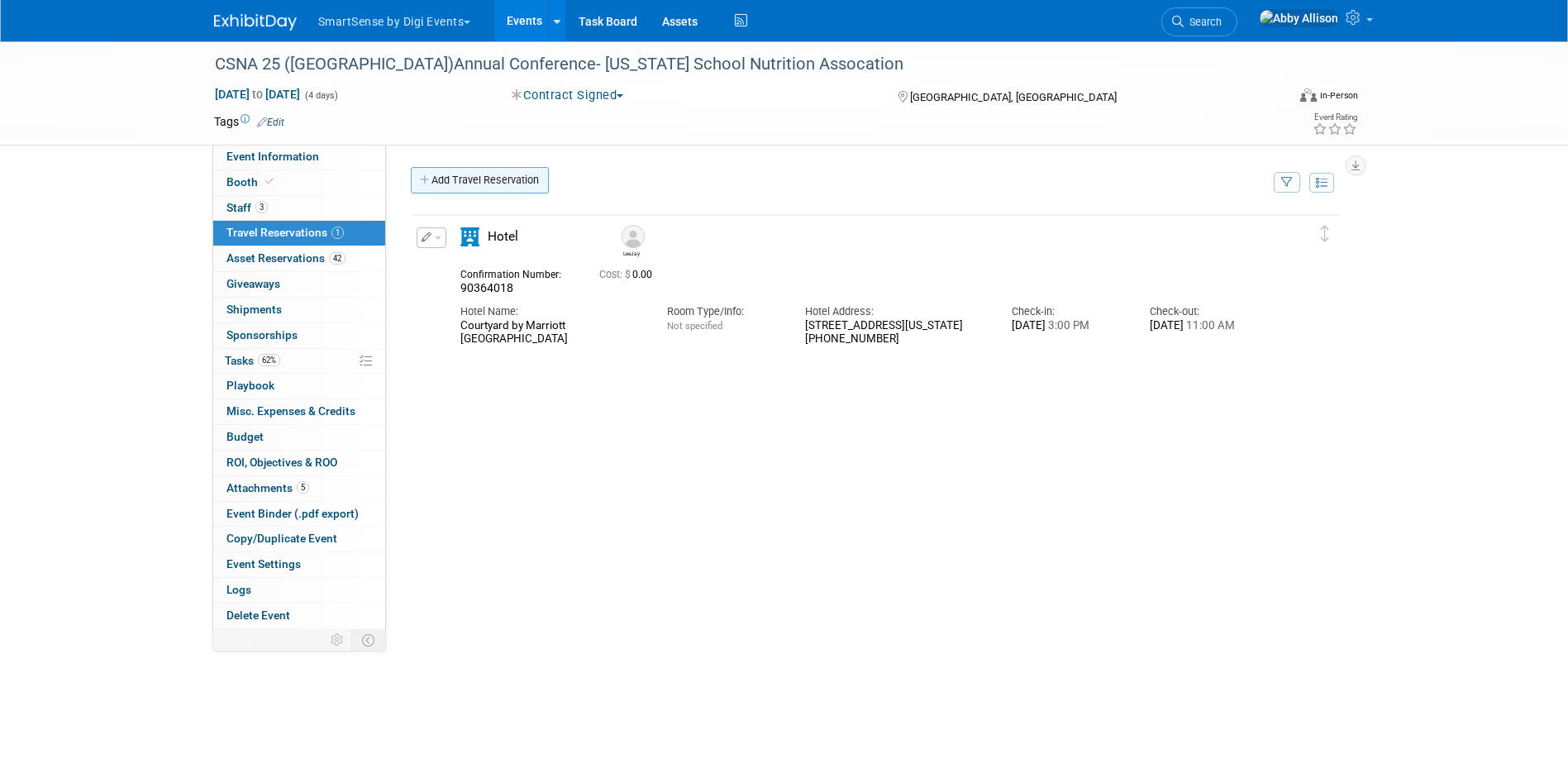
click at [456, 178] on link "Add Travel Reservation" at bounding box center [479, 180] width 138 height 26
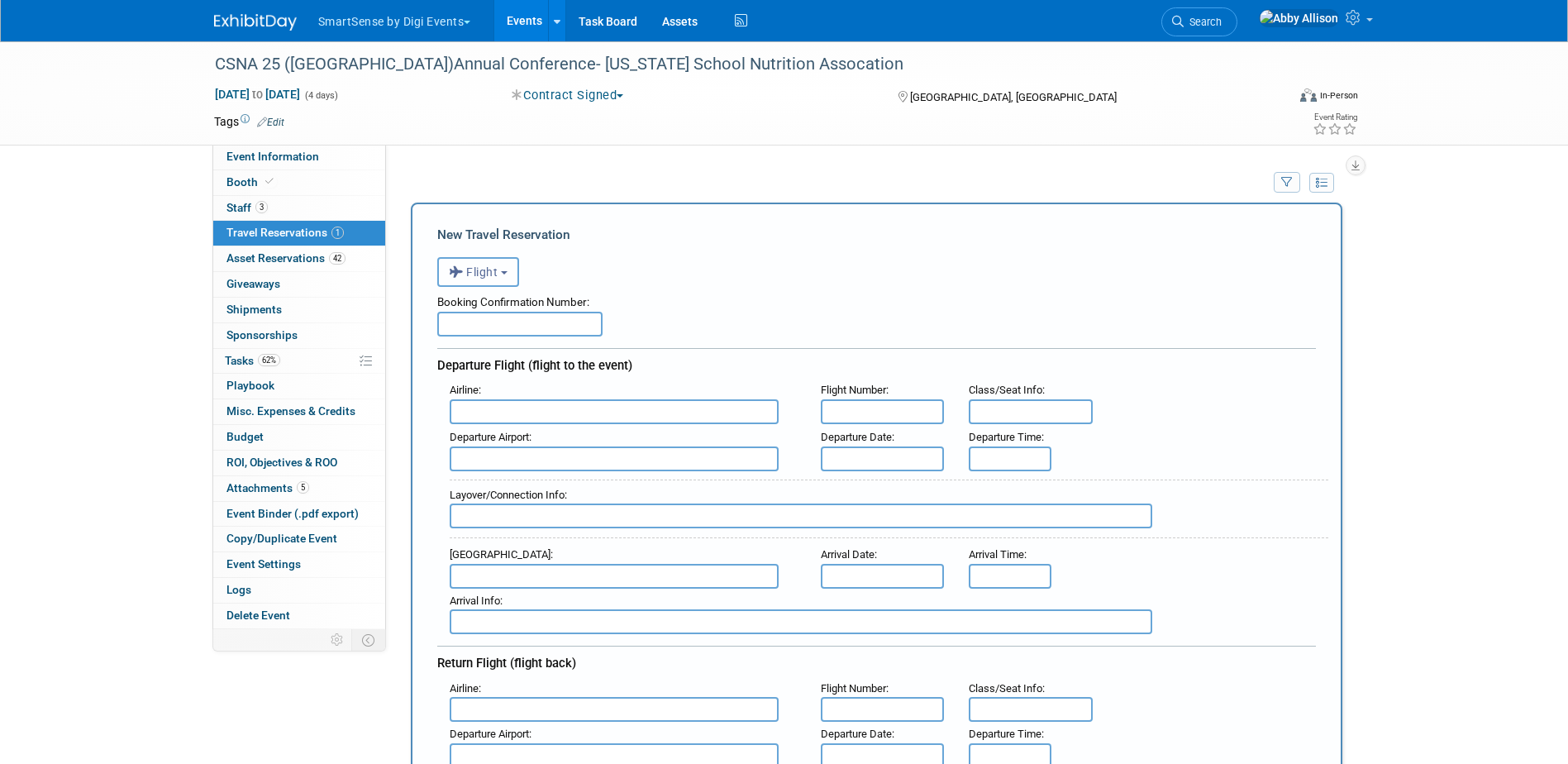
click at [465, 277] on icon "button" at bounding box center [458, 272] width 18 height 22
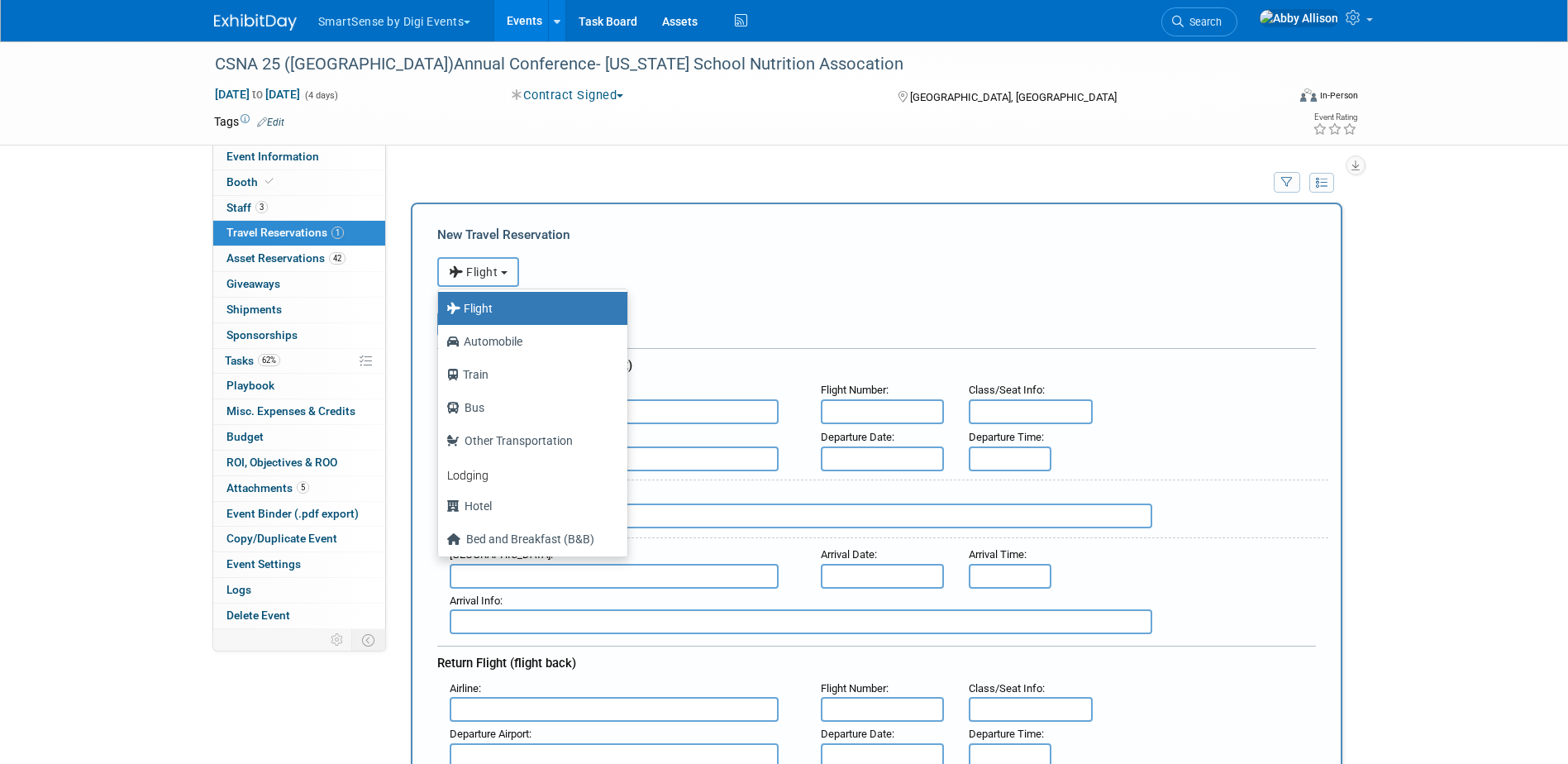
scroll to position [71, 0]
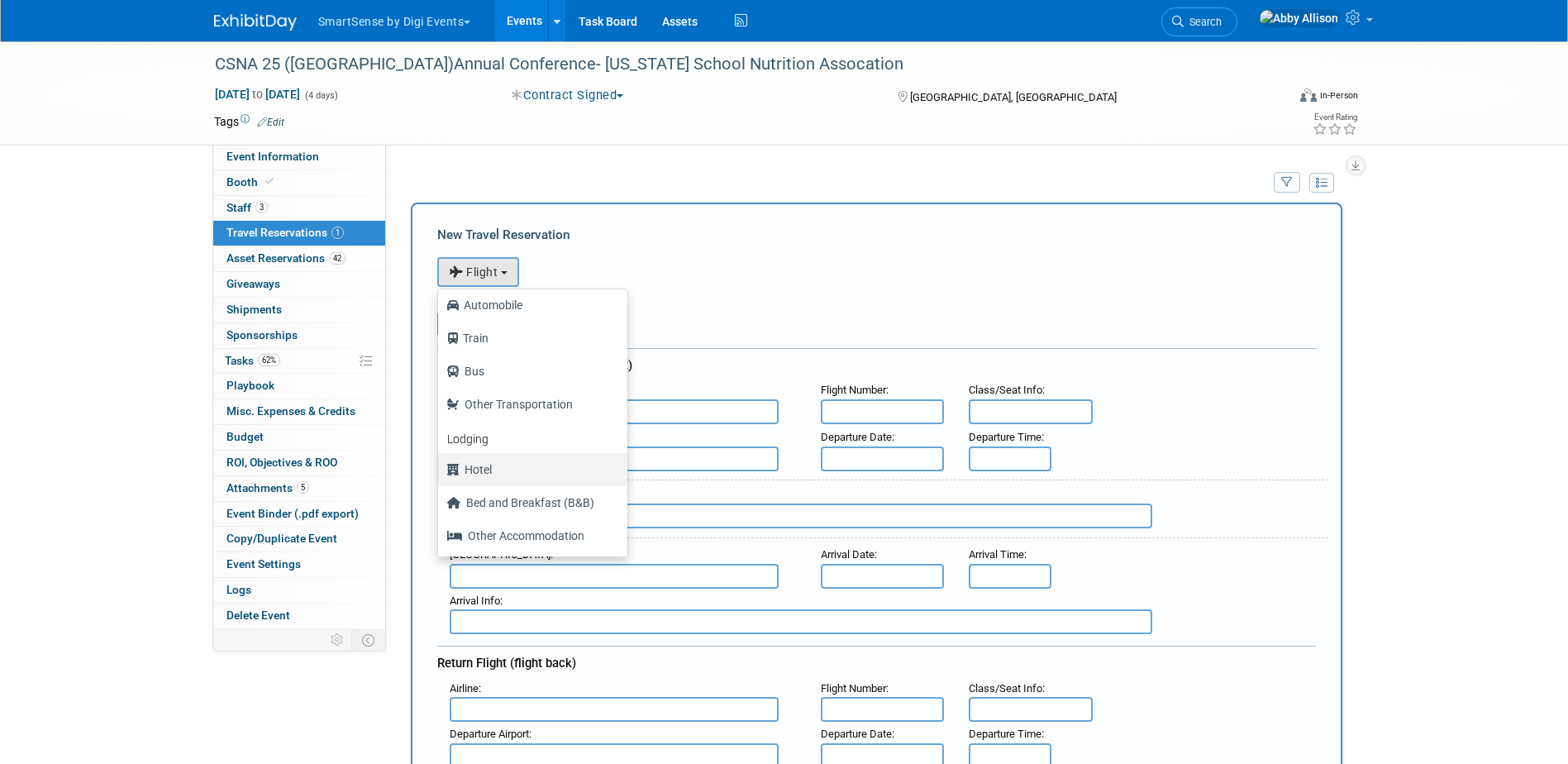
click at [495, 470] on label "Hotel" at bounding box center [529, 469] width 165 height 26
click at [440, 470] on input "Hotel" at bounding box center [435, 467] width 11 height 11
select select "6"
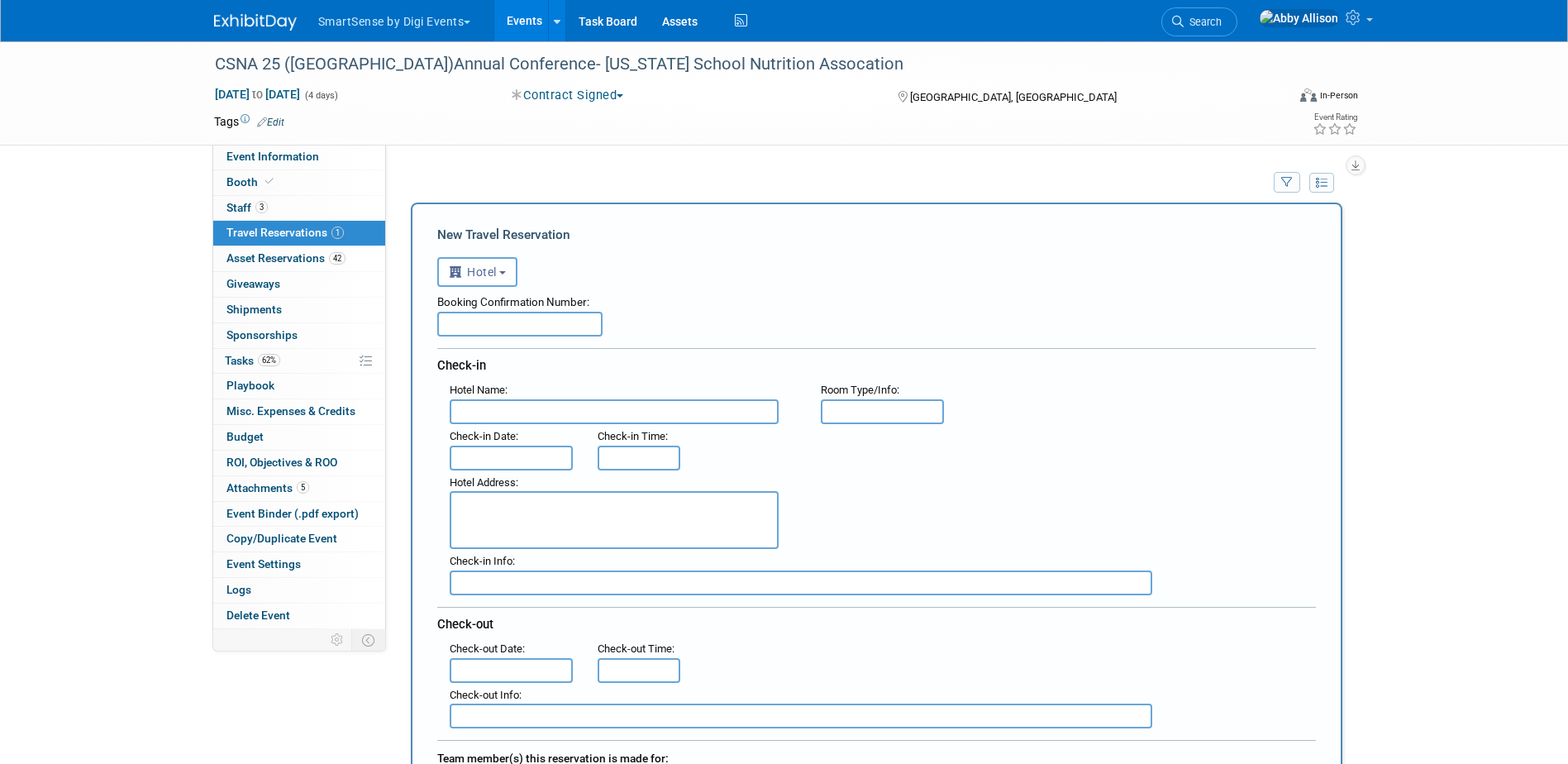
click at [468, 318] on input "text" at bounding box center [519, 324] width 165 height 24
paste input "90361206"
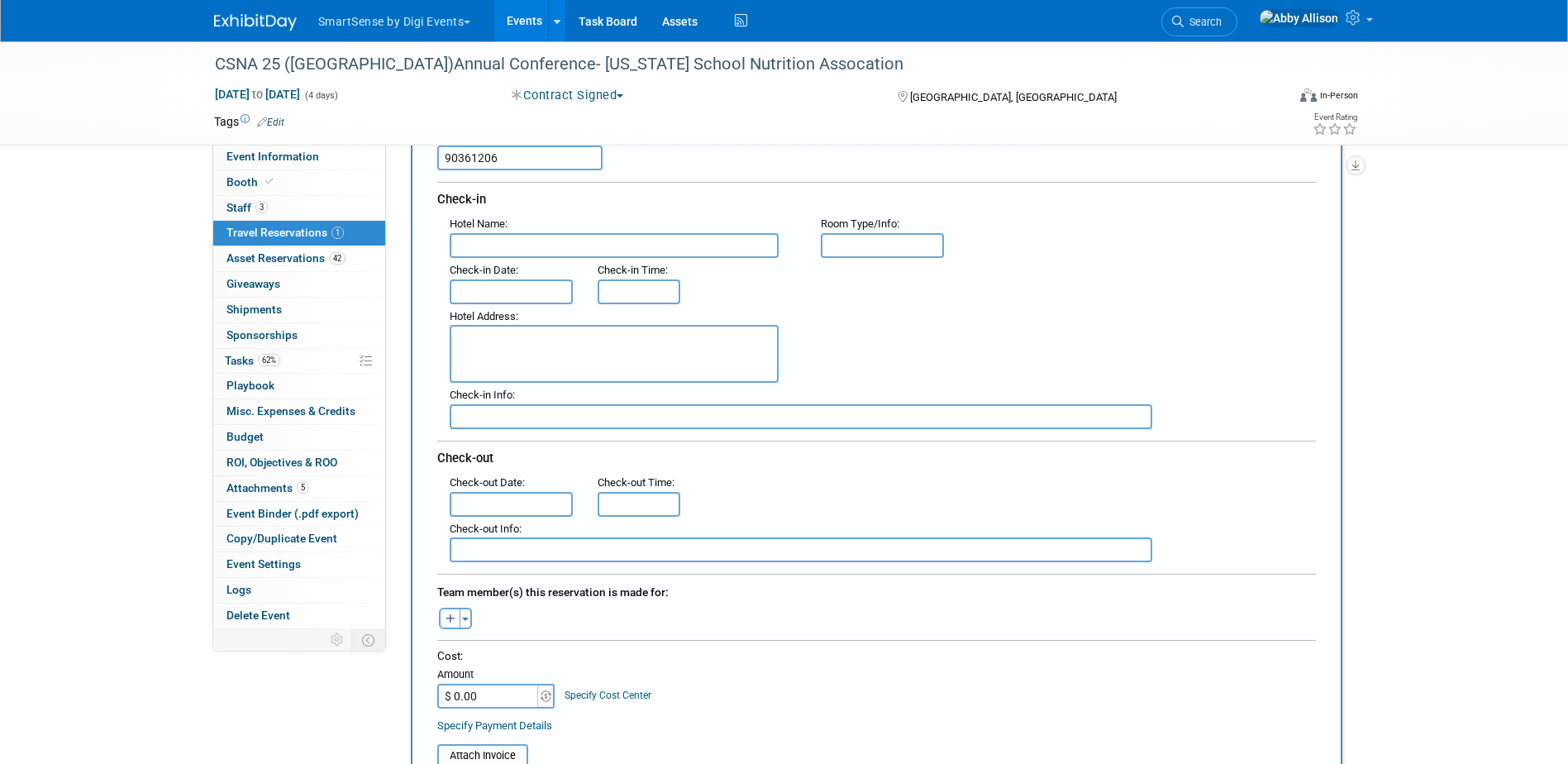
scroll to position [331, 0]
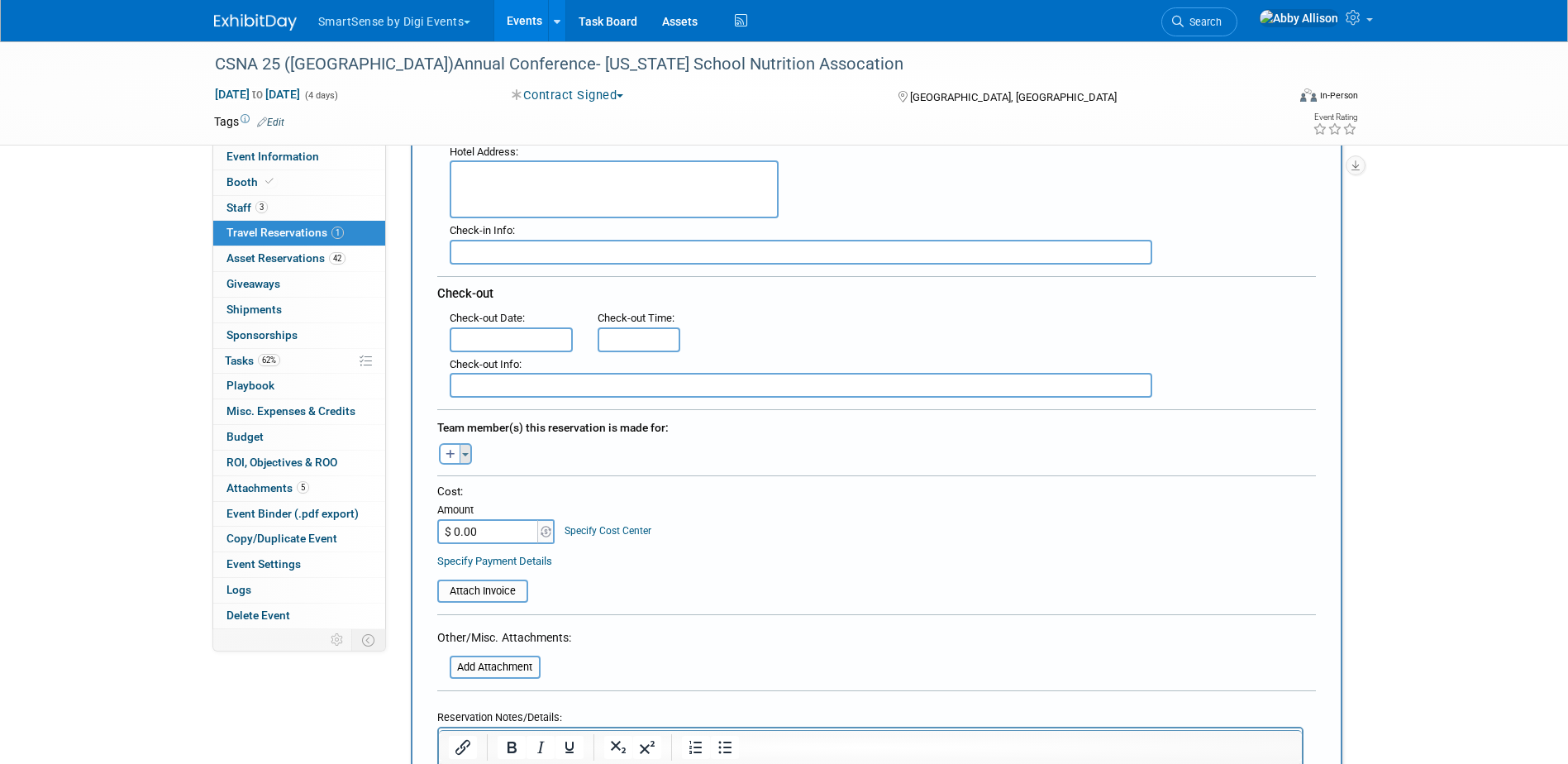
type input "90361206"
click at [468, 455] on button "Toggle Dropdown" at bounding box center [466, 454] width 13 height 22
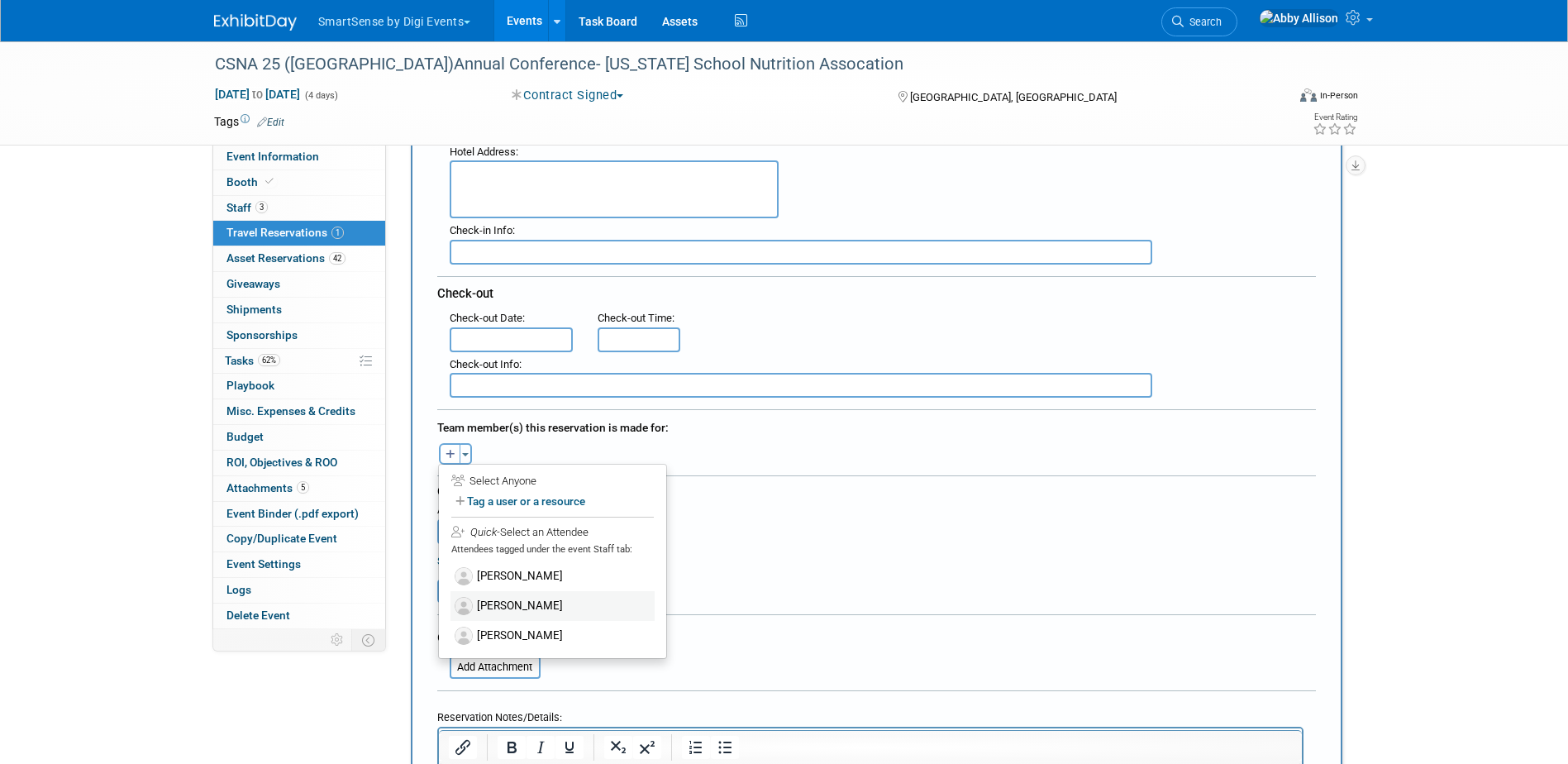
click at [525, 600] on label "[PERSON_NAME]" at bounding box center [553, 605] width 204 height 30
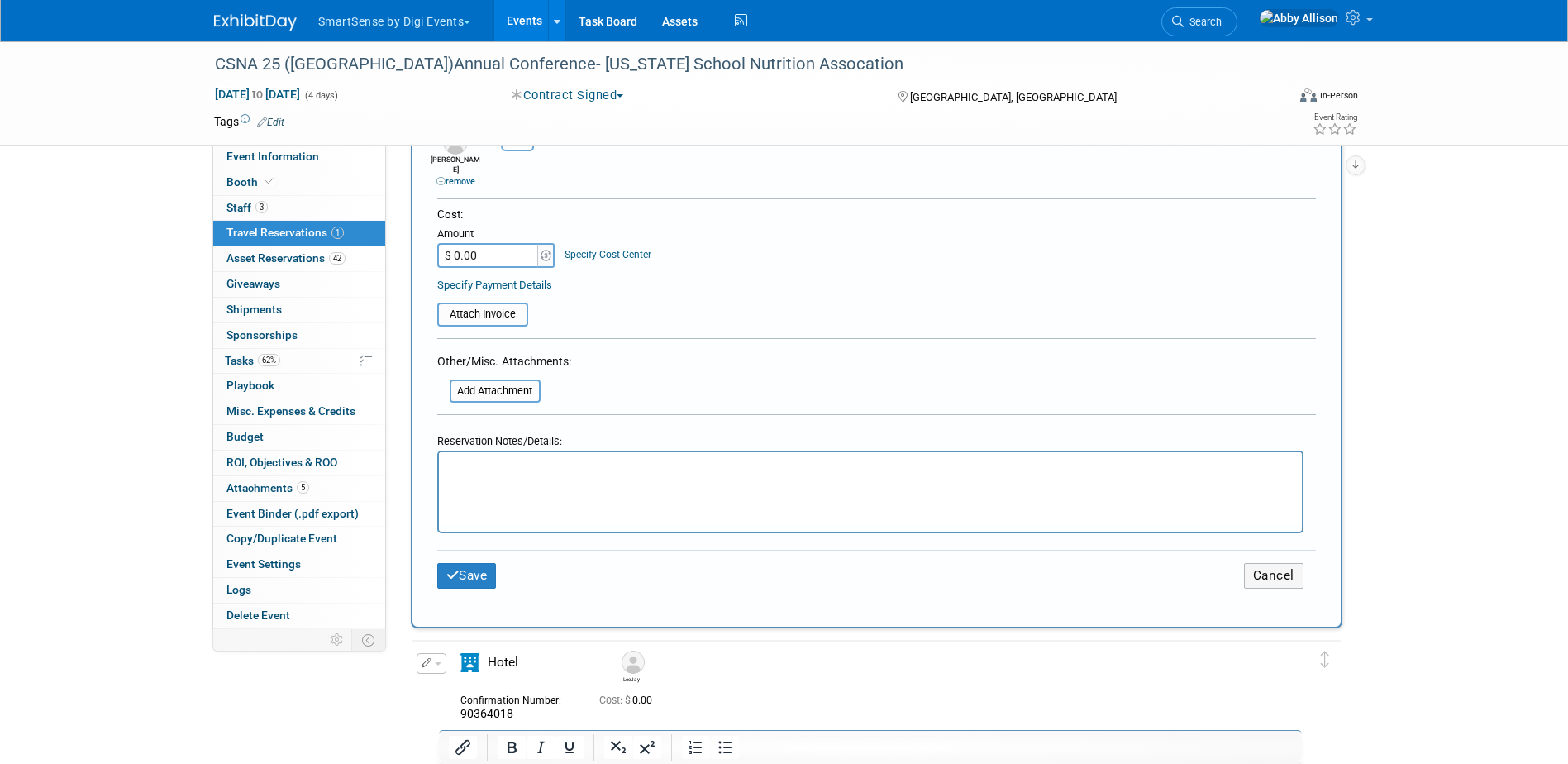
scroll to position [661, 0]
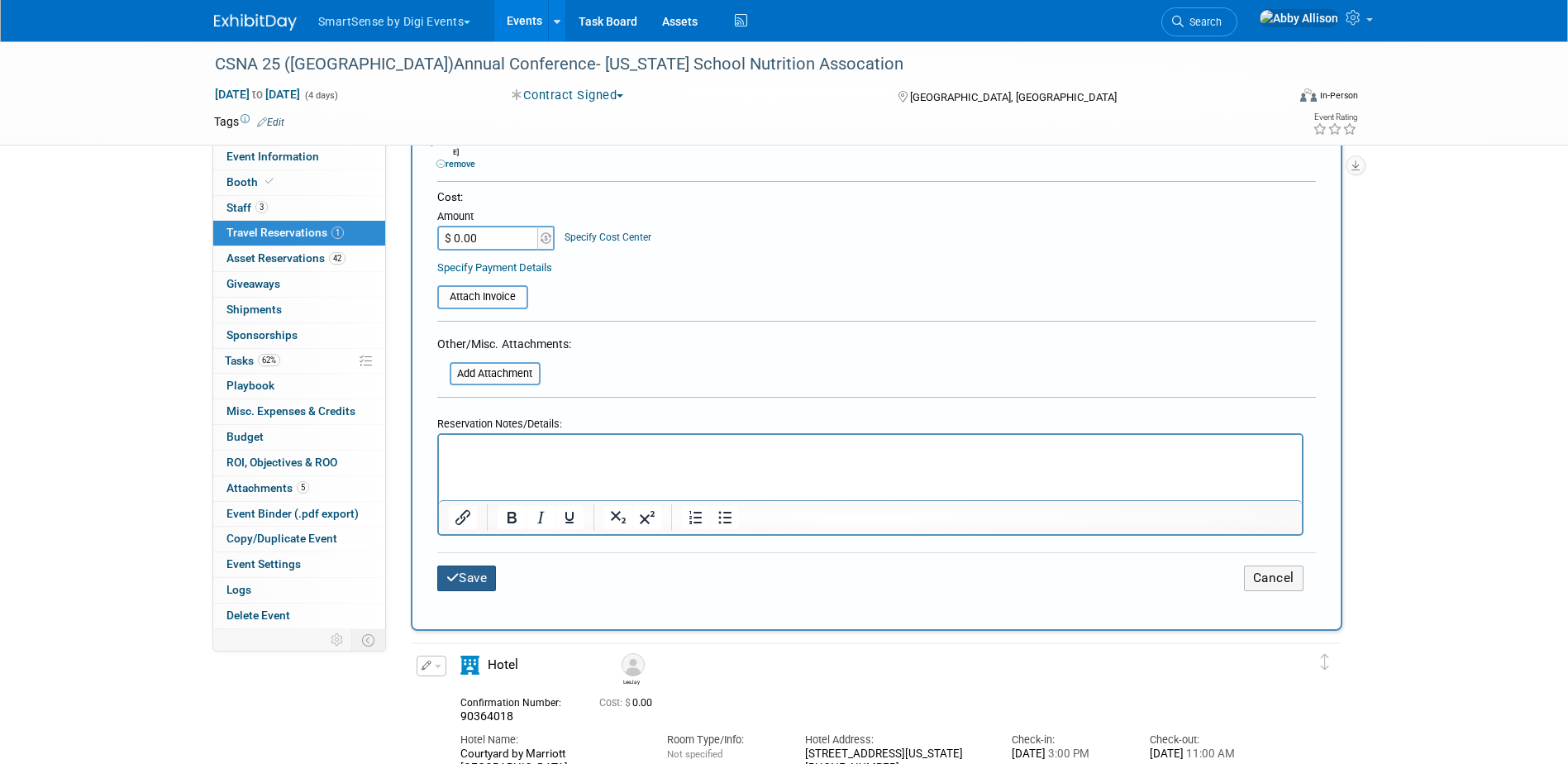
click at [482, 565] on button "Save" at bounding box center [467, 578] width 60 height 25
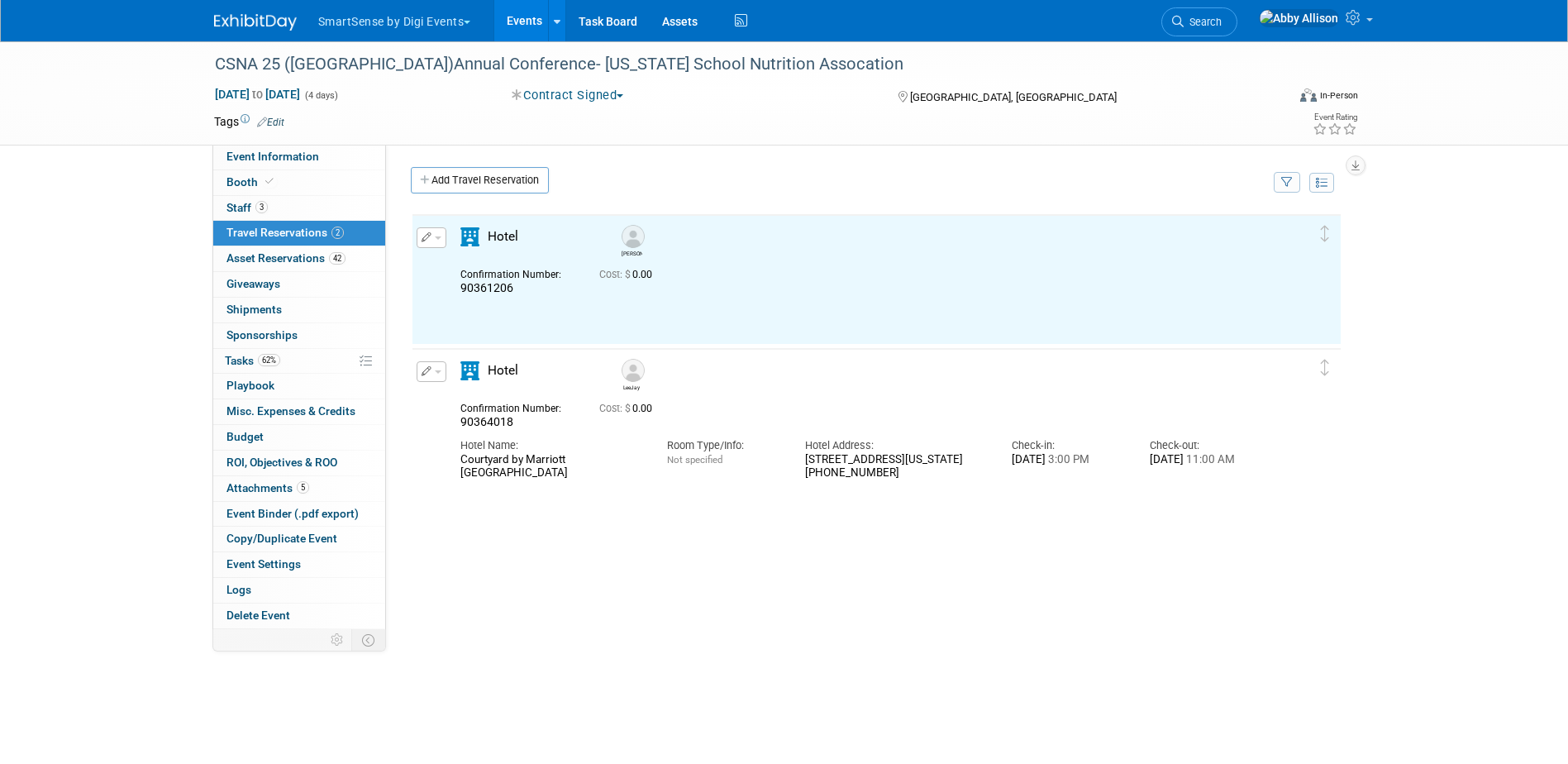
scroll to position [0, 0]
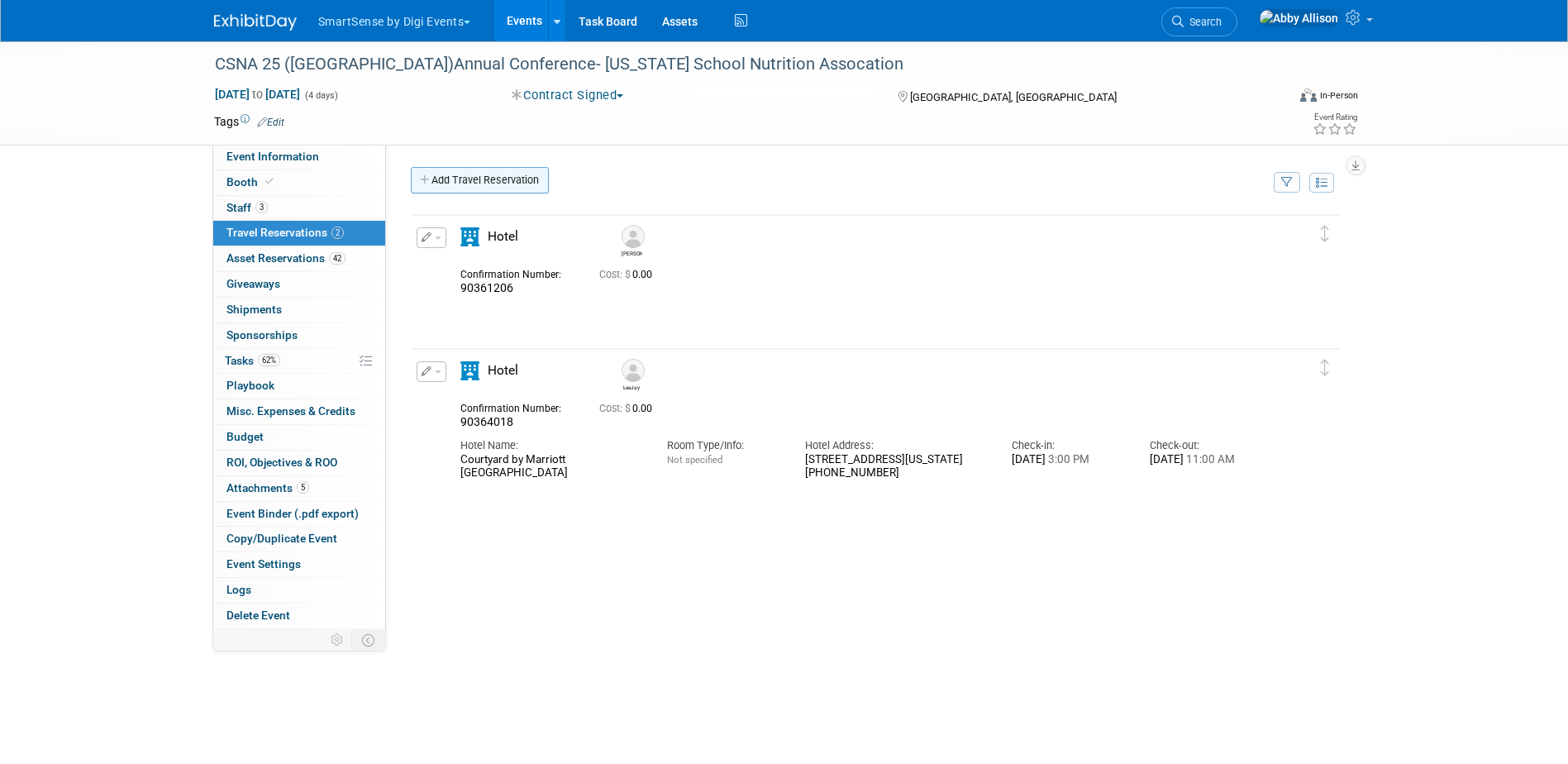
click at [456, 177] on link "Add Travel Reservation" at bounding box center [479, 180] width 138 height 26
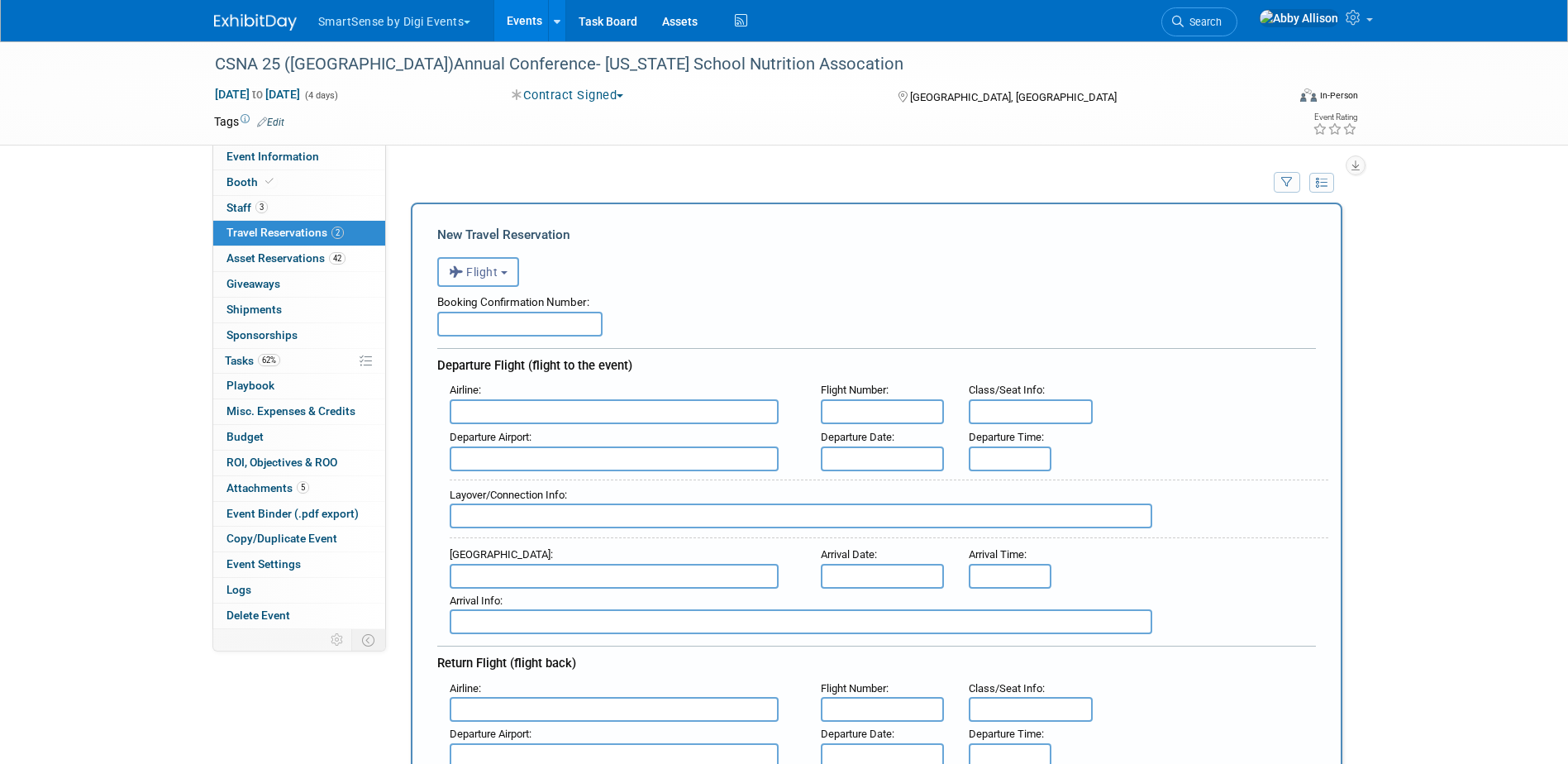
click at [491, 283] on button "Flight" at bounding box center [477, 271] width 81 height 30
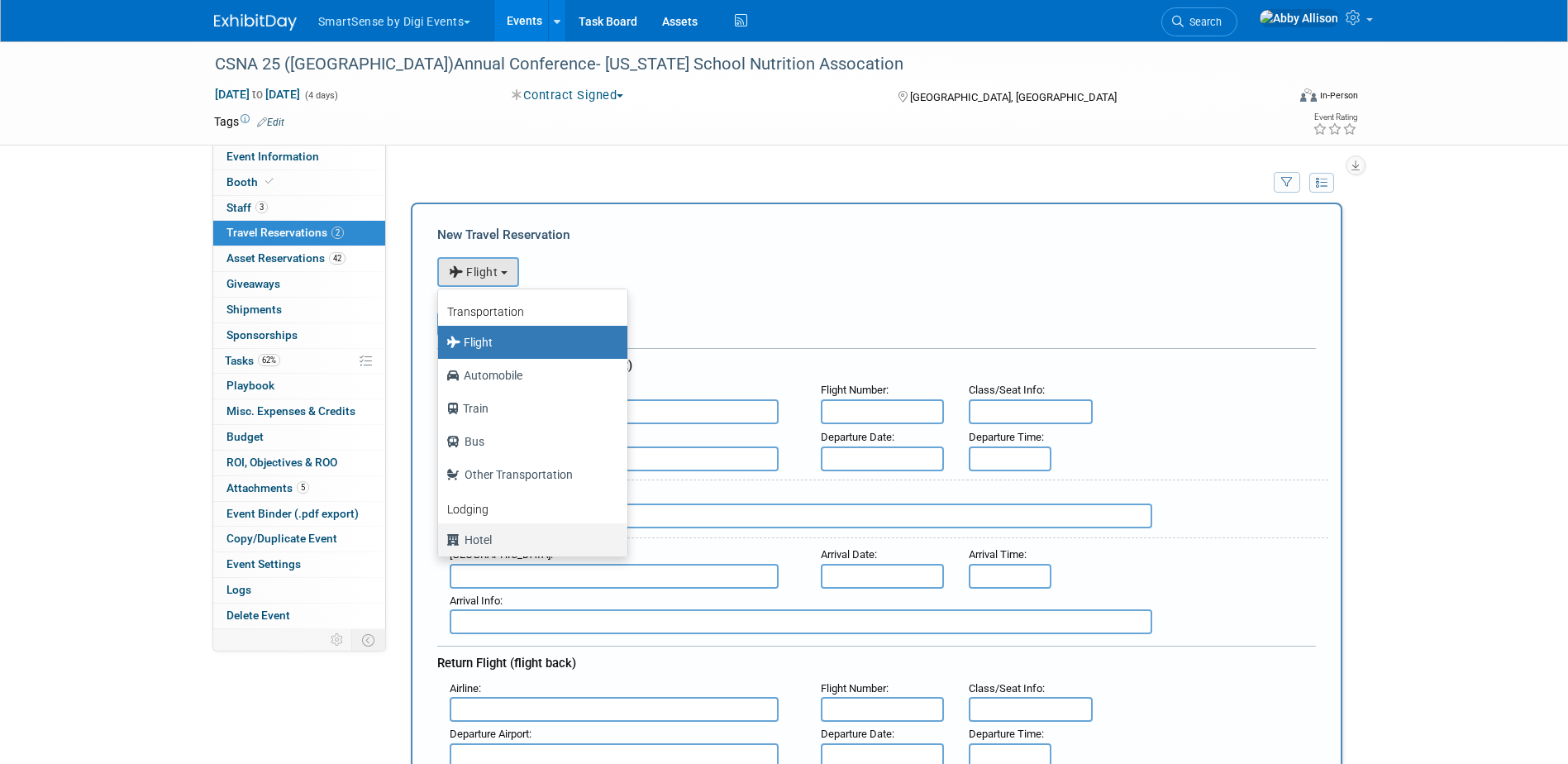
click at [468, 542] on label "Hotel" at bounding box center [529, 539] width 165 height 26
click at [440, 542] on input "Hotel" at bounding box center [435, 538] width 11 height 11
select select "6"
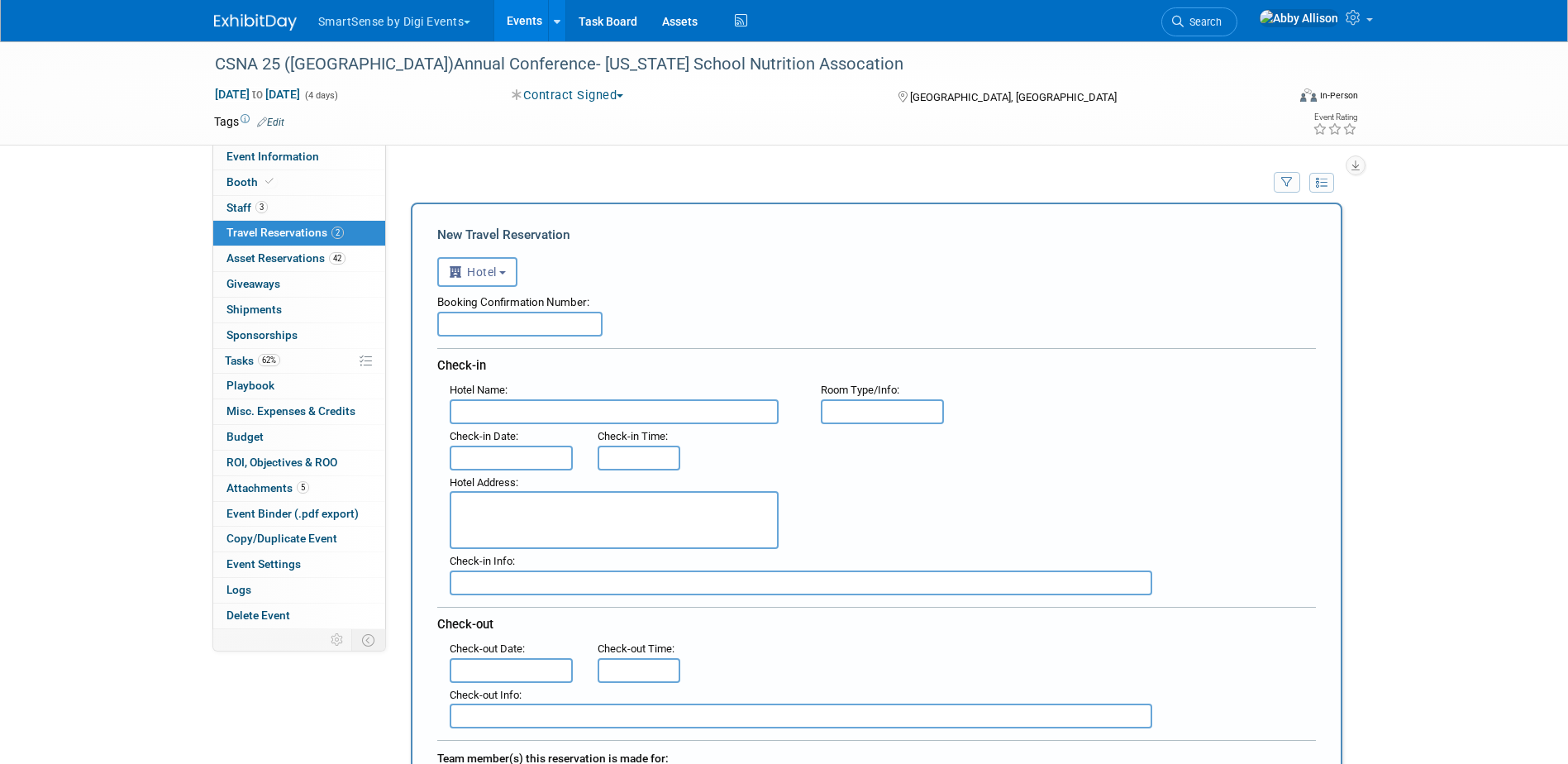
click at [543, 325] on input "text" at bounding box center [519, 324] width 165 height 24
paste input "90505413"
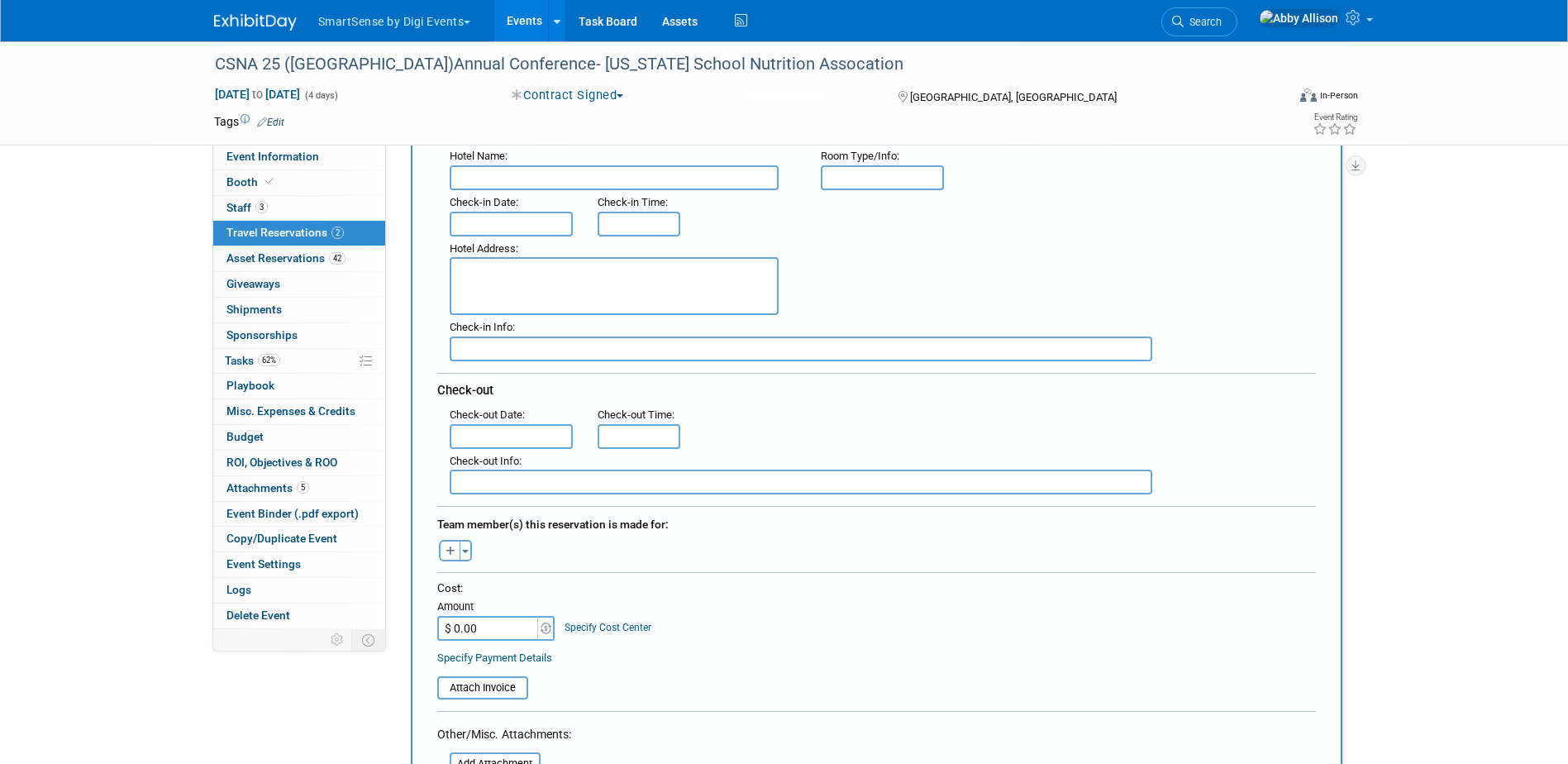
scroll to position [248, 0]
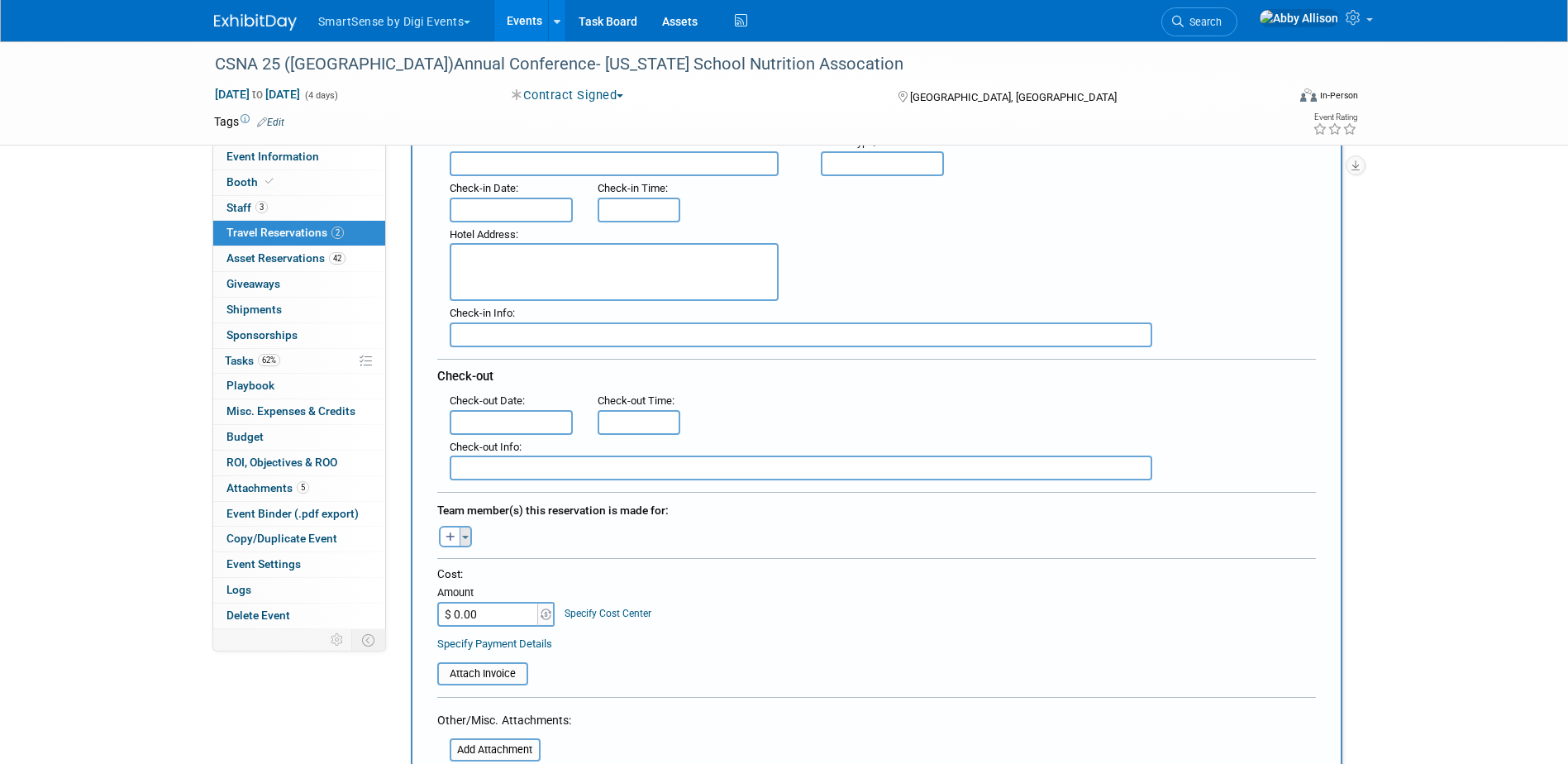
type input "90505413"
click at [468, 533] on button "Toggle Dropdown" at bounding box center [466, 536] width 13 height 22
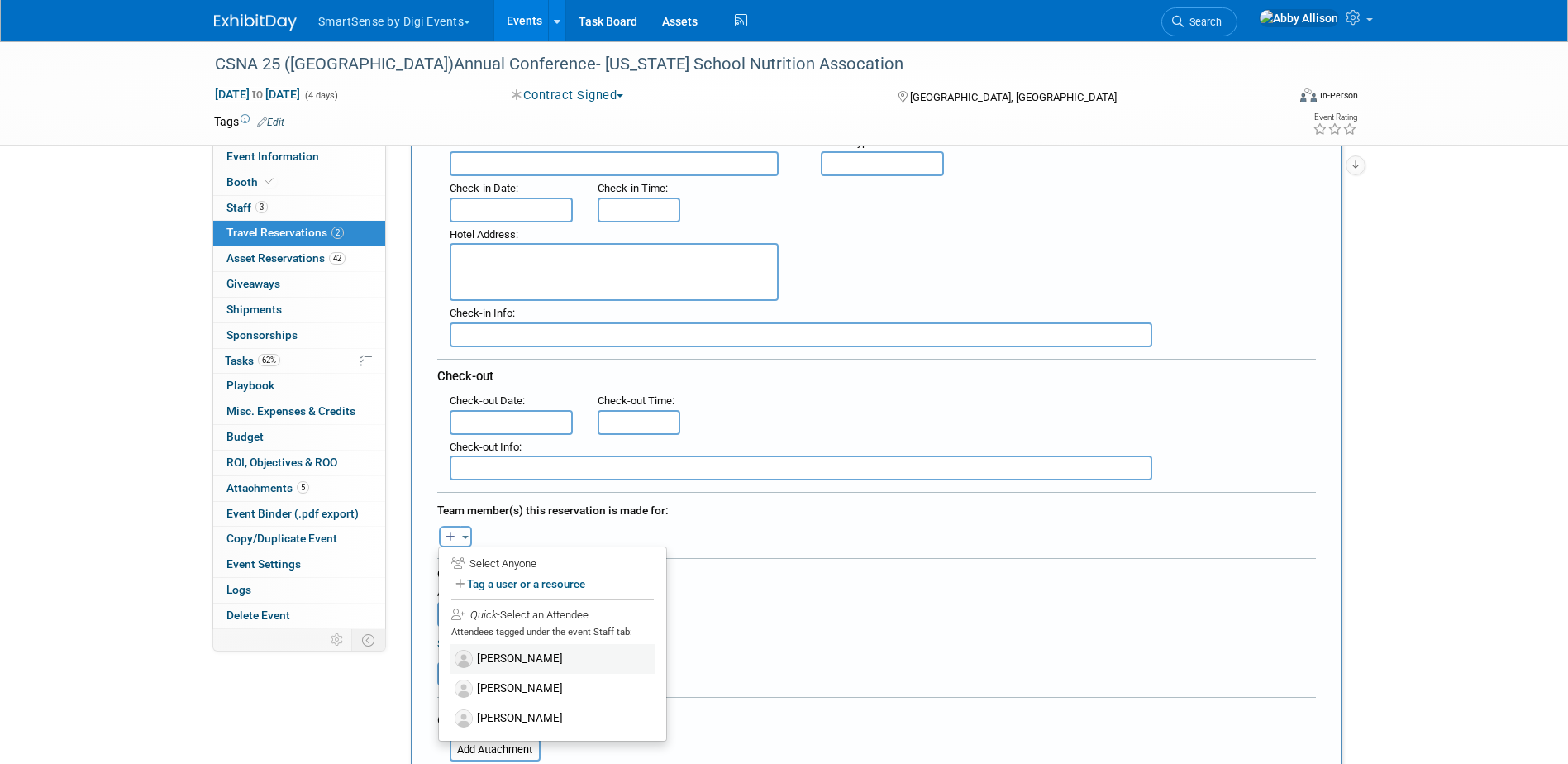
click at [510, 657] on label "[PERSON_NAME]" at bounding box center [553, 658] width 204 height 30
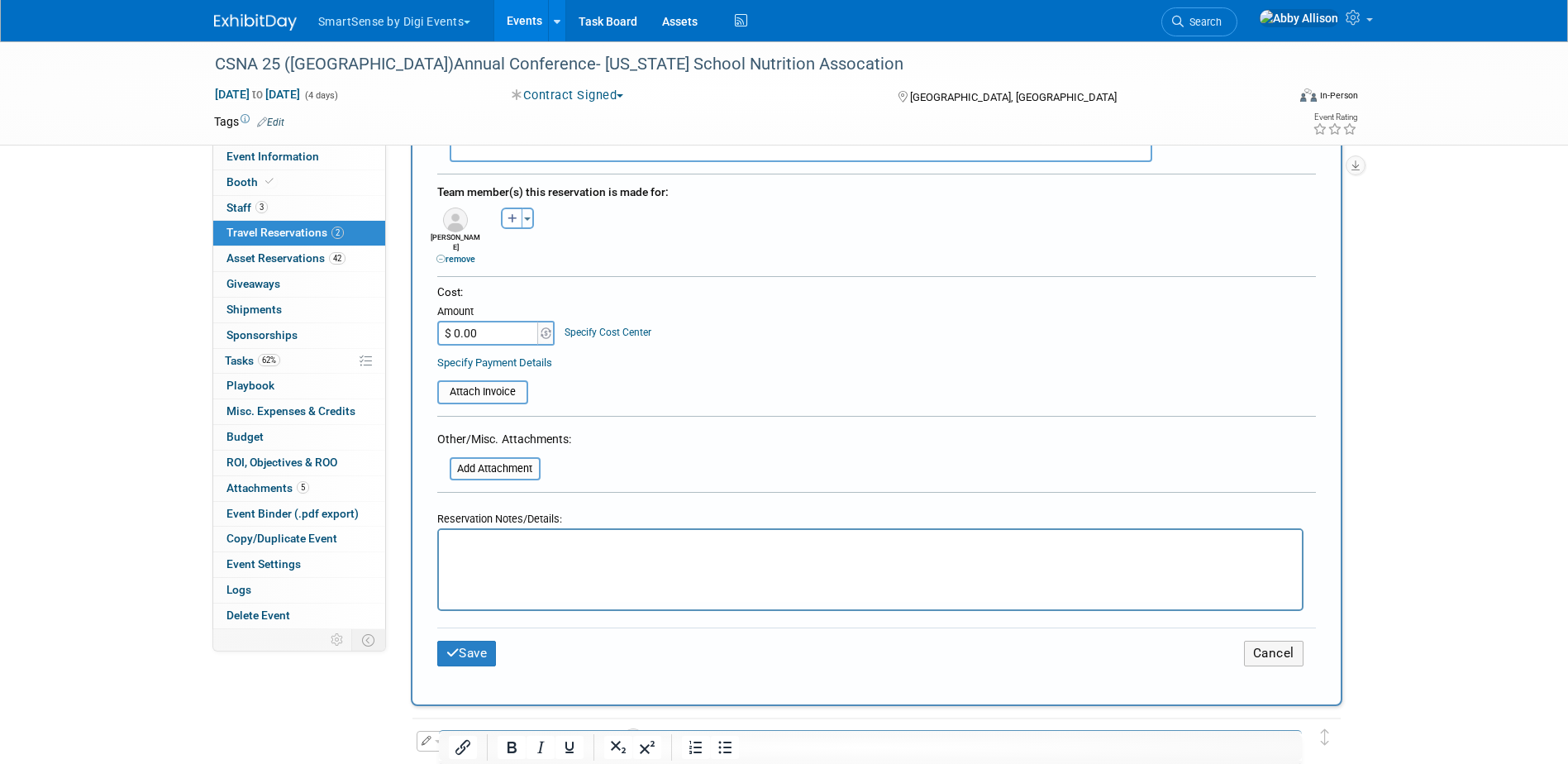
scroll to position [579, 0]
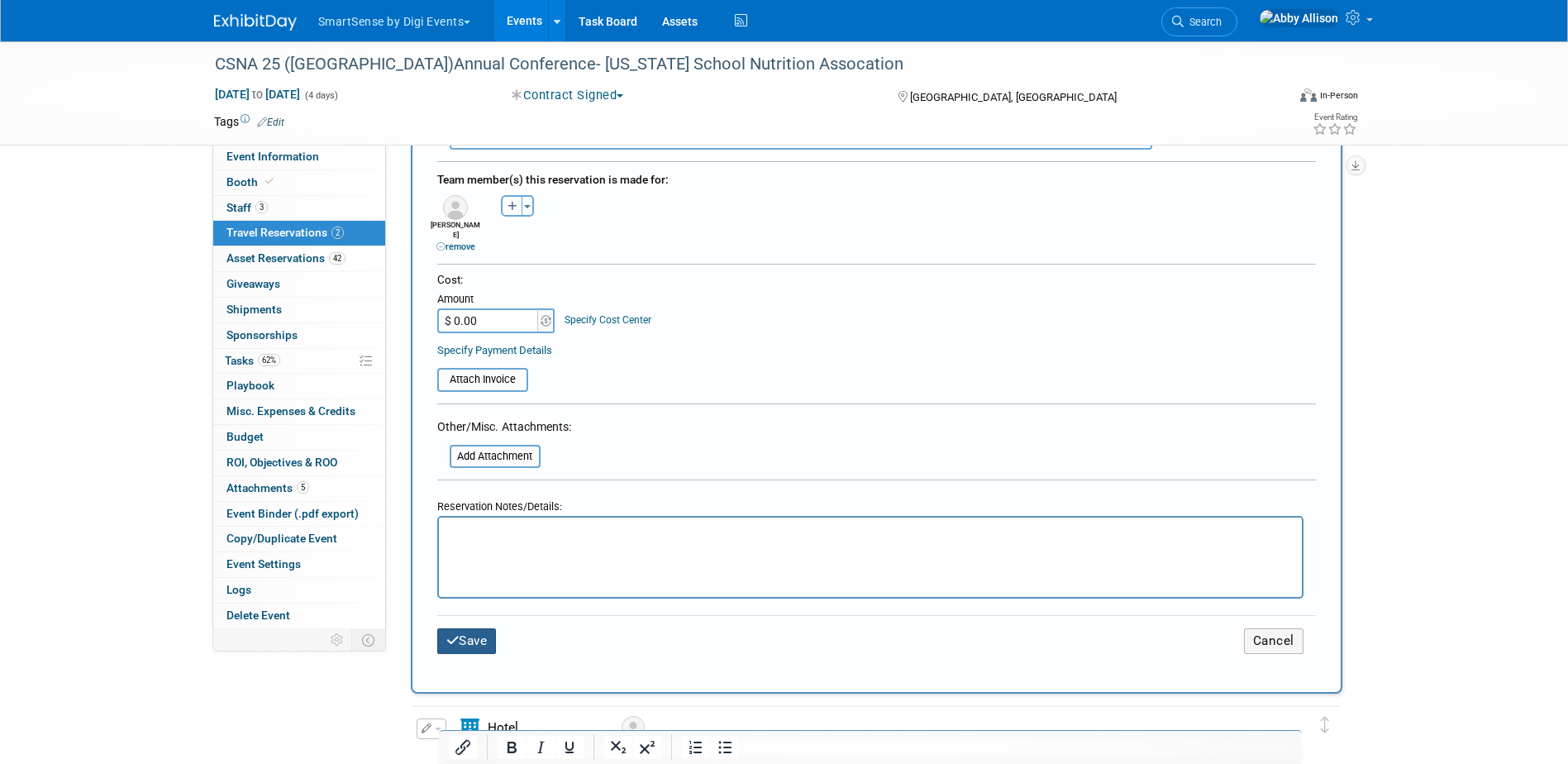
click at [462, 628] on button "Save" at bounding box center [467, 641] width 60 height 25
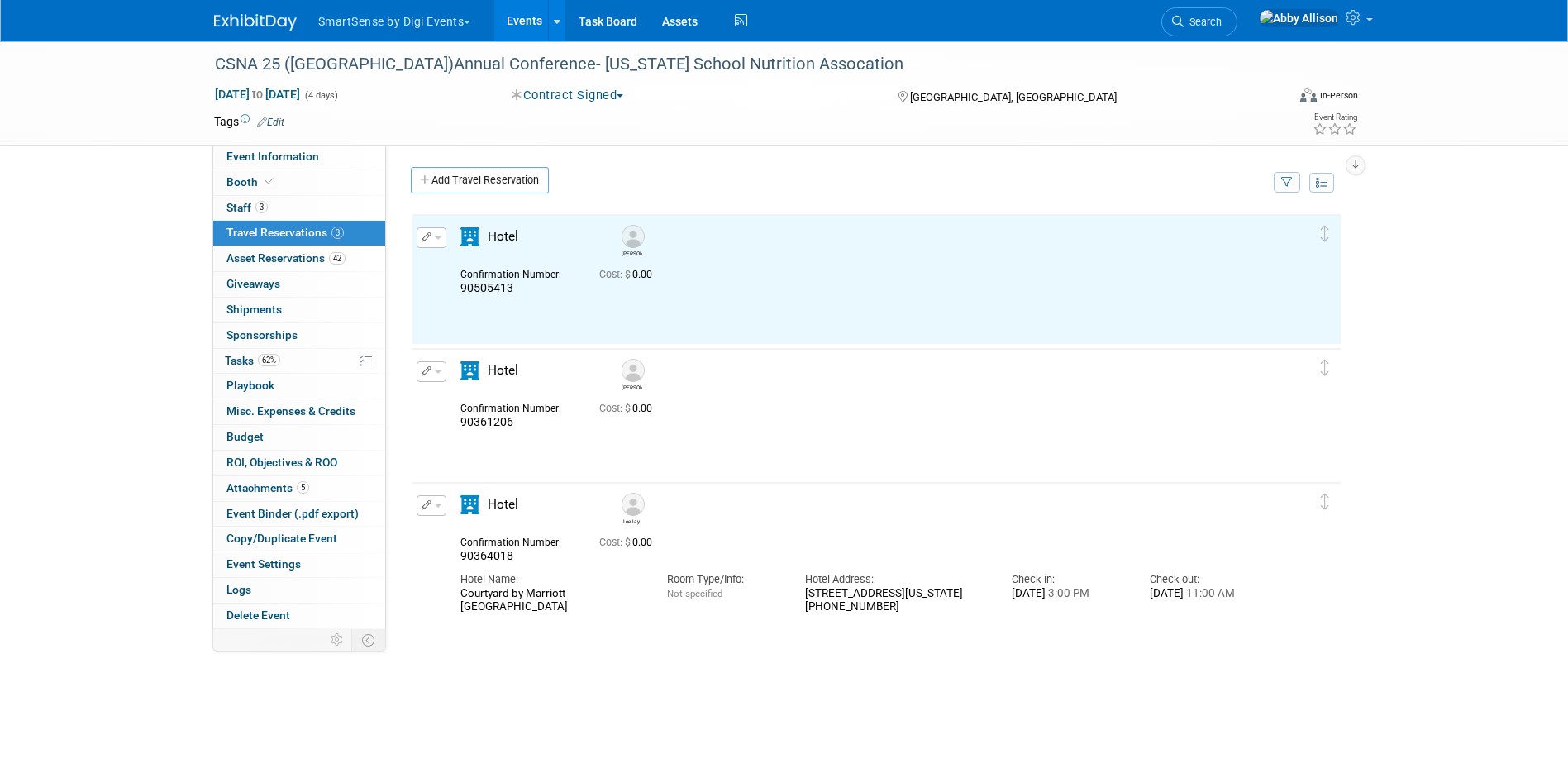
scroll to position [0, 0]
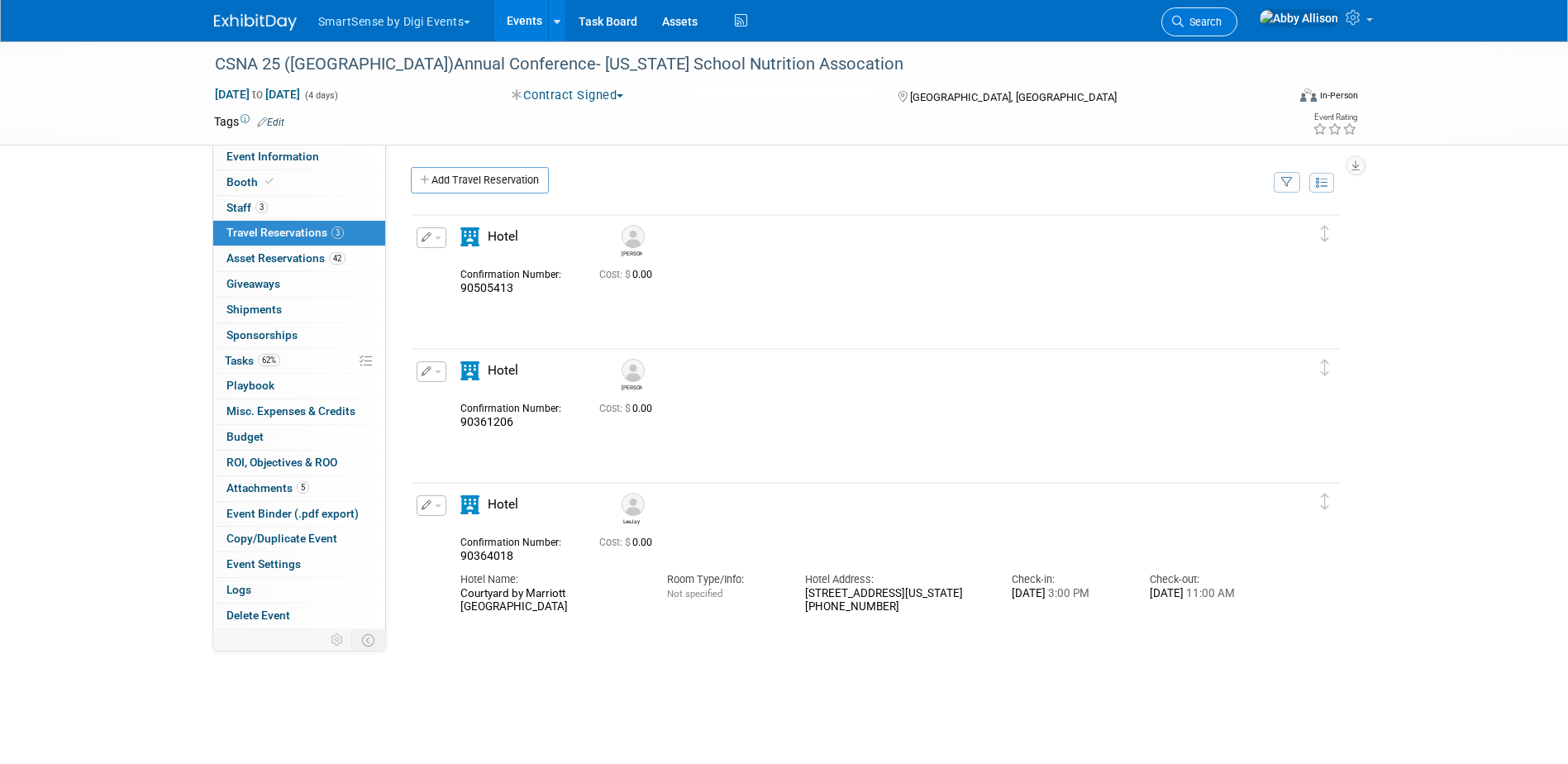
click at [1237, 33] on link "Search" at bounding box center [1199, 22] width 76 height 29
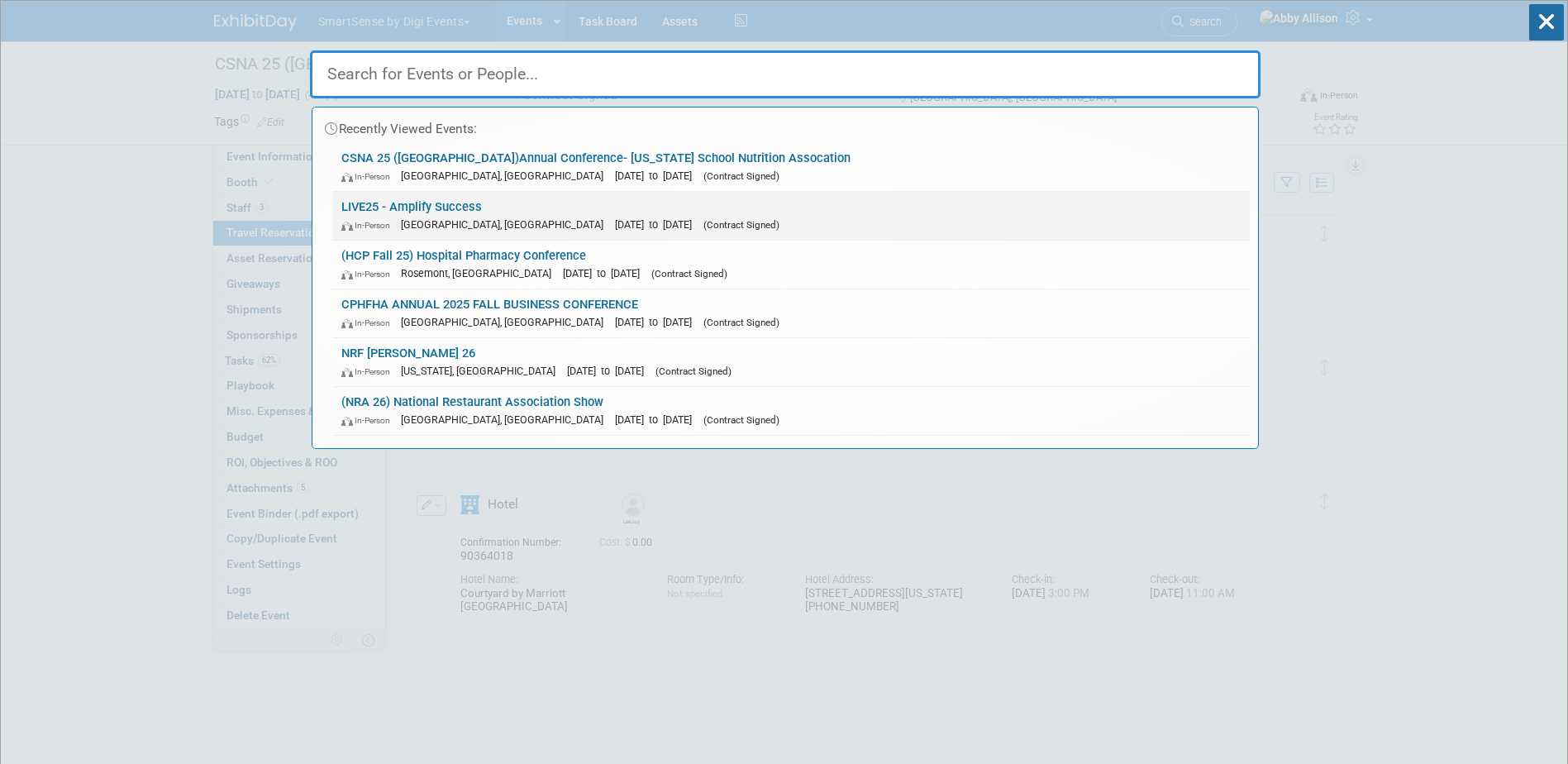
click link "LIVE25 - Amplify Success In-Person Nashville, TN Oct 21, 2025 to Oct 24, 2025 (…"
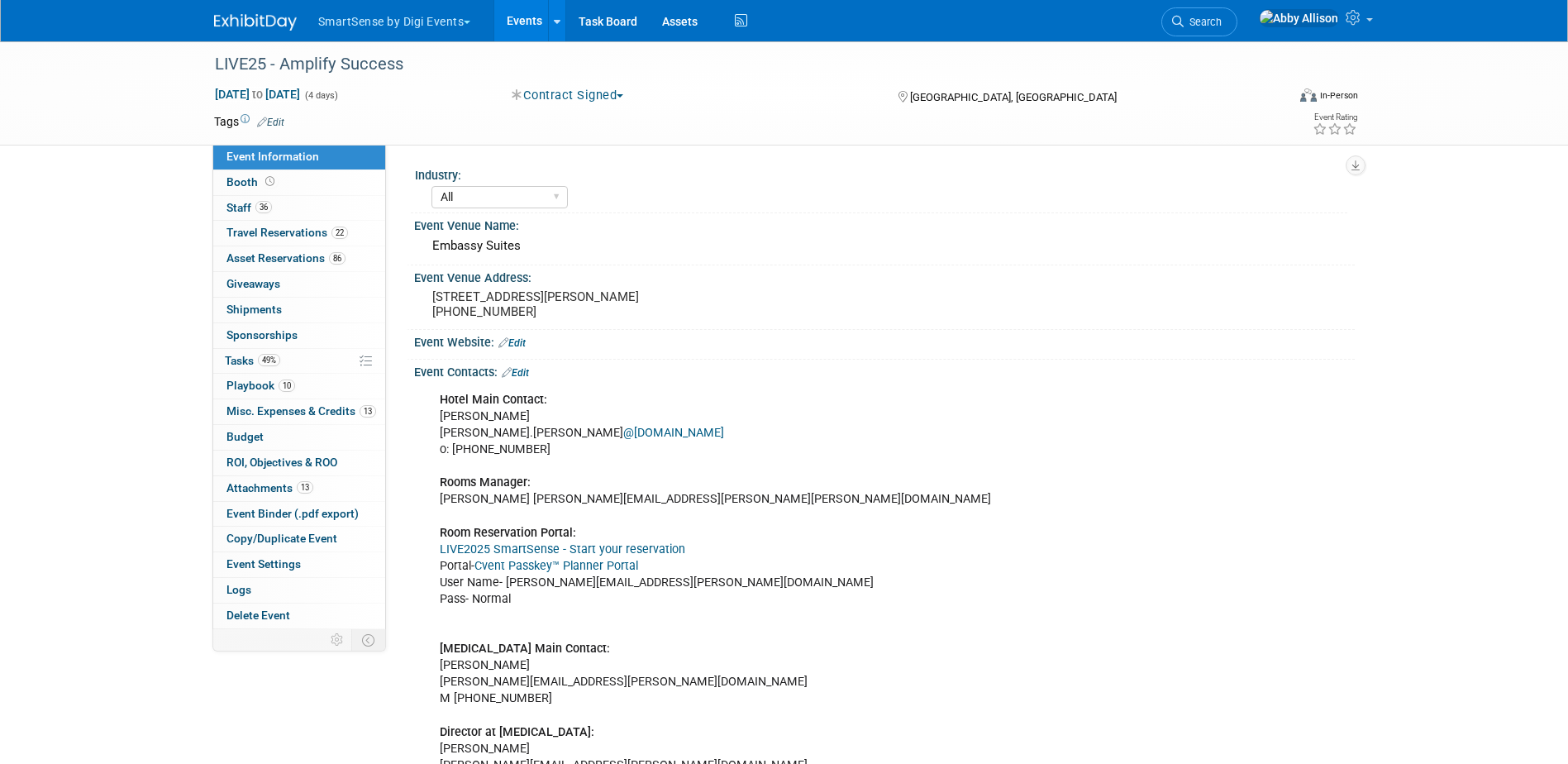
select select "All"
click at [609, 570] on link "Cvent Passkey™ Planner Portal" at bounding box center [556, 566] width 164 height 14
